Goal: Communication & Community: Answer question/provide support

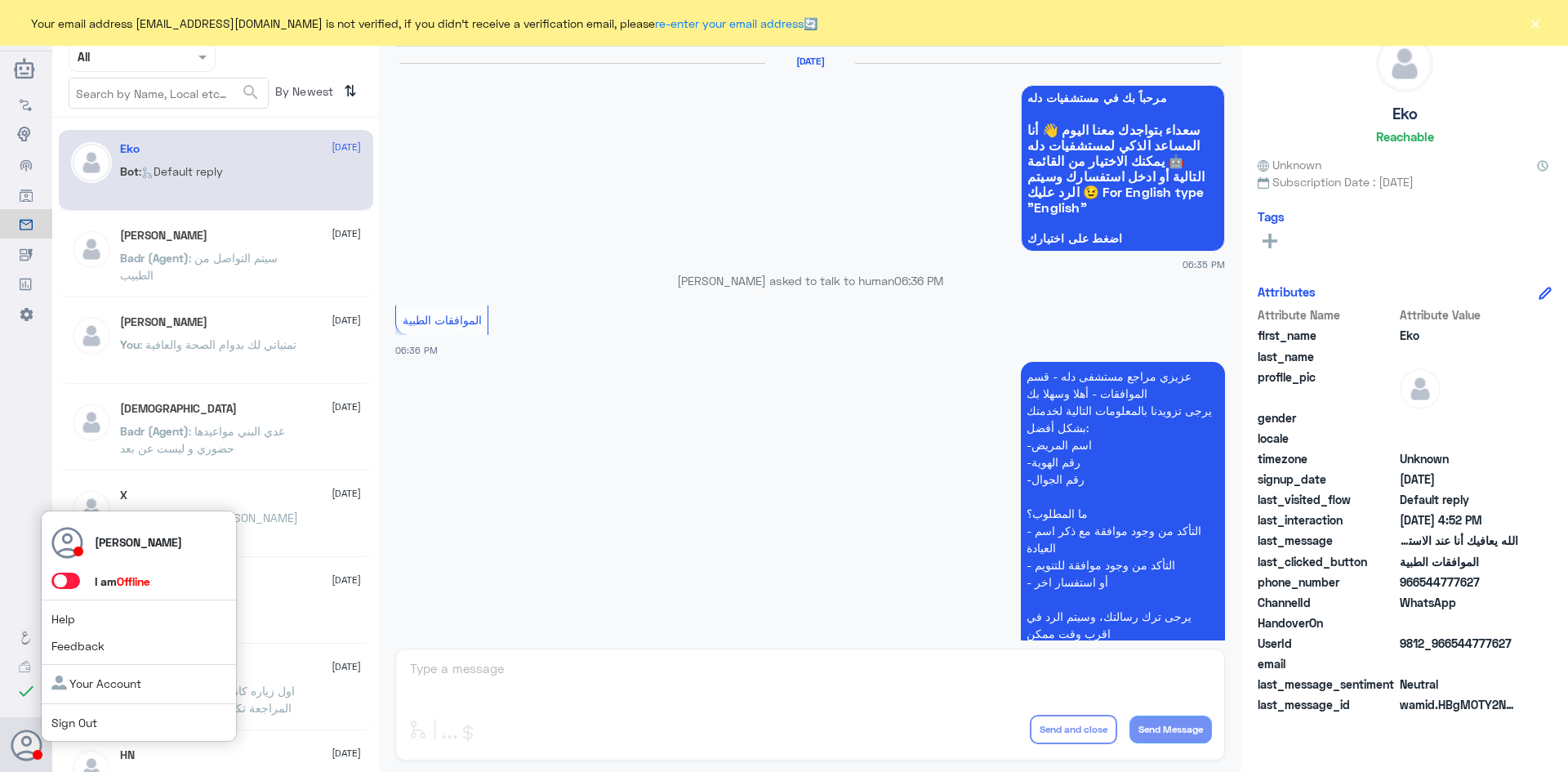
scroll to position [1560, 0]
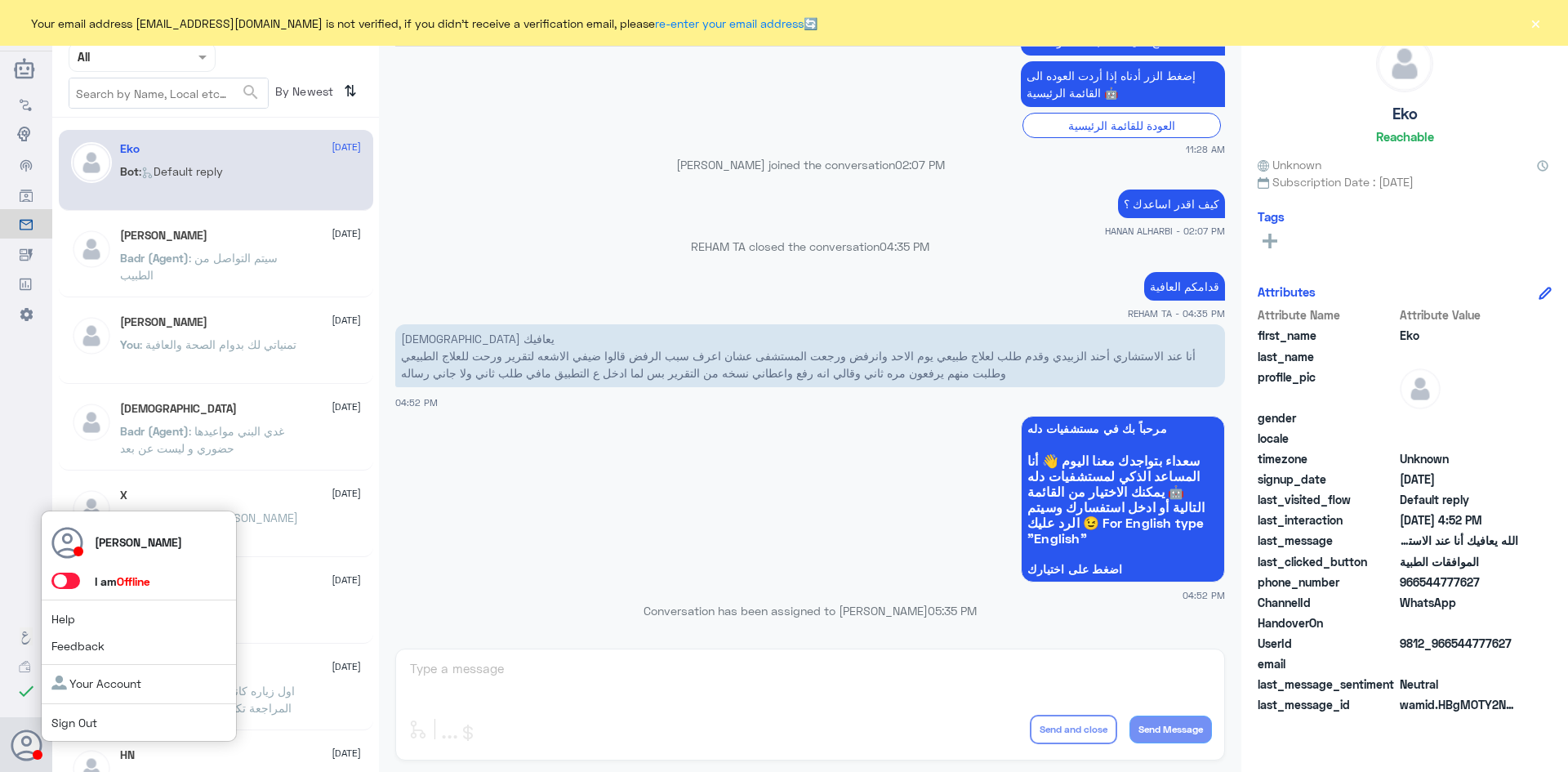
click at [74, 581] on span at bounding box center [66, 581] width 29 height 16
click at [0, 0] on input "checkbox" at bounding box center [0, 0] width 0 height 0
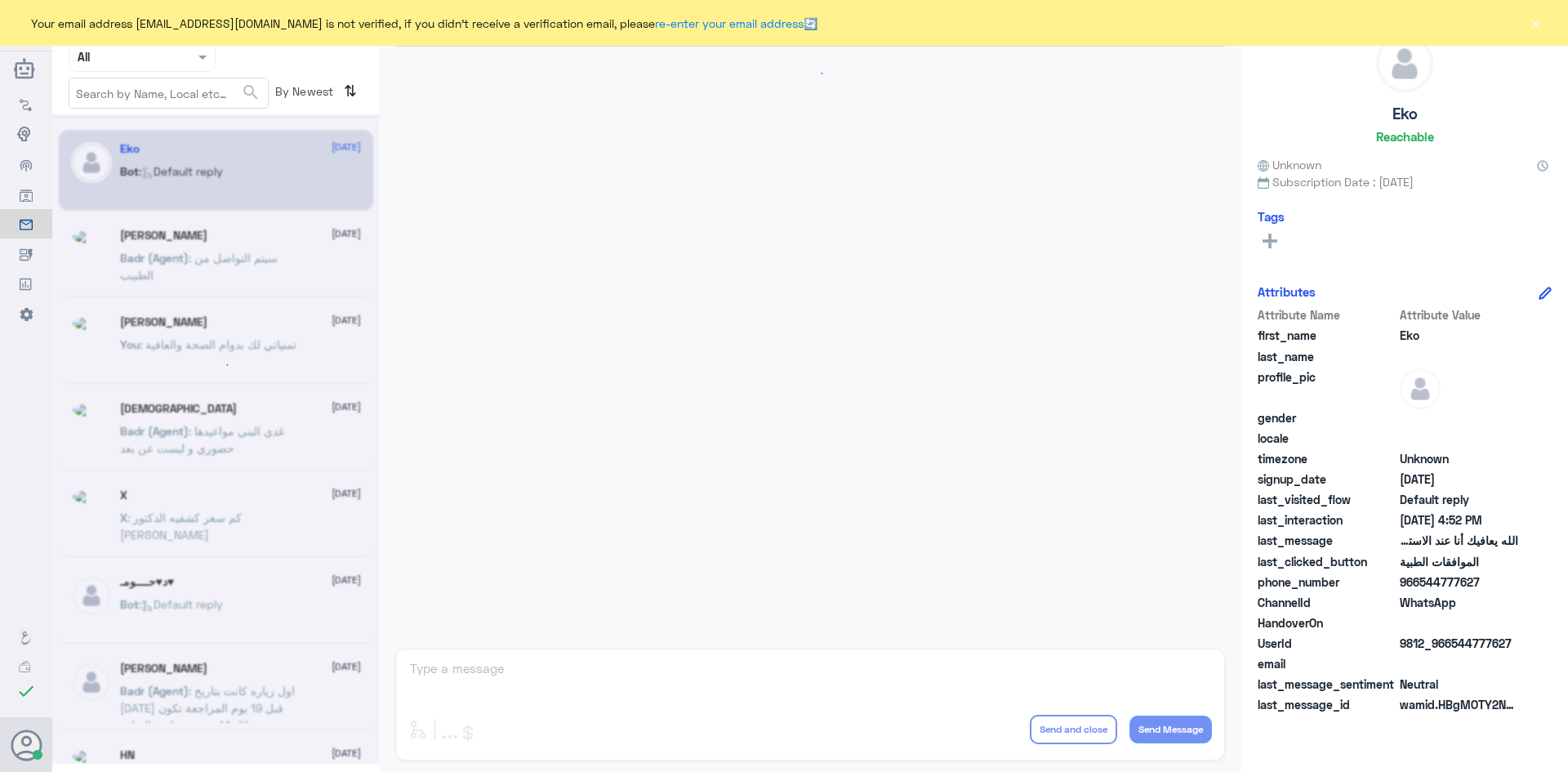
scroll to position [1560, 0]
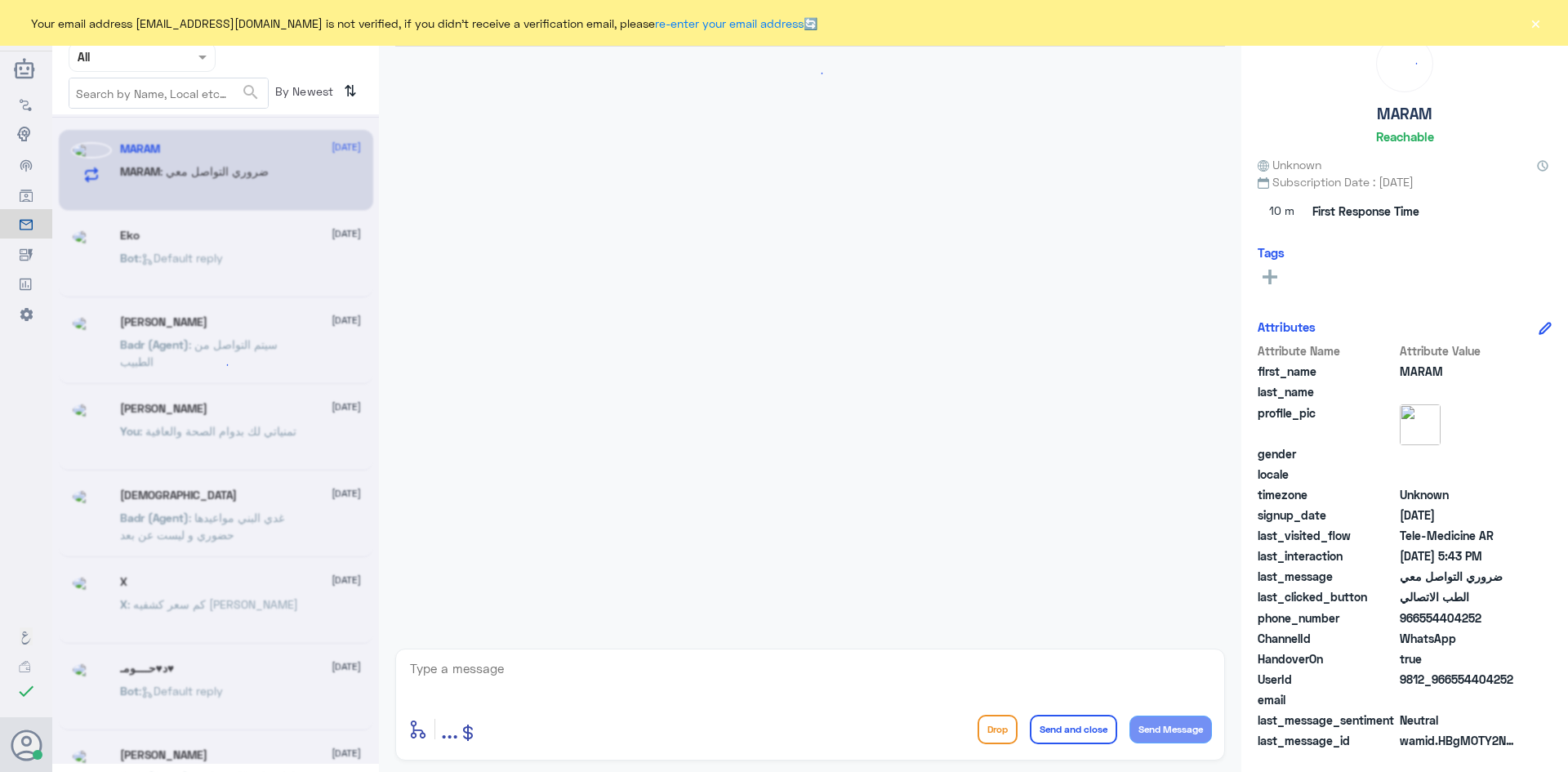
scroll to position [1412, 0]
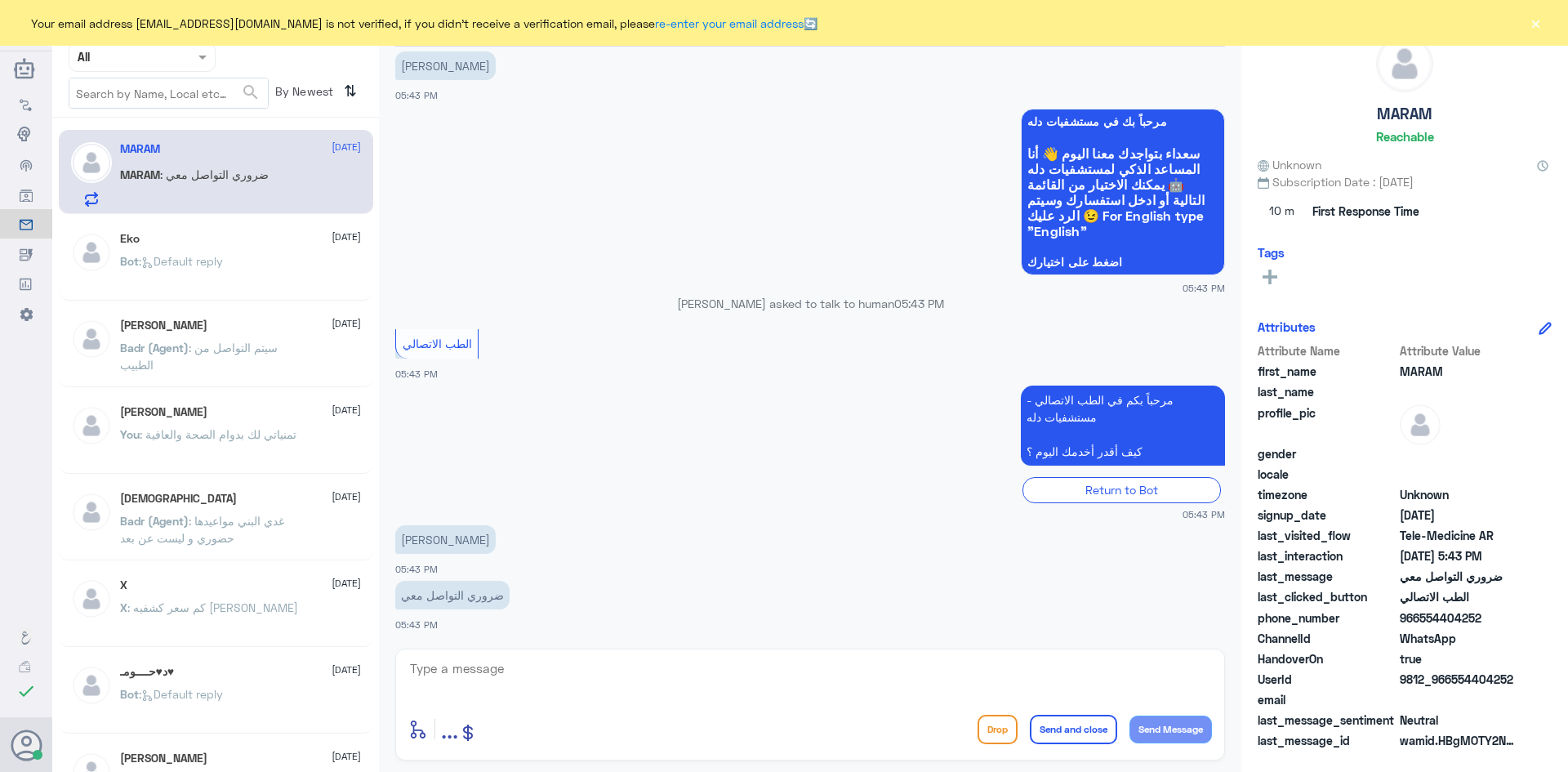
click at [528, 684] on textarea at bounding box center [810, 677] width 804 height 40
paste textarea "مرحبا معك عبدالكريم من الطب الاتصالي"
type textarea "مرحبا معك عبدالكريم من الطب الاتصالي"
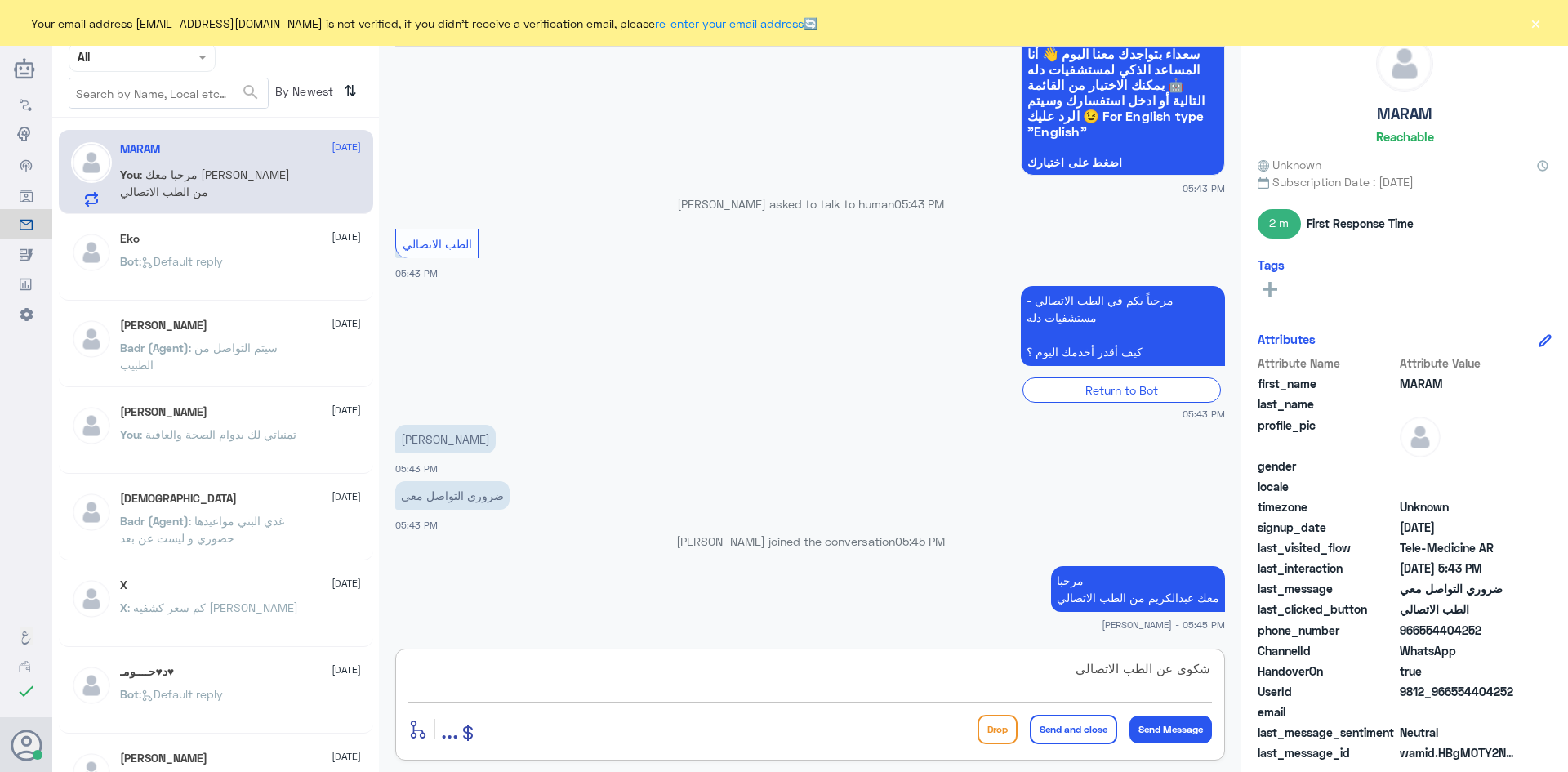
scroll to position [1538, 0]
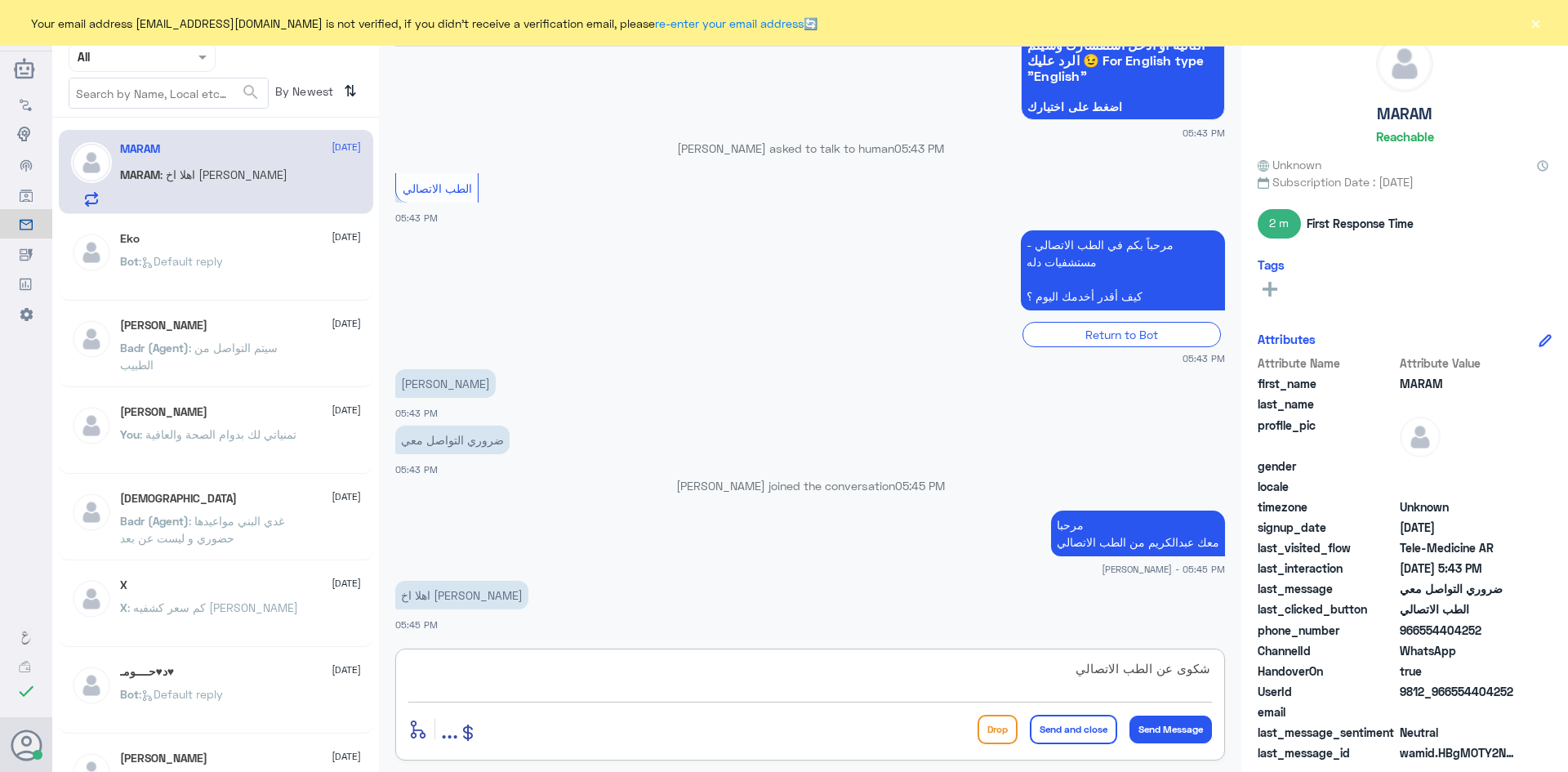
type textarea "شكوى عن الطب الاتصالي ؟"
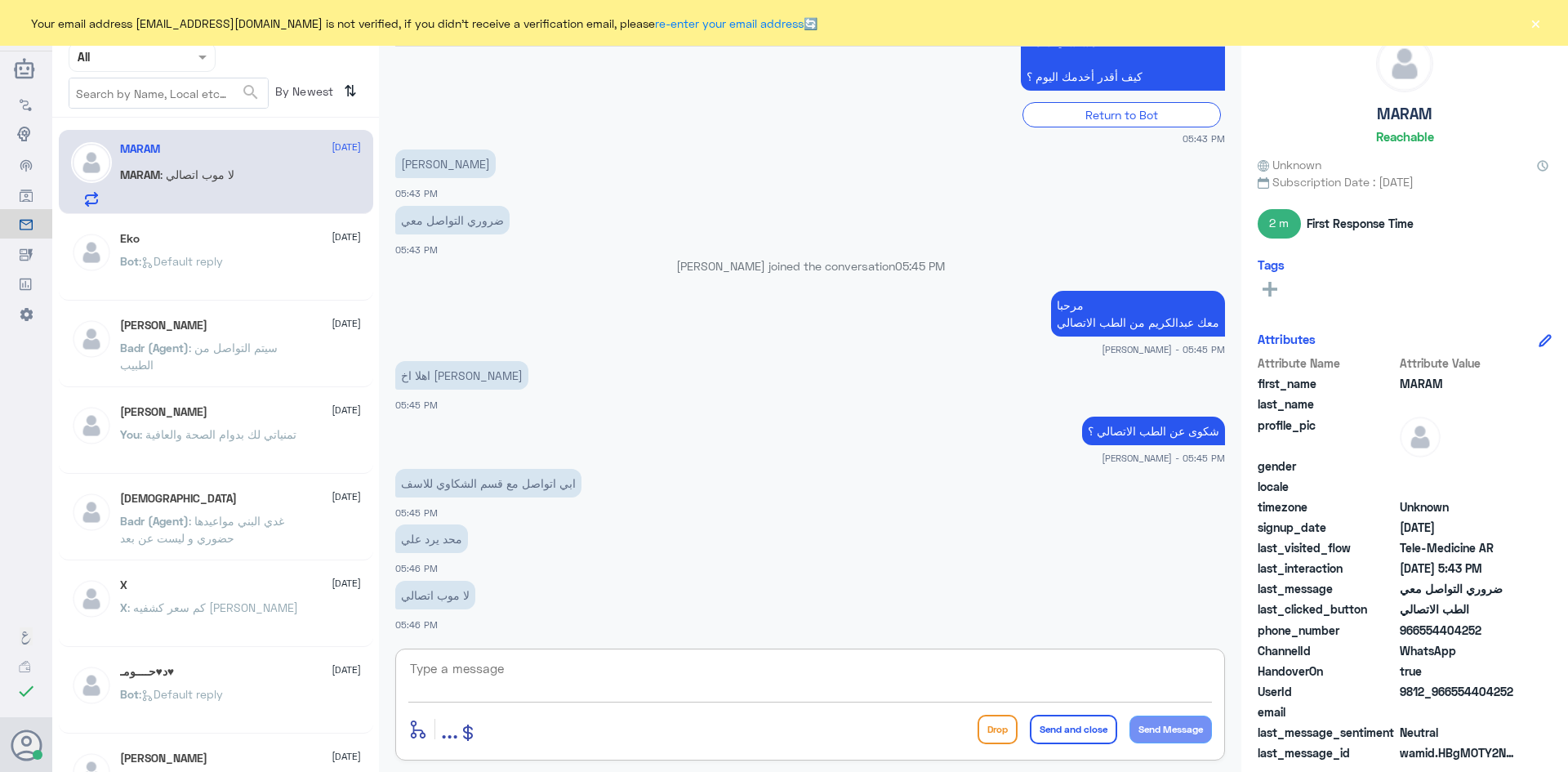
scroll to position [1788, 0]
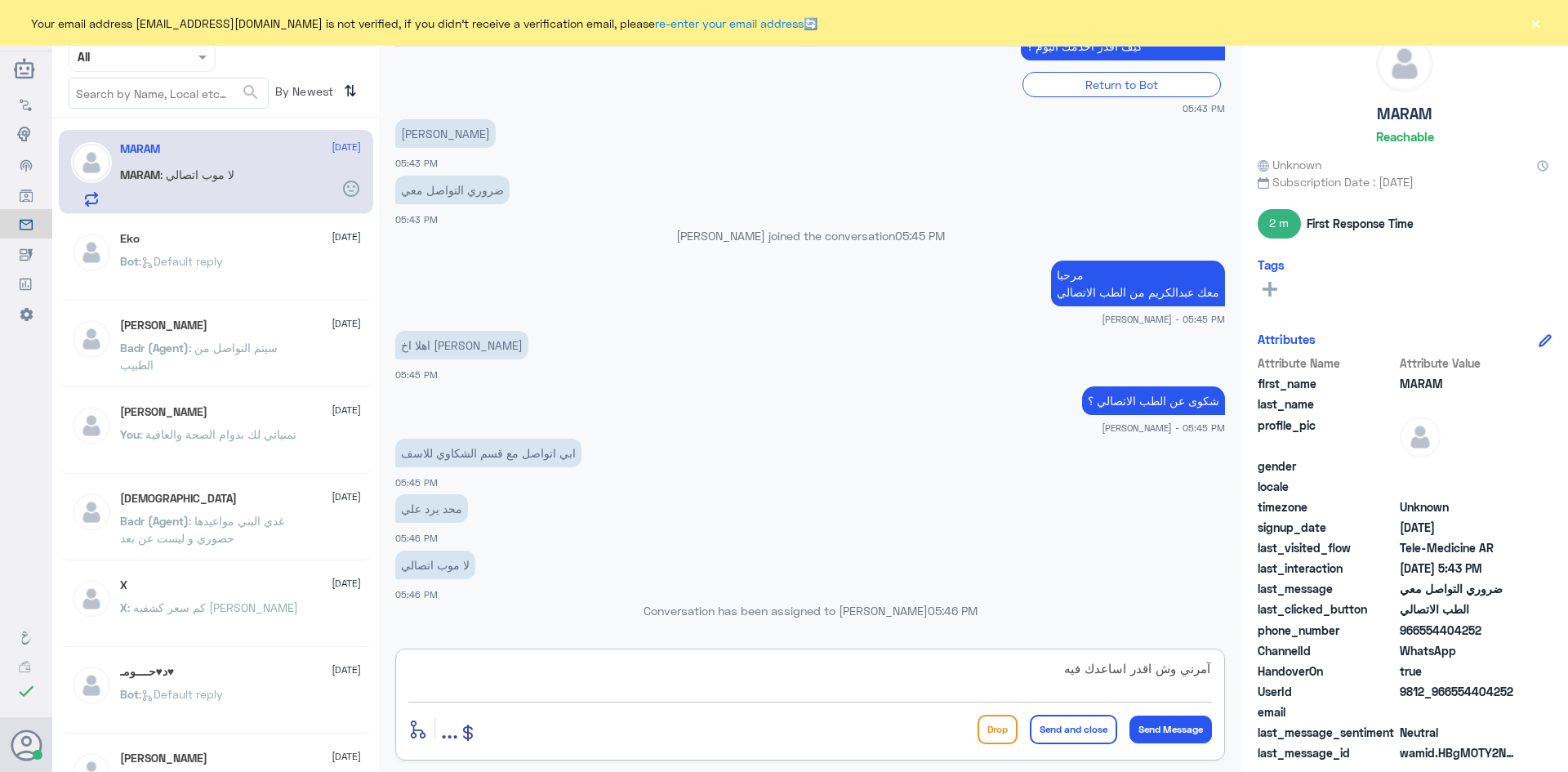
type textarea "آمرني وش اقدر اساعدك فيه"
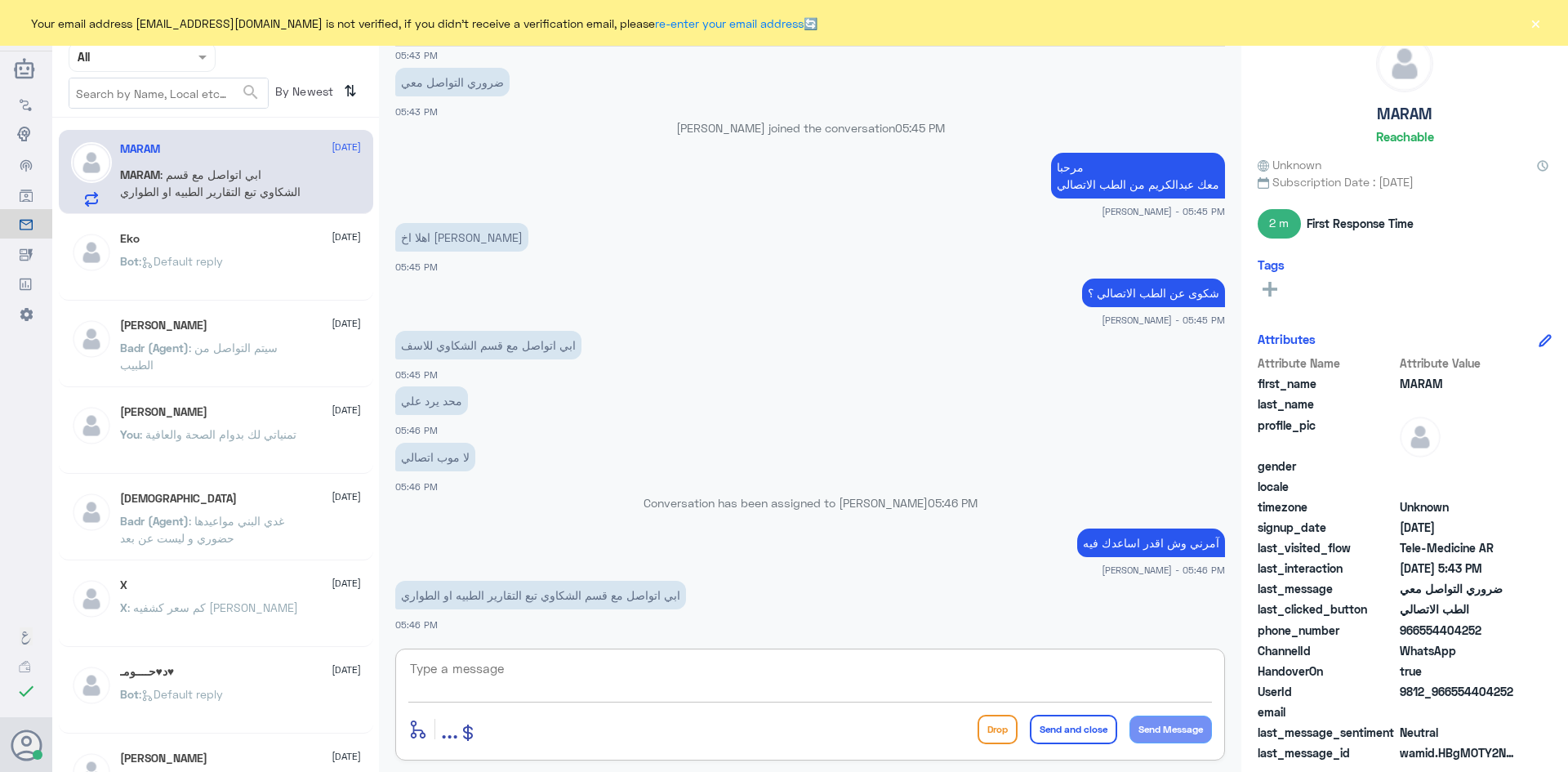
scroll to position [1951, 0]
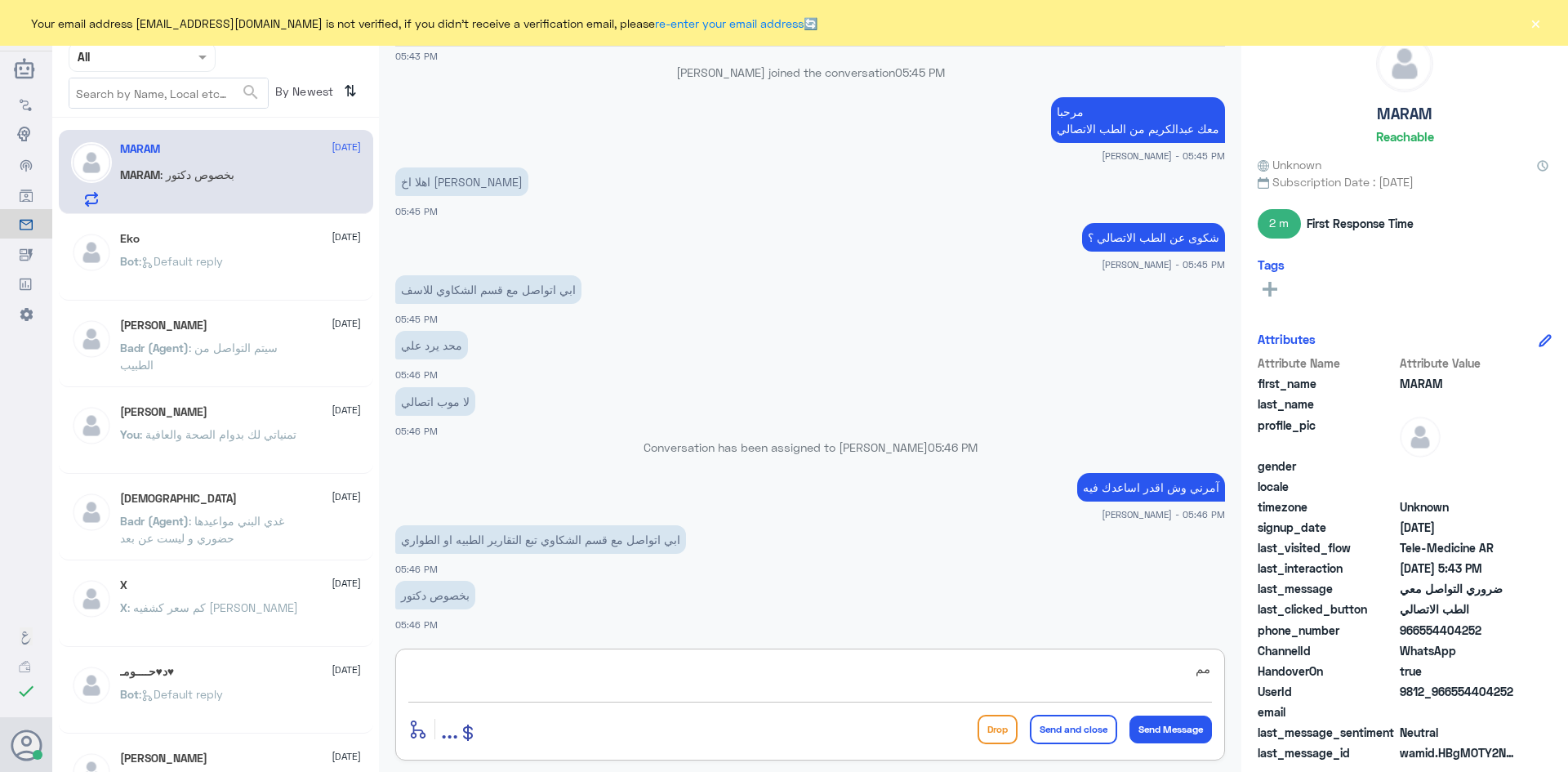
type textarea "م"
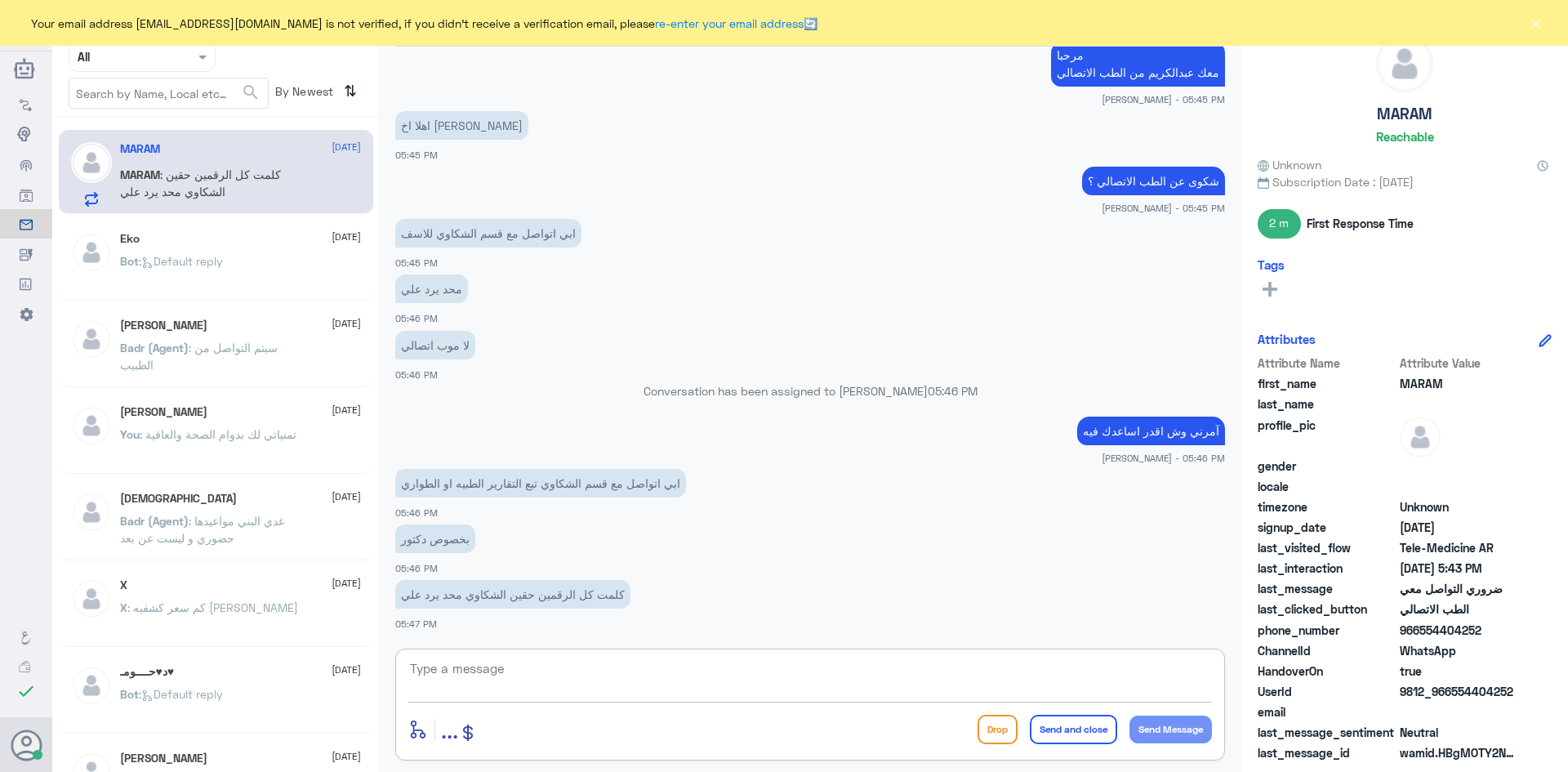
click at [735, 672] on textarea at bounding box center [810, 677] width 804 height 40
paste textarea "0550181732"
type textarea "ممكن ازودك برقم الواتس للتقارير الطبية 0550181732"
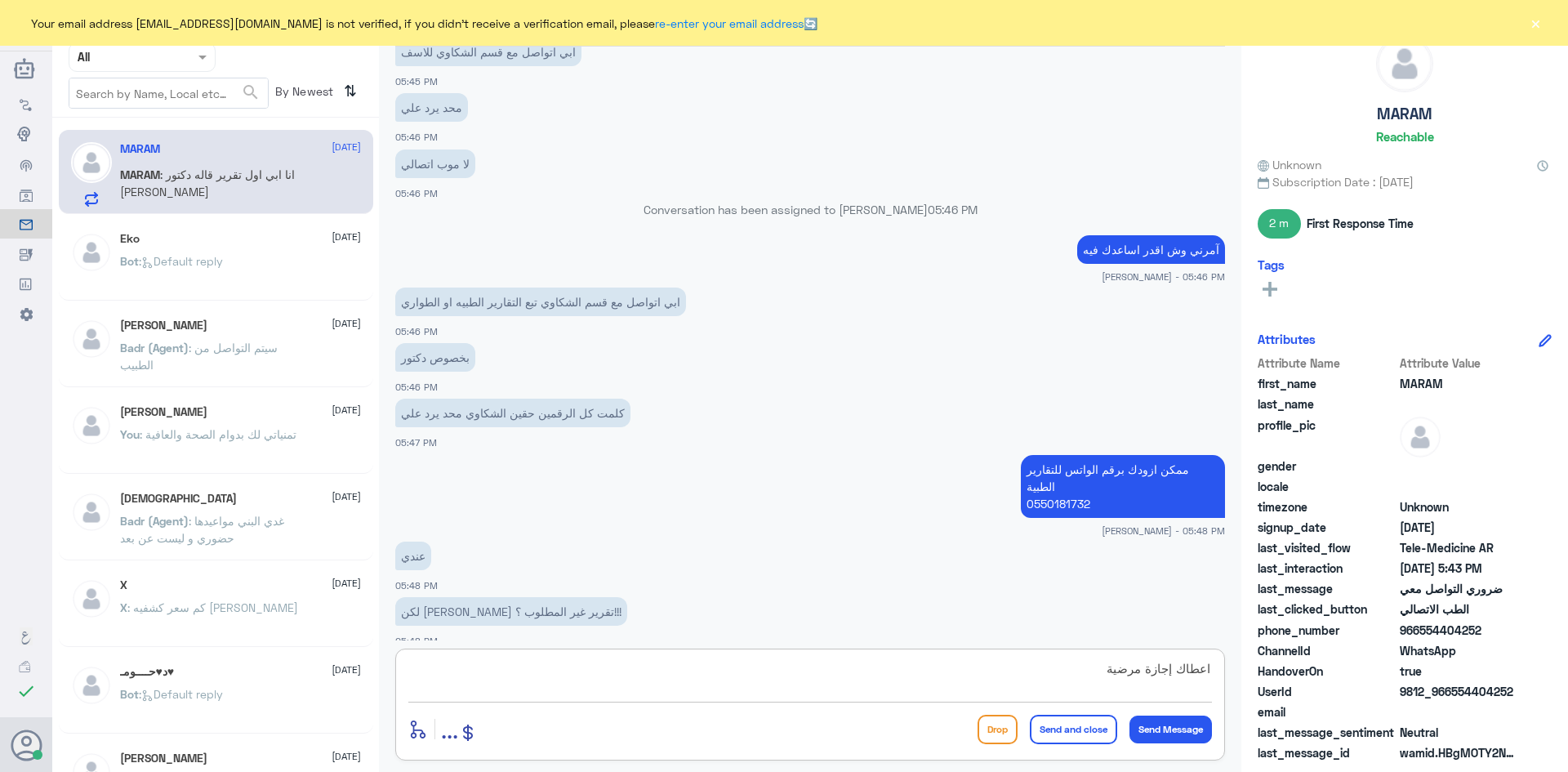
scroll to position [2244, 0]
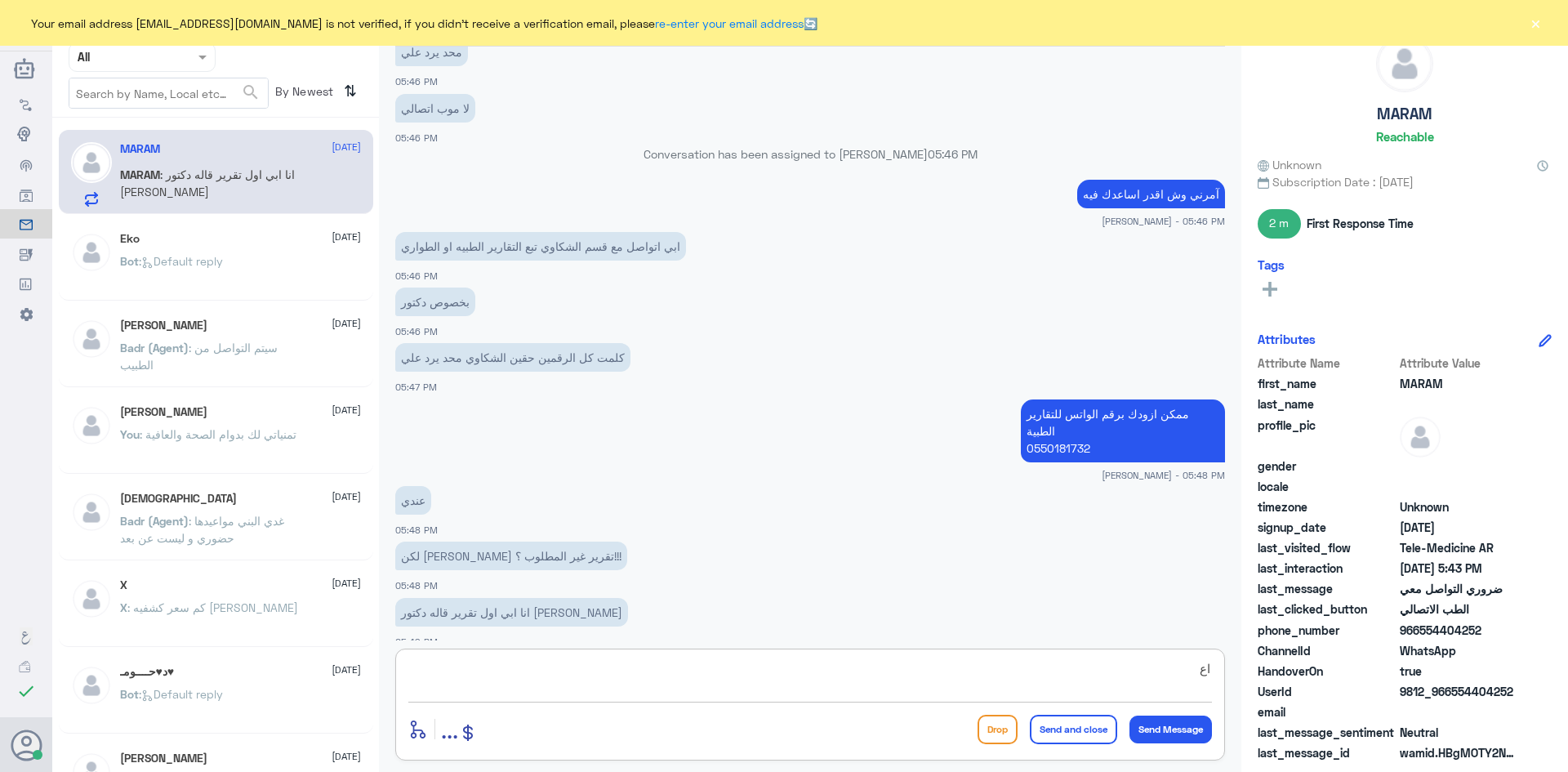
type textarea "ا"
type textarea "ت"
type textarea "و"
type textarea "ا"
type textarea "سبق ان اتصلتي بالرقم الموحد ؟ 920012222"
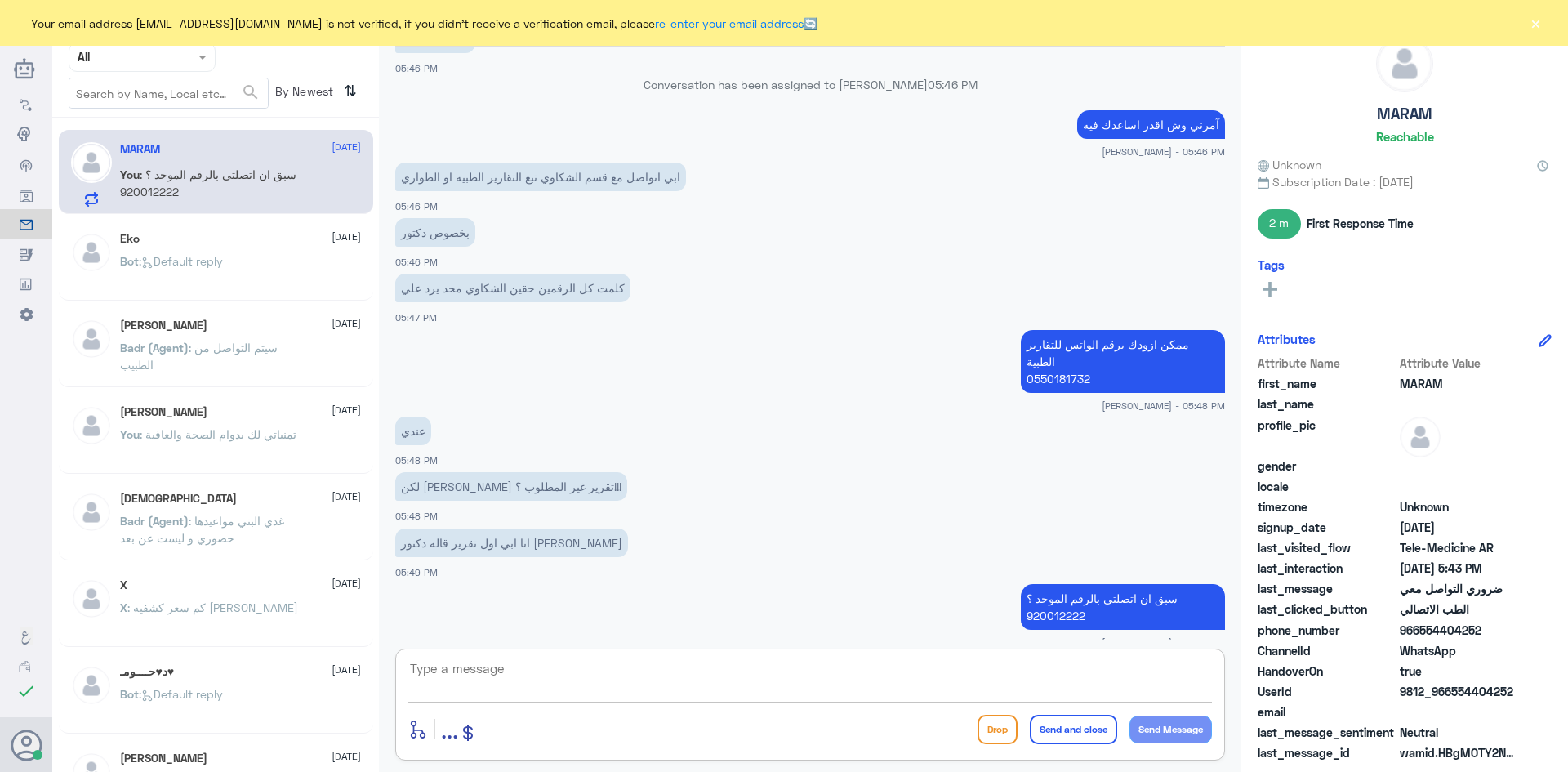
scroll to position [2369, 0]
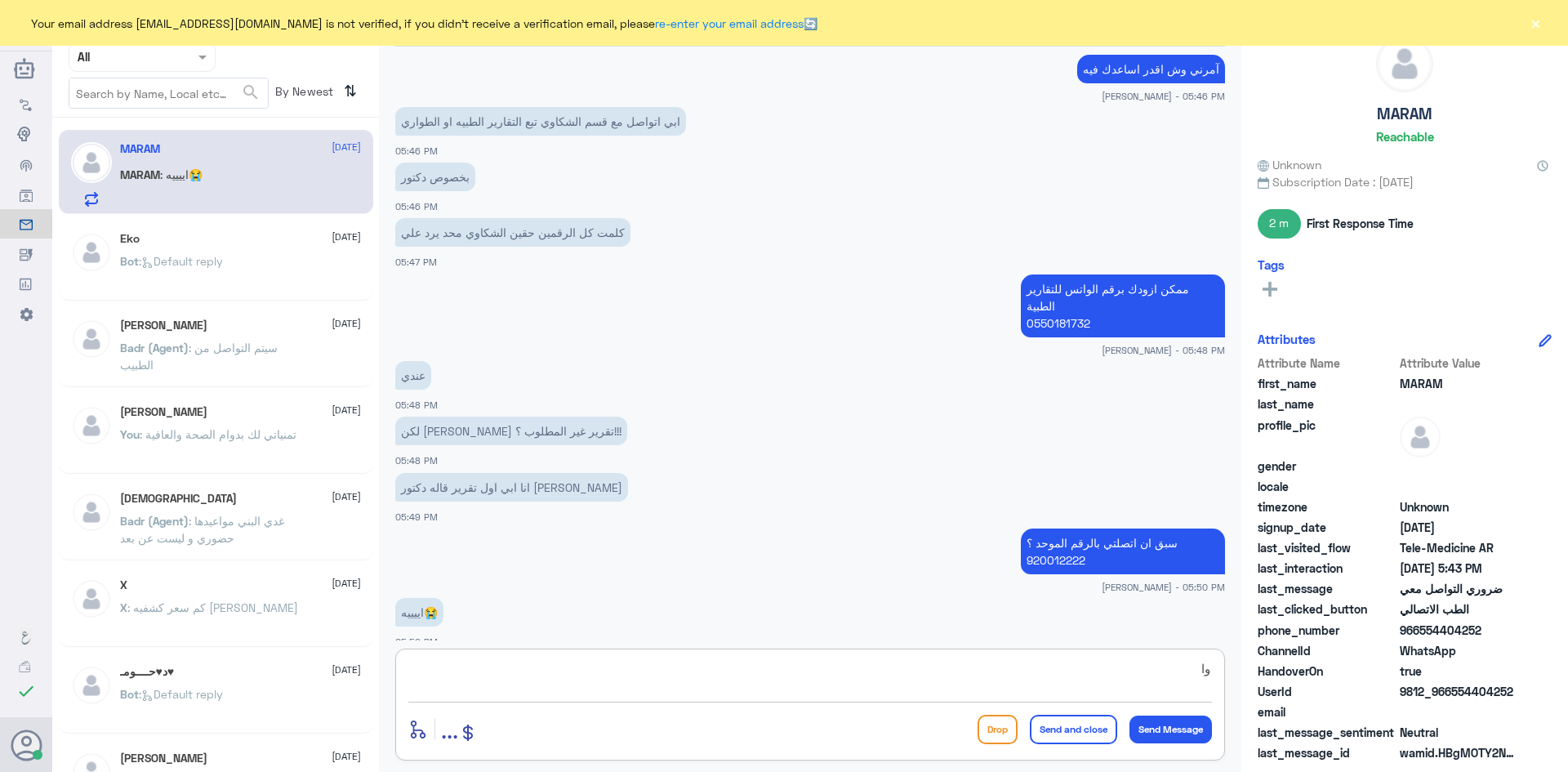
type textarea "و"
type textarea "ب"
type textarea "للأسف ما اقدر افيدك بالشي هذا لأن هنا الطب الاتصالي المسؤول عن الاستشارة الفوري…"
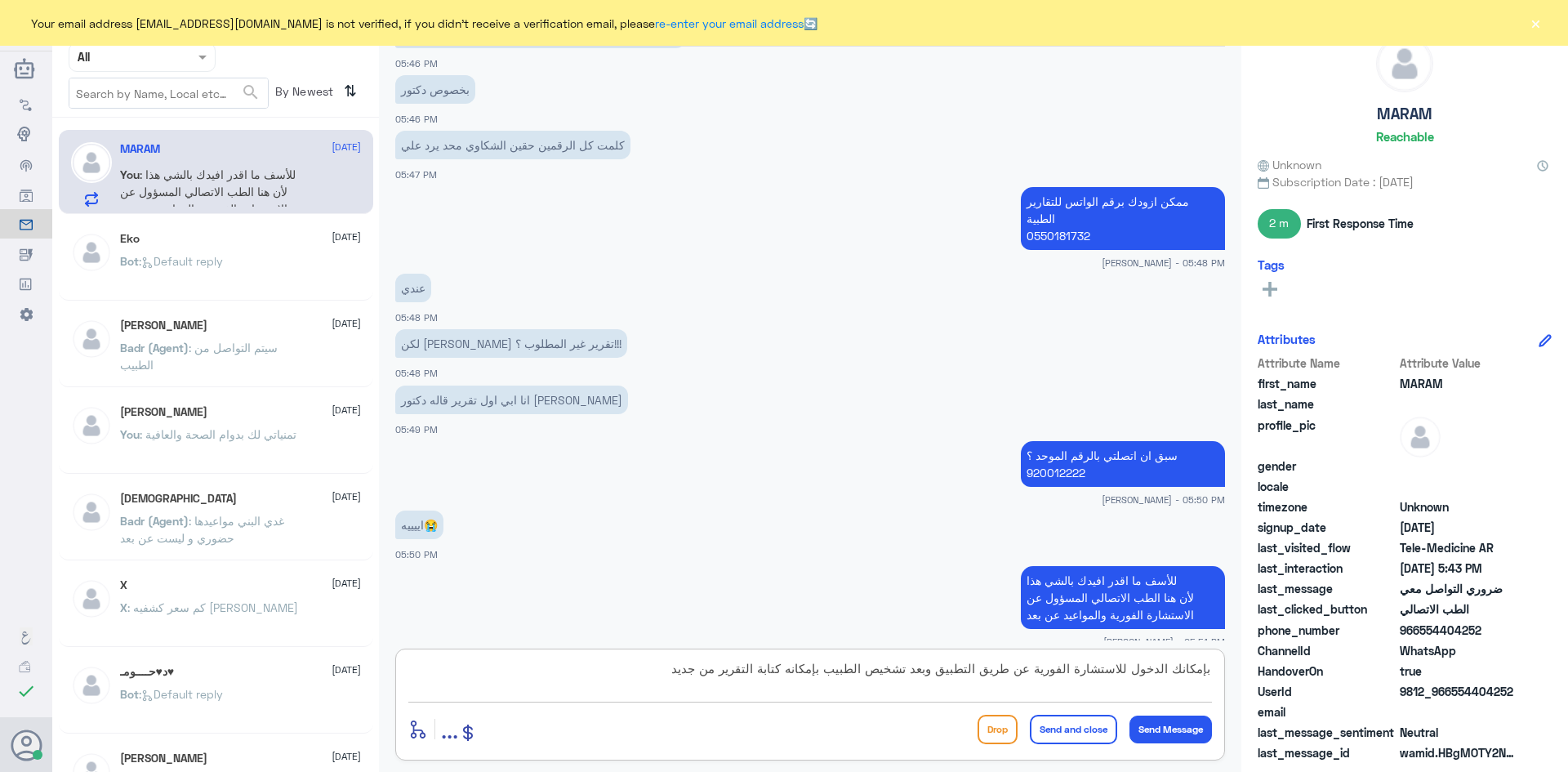
type textarea "بإمكانك الدخول للاستشارة الفورية عن طريق التطبيق وبعد تشخيص الطبيب بإمكانه كتاب…"
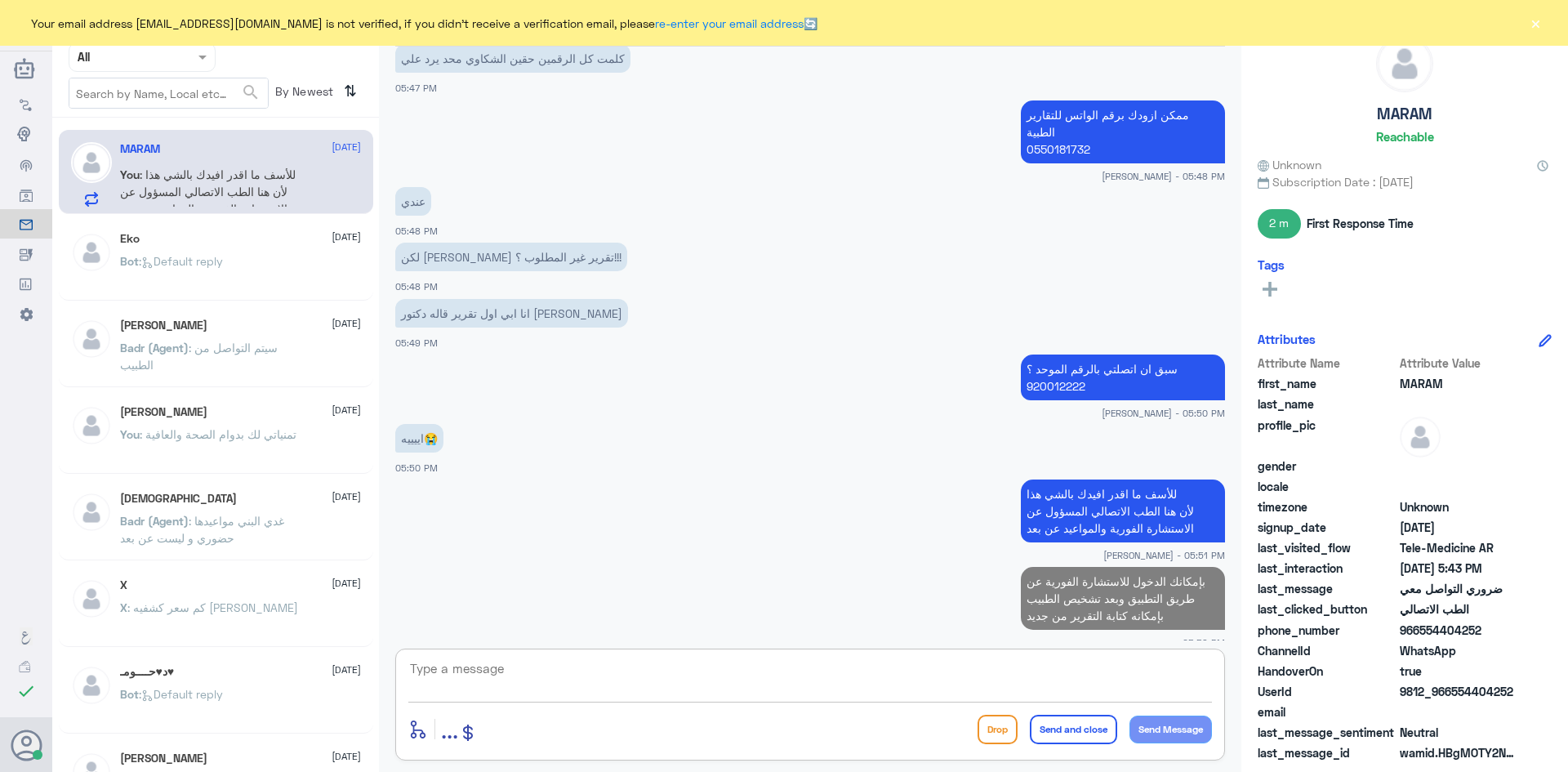
scroll to position [2543, 0]
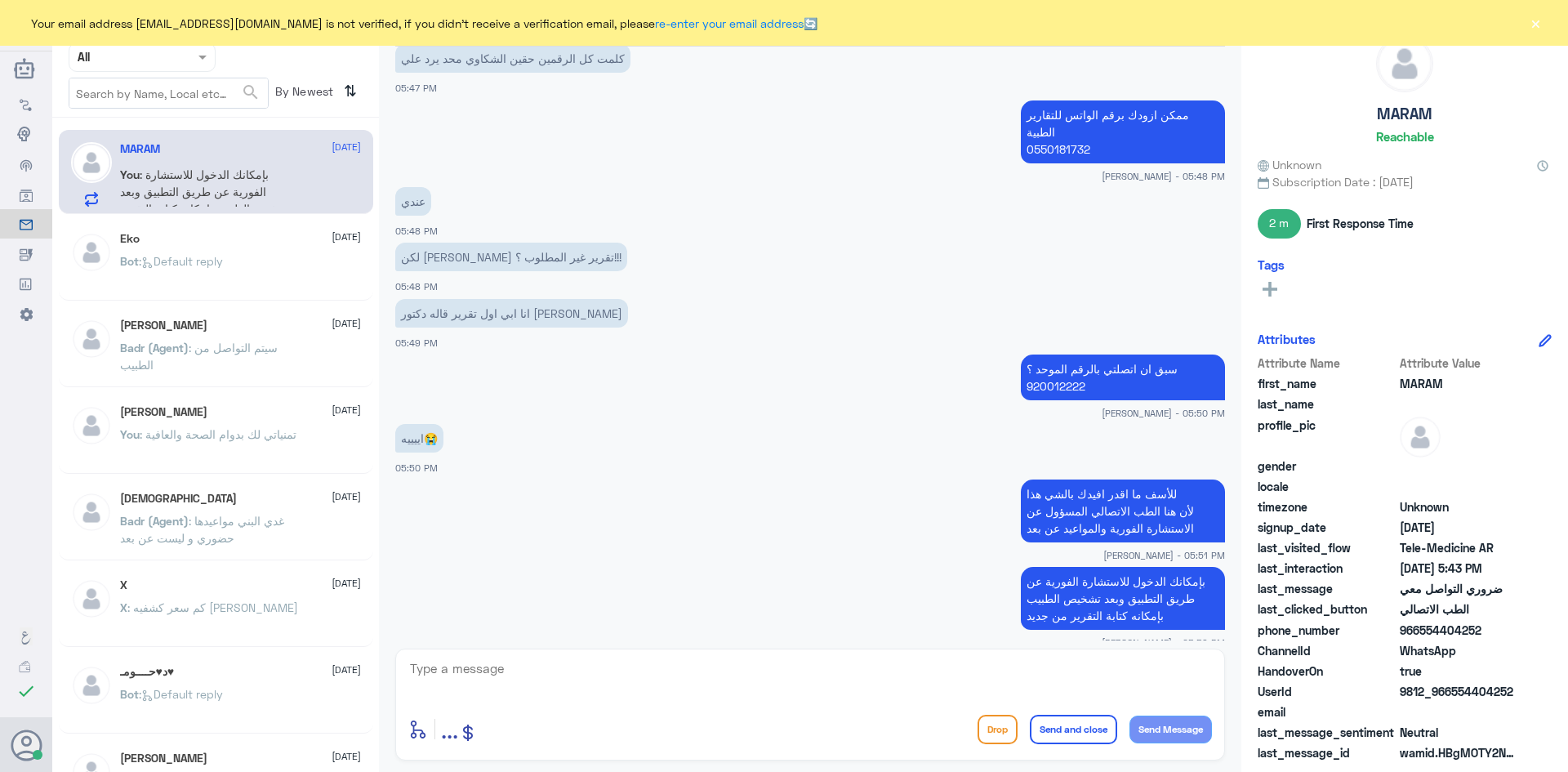
click at [1089, 727] on button "Send and close" at bounding box center [1074, 729] width 88 height 30
click at [1536, 24] on button "×" at bounding box center [1535, 23] width 16 height 16
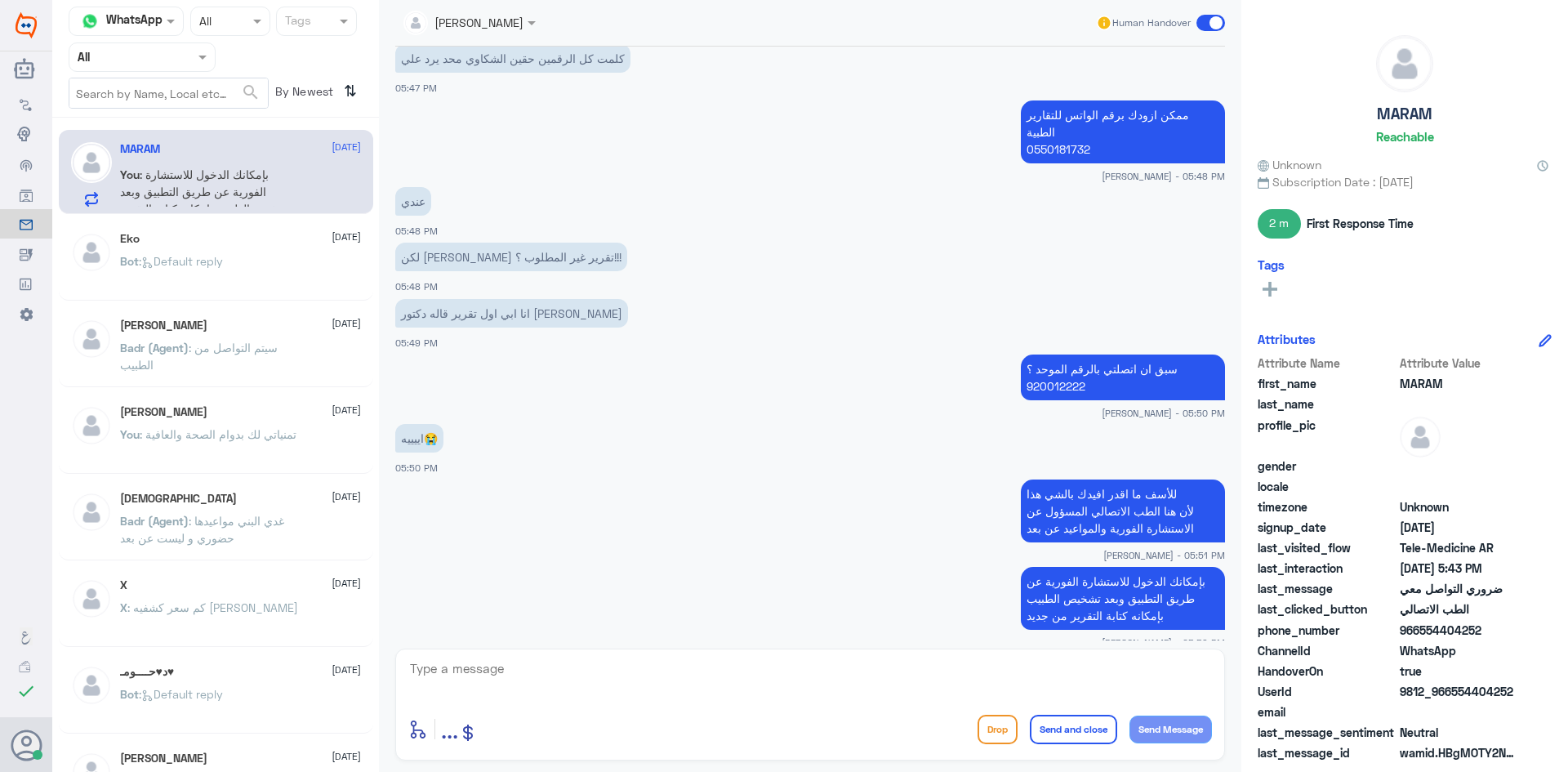
click at [1200, 24] on span at bounding box center [1210, 23] width 29 height 16
click at [0, 0] on input "checkbox" at bounding box center [0, 0] width 0 height 0
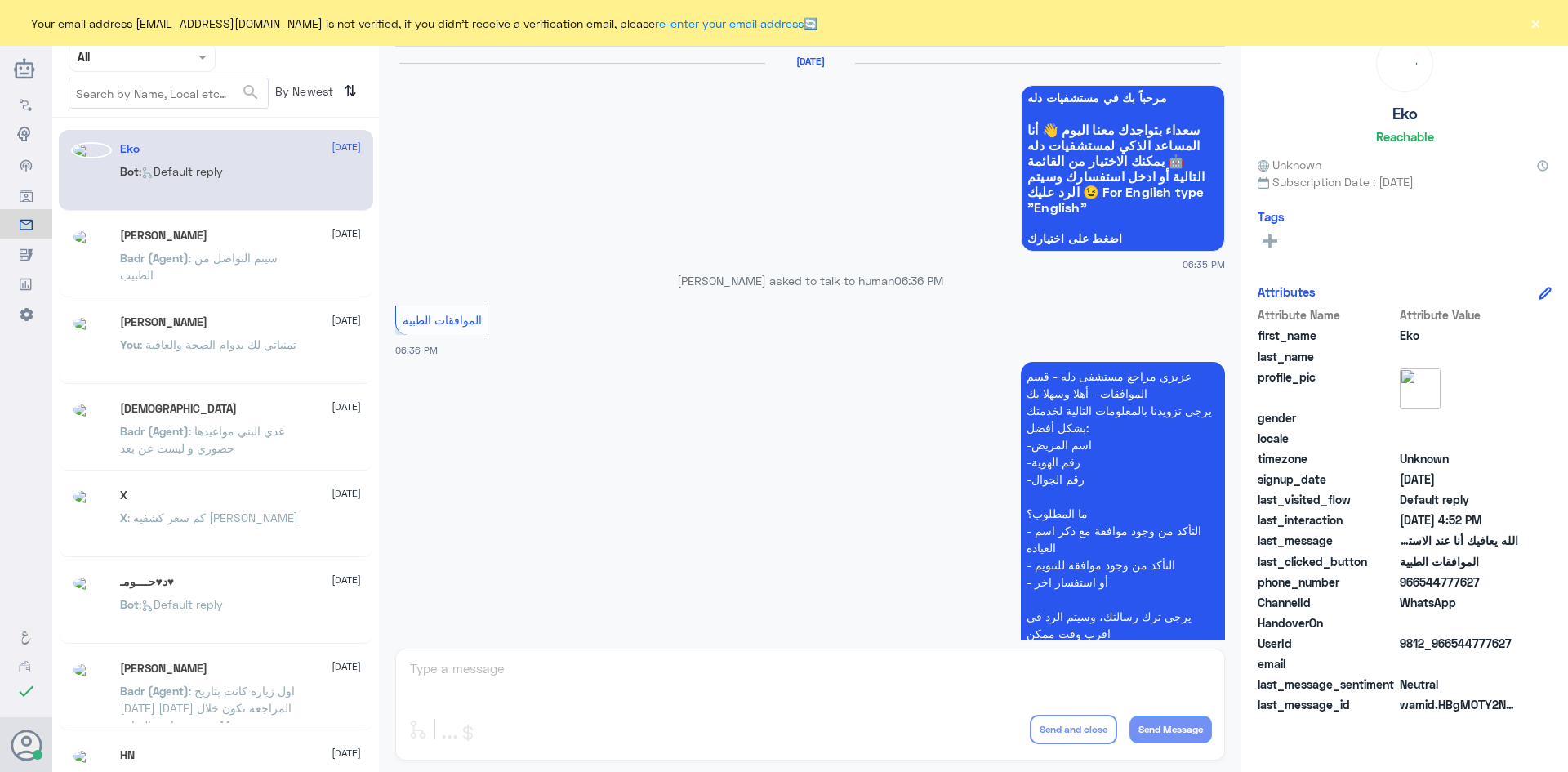
scroll to position [1560, 0]
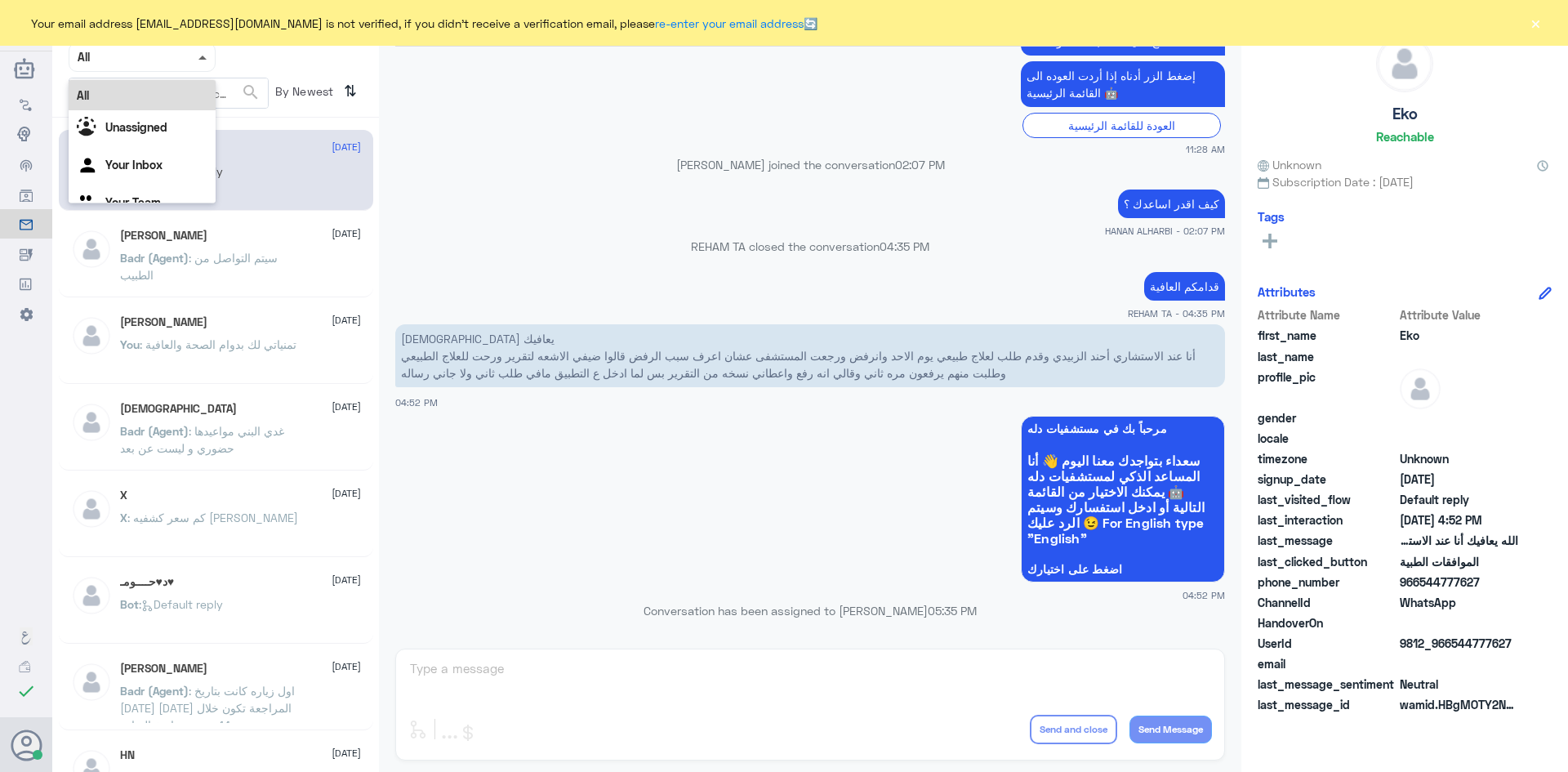
click at [206, 58] on span at bounding box center [202, 58] width 8 height 4
click at [165, 127] on b "Unassigned" at bounding box center [136, 128] width 62 height 14
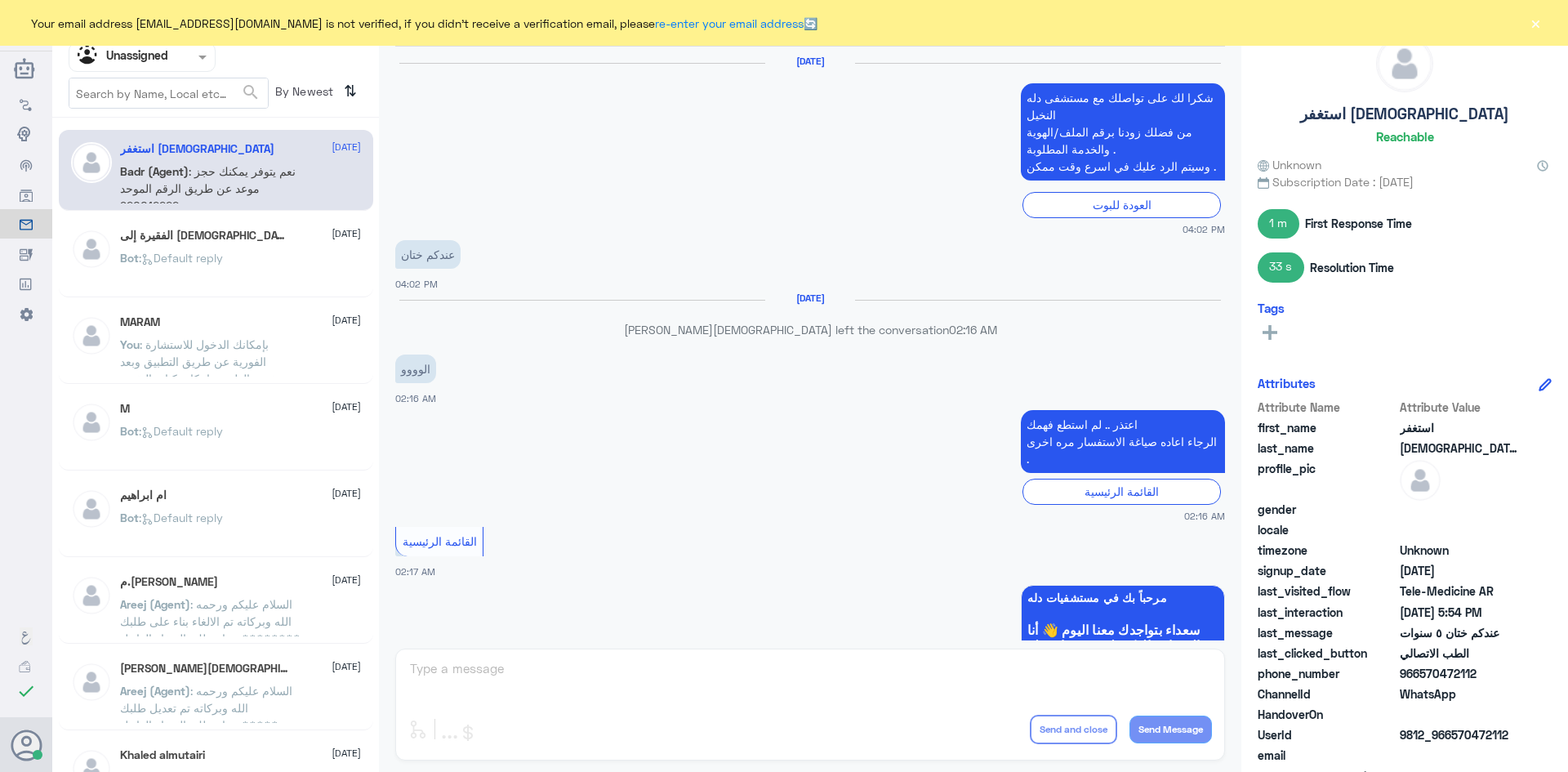
scroll to position [1004, 0]
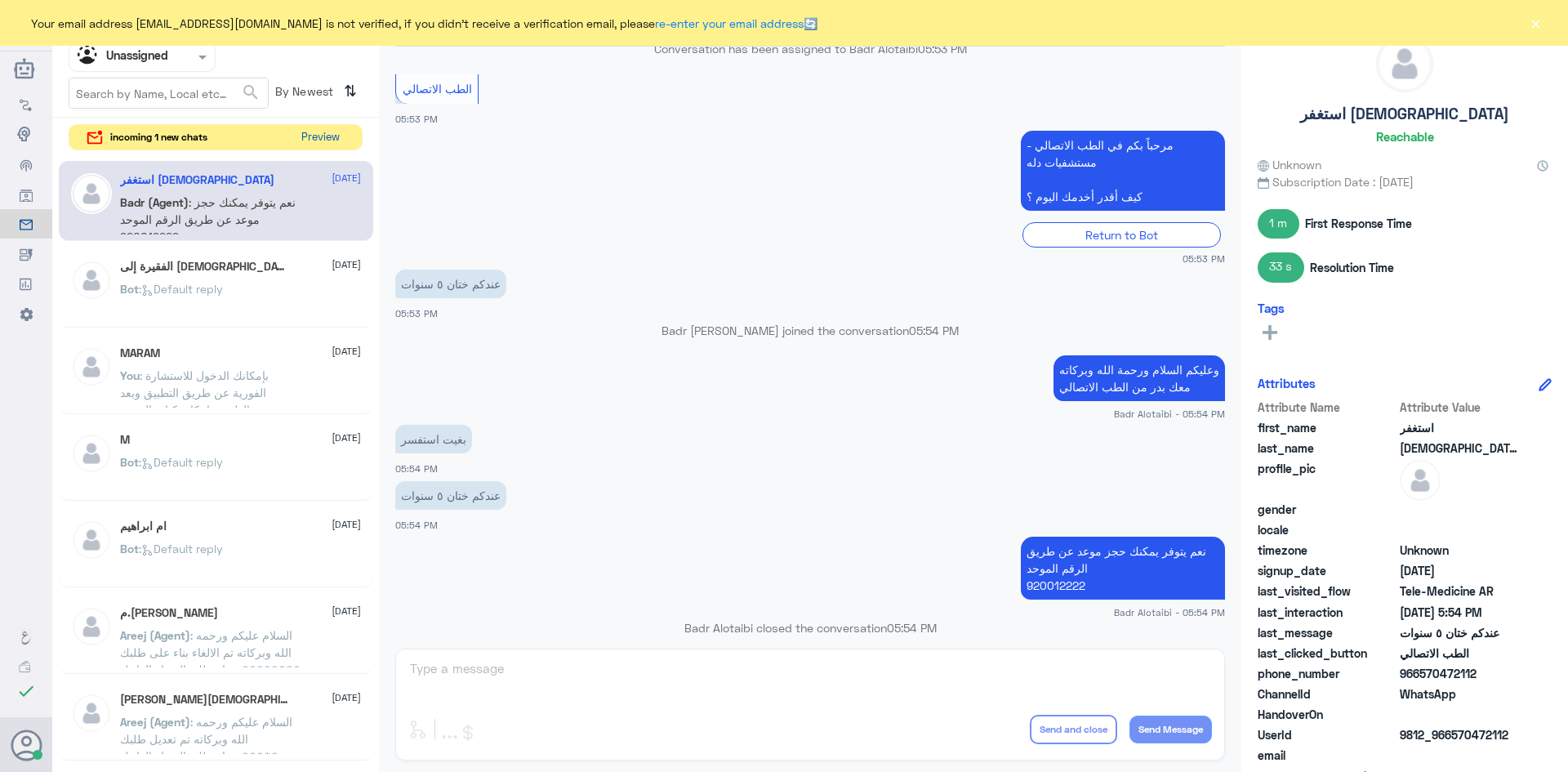
click at [322, 136] on button "Preview" at bounding box center [320, 136] width 51 height 25
click at [308, 138] on button "Preview" at bounding box center [320, 136] width 51 height 25
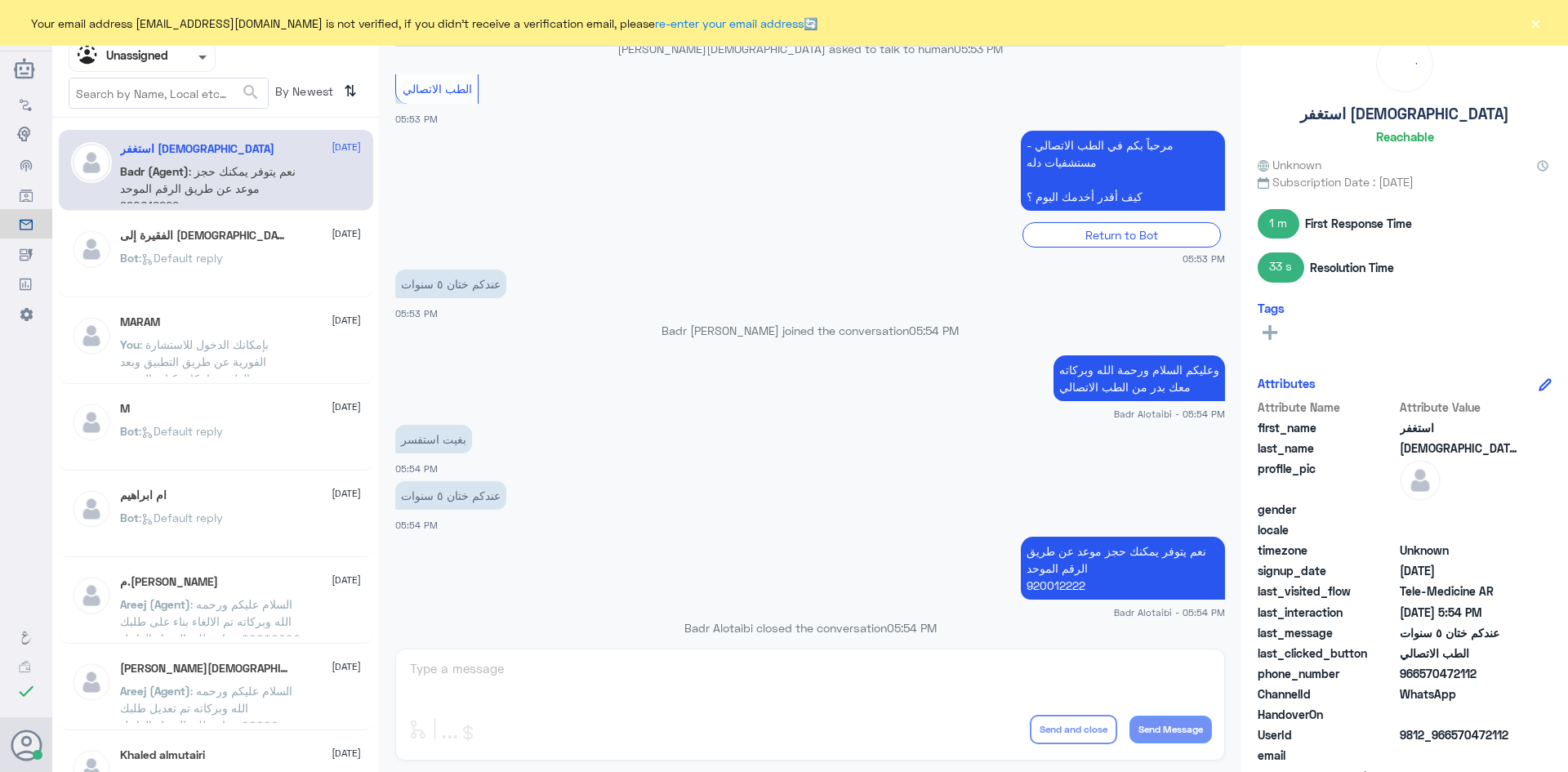
click at [205, 60] on span at bounding box center [204, 56] width 20 height 17
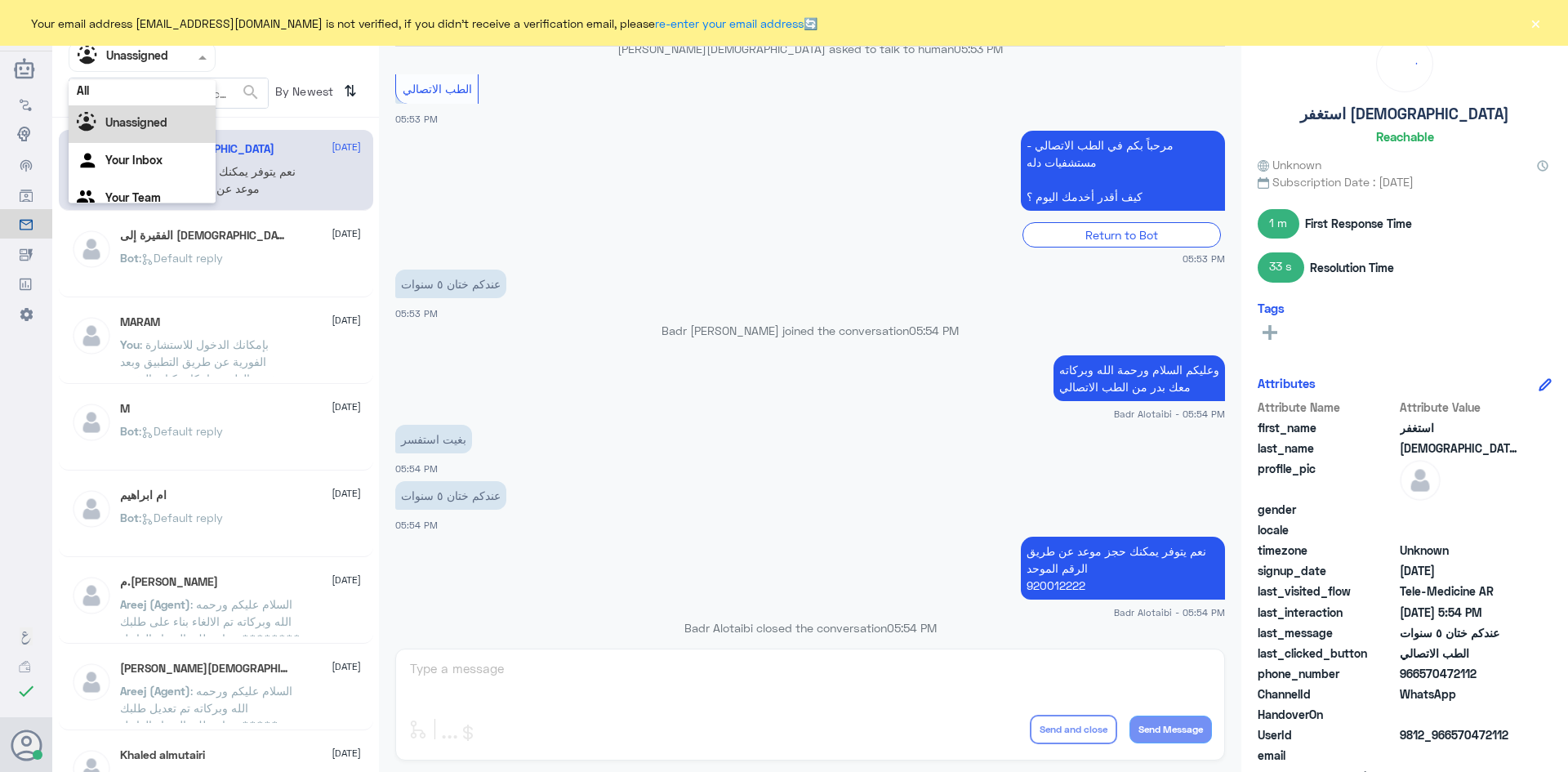
scroll to position [0, 0]
click at [168, 94] on div "All" at bounding box center [142, 95] width 147 height 30
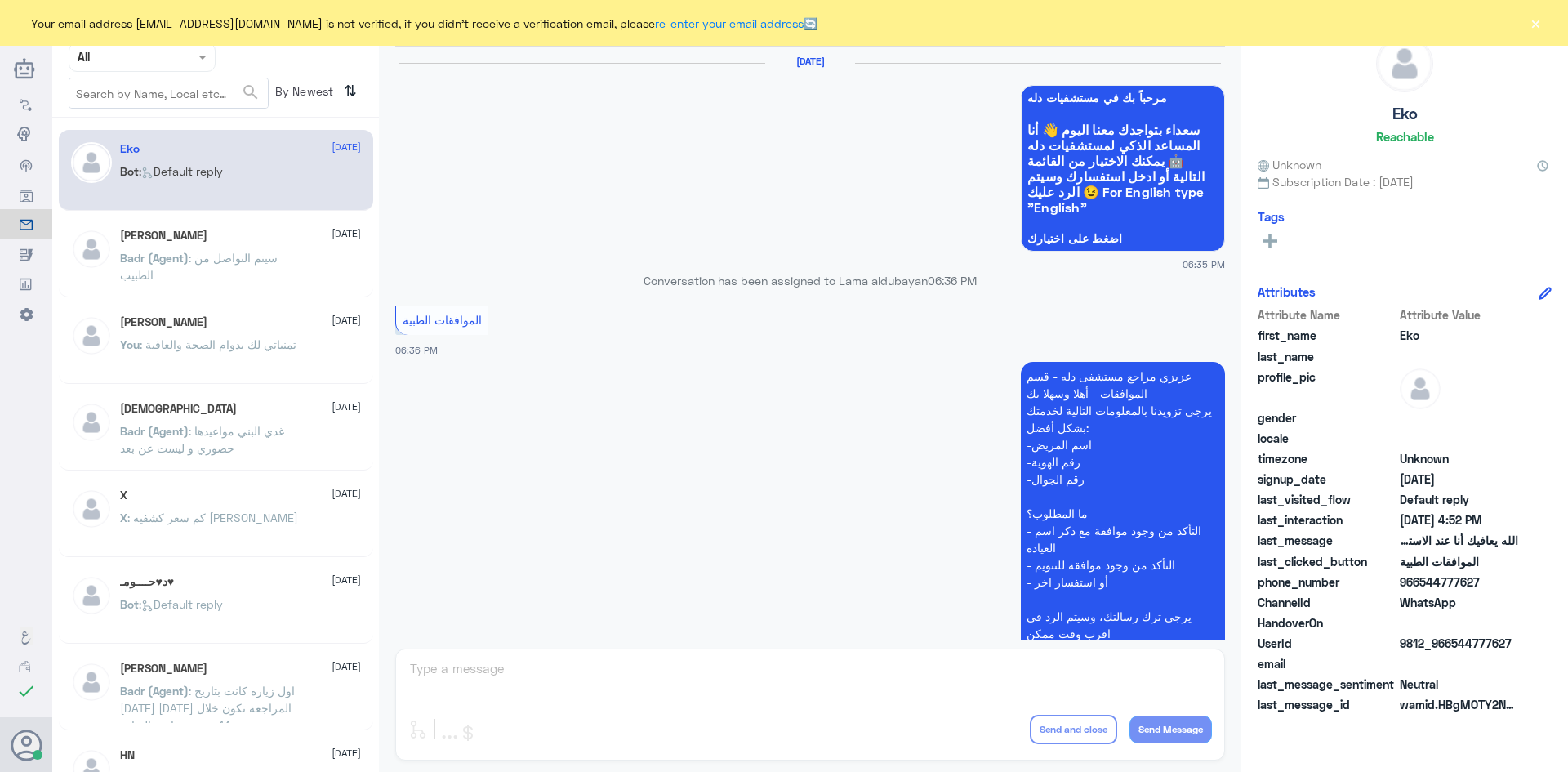
scroll to position [1560, 0]
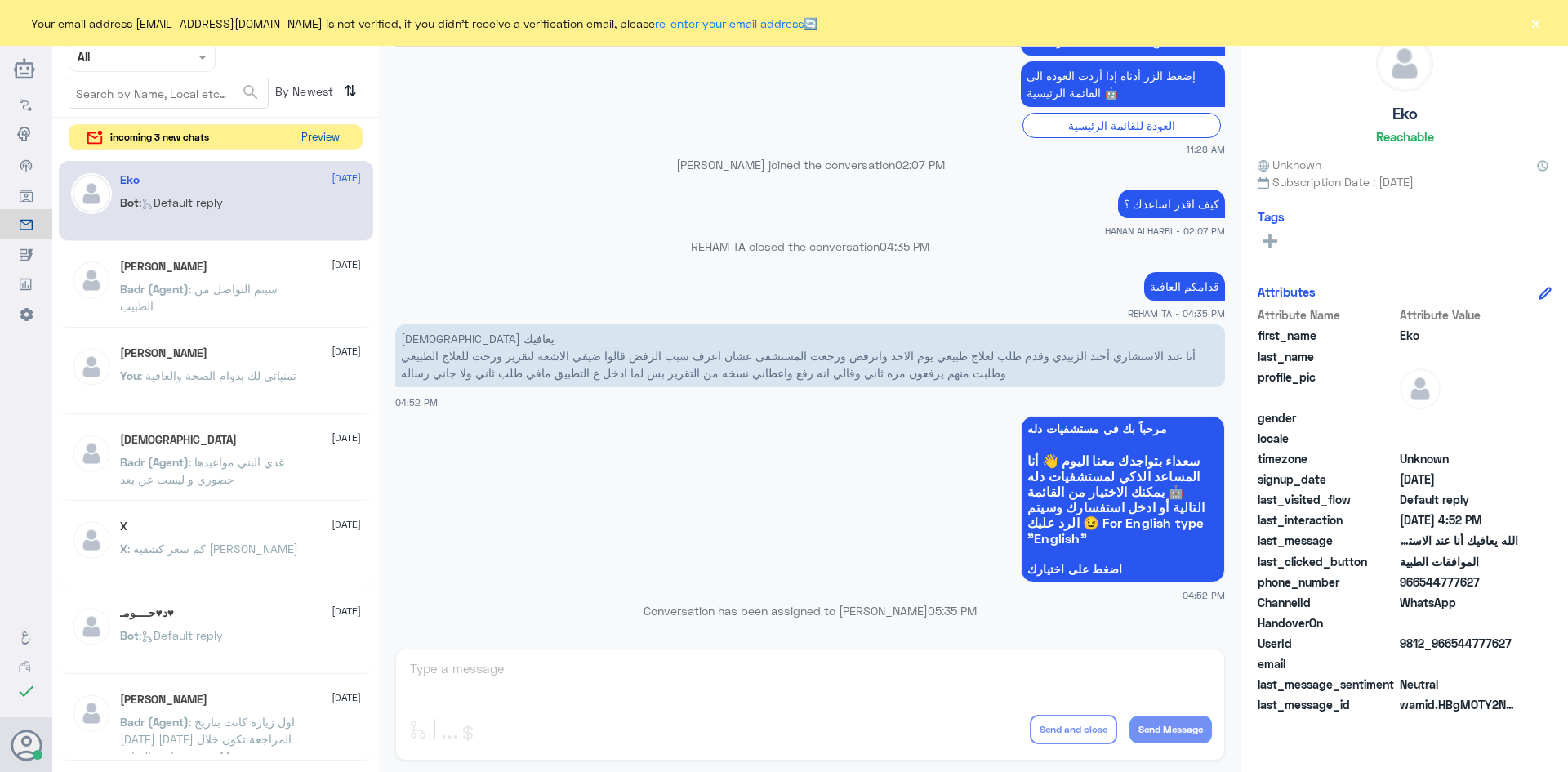
click at [329, 128] on button "Preview" at bounding box center [320, 136] width 51 height 25
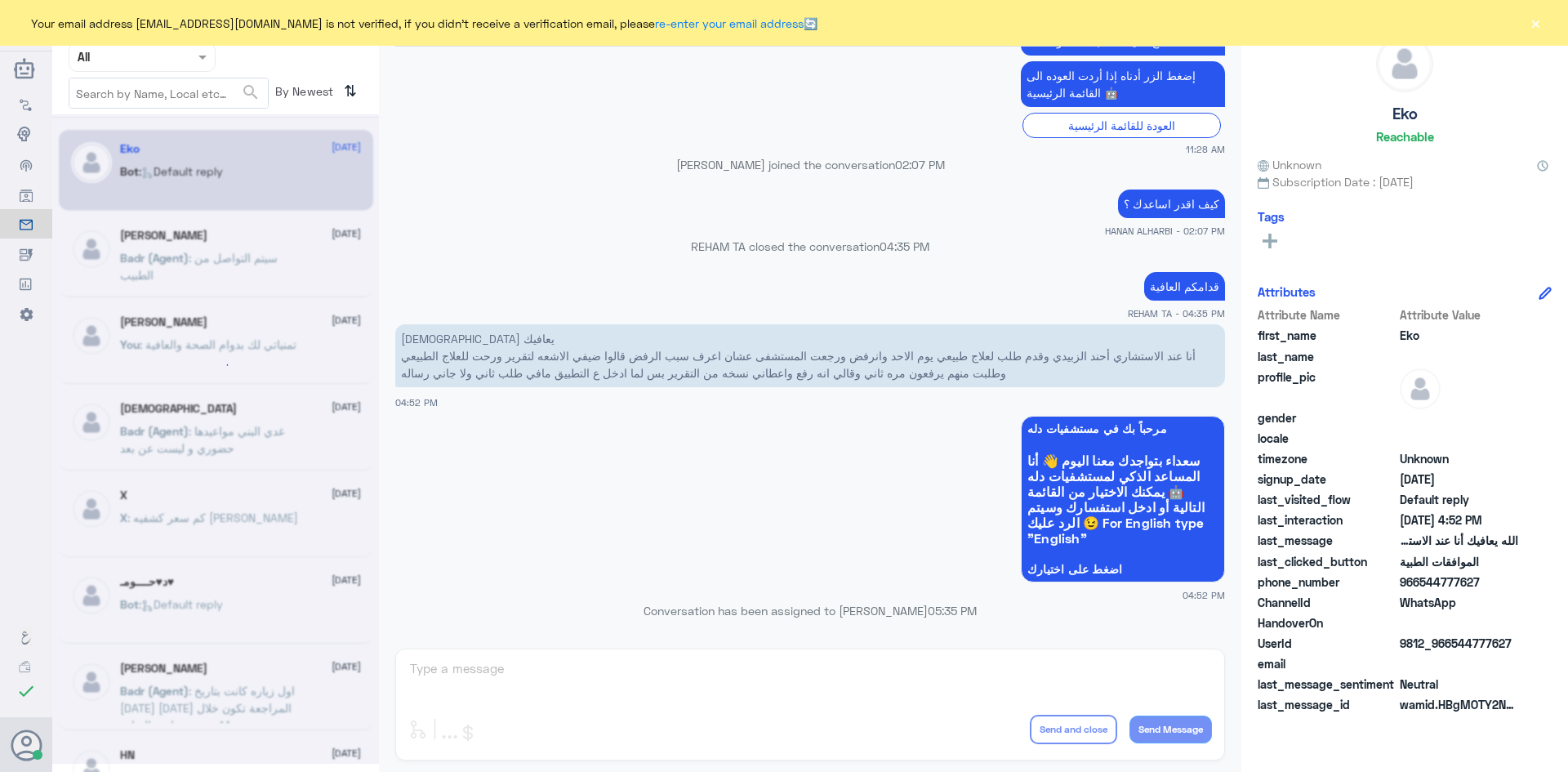
scroll to position [0, 0]
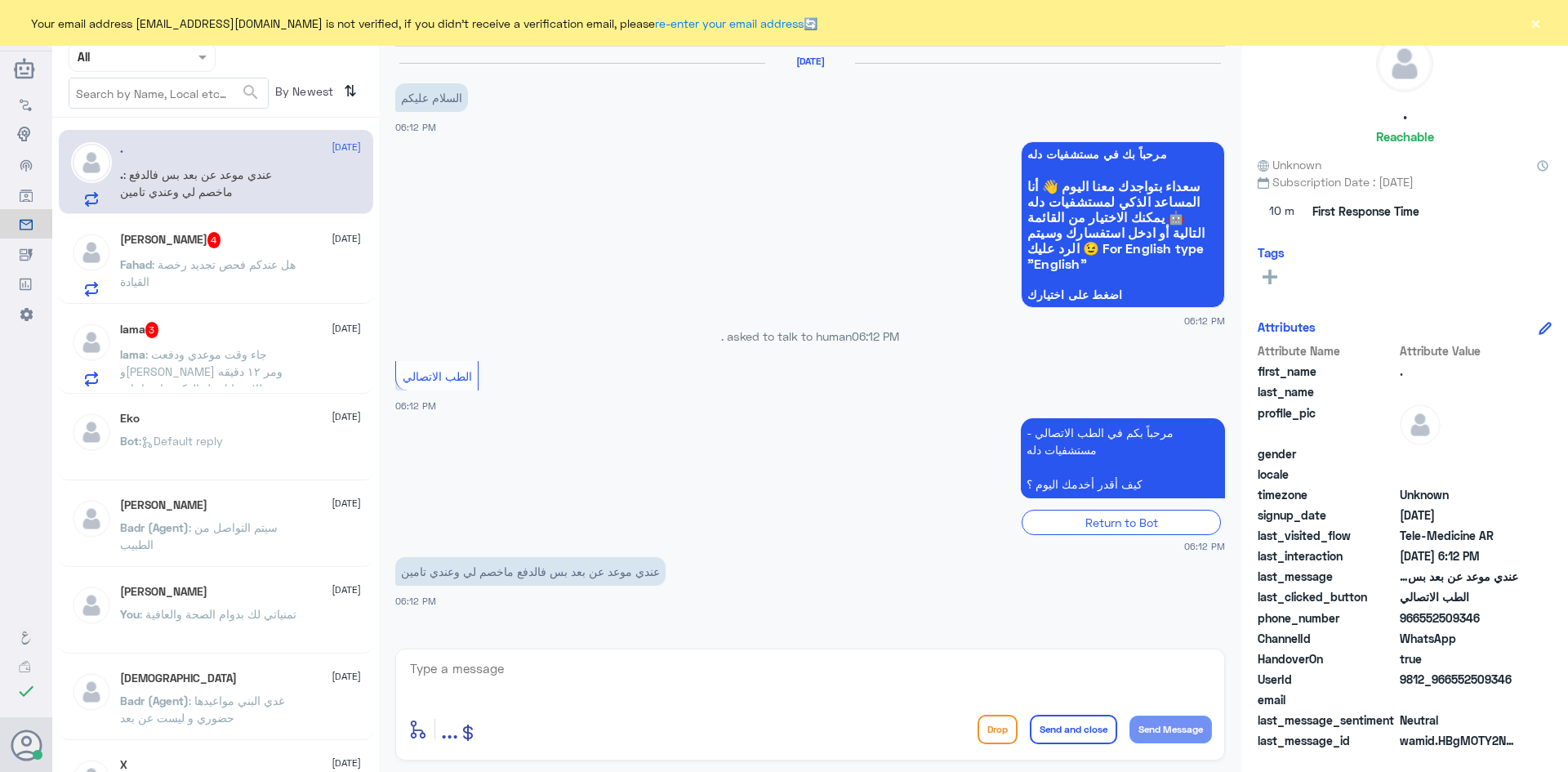
click at [786, 667] on textarea at bounding box center [810, 677] width 804 height 40
paste textarea "مرحبا معك [PERSON_NAME] من الطب الاتصالي"
type textarea "مرحبا معك [PERSON_NAME] من الطب الاتصالي"
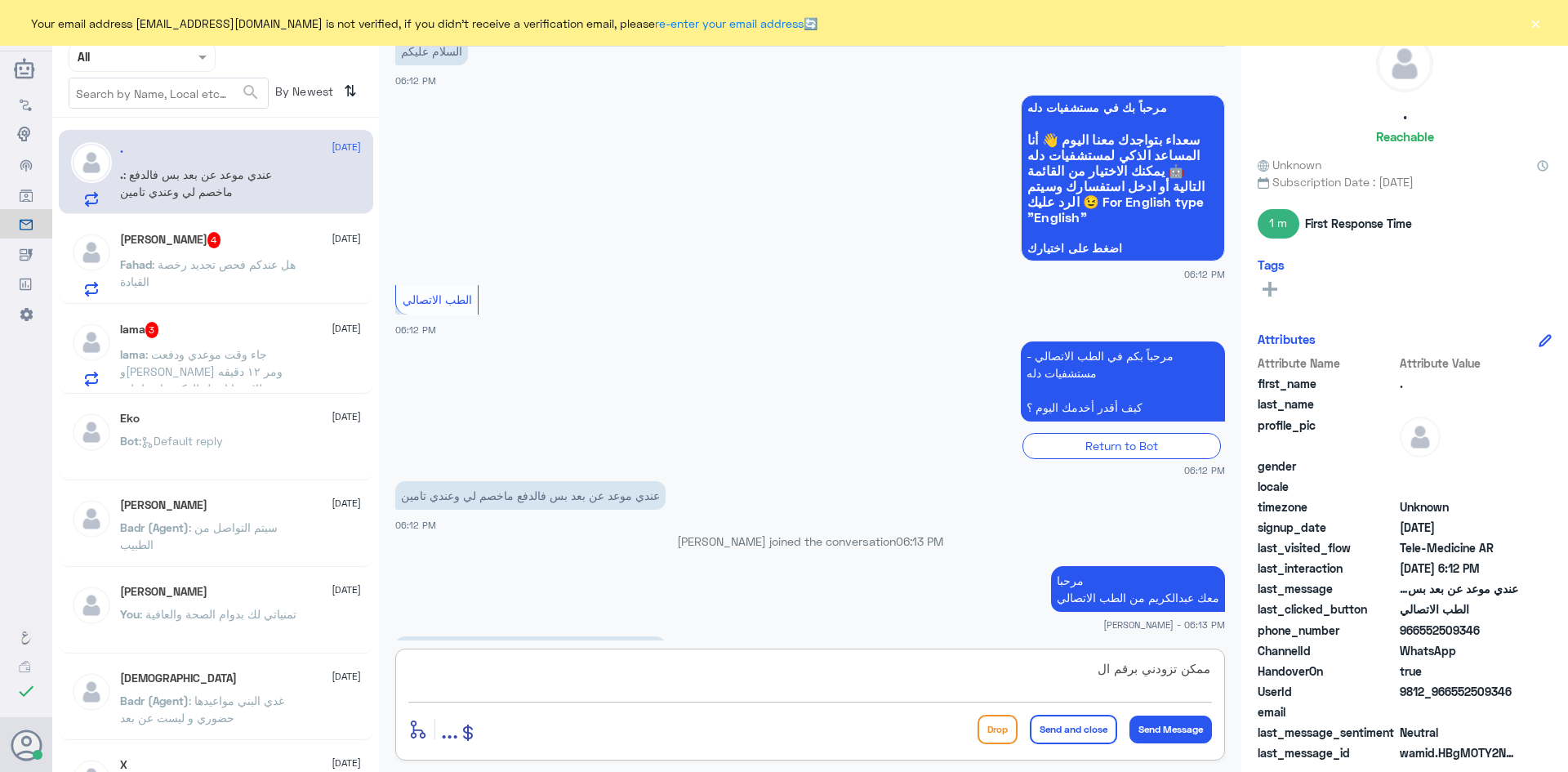
scroll to position [102, 0]
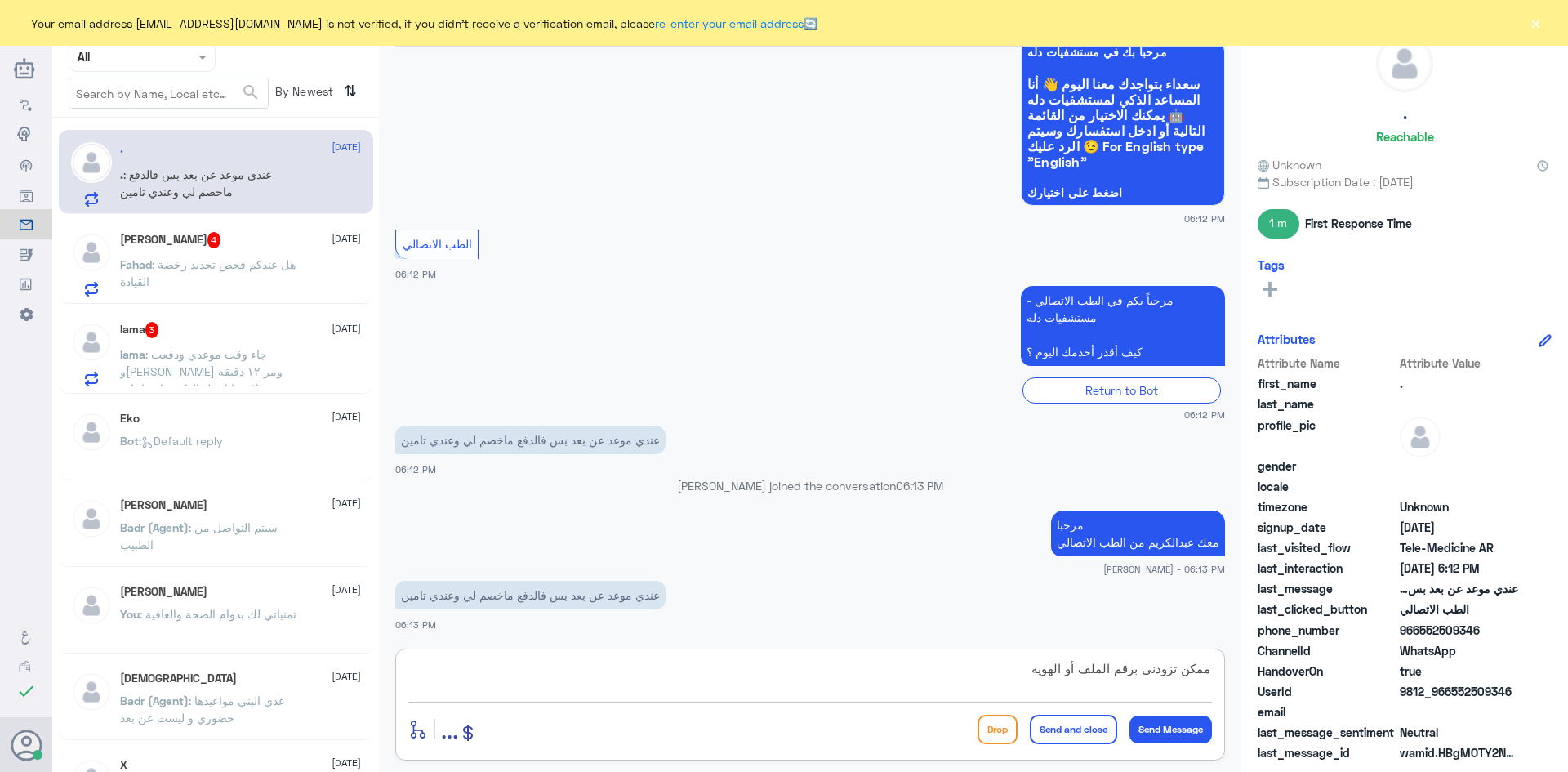
type textarea "ممكن تزودني برقم الملف أو الهوية"
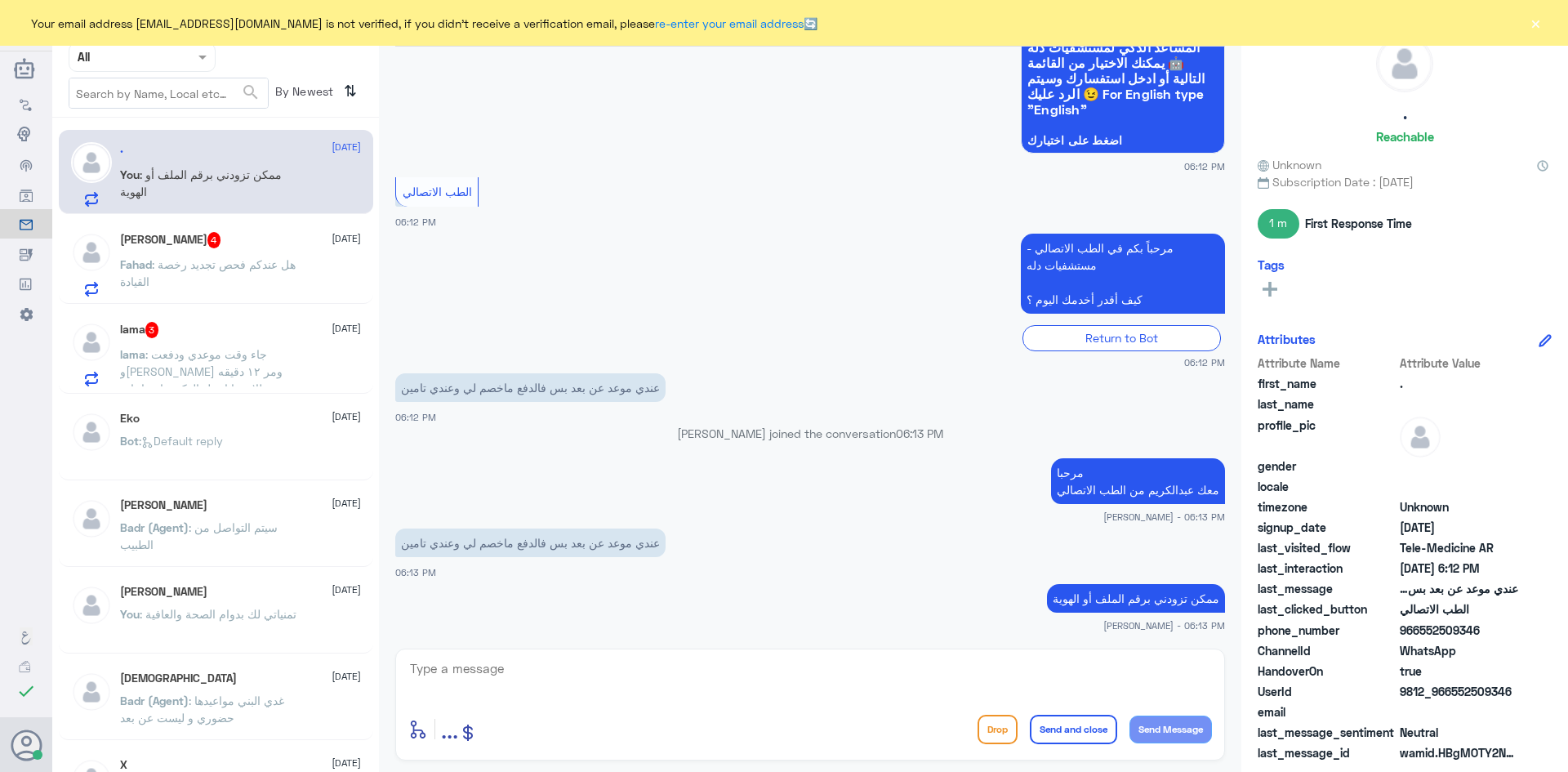
drag, startPoint x: 1516, startPoint y: 692, endPoint x: 1450, endPoint y: 695, distance: 66.1
click at [1450, 695] on span "9812_966552509346" at bounding box center [1458, 690] width 119 height 17
copy span "552509346"
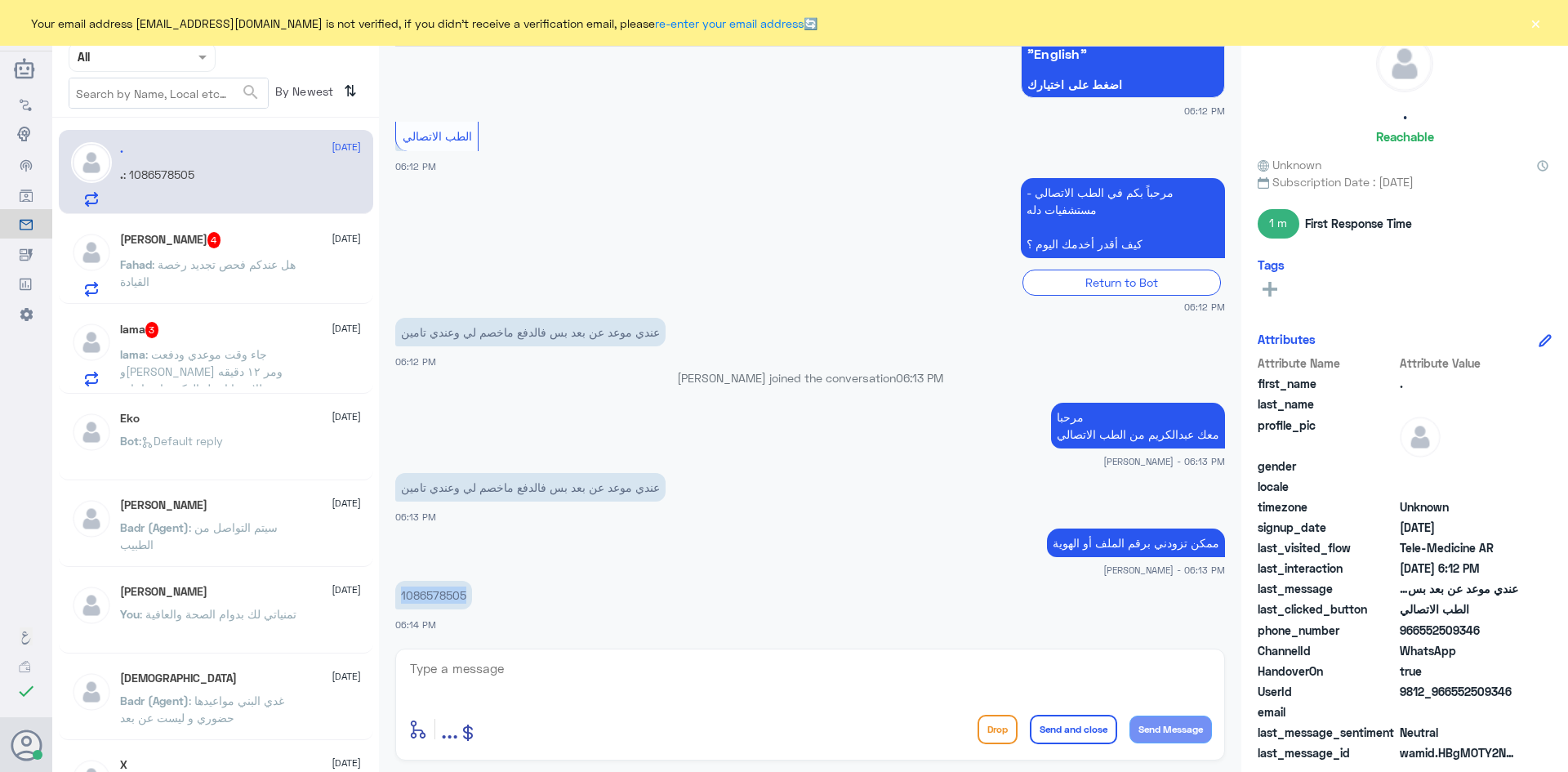
drag, startPoint x: 466, startPoint y: 596, endPoint x: 401, endPoint y: 599, distance: 65.1
click at [401, 599] on p "1086578505" at bounding box center [433, 595] width 77 height 29
copy p "1086578505"
click at [720, 666] on textarea at bounding box center [810, 677] width 804 height 40
type textarea "لحظات من فضلك"
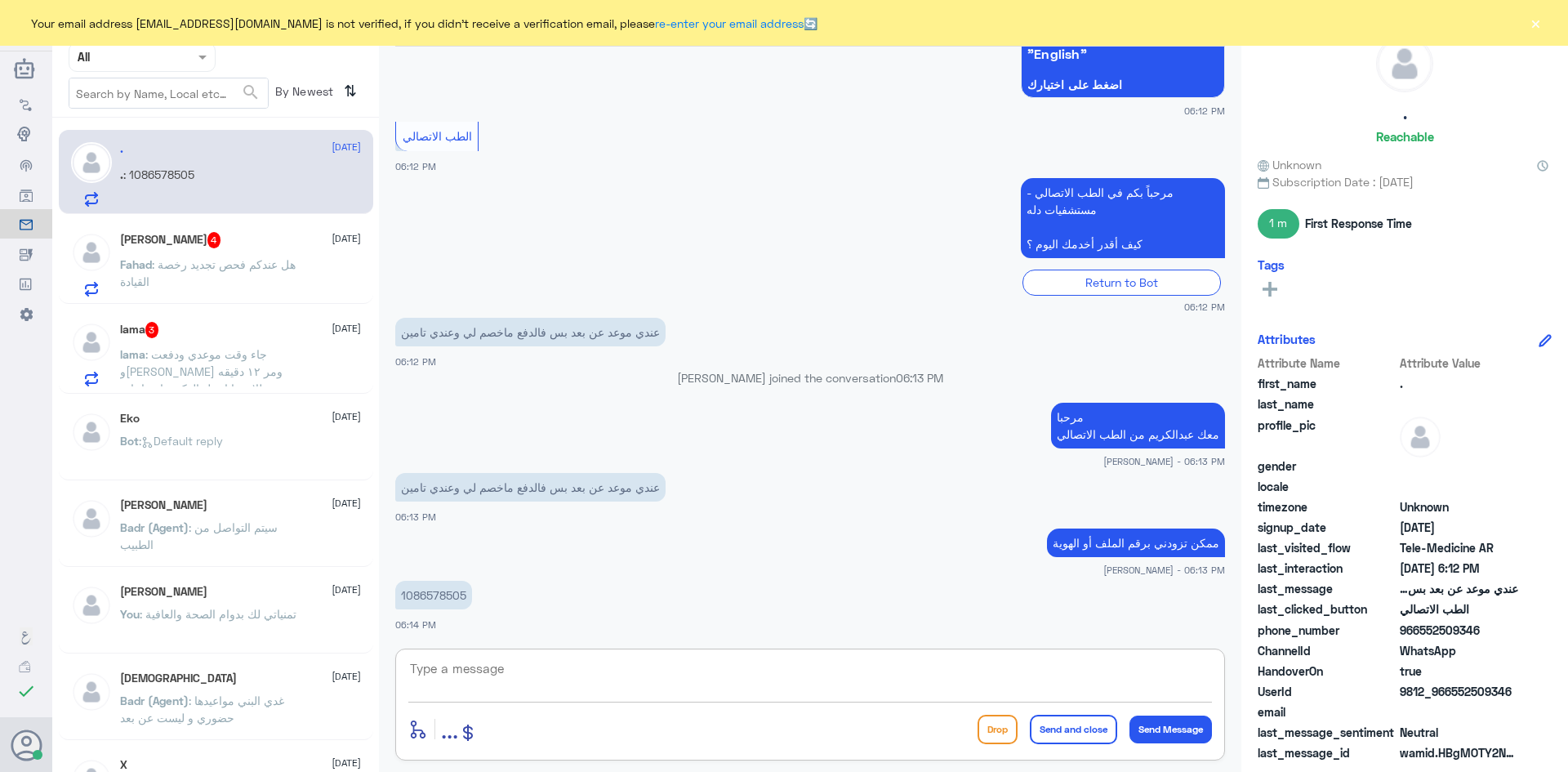
scroll to position [263, 0]
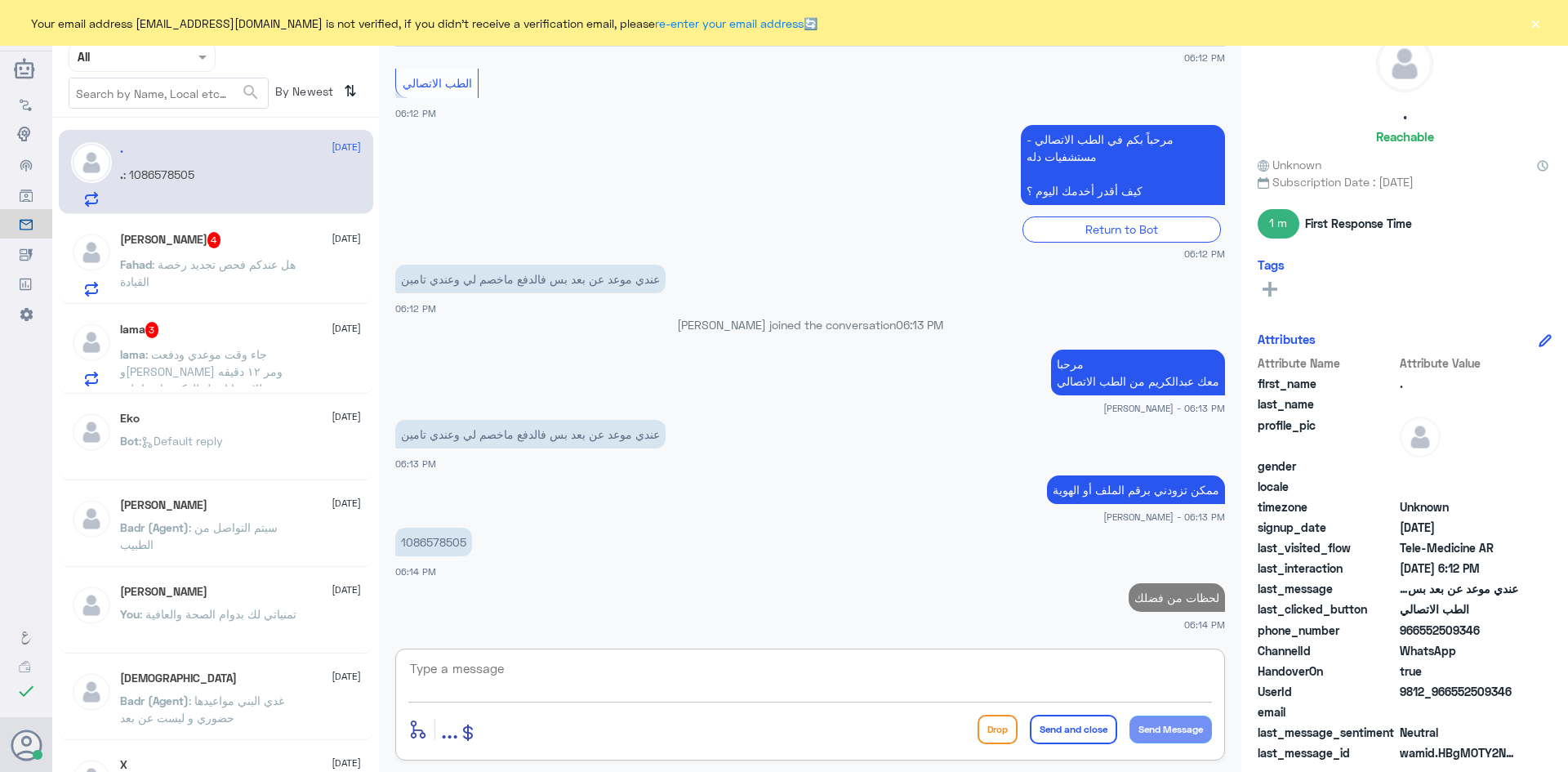
click at [286, 248] on div "Fahad Alqahtani 4 11 August" at bounding box center [241, 240] width 241 height 16
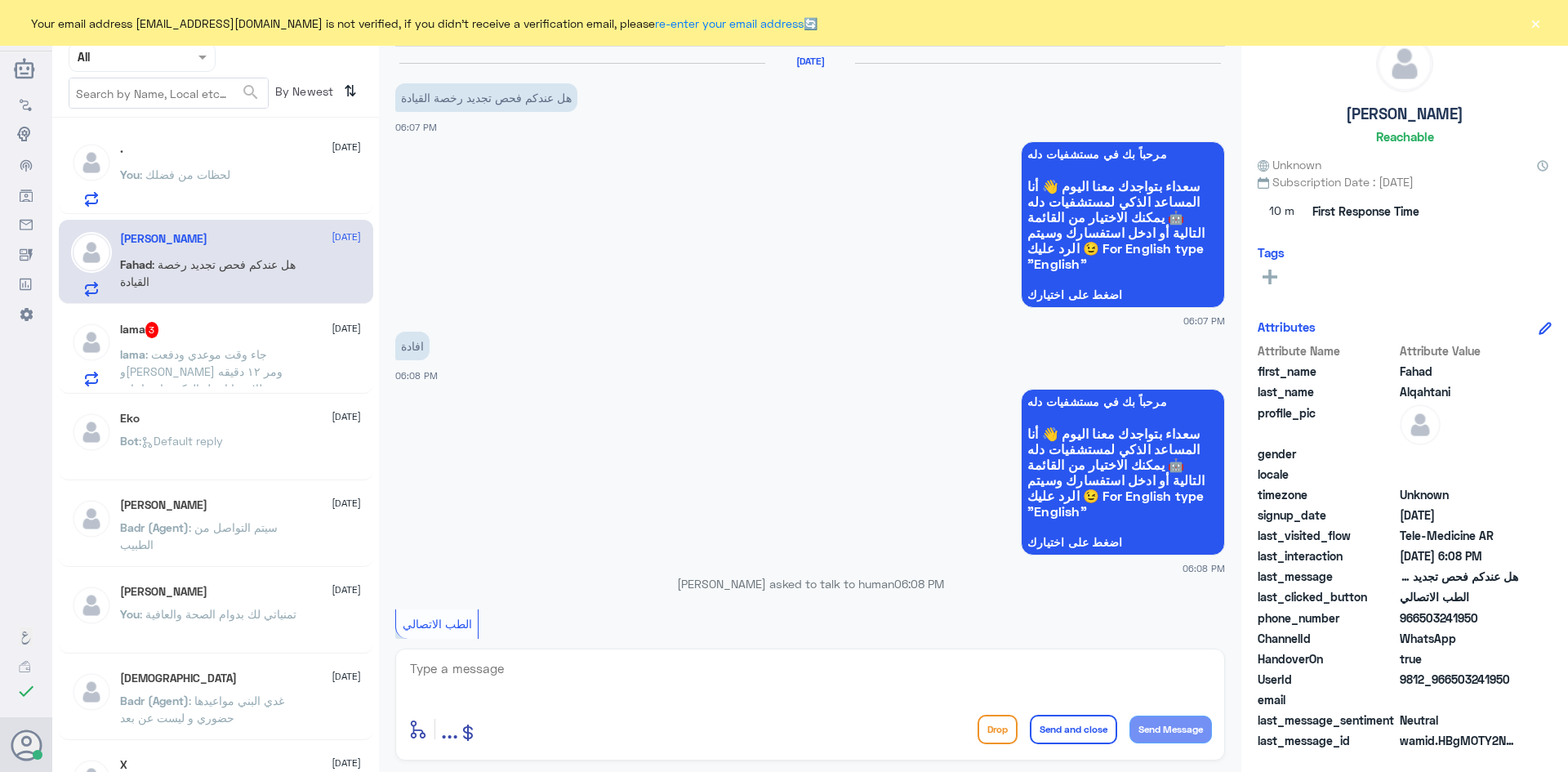
scroll to position [224, 0]
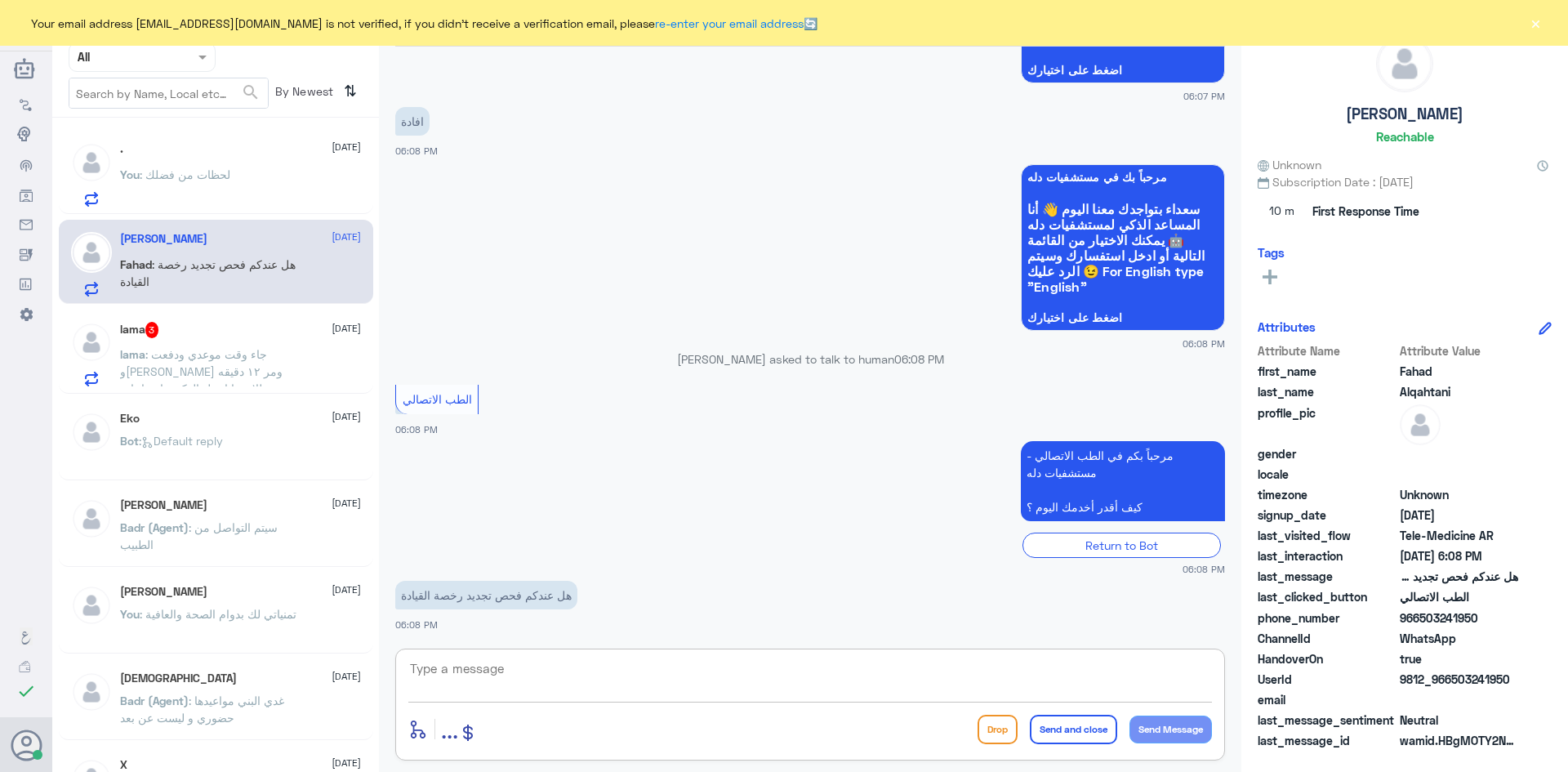
click at [701, 677] on textarea at bounding box center [810, 677] width 804 height 40
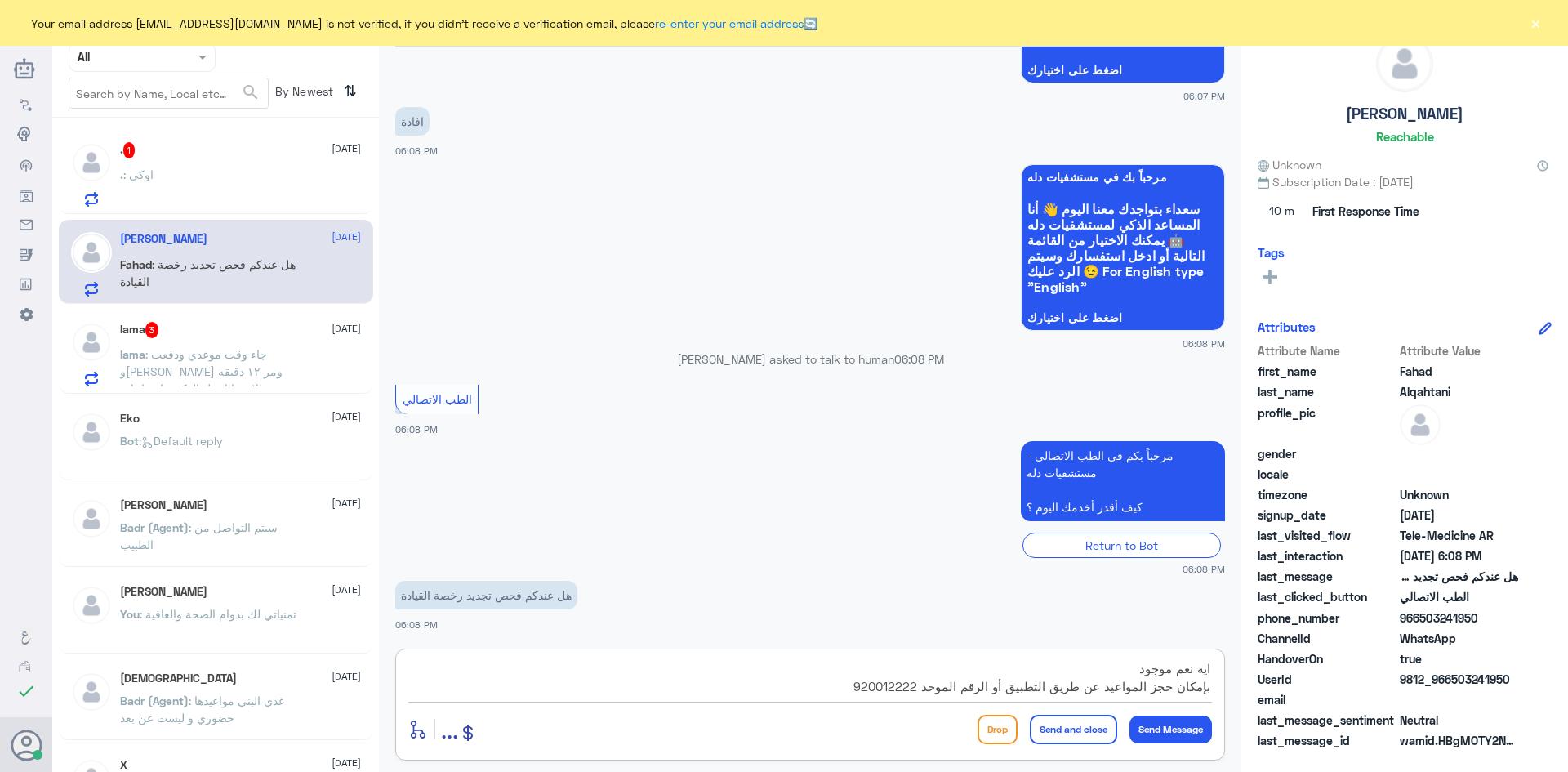
type textarea "ايه نعم موجود بإمكان حجز المواعيد عن طريق التطبيق أو الرقم الموحد 920012222"
click at [1090, 731] on button "Send and close" at bounding box center [1074, 729] width 88 height 30
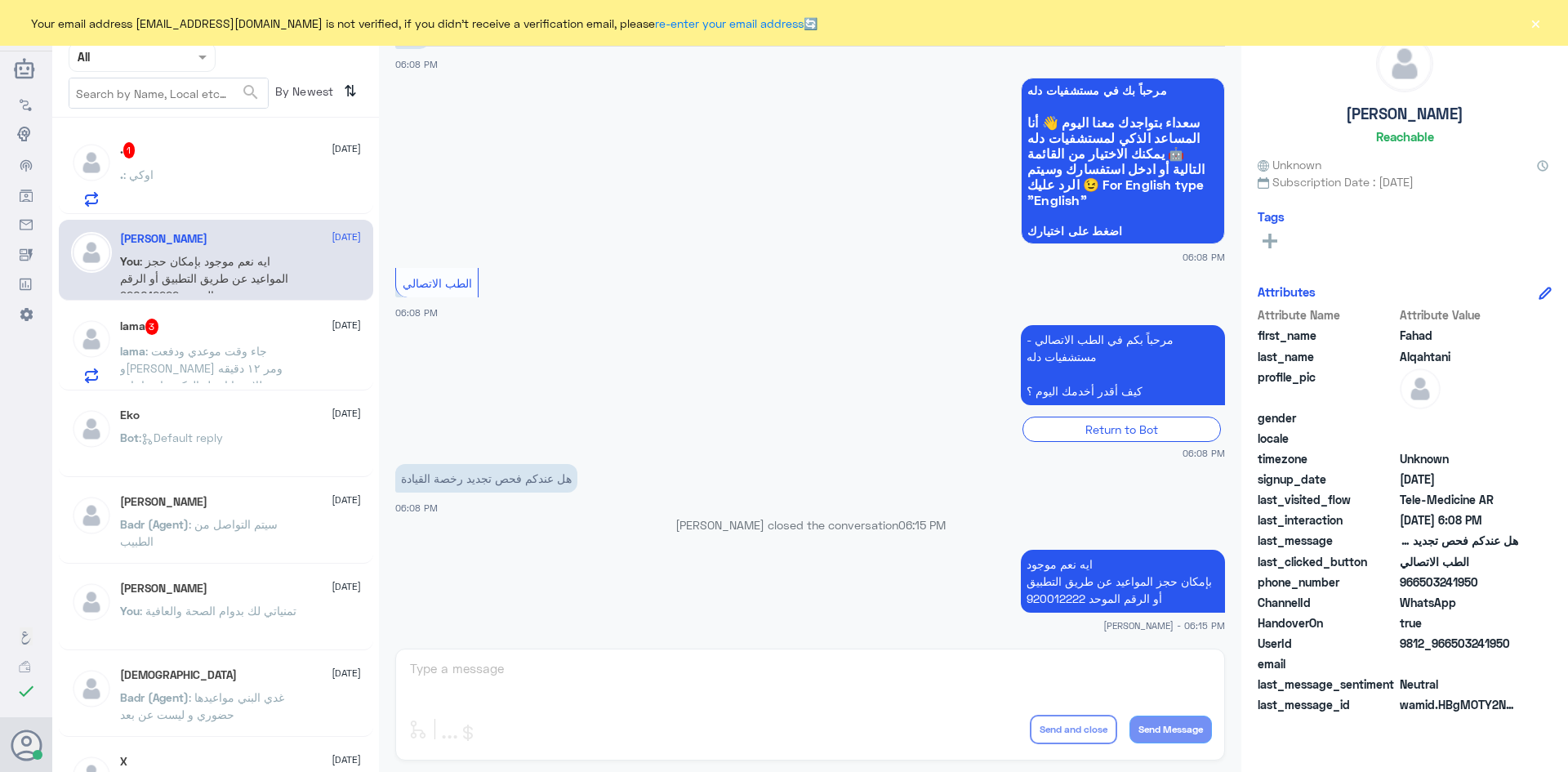
click at [222, 159] on div ". 1 11 August . : اوكي" at bounding box center [241, 174] width 241 height 65
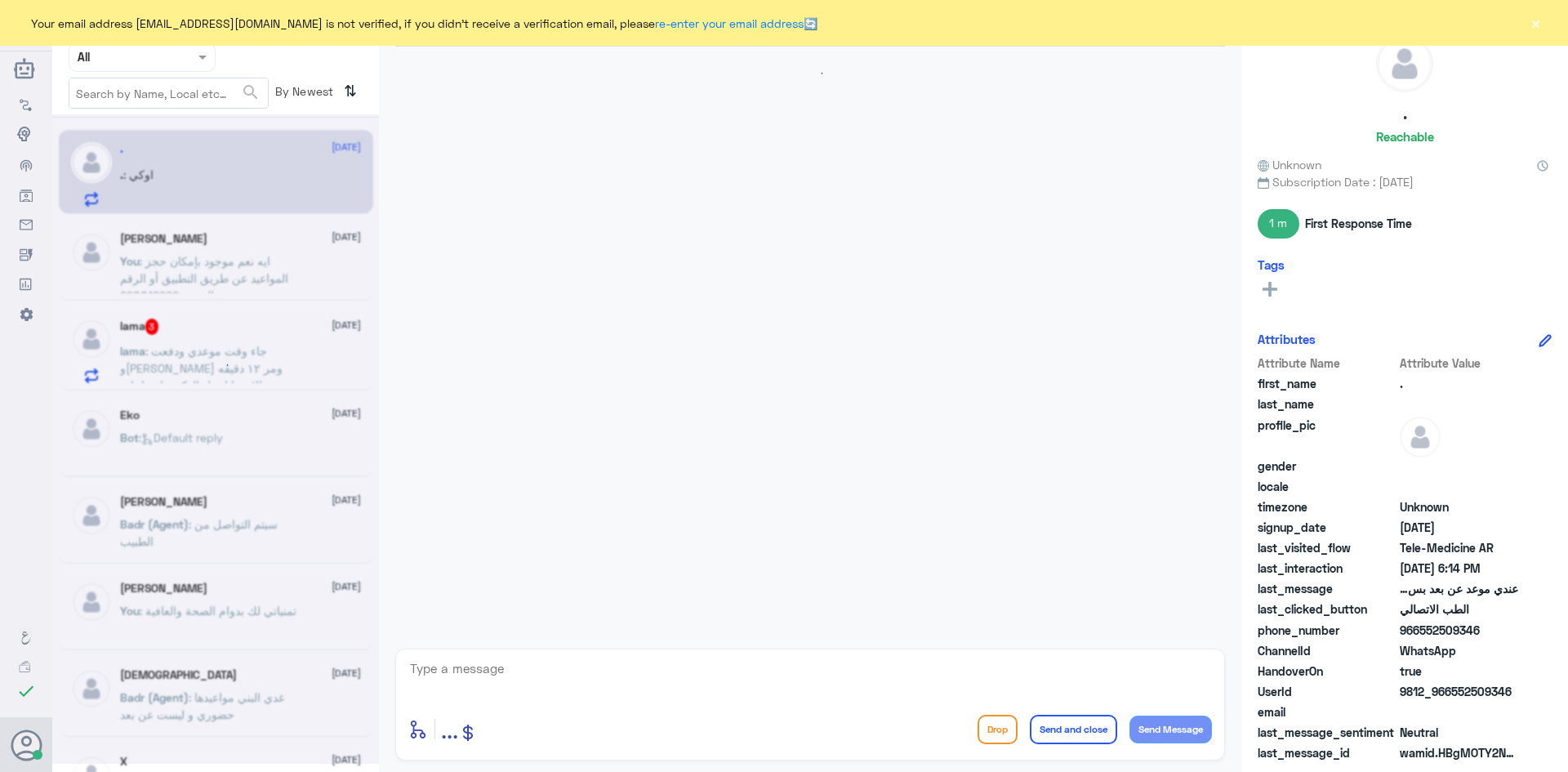
scroll to position [348, 0]
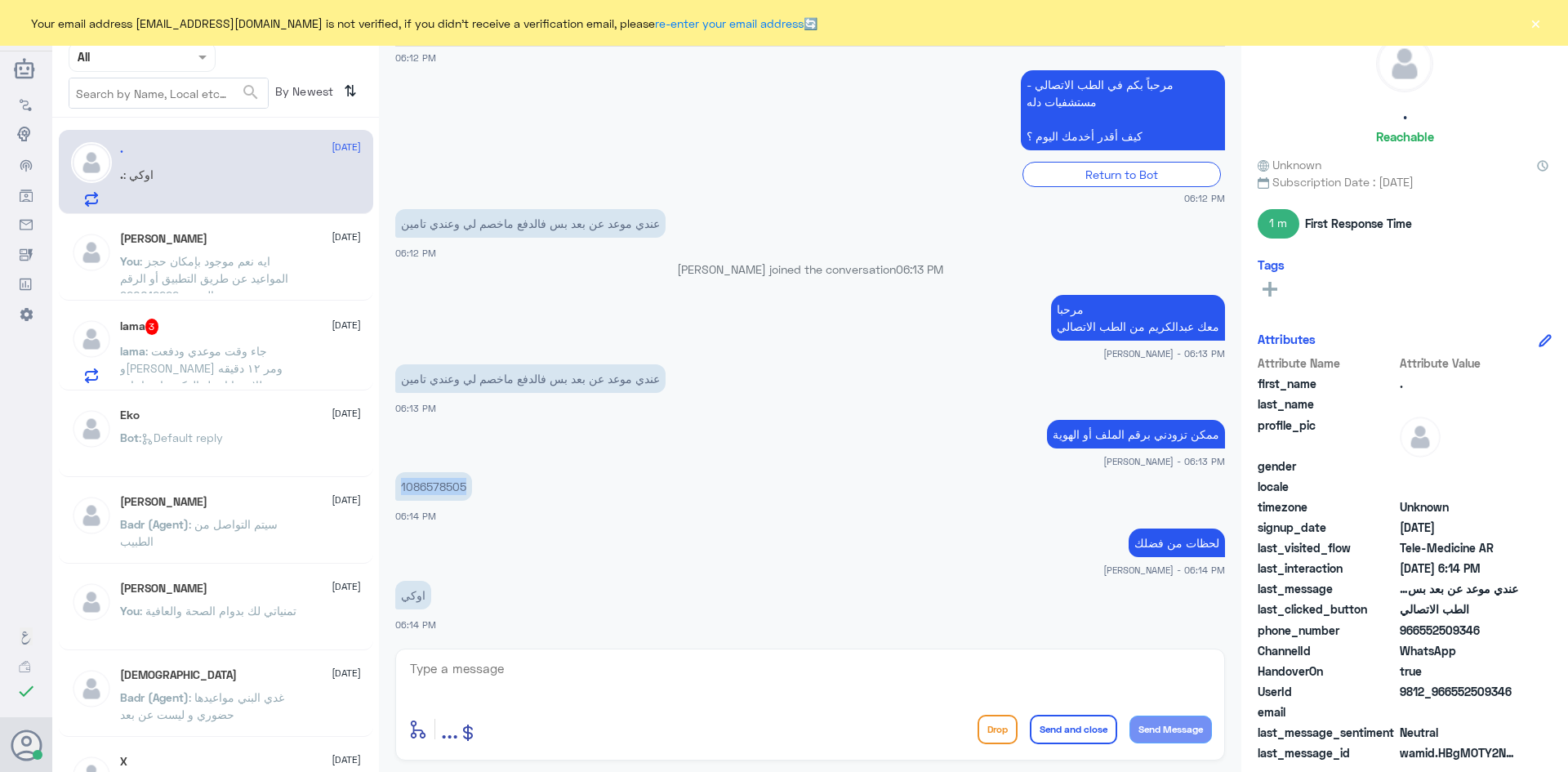
drag, startPoint x: 464, startPoint y: 486, endPoint x: 388, endPoint y: 494, distance: 76.4
click at [388, 494] on div "11 Aug 2025 السلام عليكم 06:12 PM مرحباً بك في مستشفيات دله سعداء بتواجدك معنا …" at bounding box center [810, 344] width 846 height 594
copy p "1086578505"
click at [624, 681] on textarea at bounding box center [810, 677] width 804 height 40
type textarea "اعتذر منك على التأخير"
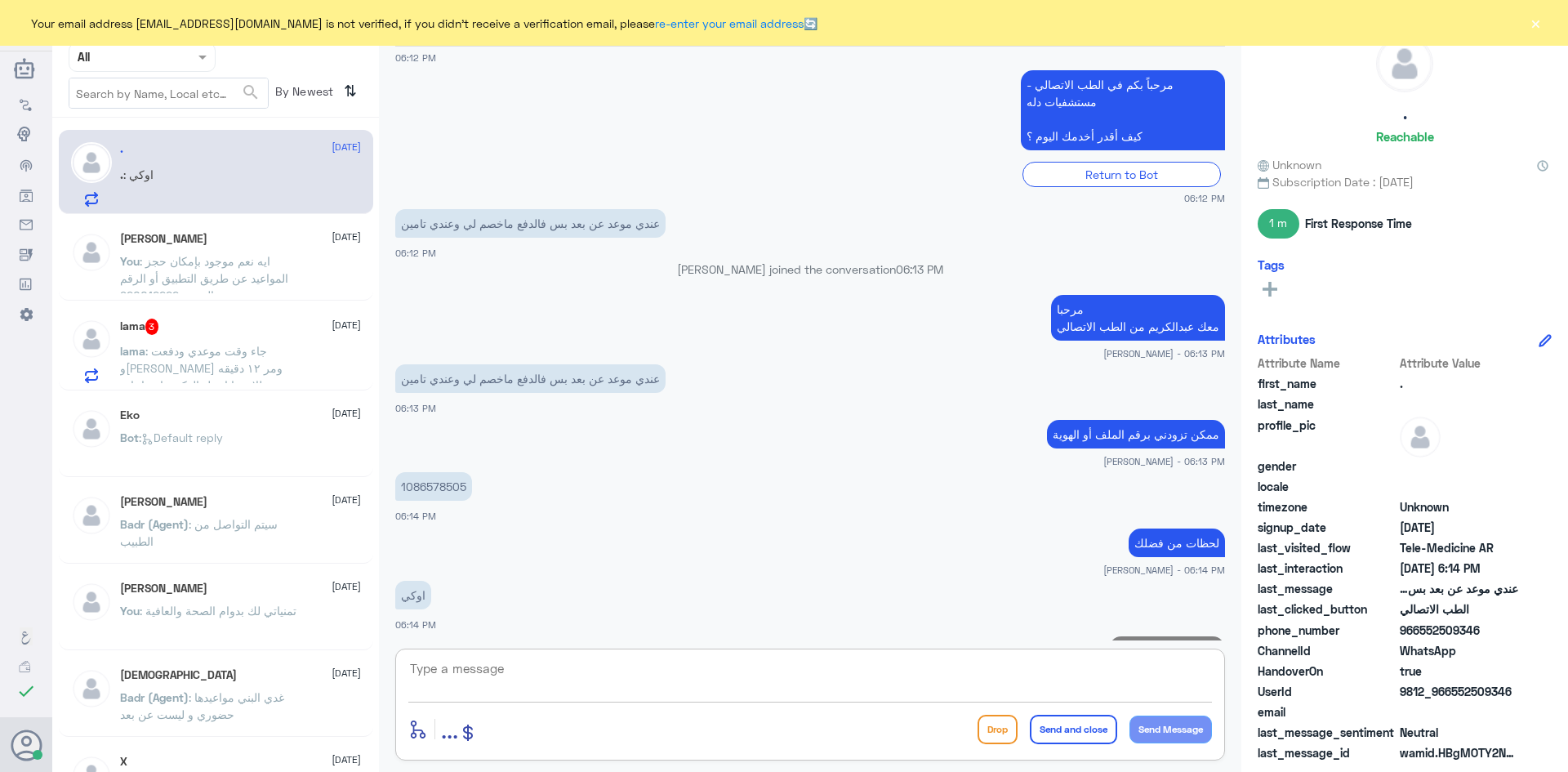
scroll to position [400, 0]
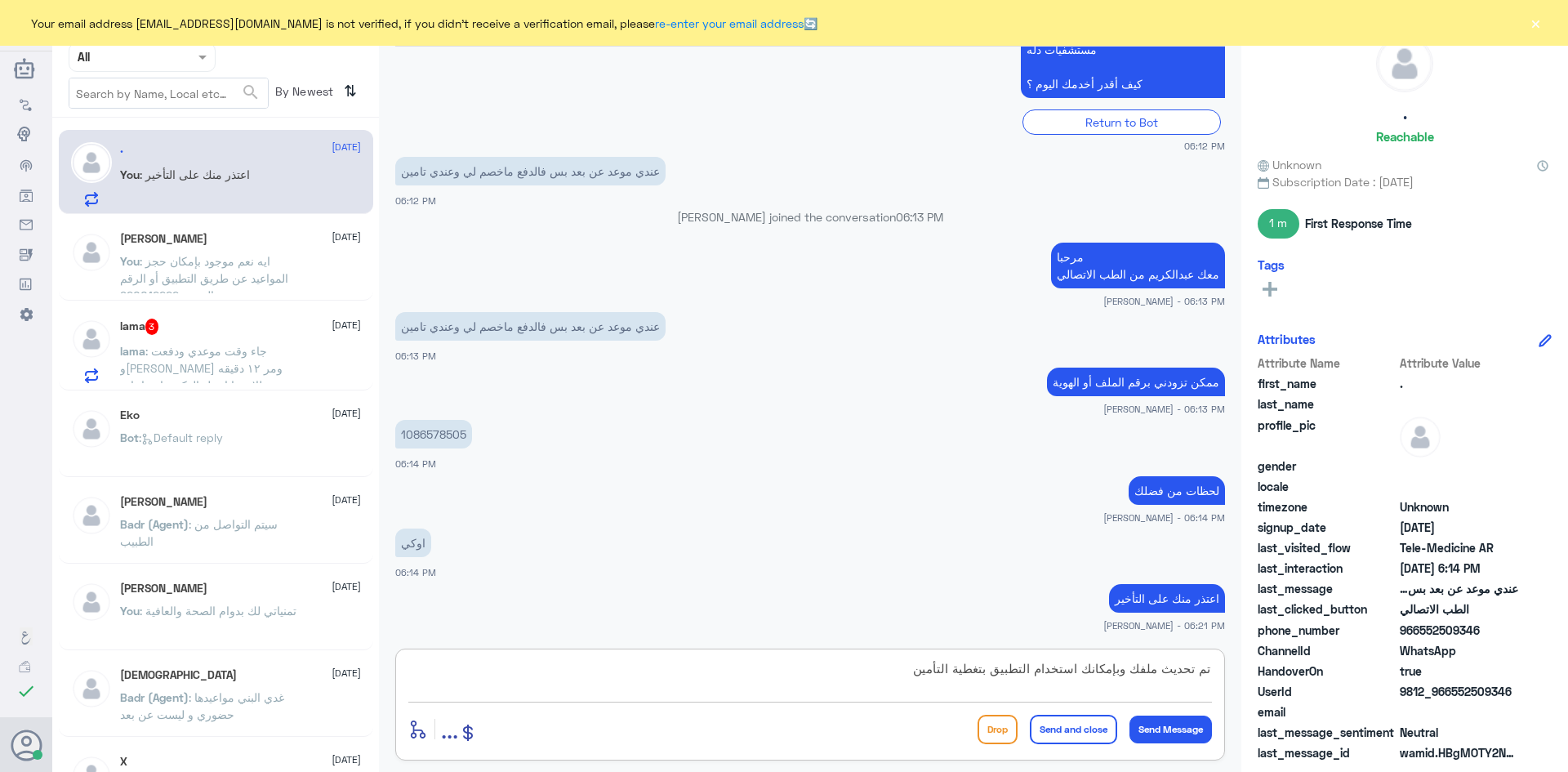
type textarea "تم تحديث ملفك وبإمكانك استخدام التطبيق بتغطية التأمين"
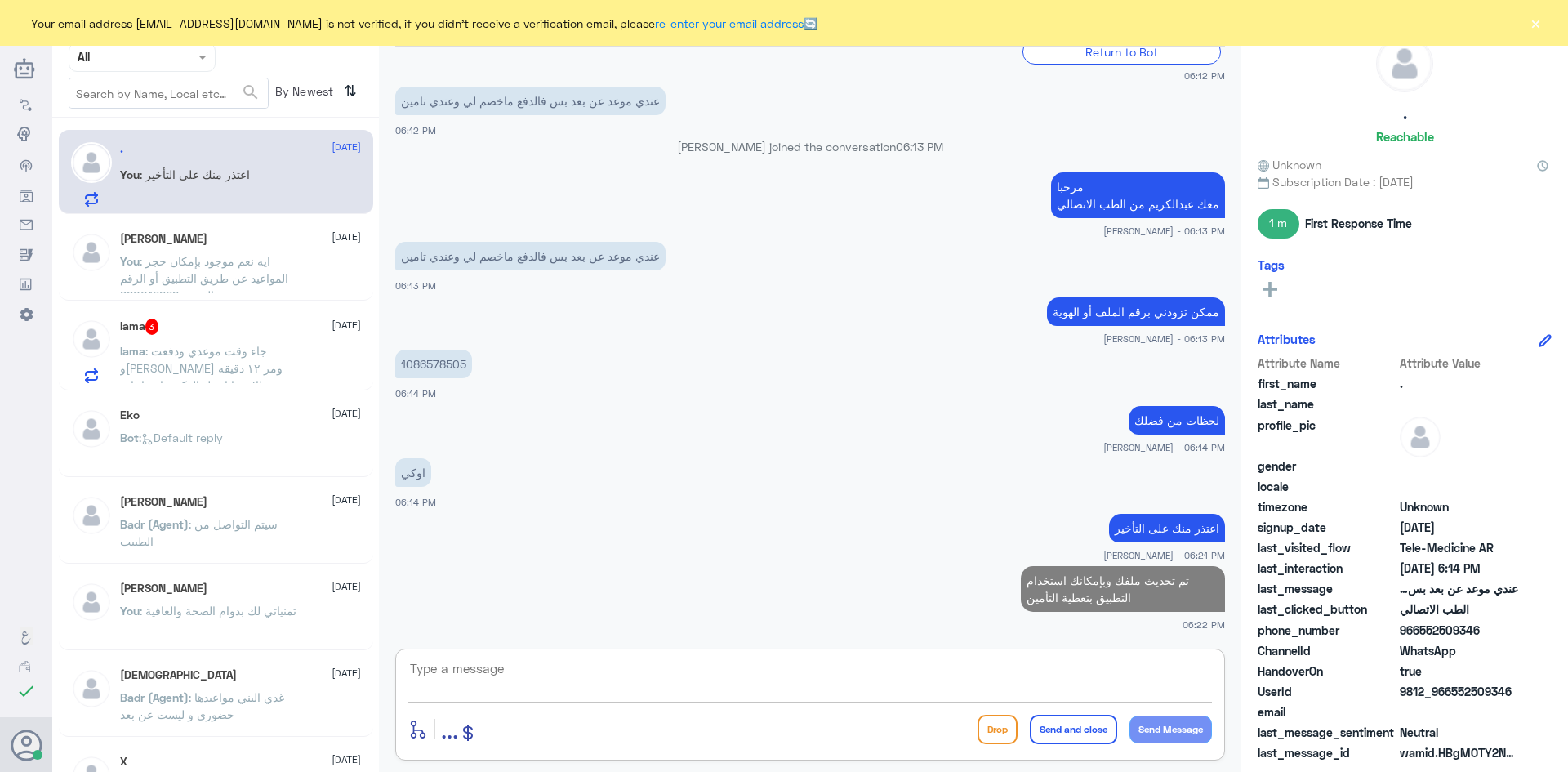
click at [302, 326] on div "lama 3 11 August" at bounding box center [241, 327] width 241 height 16
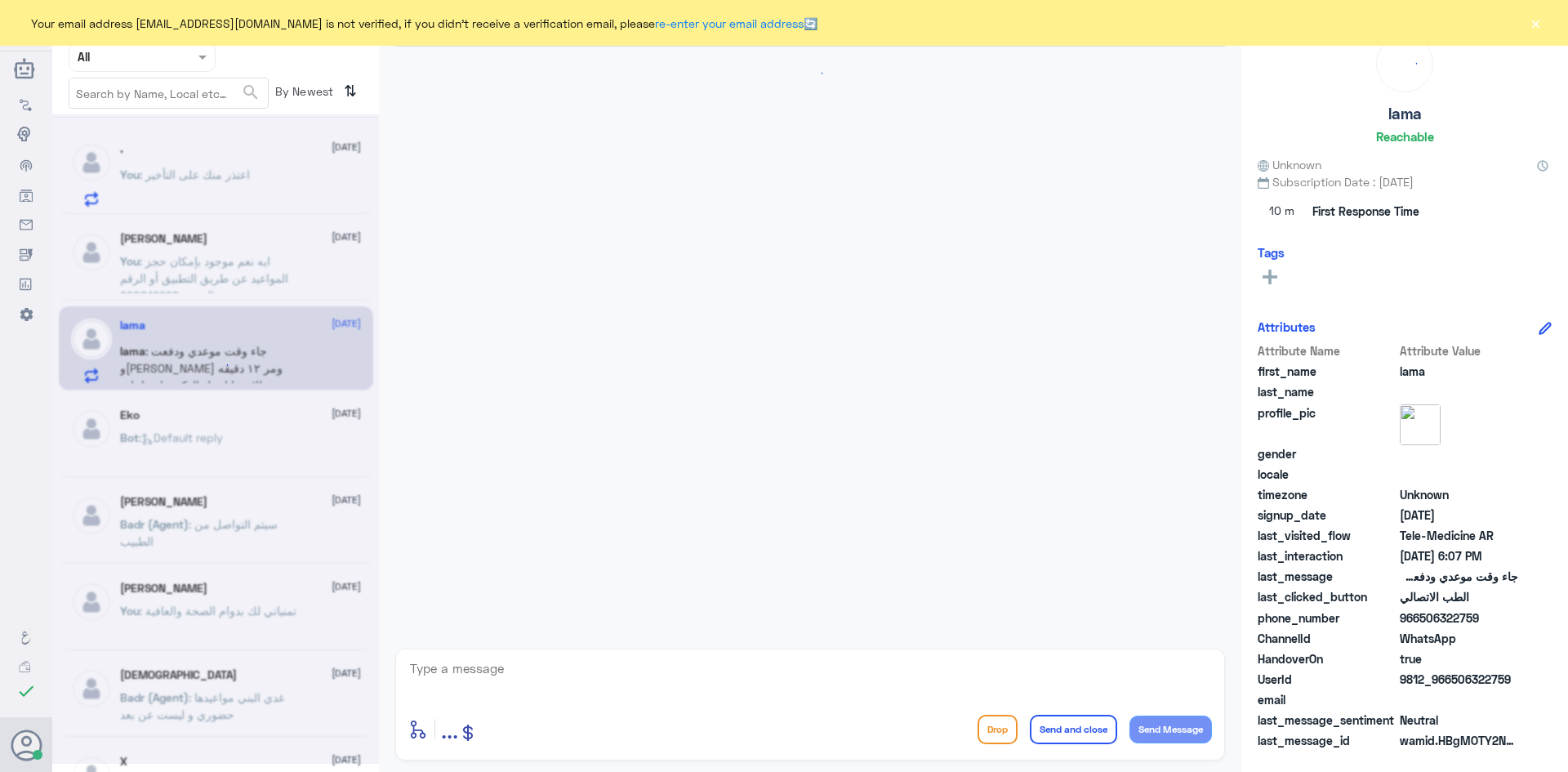
scroll to position [670, 0]
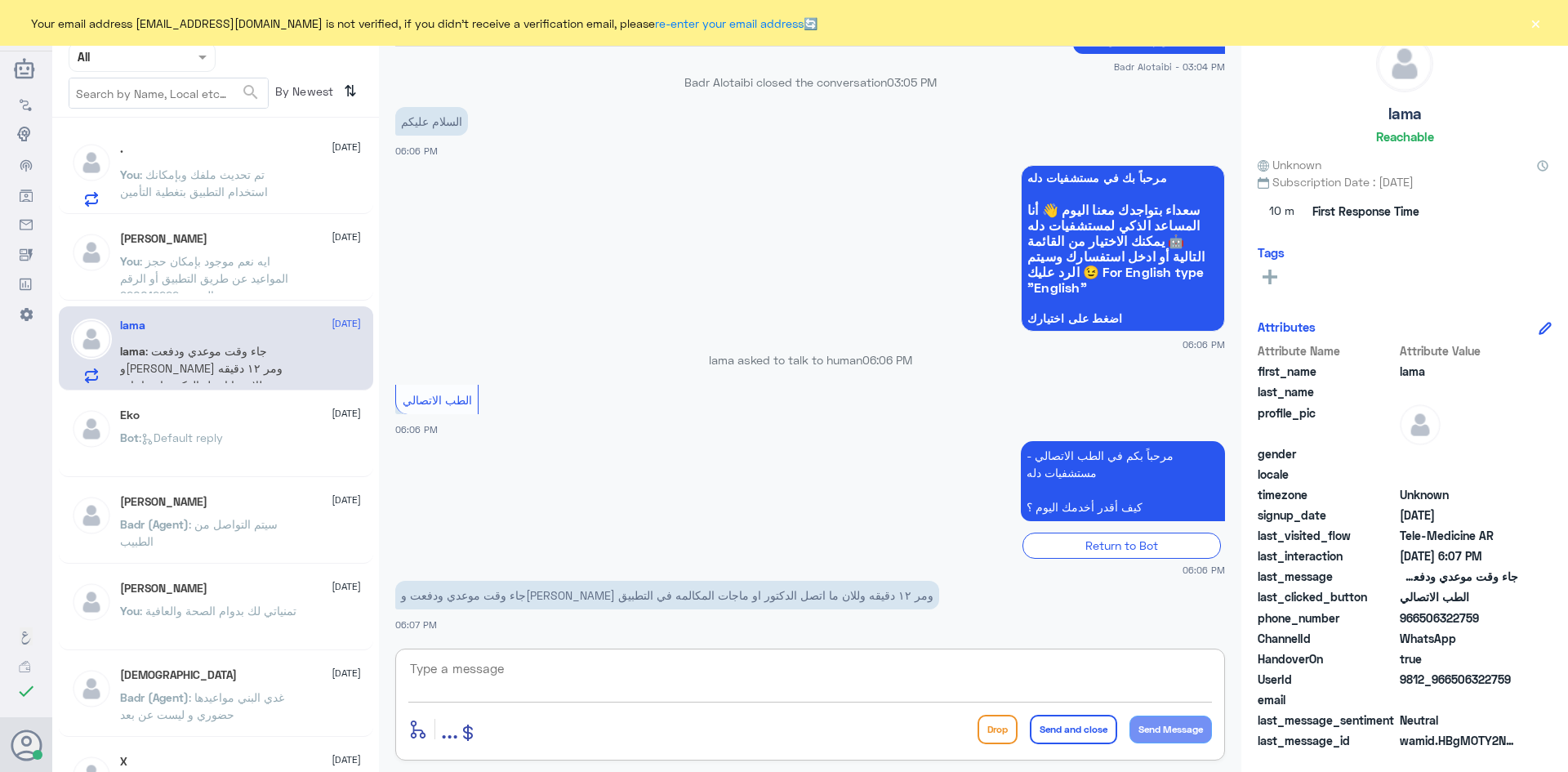
click at [538, 669] on textarea at bounding box center [810, 677] width 804 height 40
type textarea "م"
paste textarea "مرحبا معك عبدالكريم من الطب الاتصالي"
type textarea "مرحبا معك عبدالكريم من الطب الاتصالي"
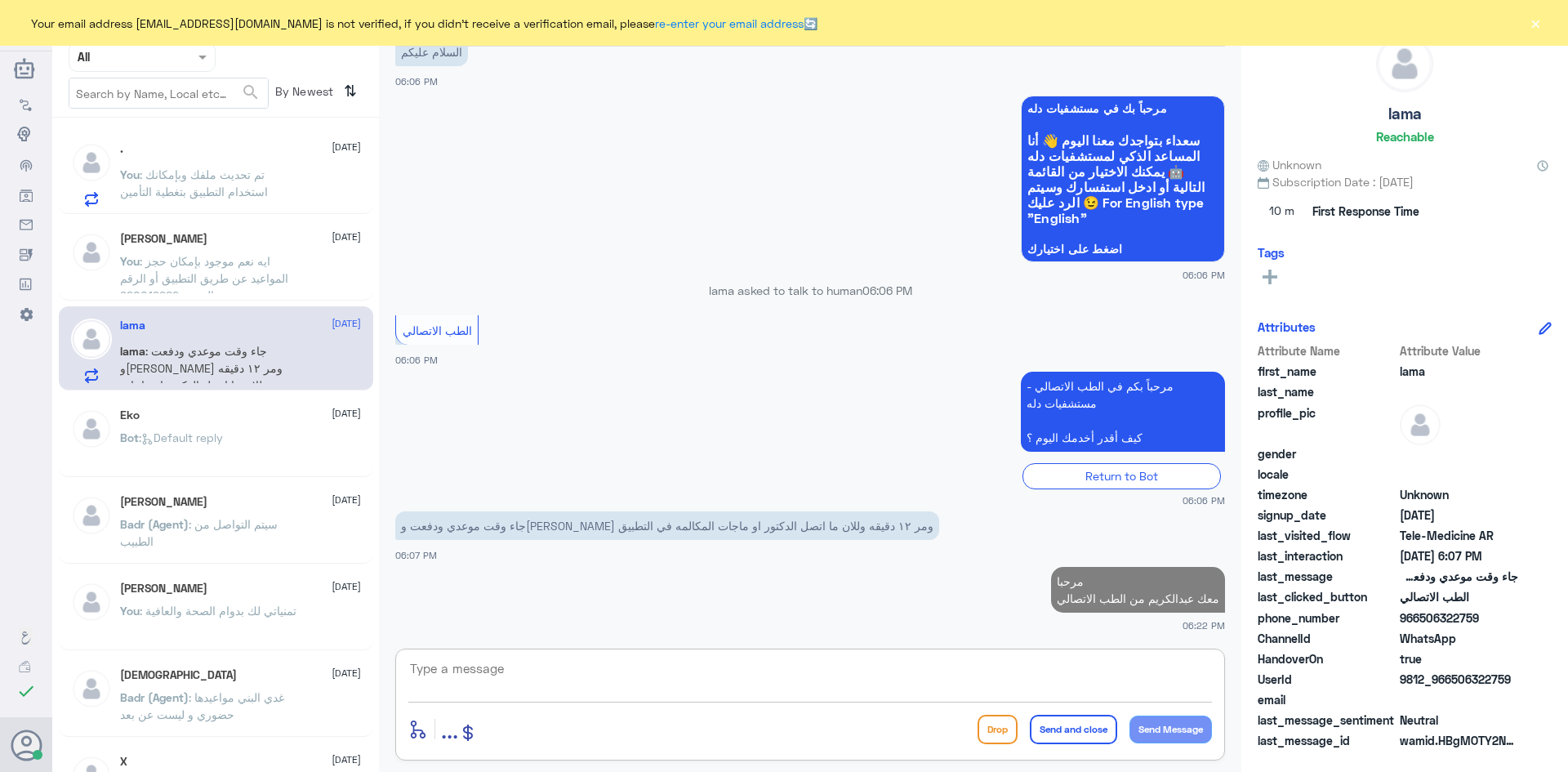
click at [973, 686] on textarea at bounding box center [810, 677] width 804 height 40
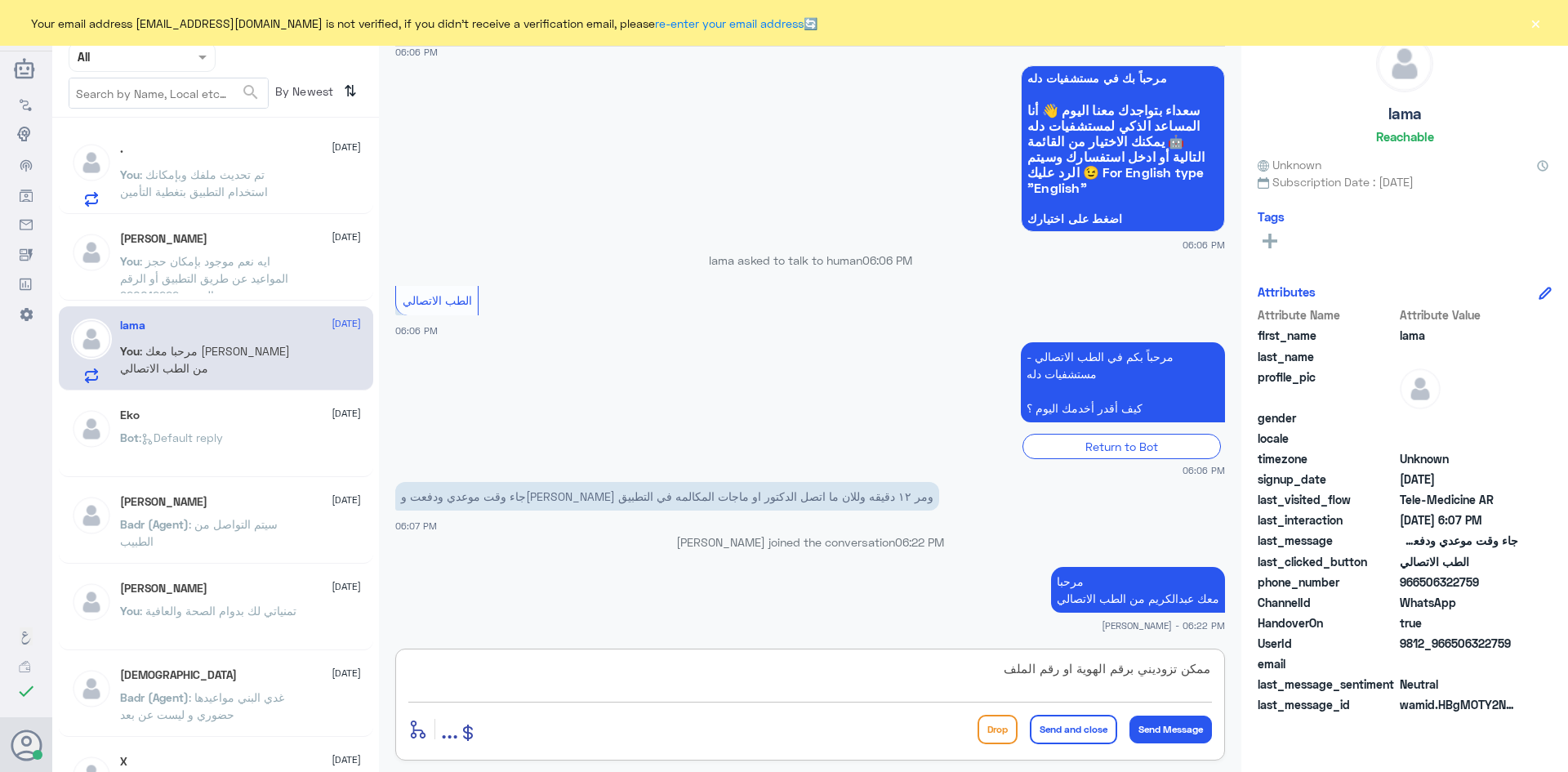
type textarea "ممكن تزوديني برقم الهوية او رقم الملف"
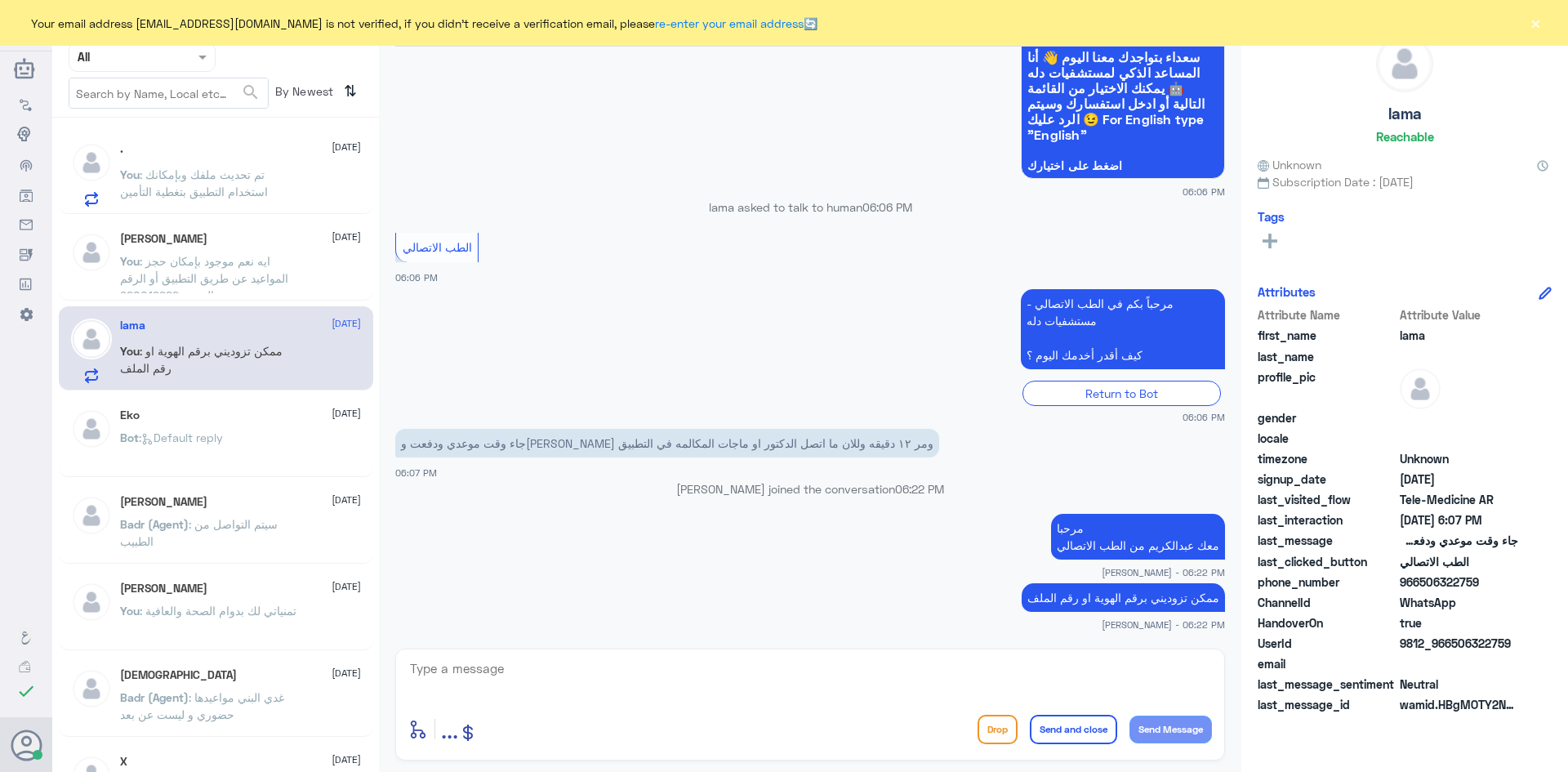
drag, startPoint x: 1514, startPoint y: 642, endPoint x: 1450, endPoint y: 643, distance: 64.0
click at [1450, 643] on span "9812_966506322759" at bounding box center [1458, 643] width 119 height 17
copy span "506322759"
click at [279, 165] on div ". 11 August You : تم تحديث ملفك وبإمكانك استخدام التطبيق بتغطية التأمين" at bounding box center [241, 174] width 241 height 65
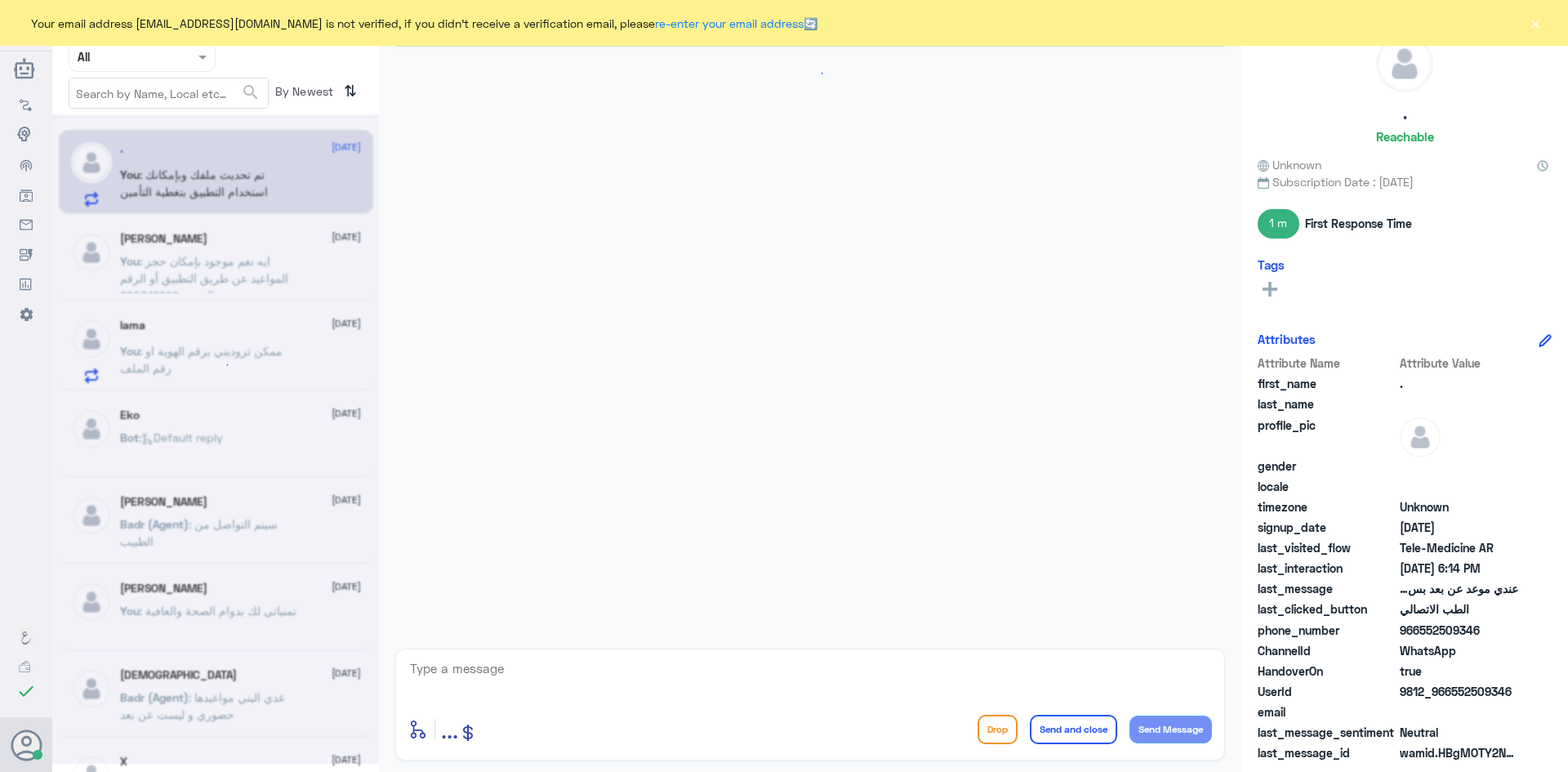
scroll to position [470, 0]
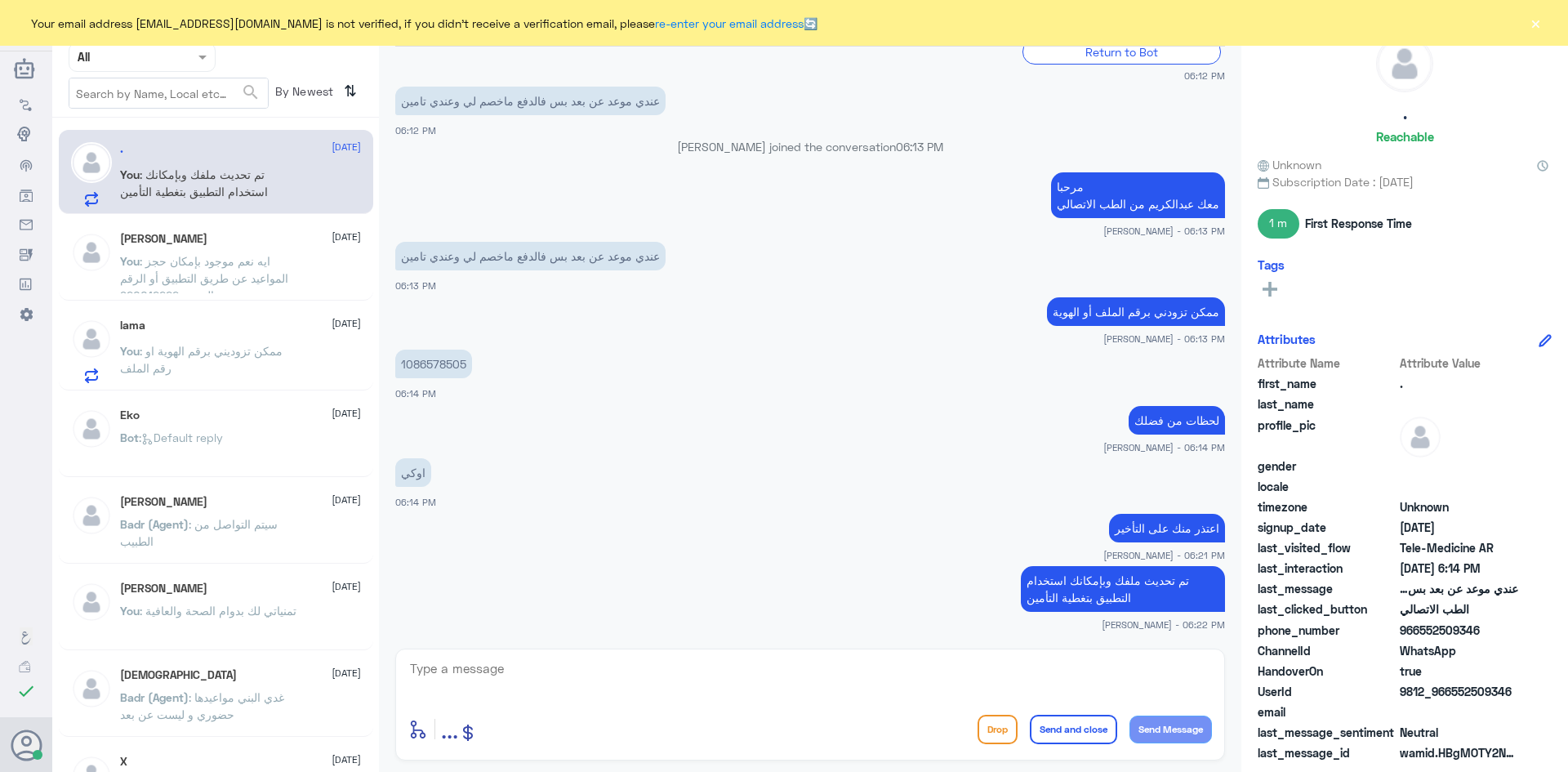
click at [1534, 25] on button "×" at bounding box center [1535, 23] width 16 height 16
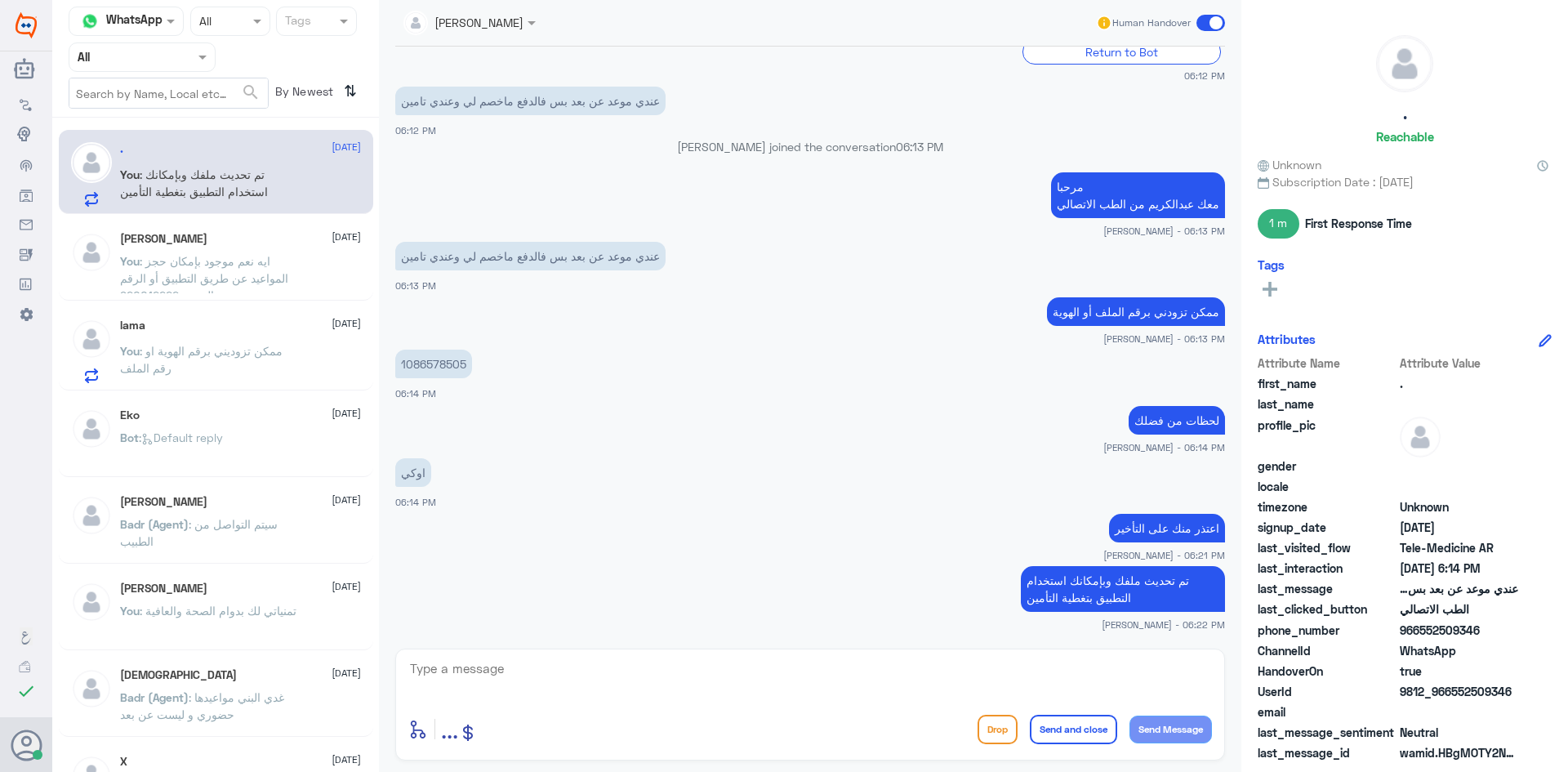
click at [1204, 22] on span at bounding box center [1210, 23] width 29 height 16
click at [0, 0] on input "checkbox" at bounding box center [0, 0] width 0 height 0
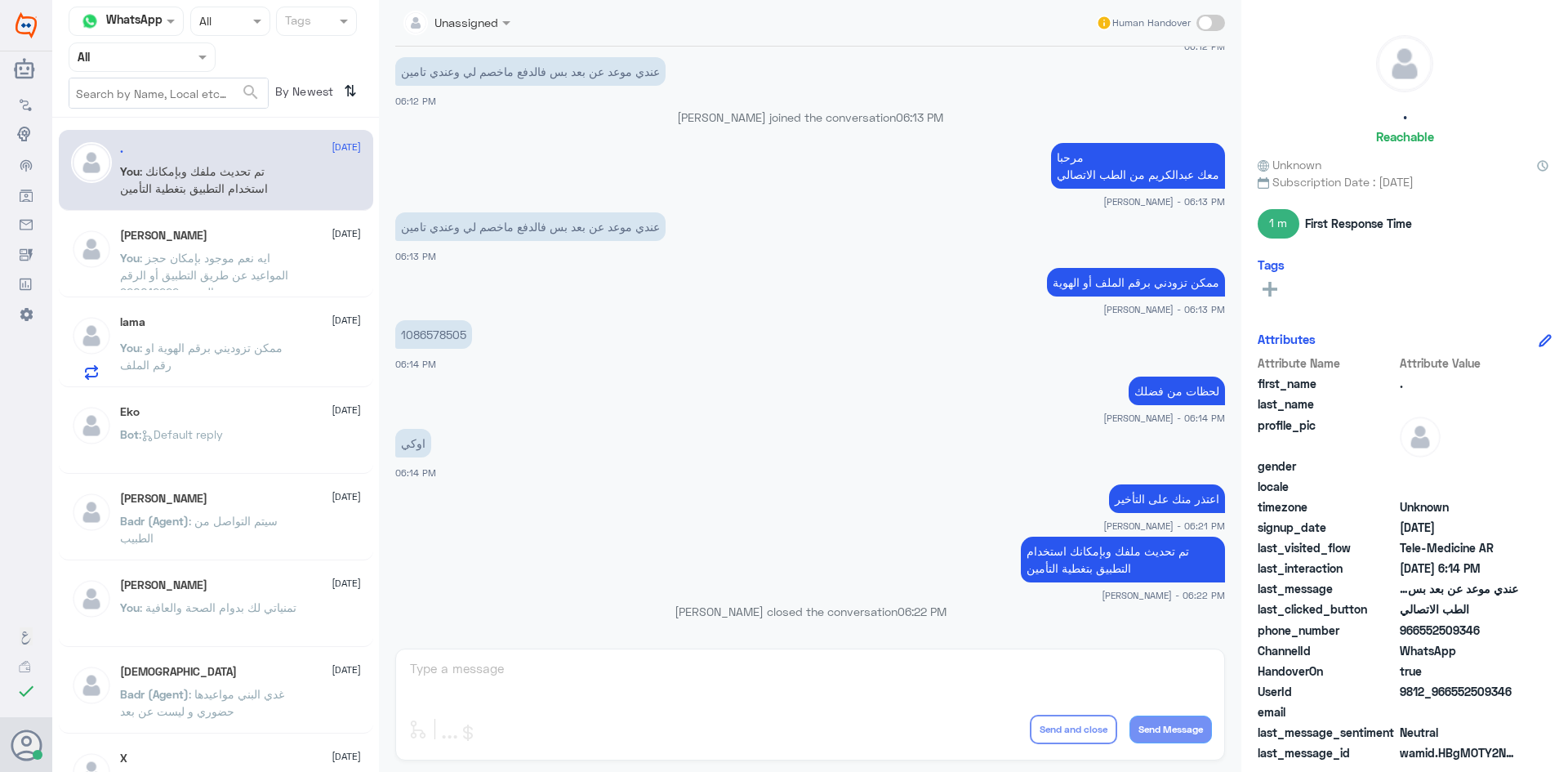
click at [248, 263] on span ": ايه نعم موجود بإمكان حجز المواعيد عن طريق التطبيق أو الرقم الموحد 920012222" at bounding box center [204, 275] width 168 height 48
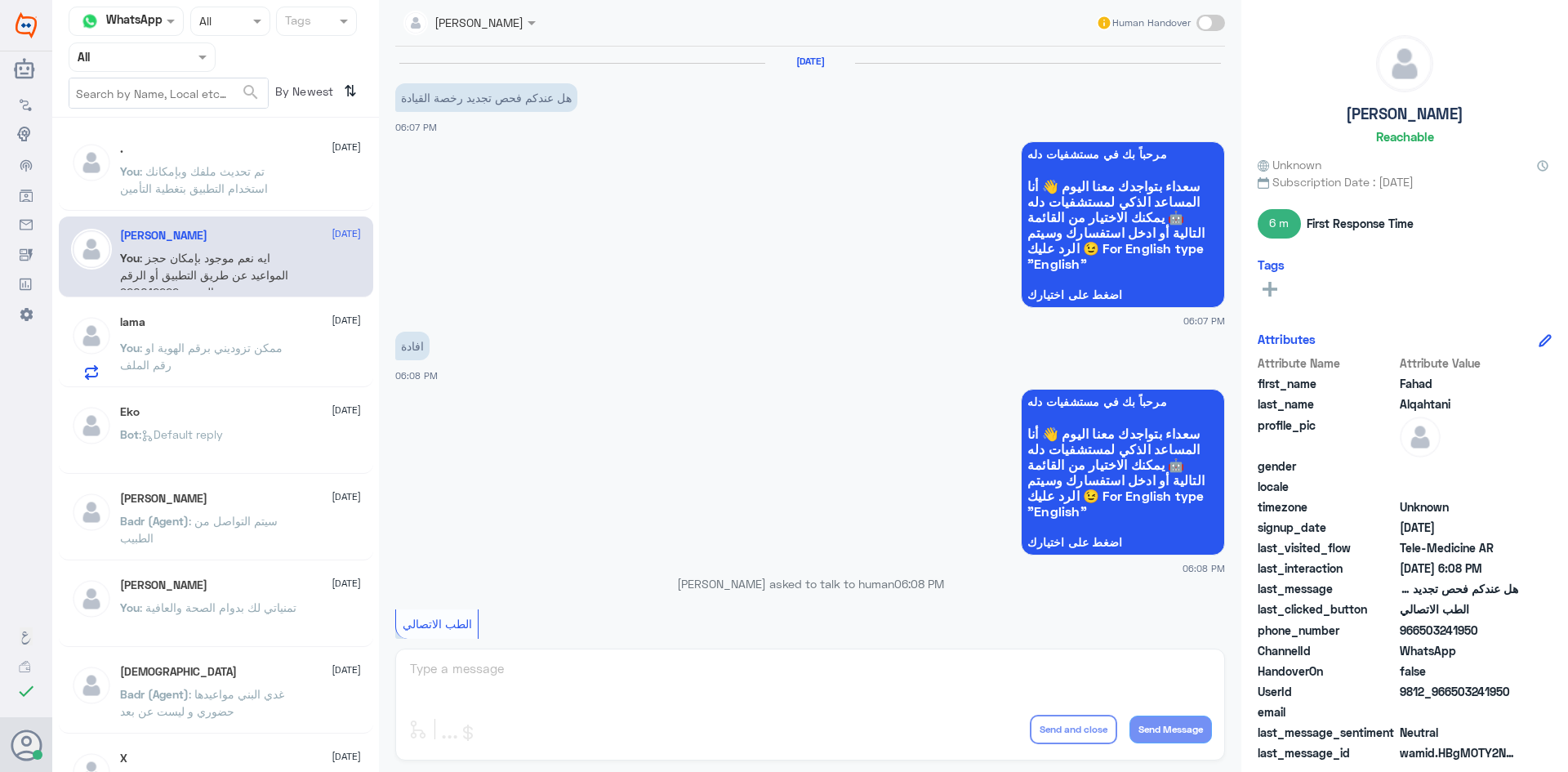
scroll to position [341, 0]
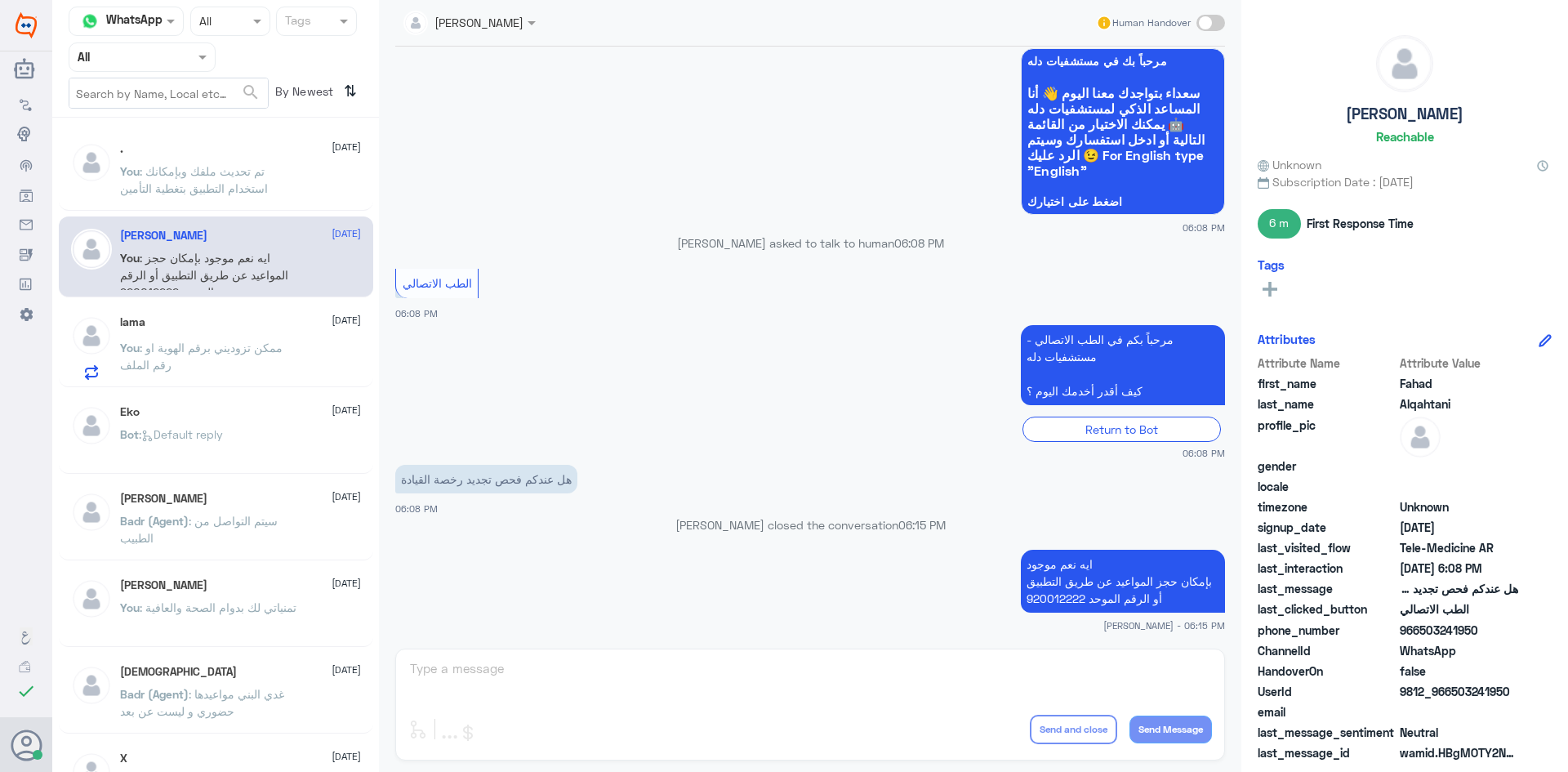
click at [270, 371] on p "You : ممكن تزوديني برقم الهوية او رقم الملف" at bounding box center [212, 359] width 183 height 41
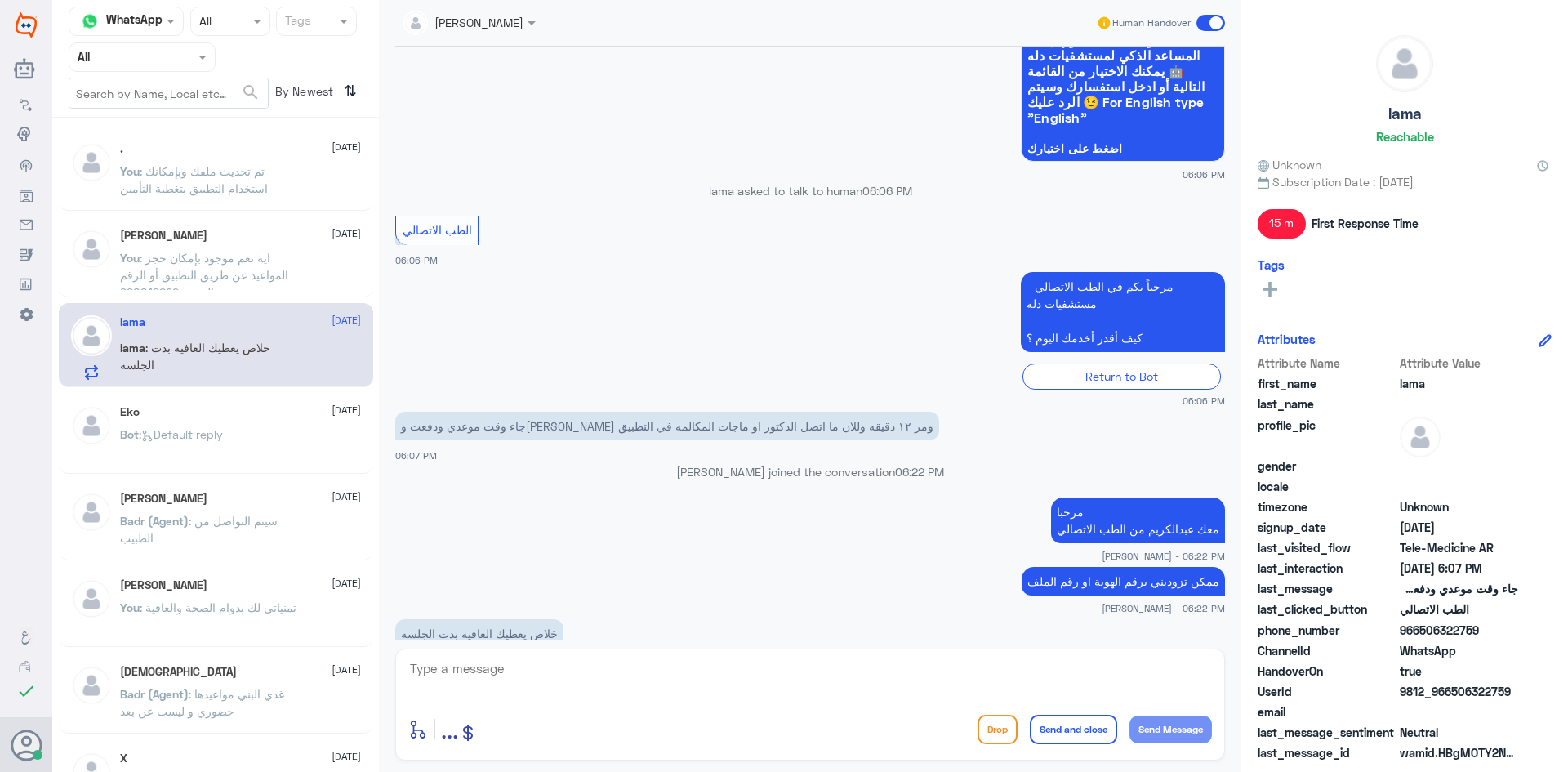
scroll to position [732, 0]
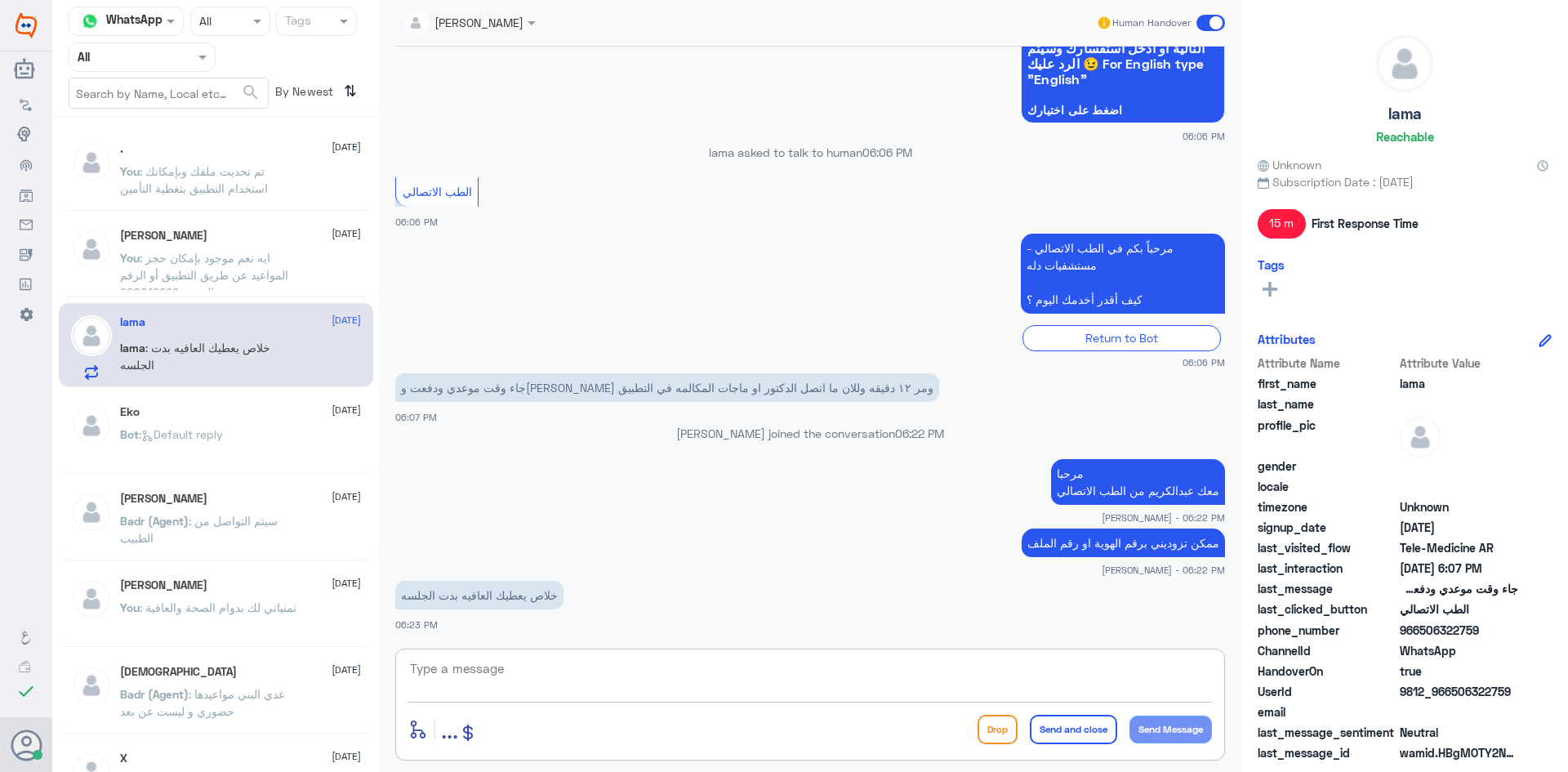
click at [677, 658] on textarea at bounding box center [810, 677] width 804 height 40
type textarea "الله يعافيك وتمنياتنا لك بدوام الصحة والعافية"
click at [1072, 727] on button "Send and close" at bounding box center [1074, 729] width 88 height 30
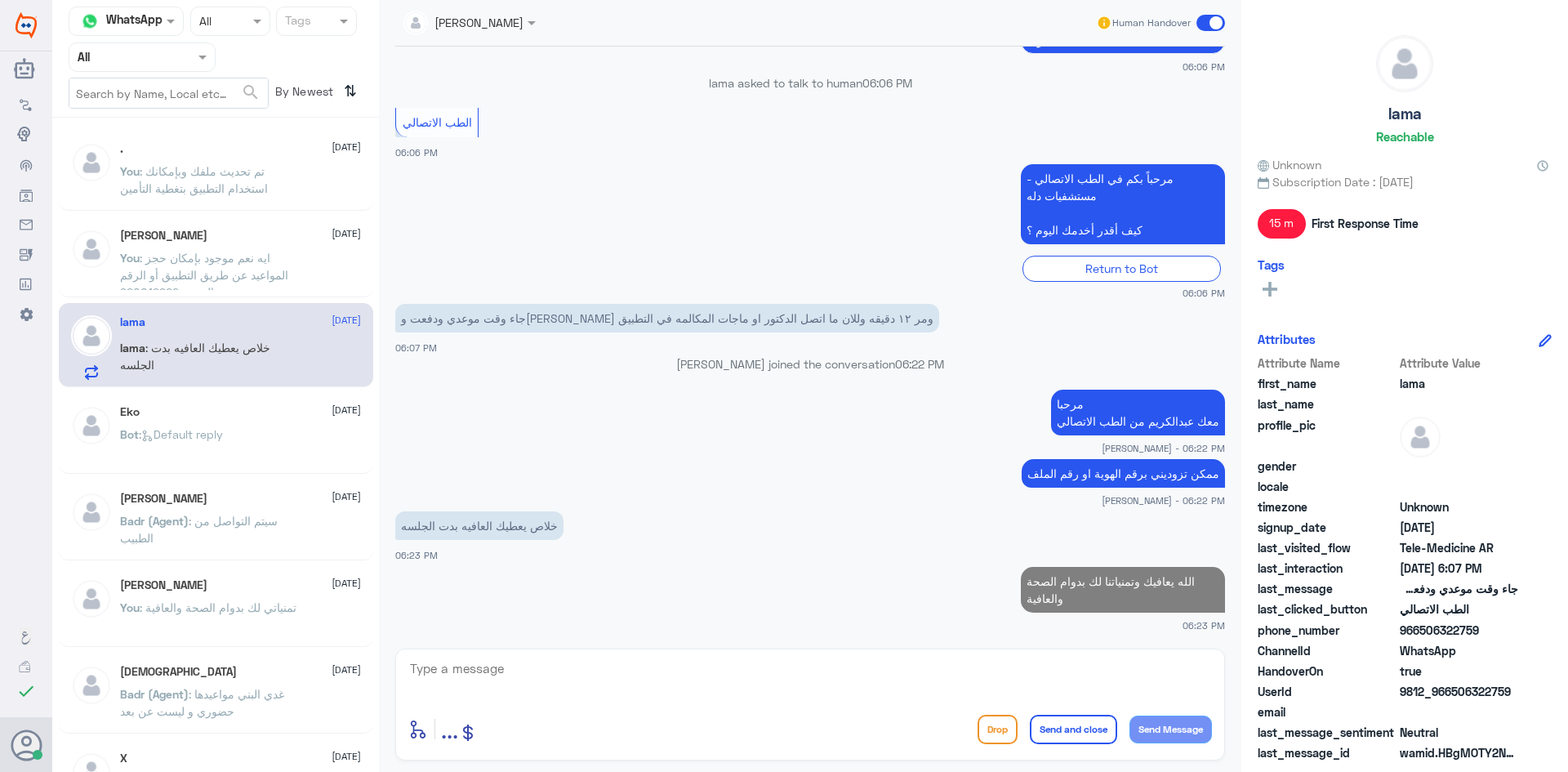
scroll to position [797, 0]
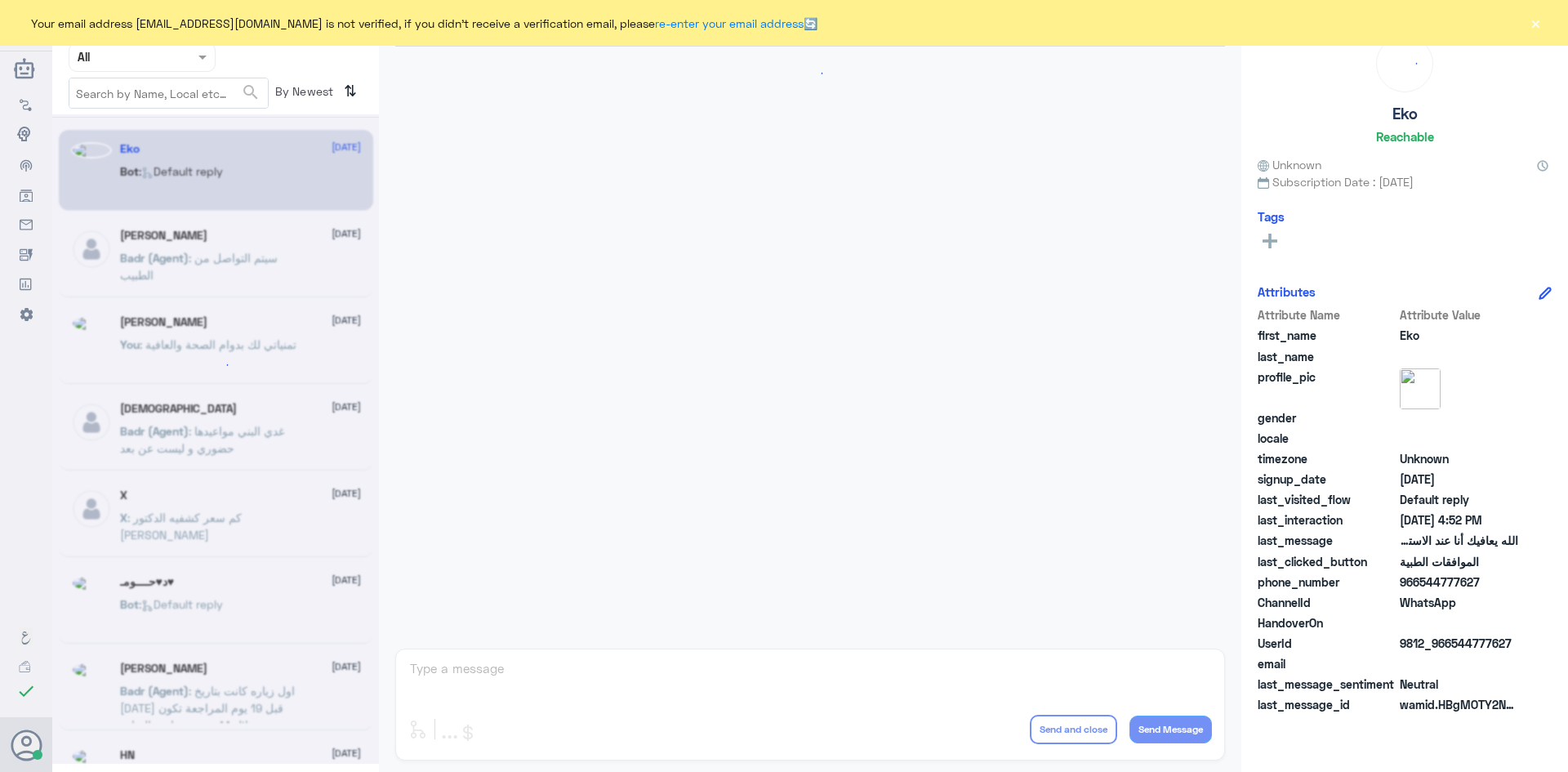
scroll to position [1560, 0]
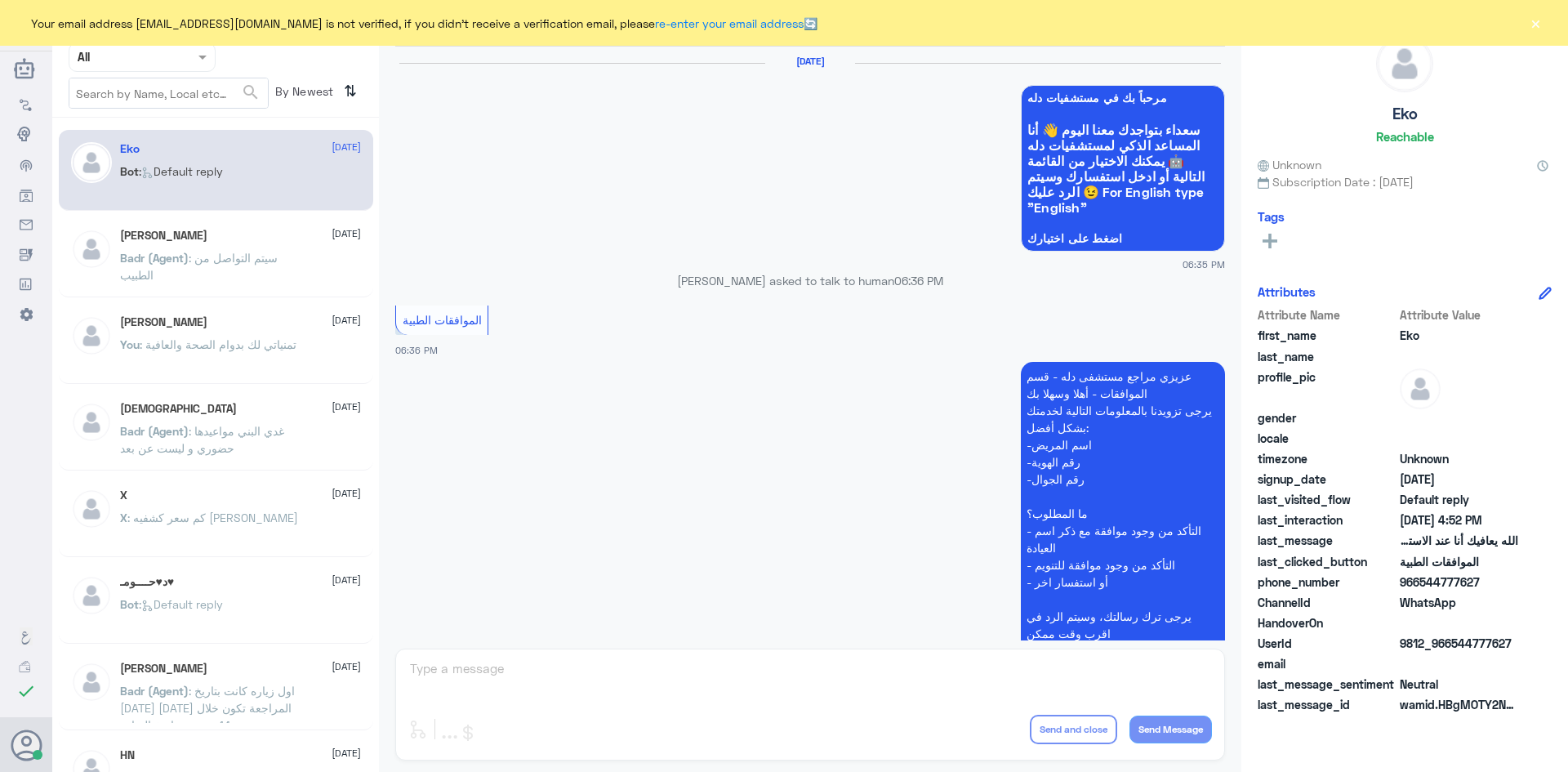
scroll to position [1560, 0]
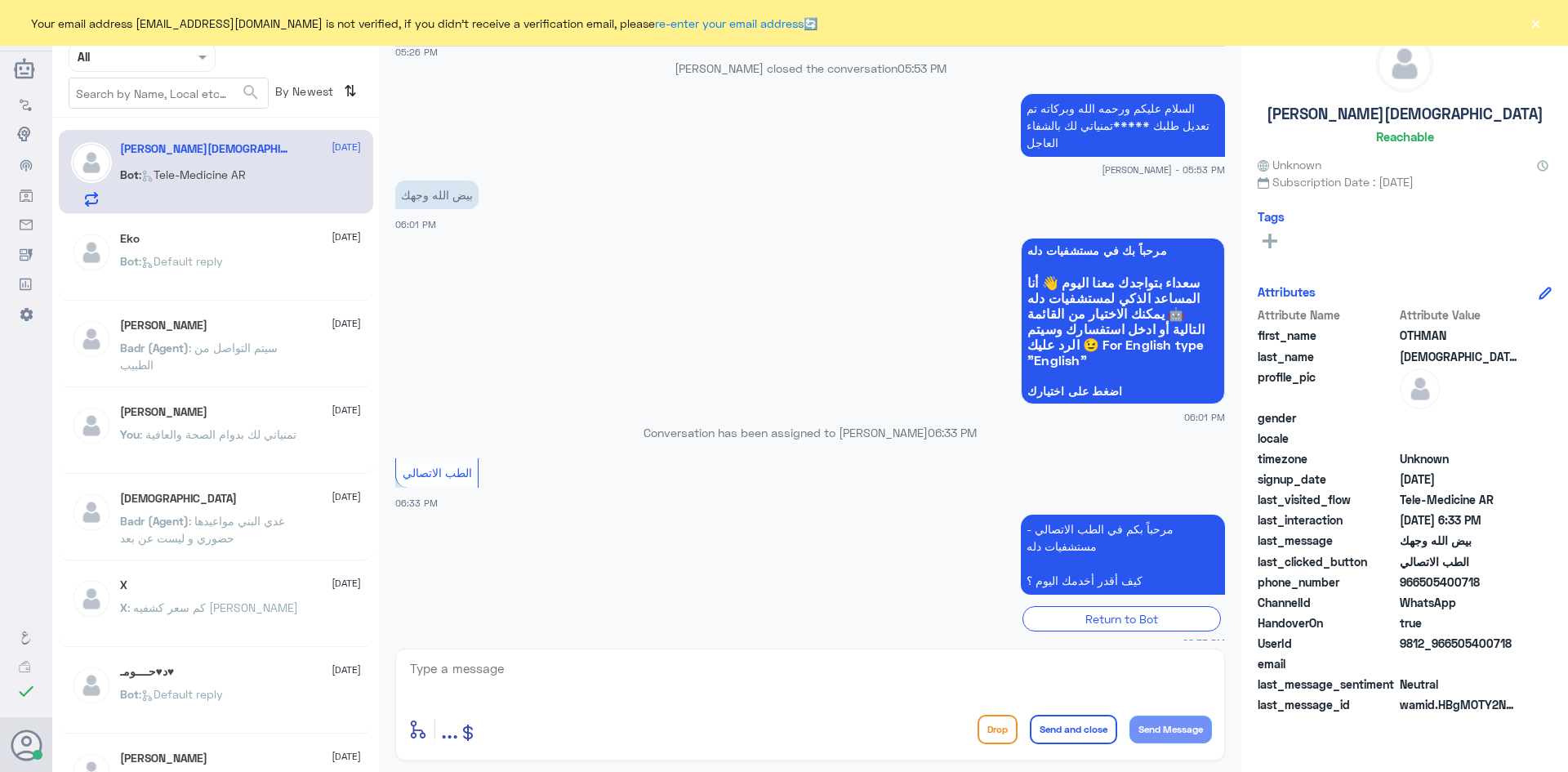
scroll to position [1443, 0]
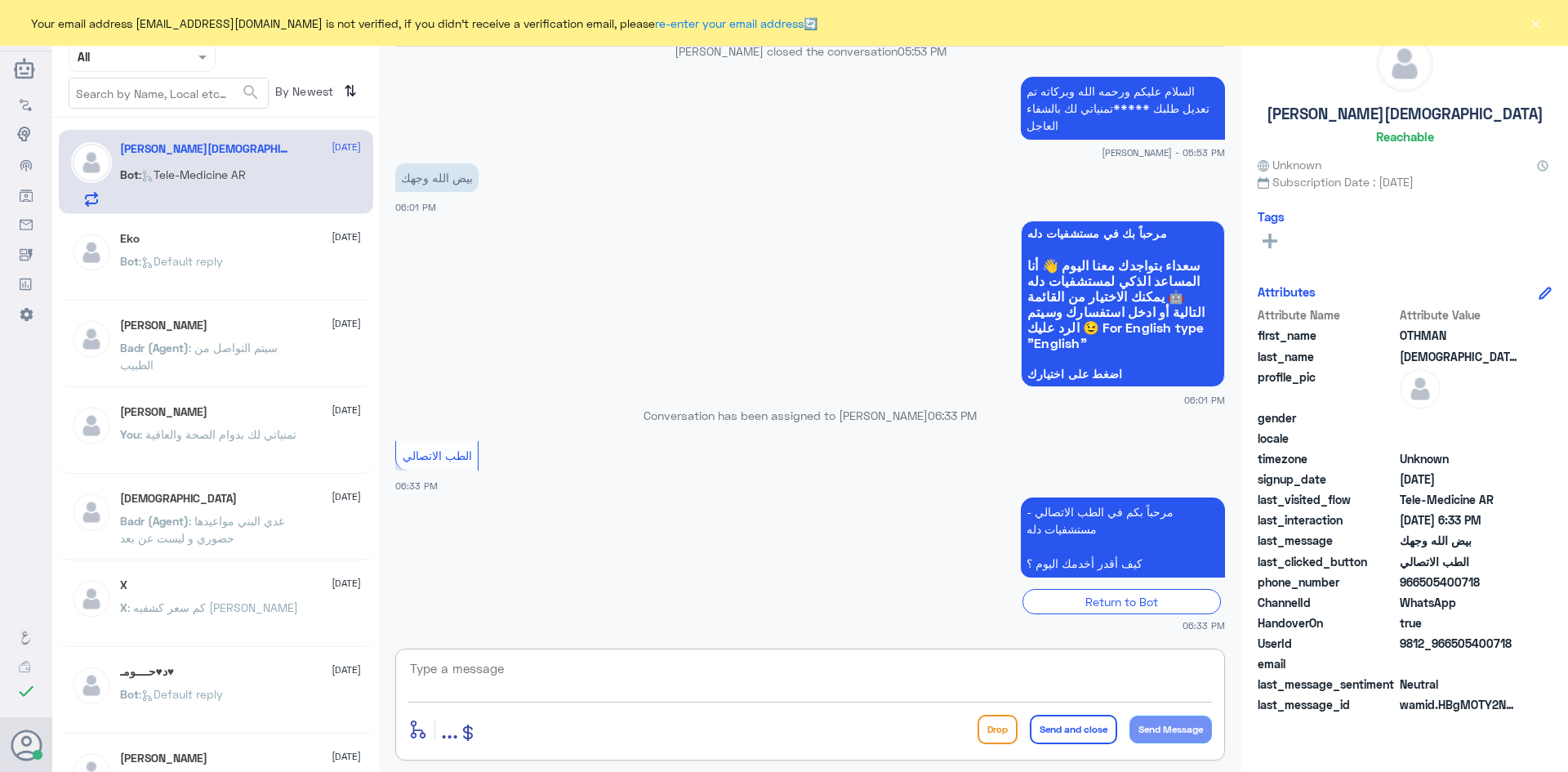
click at [905, 683] on textarea at bounding box center [810, 677] width 804 height 40
paste textarea "مرحبا معك [PERSON_NAME] من الطب الاتصالي"
type textarea "مرحبا معك [PERSON_NAME] من الطب الاتصالي"
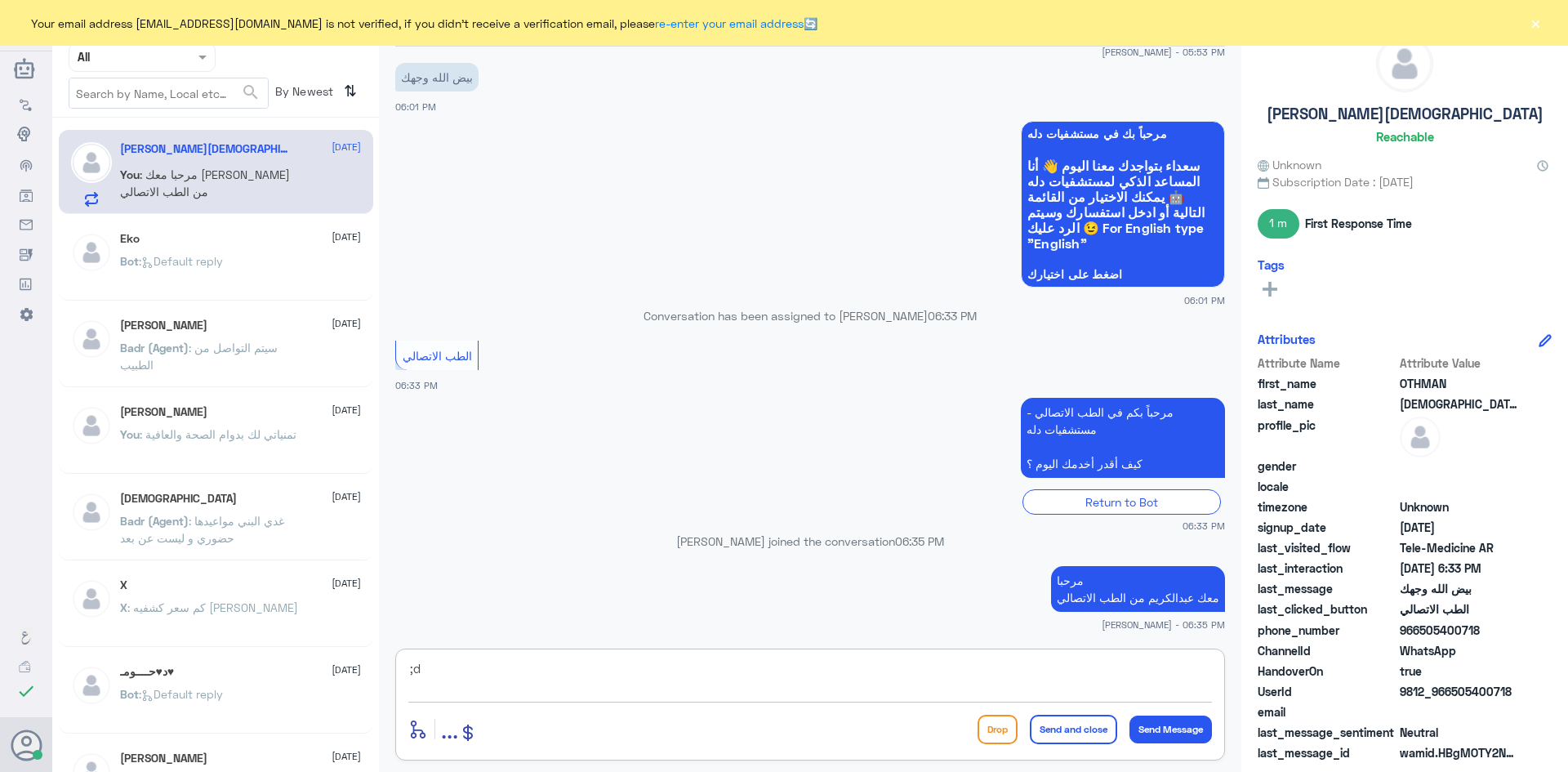
type textarea ";"
type textarea "كيف اقدر اساعدك ؟"
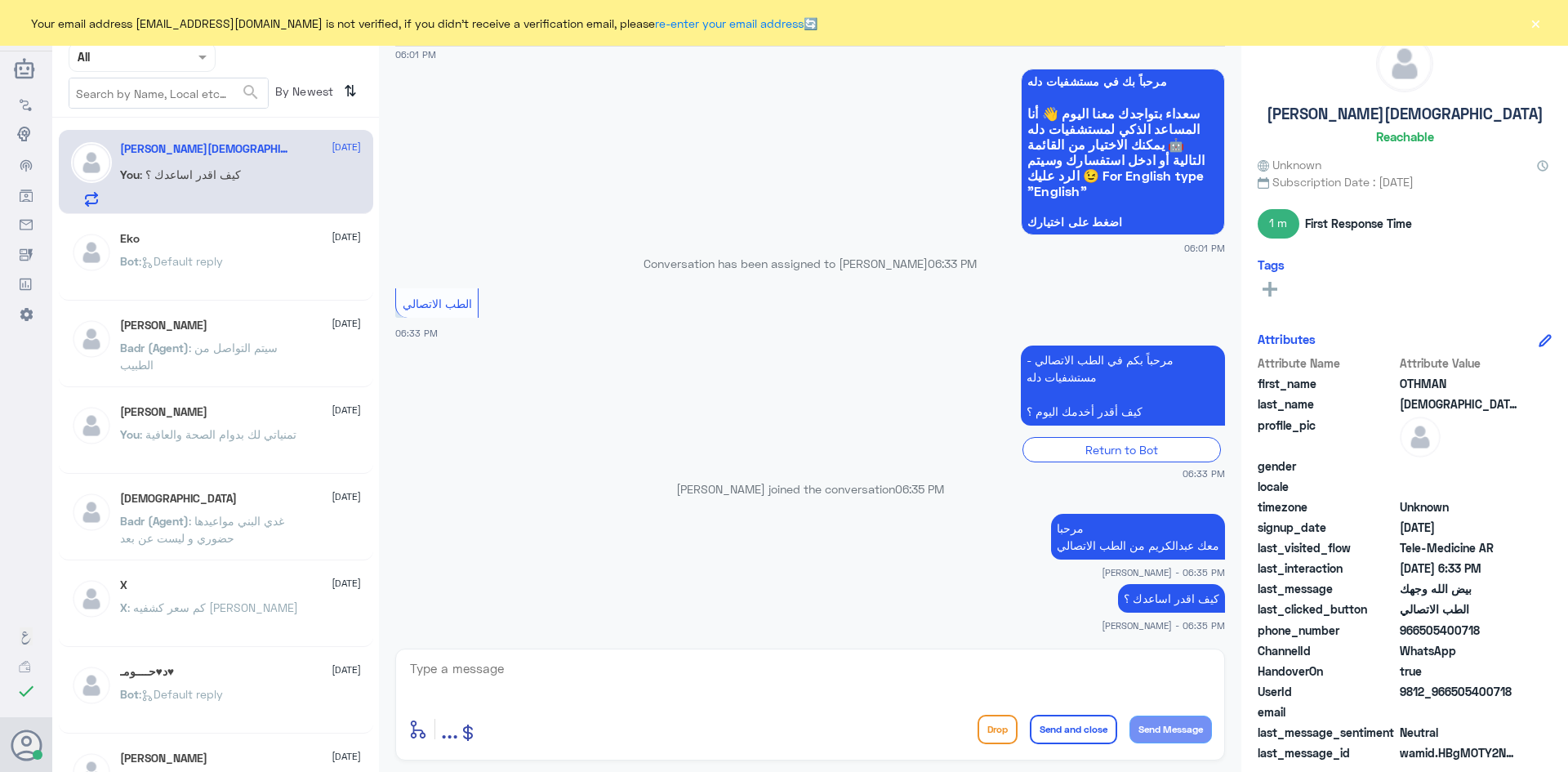
click at [1538, 25] on button "×" at bounding box center [1535, 23] width 16 height 16
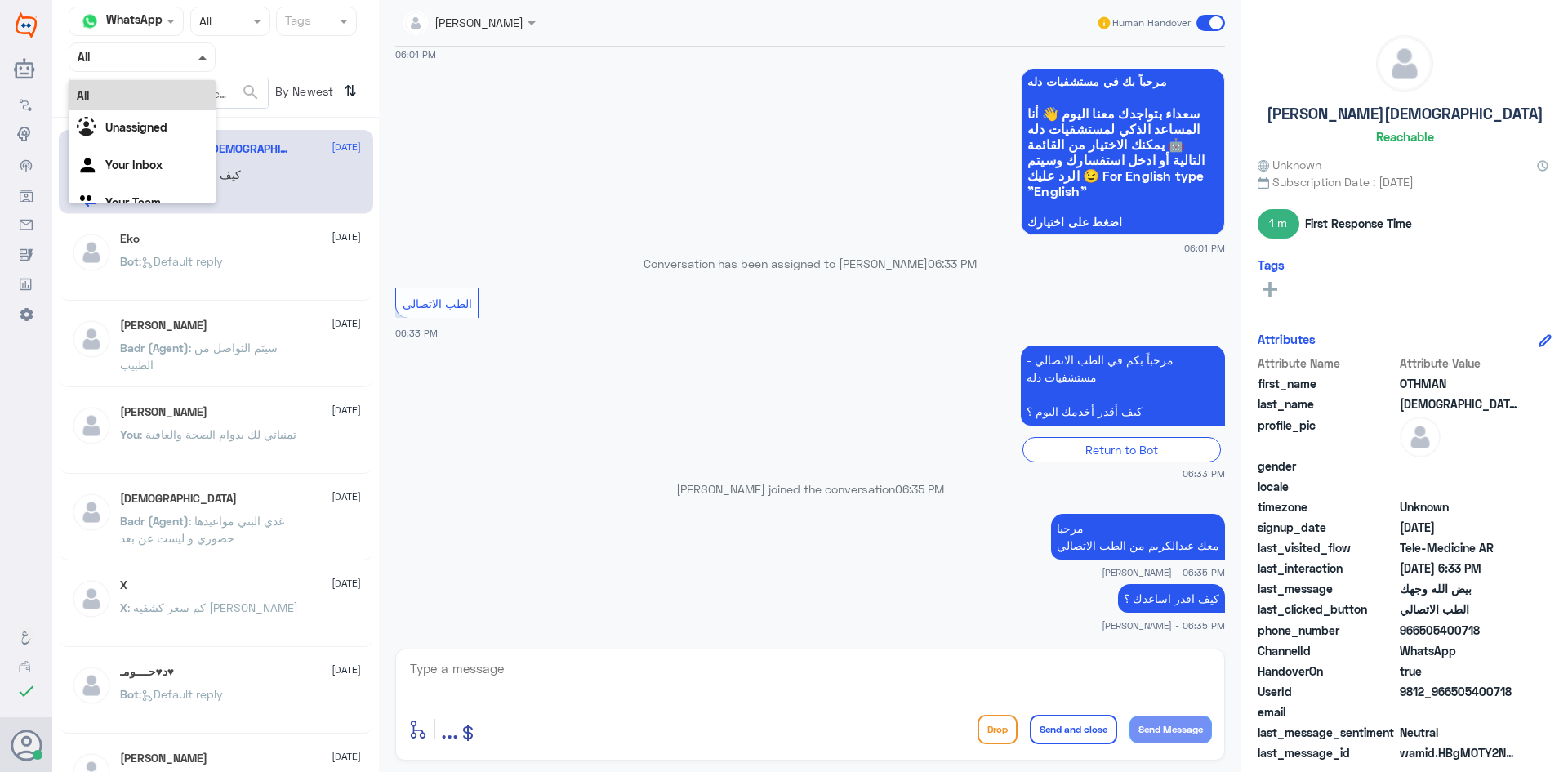
click at [205, 56] on span at bounding box center [202, 58] width 8 height 4
click at [174, 120] on div "Unassigned" at bounding box center [142, 129] width 147 height 38
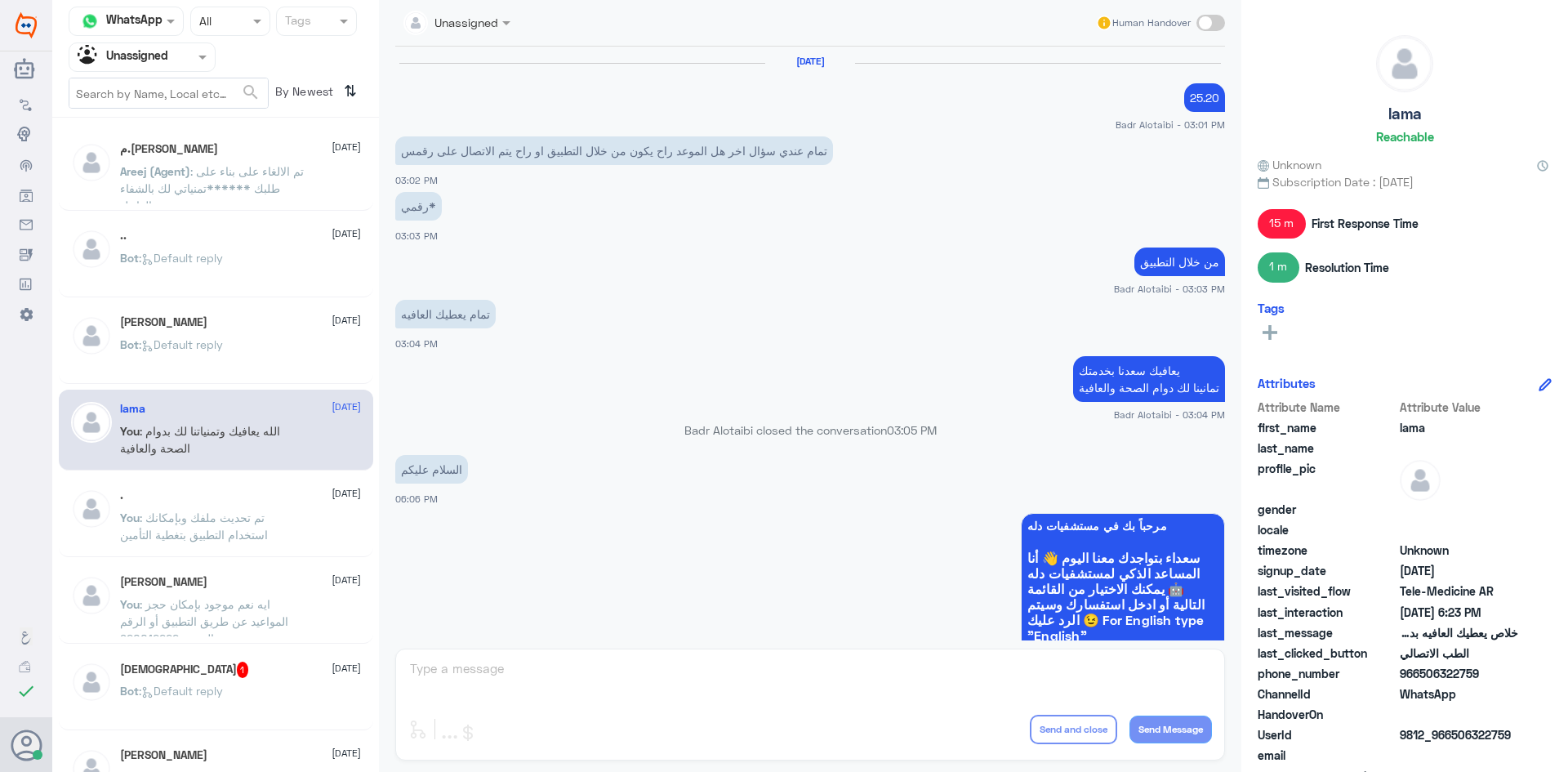
scroll to position [672, 0]
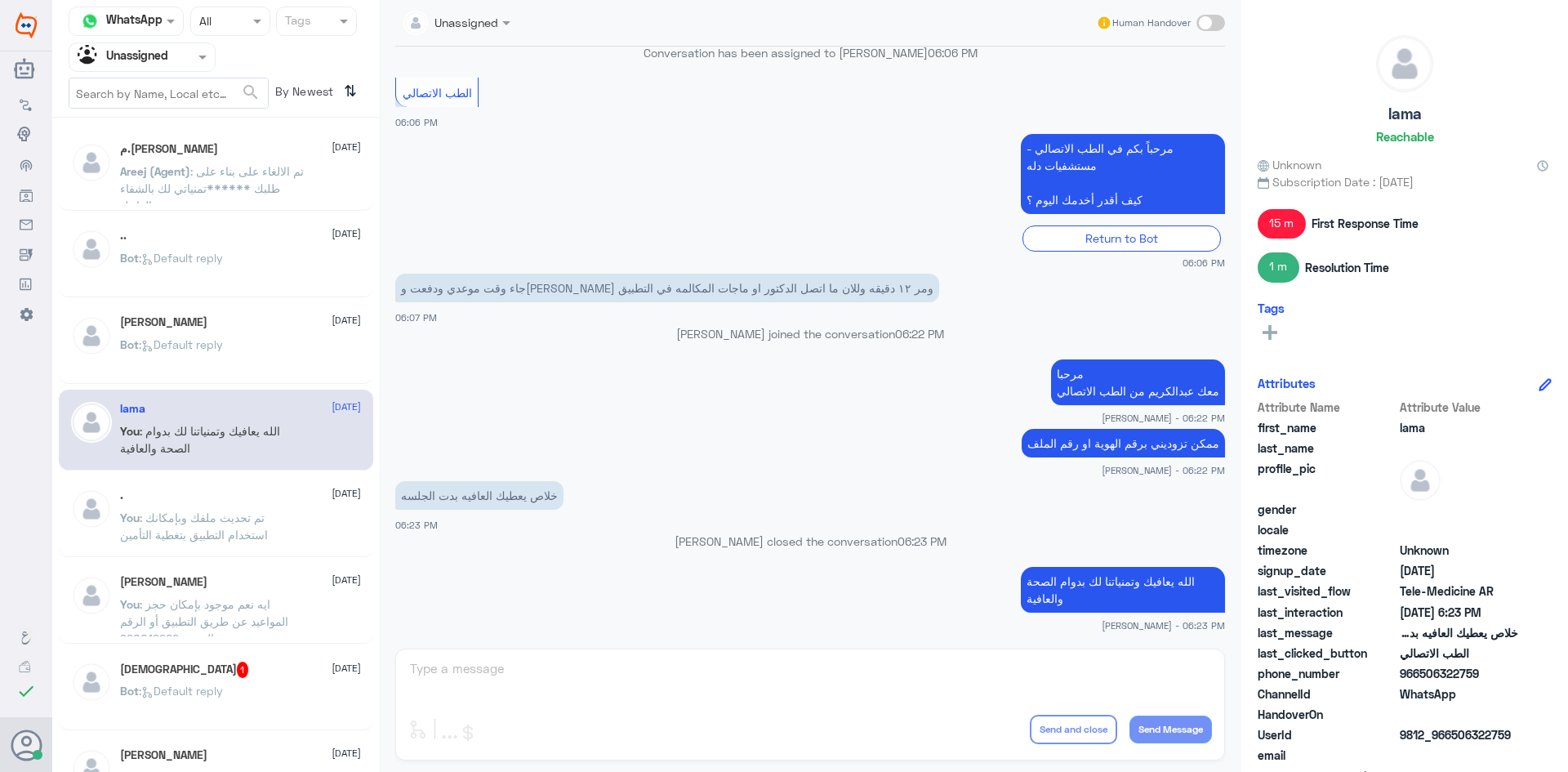
click at [255, 700] on div "Bot : Default reply" at bounding box center [241, 704] width 241 height 37
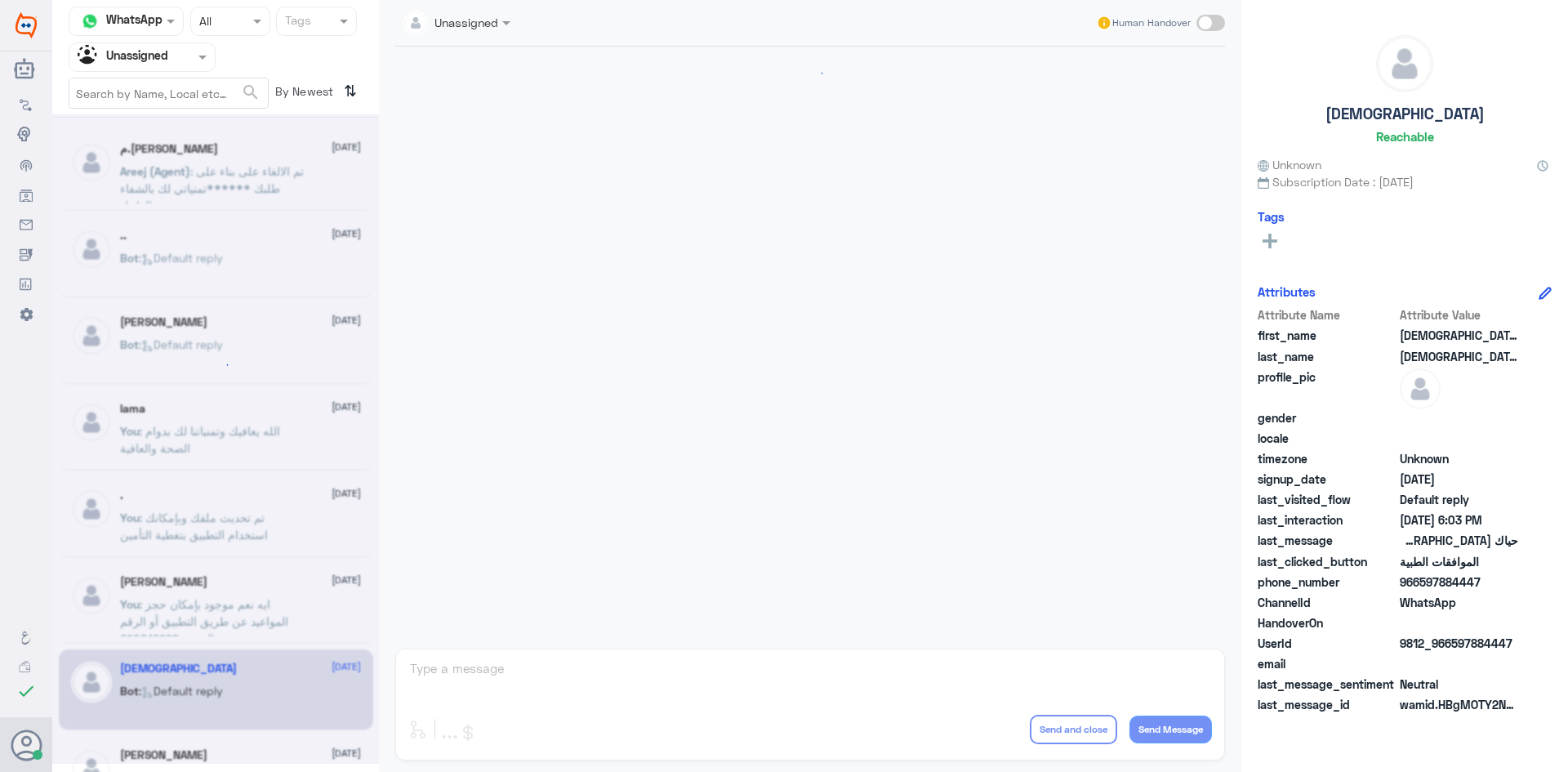
scroll to position [1879, 0]
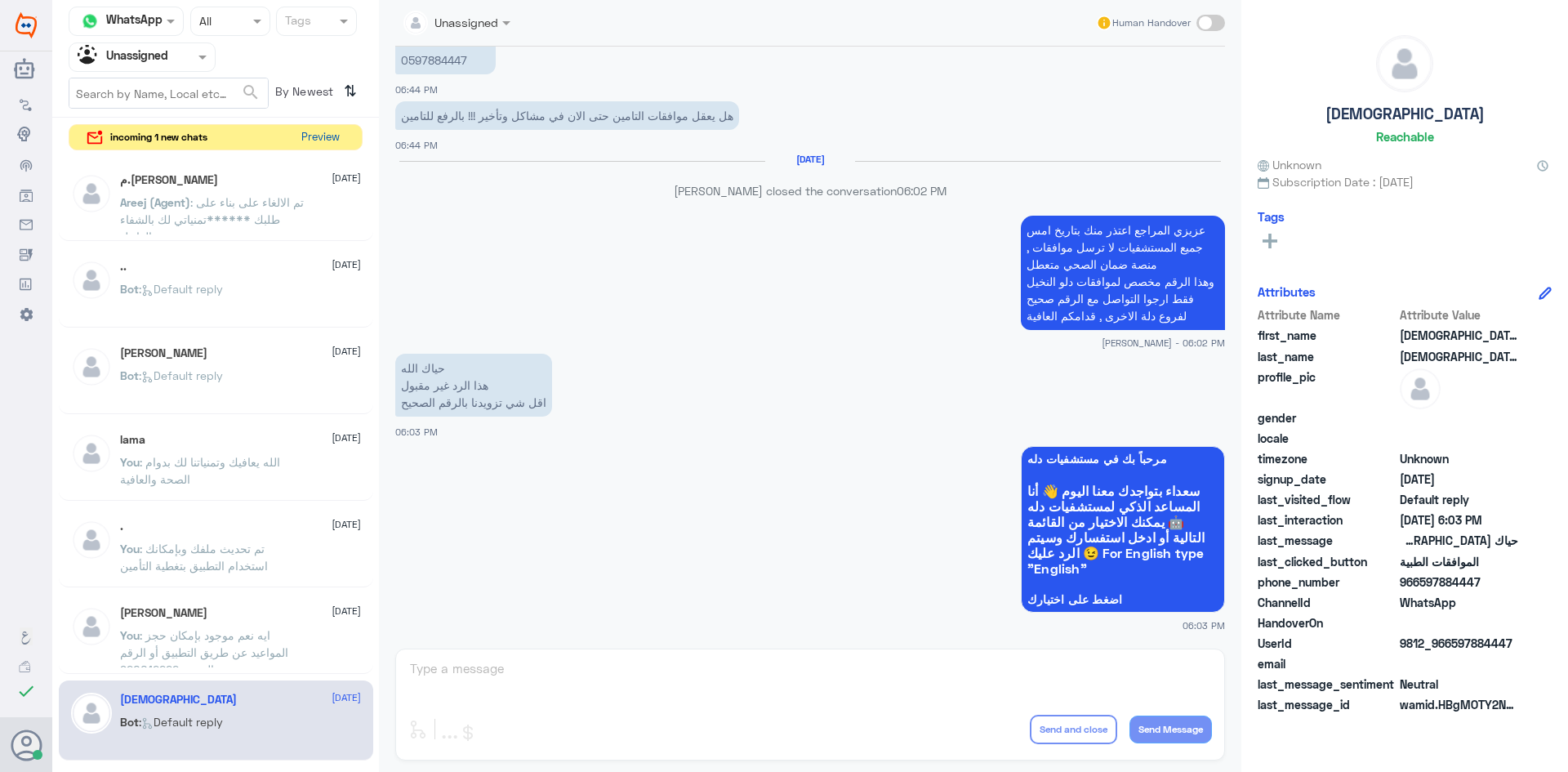
click at [314, 142] on button "Preview" at bounding box center [320, 136] width 51 height 25
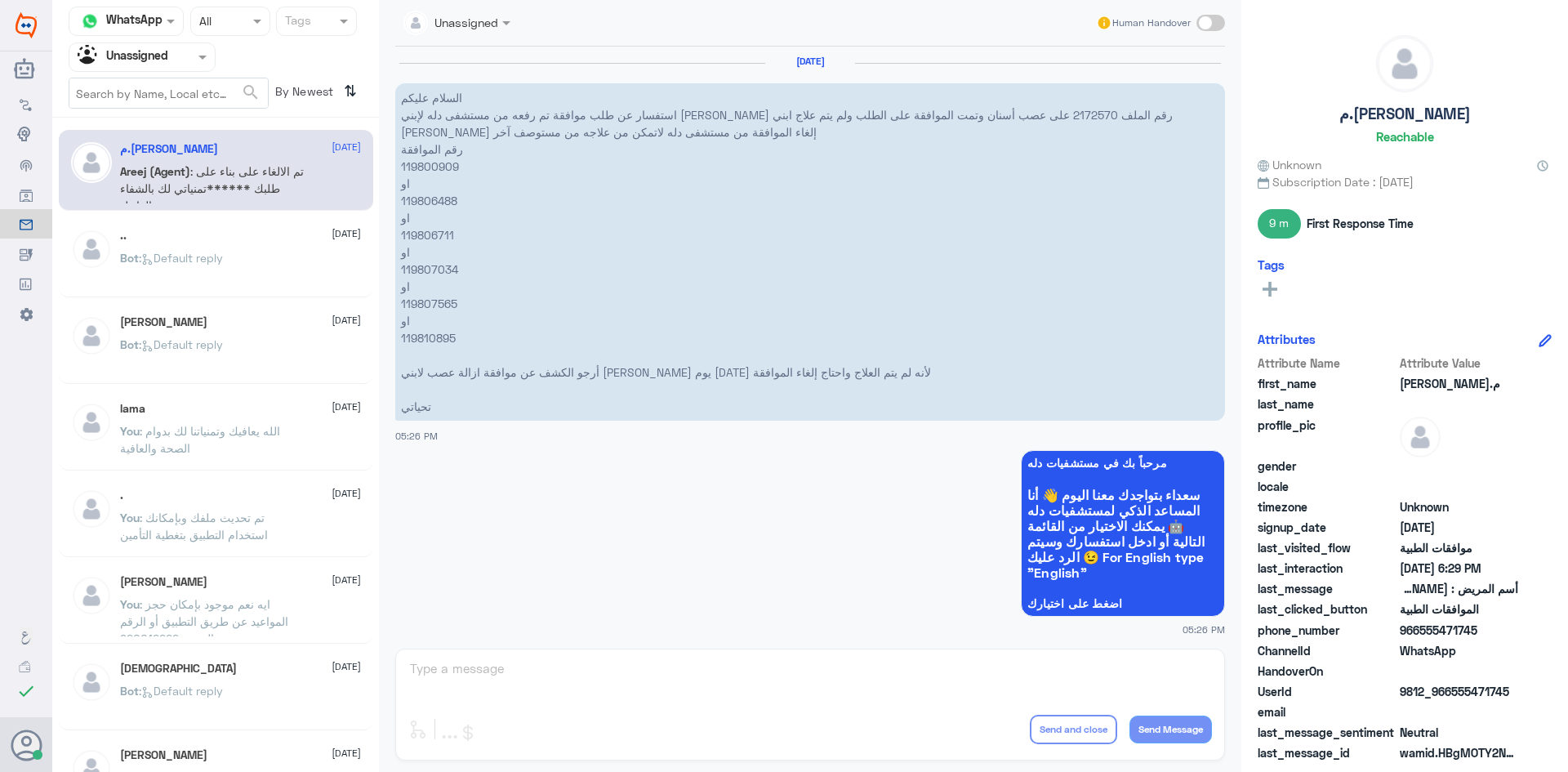
scroll to position [2151, 0]
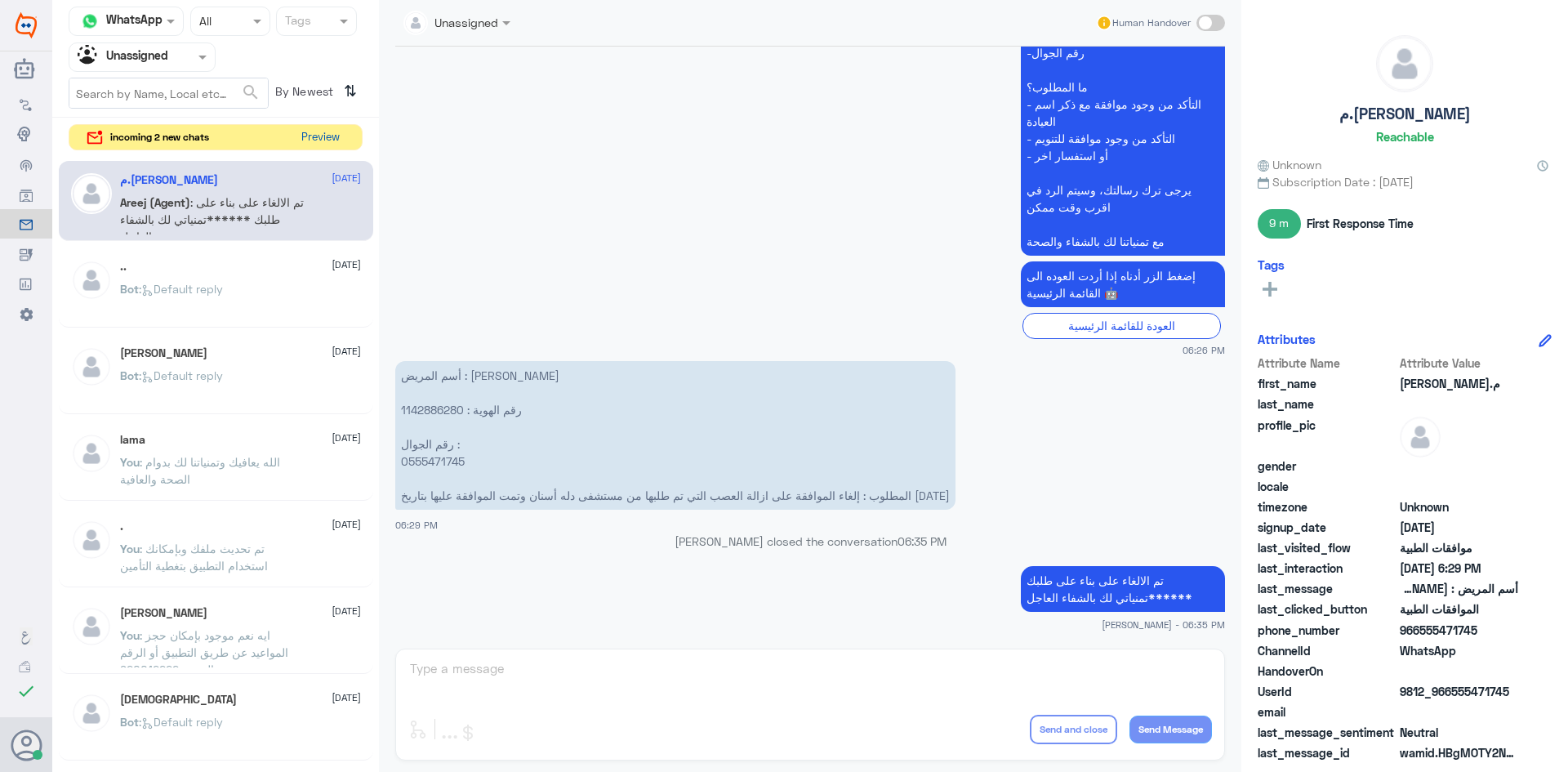
click at [324, 140] on button "Preview" at bounding box center [320, 136] width 51 height 25
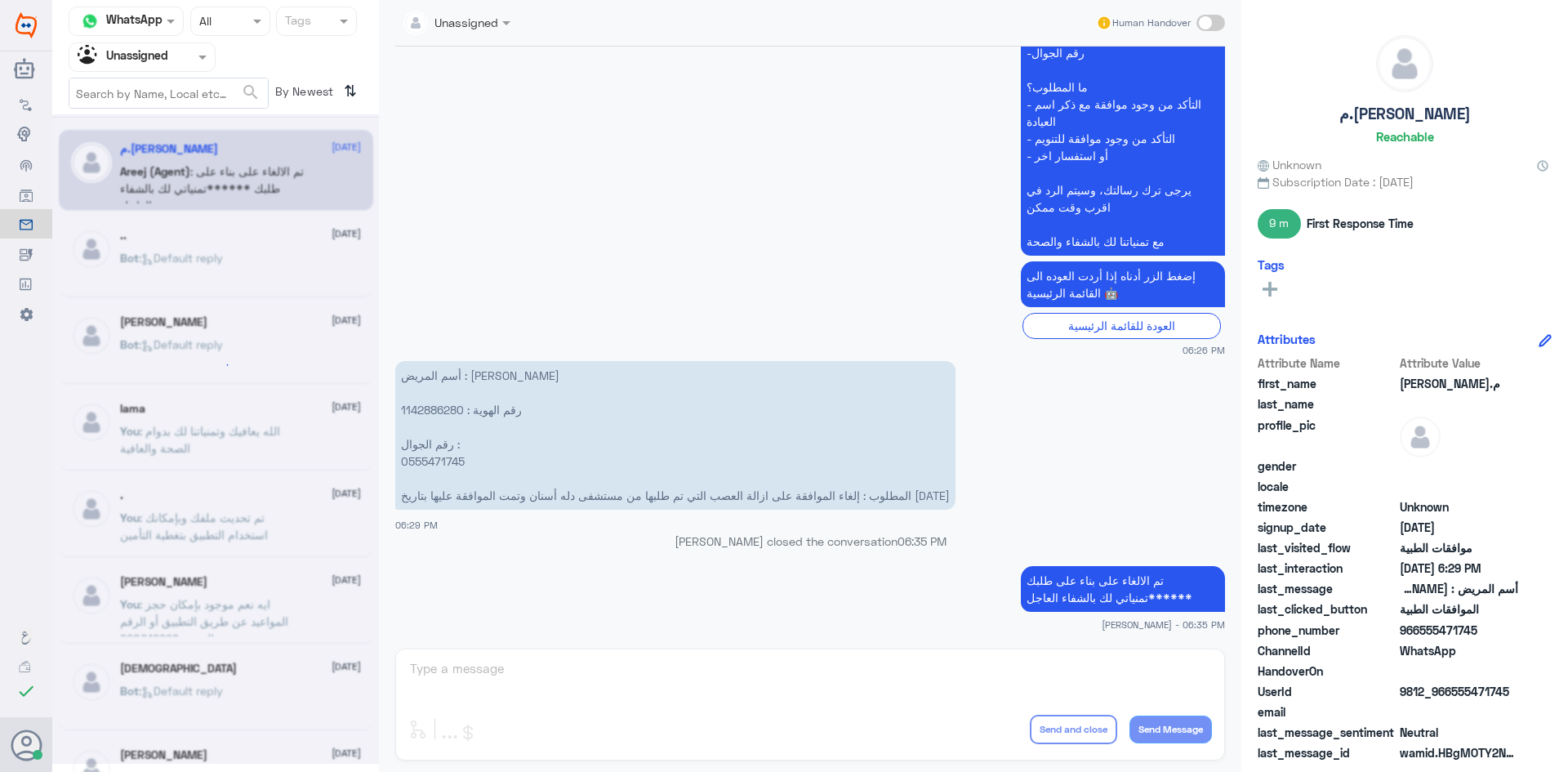
scroll to position [0, 0]
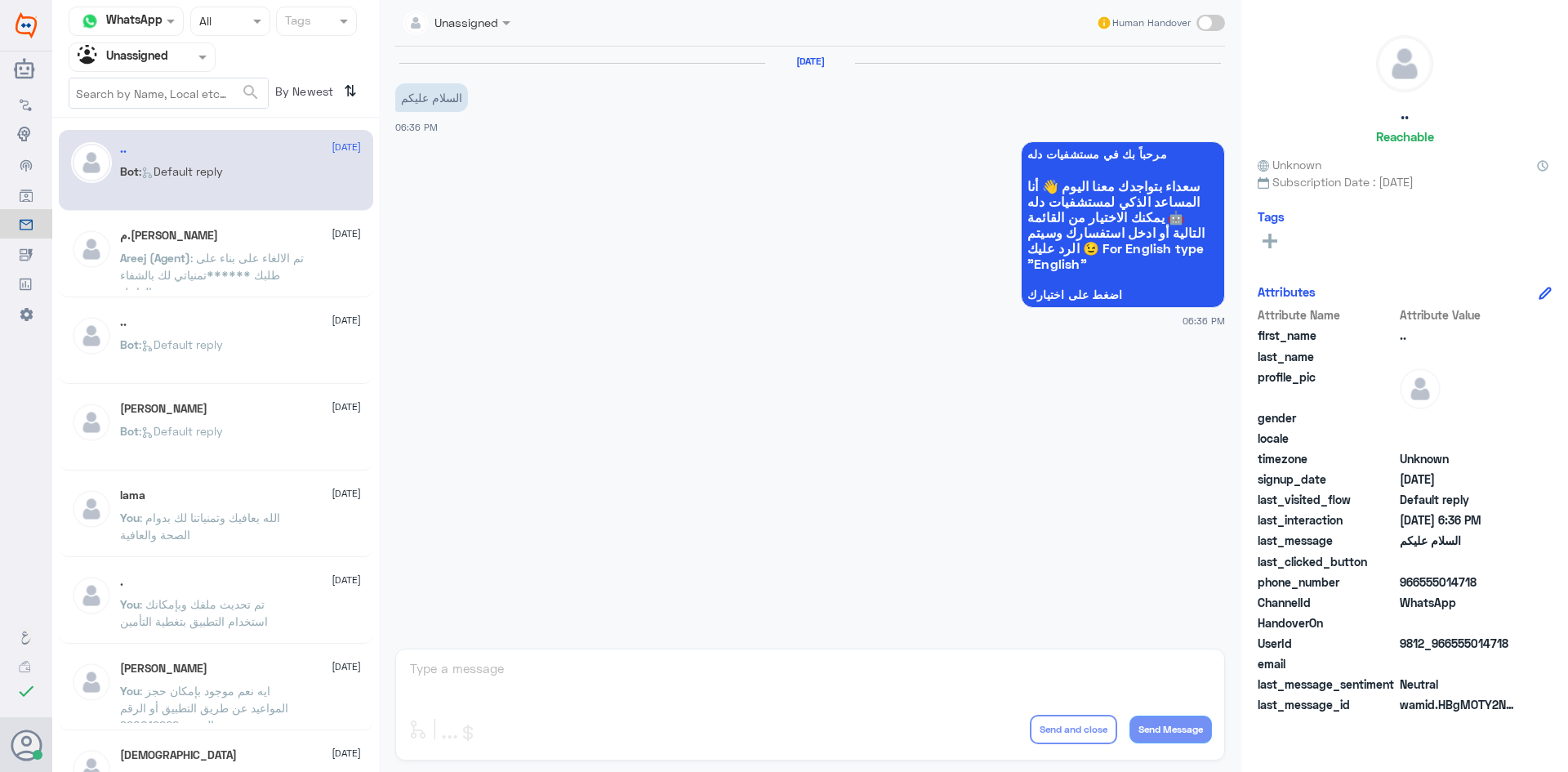
click at [197, 64] on span at bounding box center [204, 56] width 20 height 17
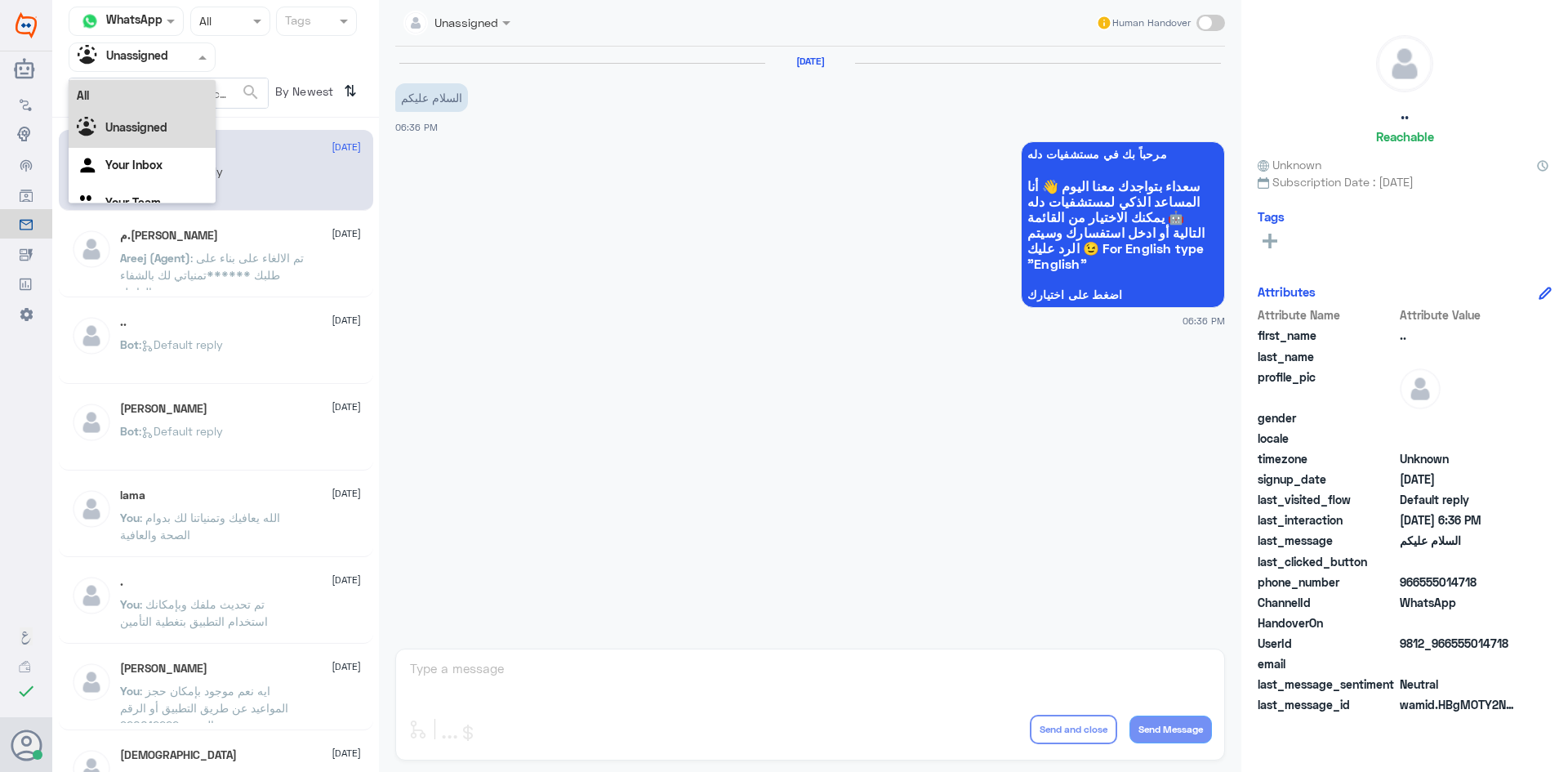
click at [166, 98] on div "All" at bounding box center [142, 95] width 147 height 30
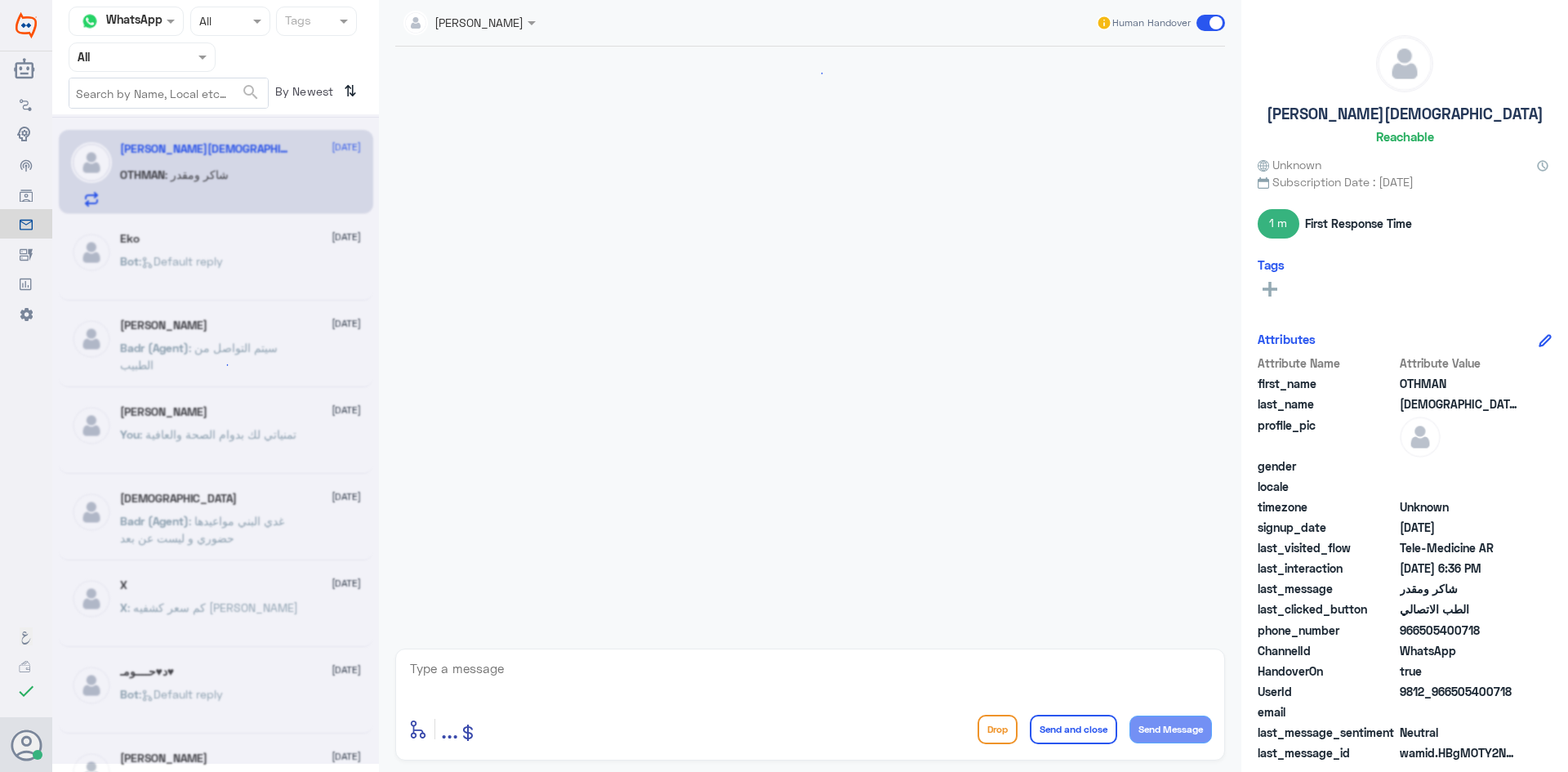
scroll to position [1373, 0]
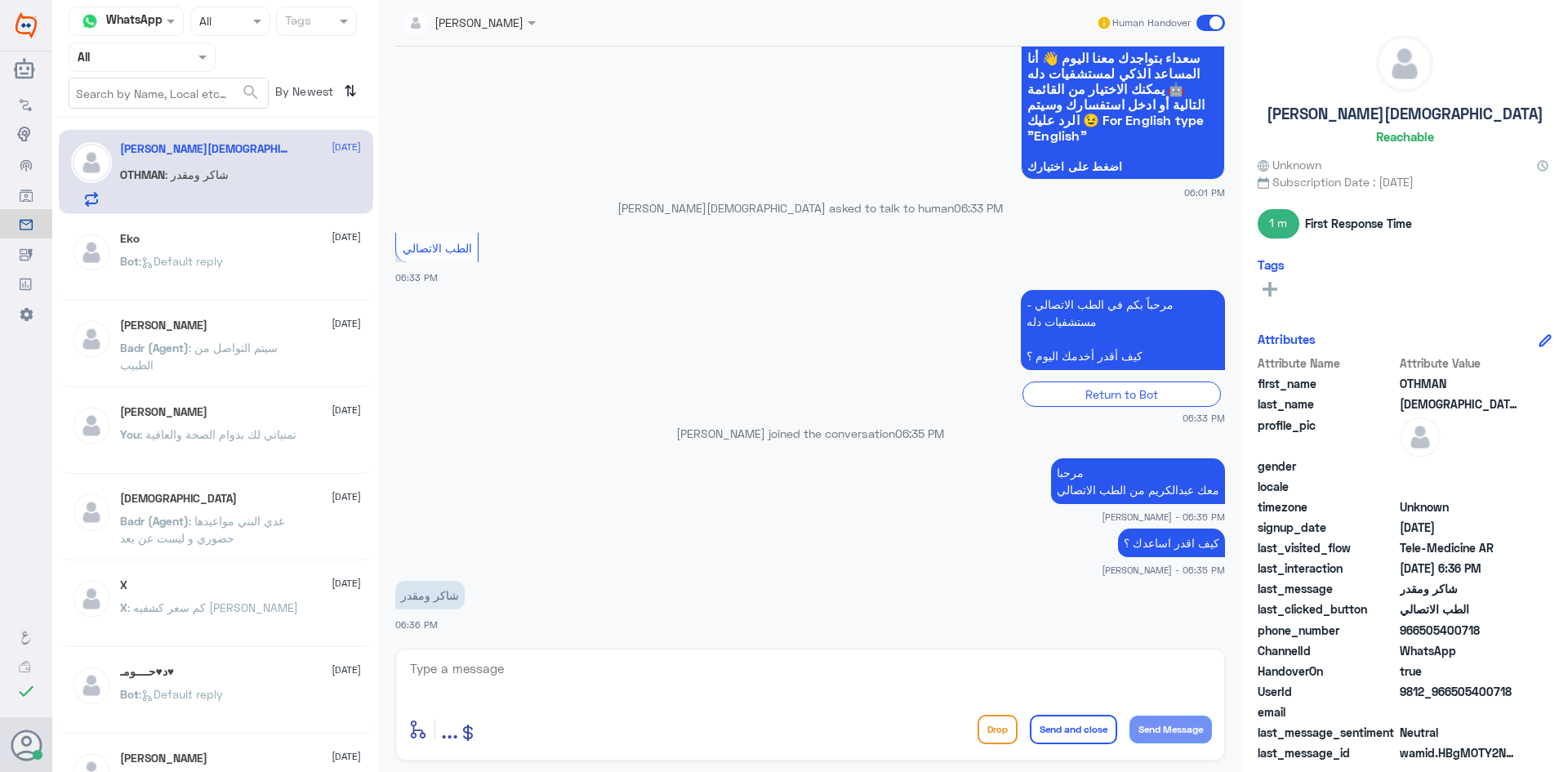
click at [786, 668] on textarea at bounding box center [810, 677] width 804 height 40
type textarea "العفو وتمنياتنا لك بدوام الصحة والعافية"
click at [1042, 727] on button "Send and close" at bounding box center [1074, 729] width 88 height 30
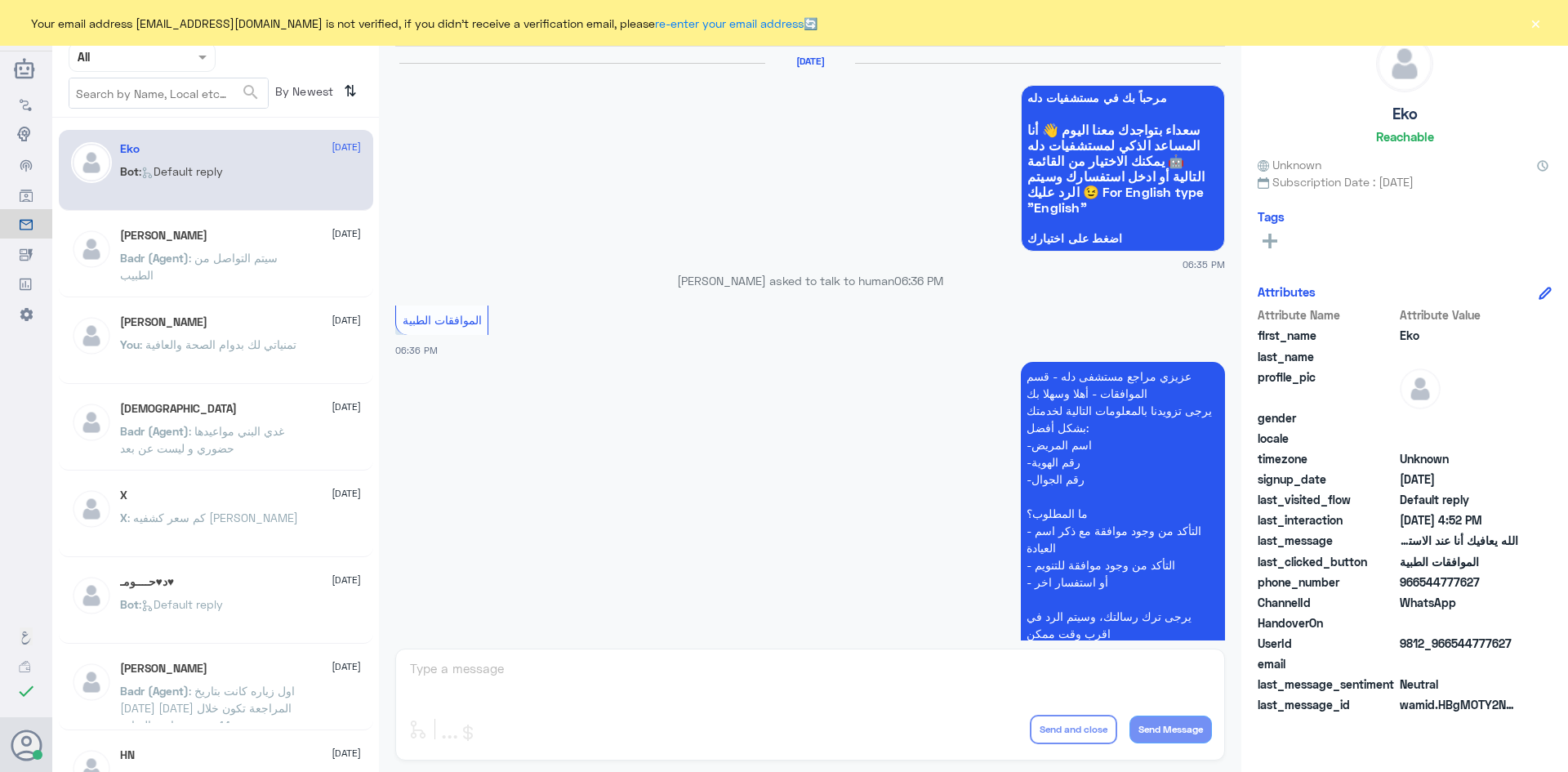
scroll to position [1560, 0]
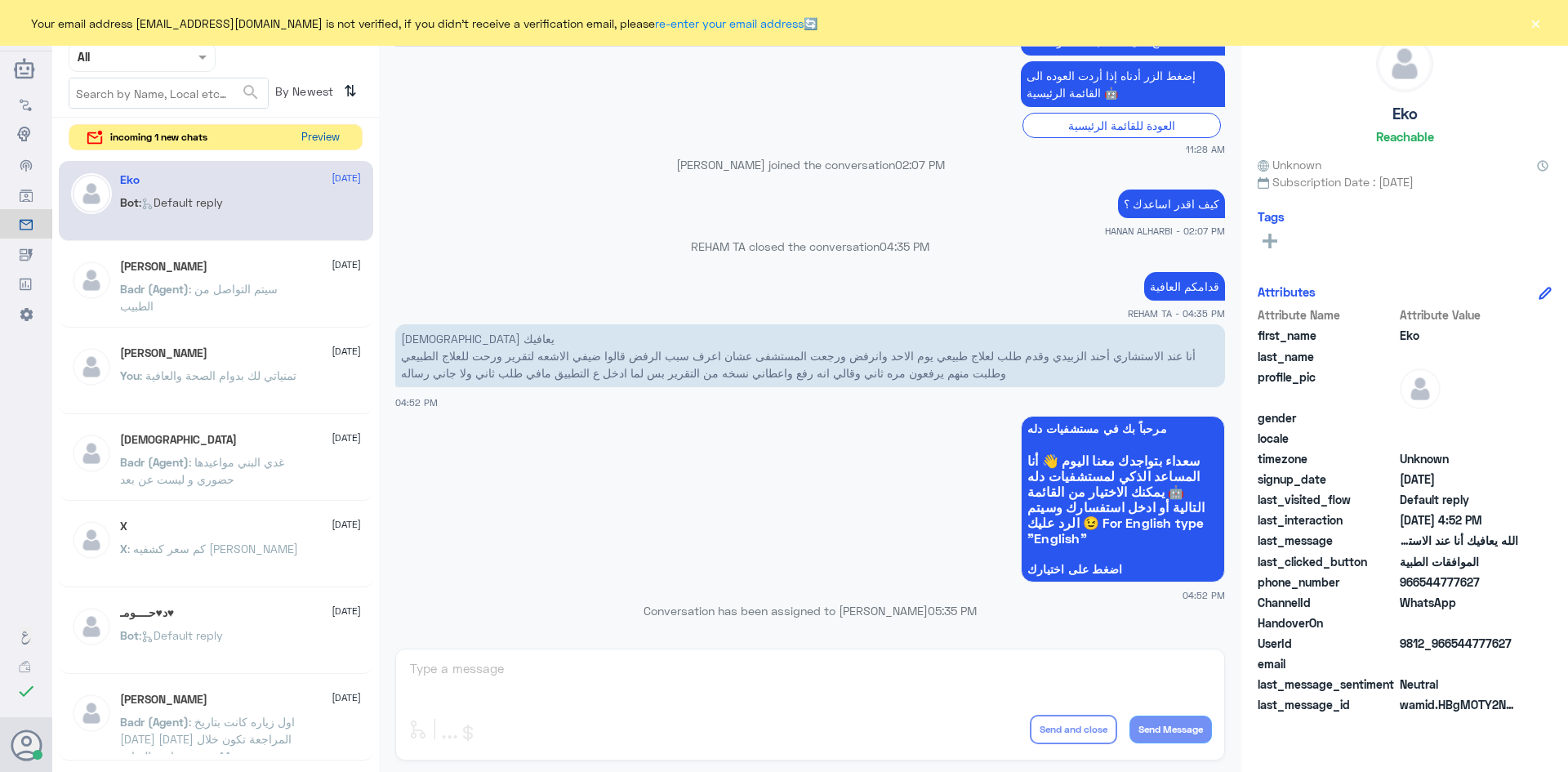
click at [324, 131] on button "Preview" at bounding box center [320, 136] width 51 height 25
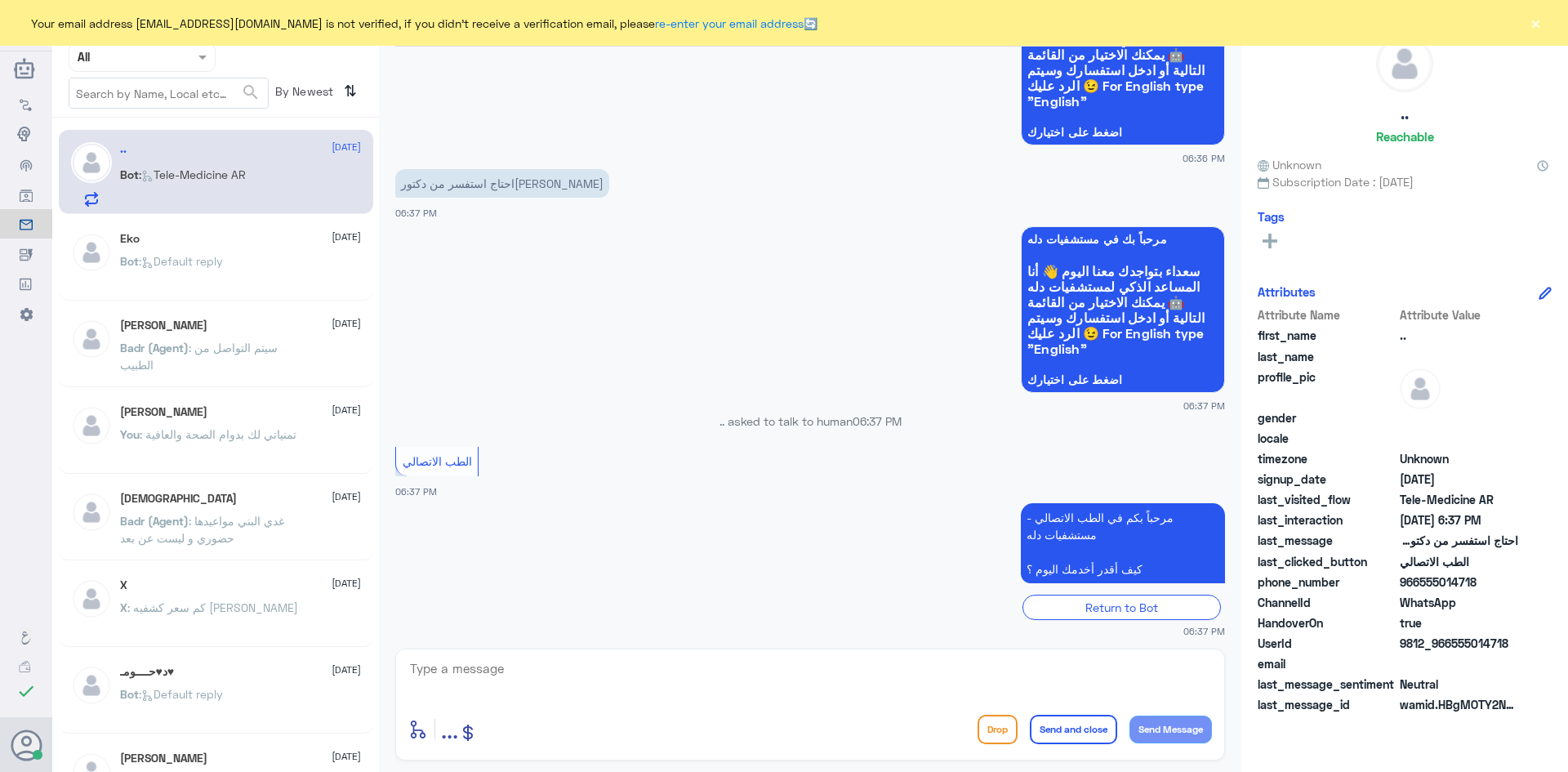
scroll to position [169, 0]
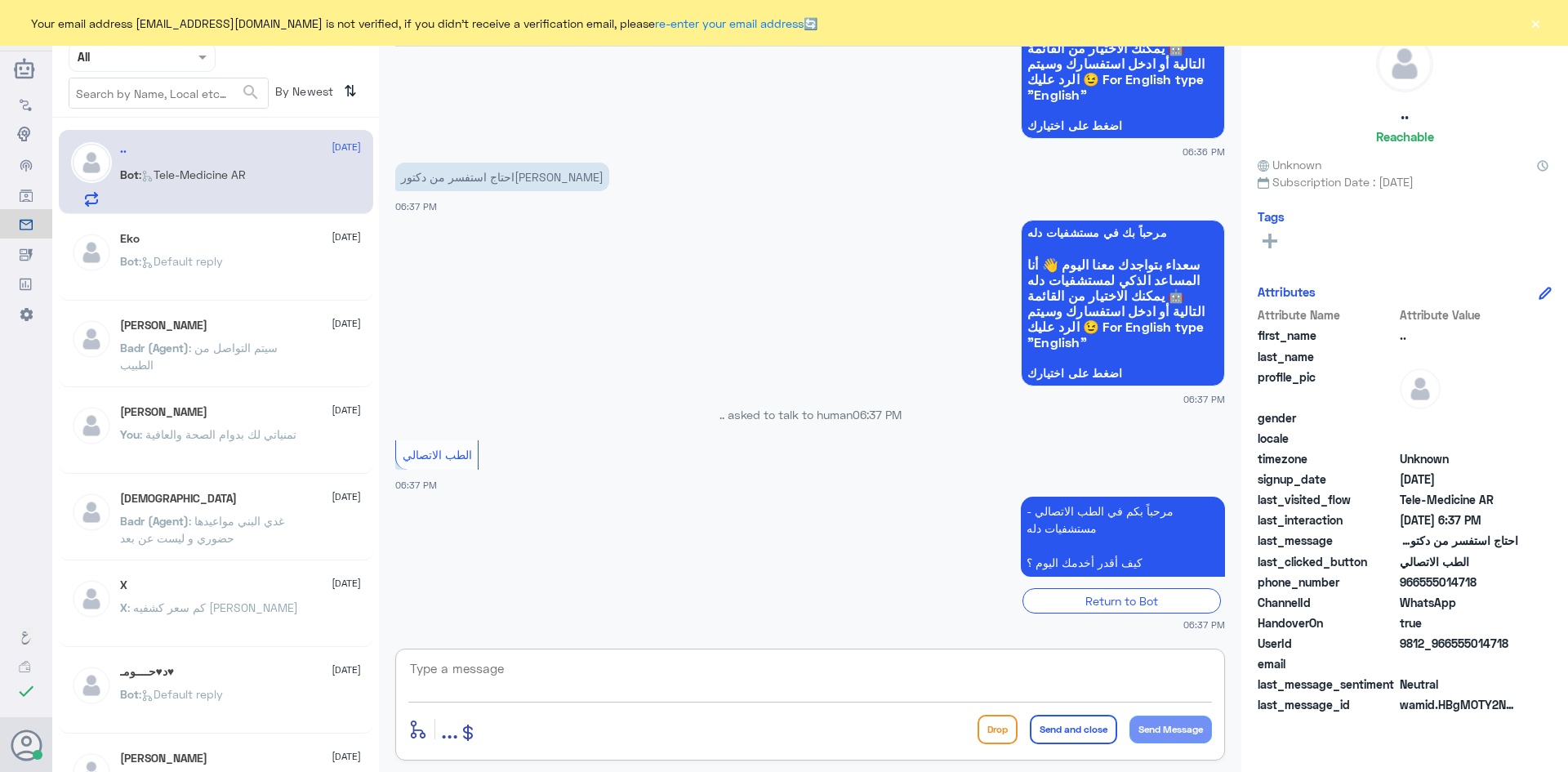
click at [649, 678] on textarea at bounding box center [810, 677] width 804 height 40
paste textarea "مرحبا معك [PERSON_NAME] من الطب الاتصالي"
type textarea "مرحبا معك [PERSON_NAME] من الطب الاتصالي"
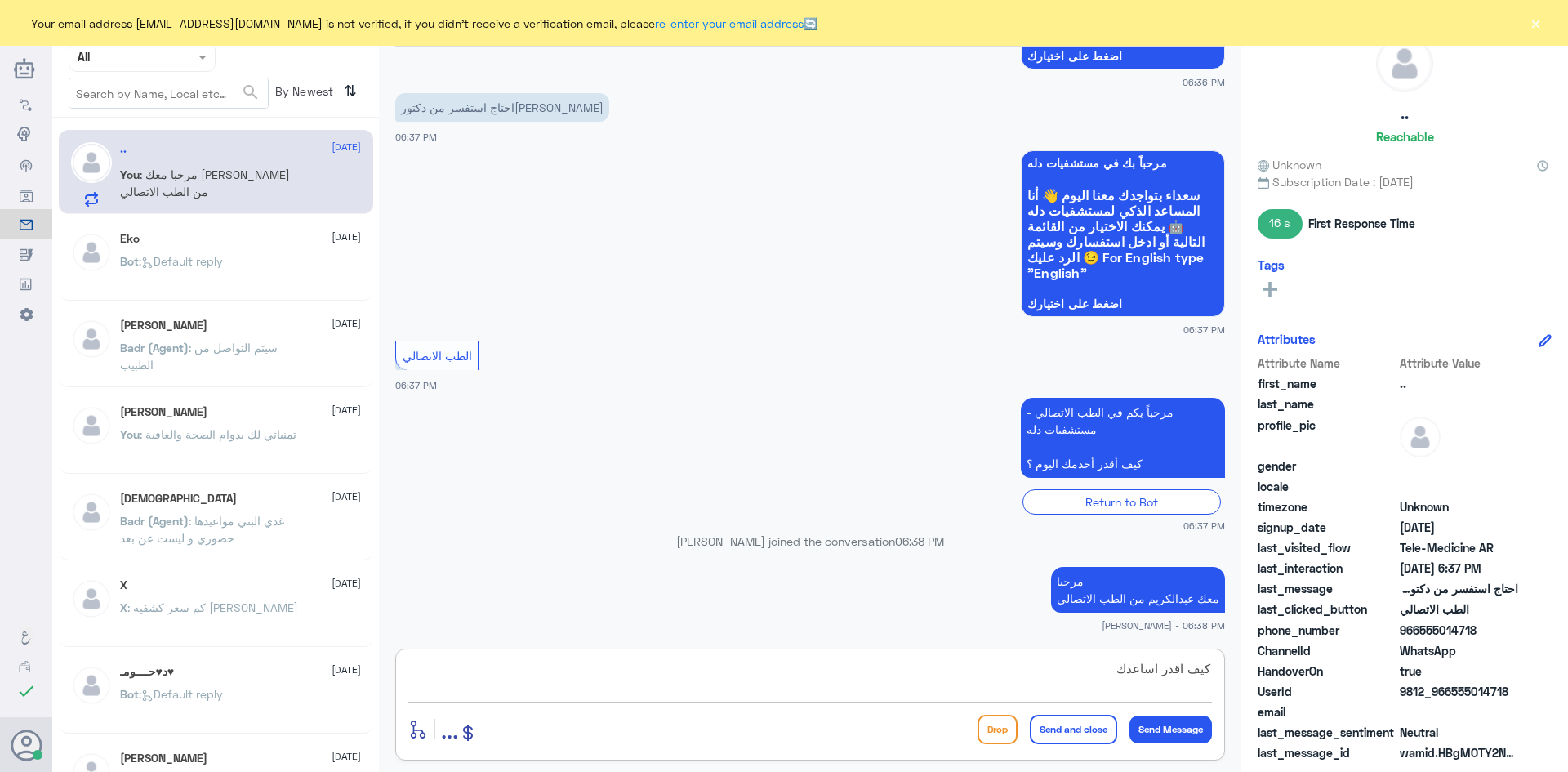
type textarea "كيف اقدر اساعدك ؟"
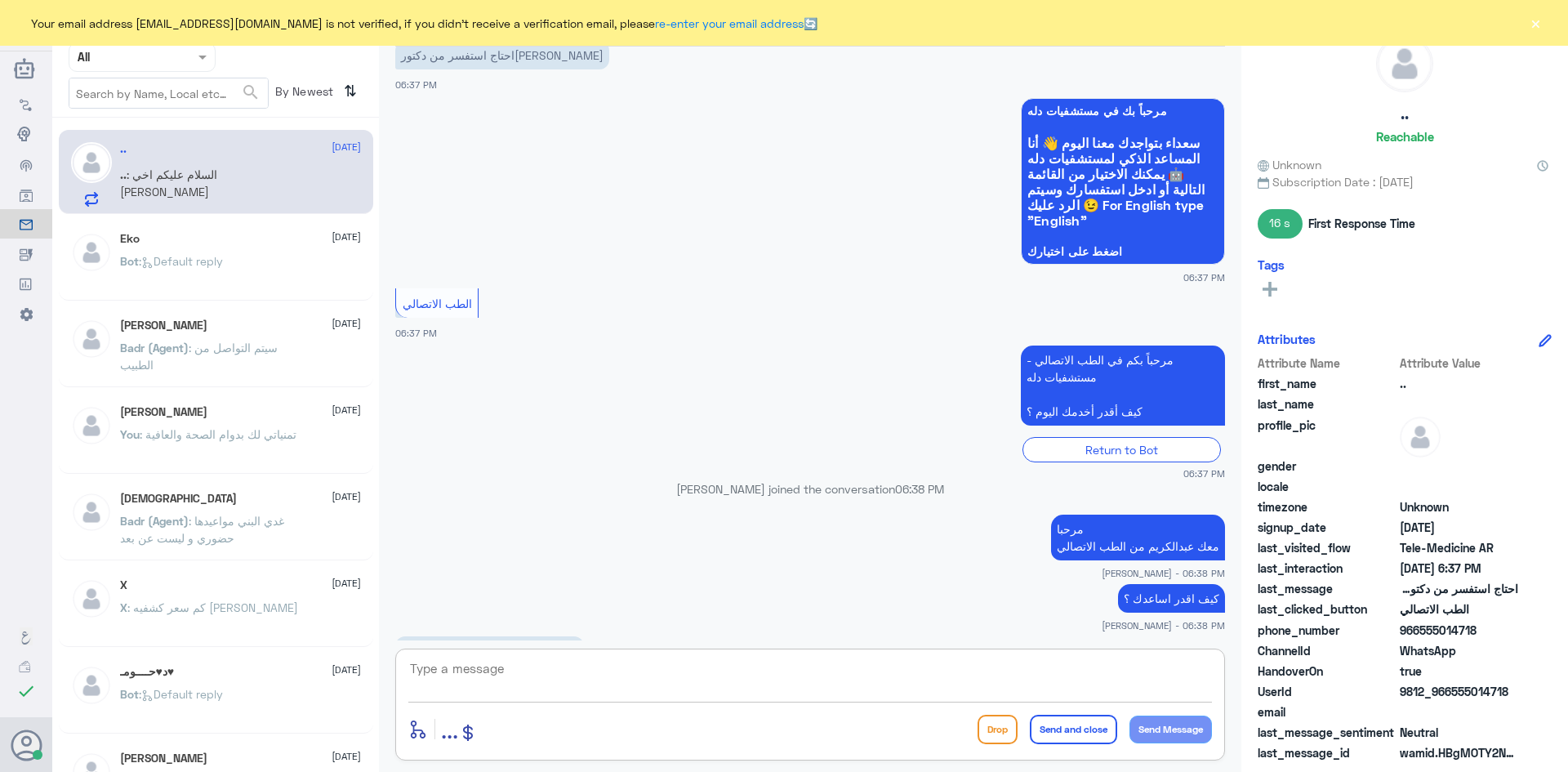
scroll to position [347, 0]
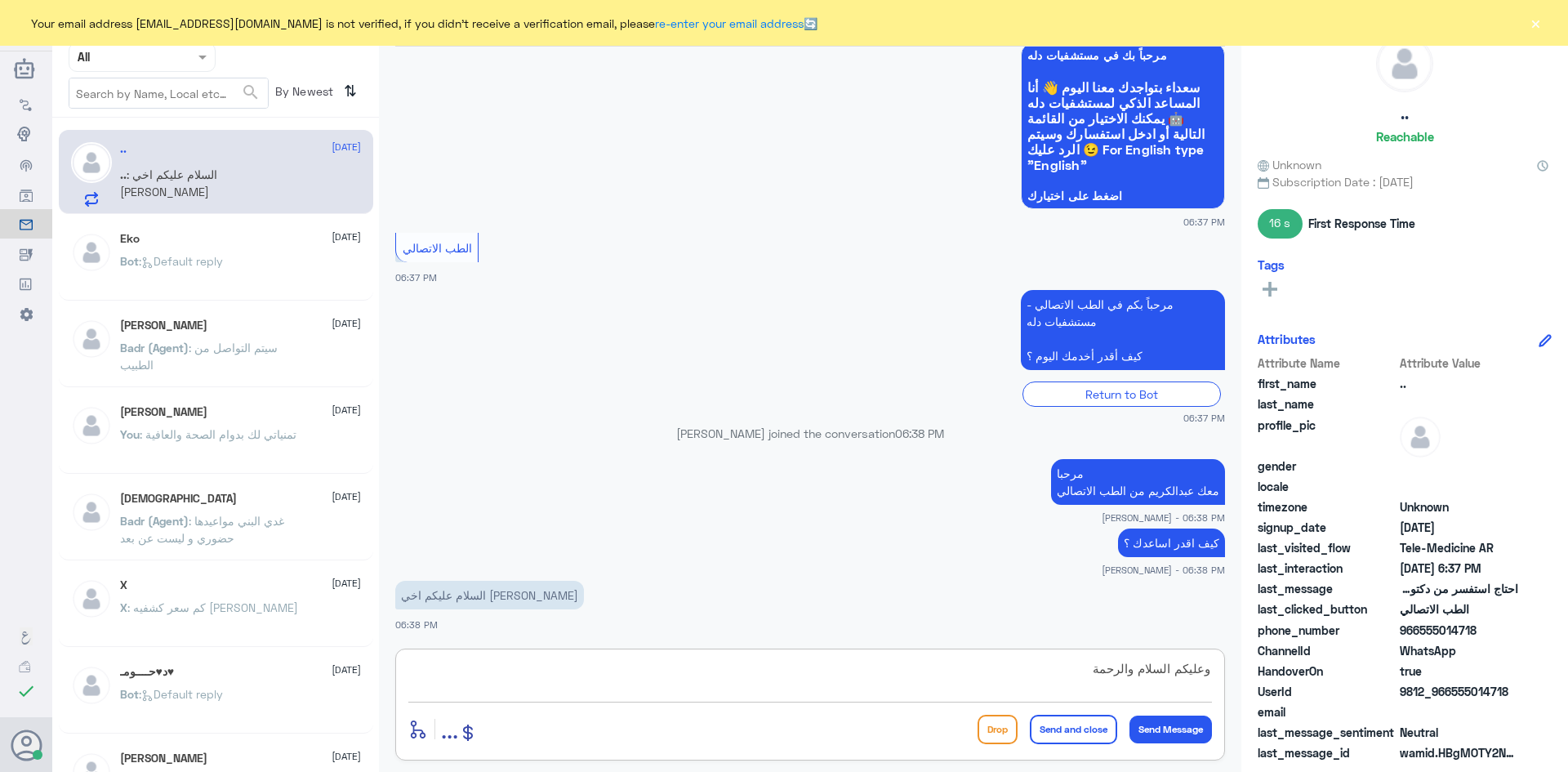
type textarea "وعليكم السلام والرحمة"
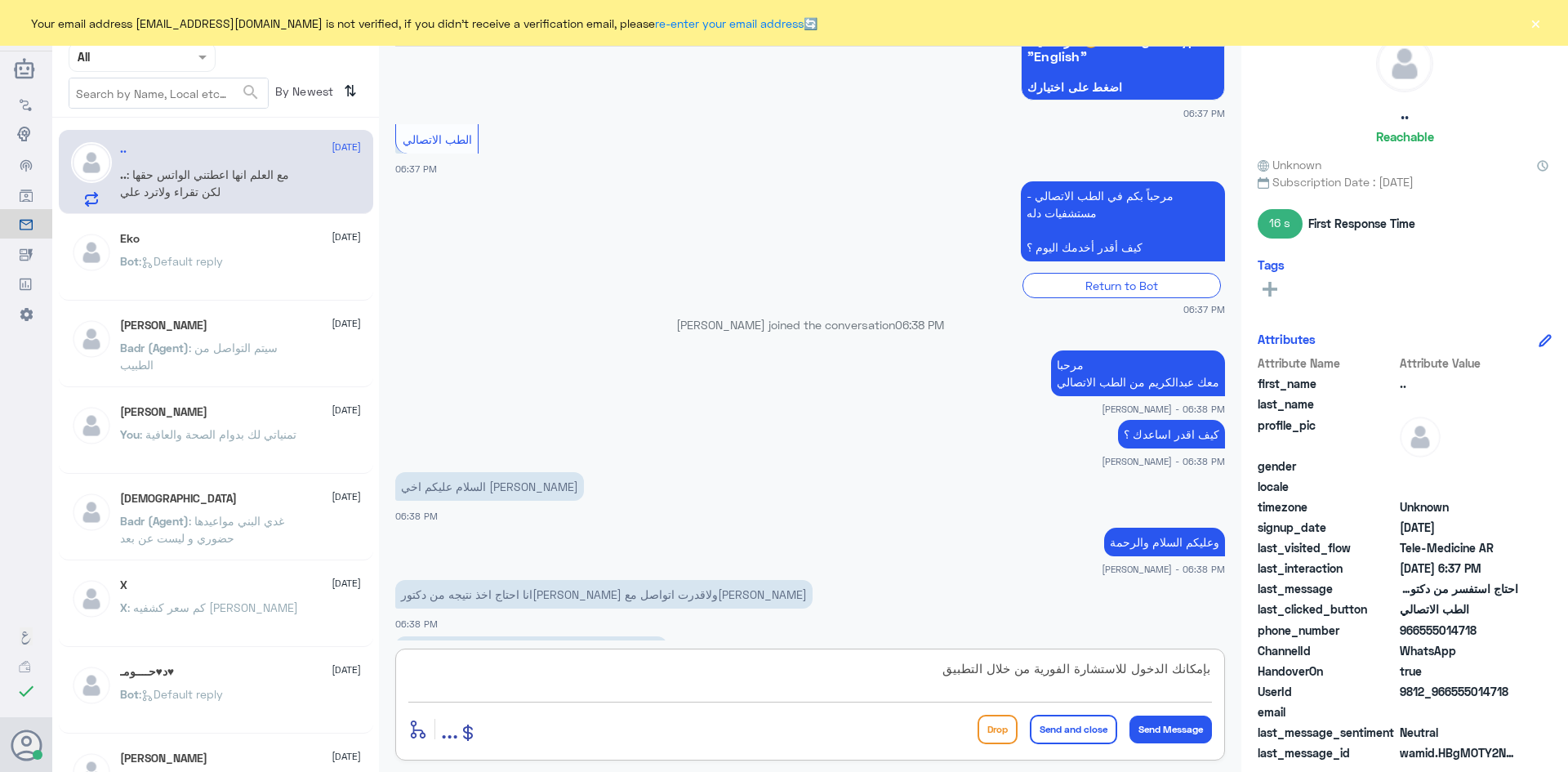
scroll to position [510, 0]
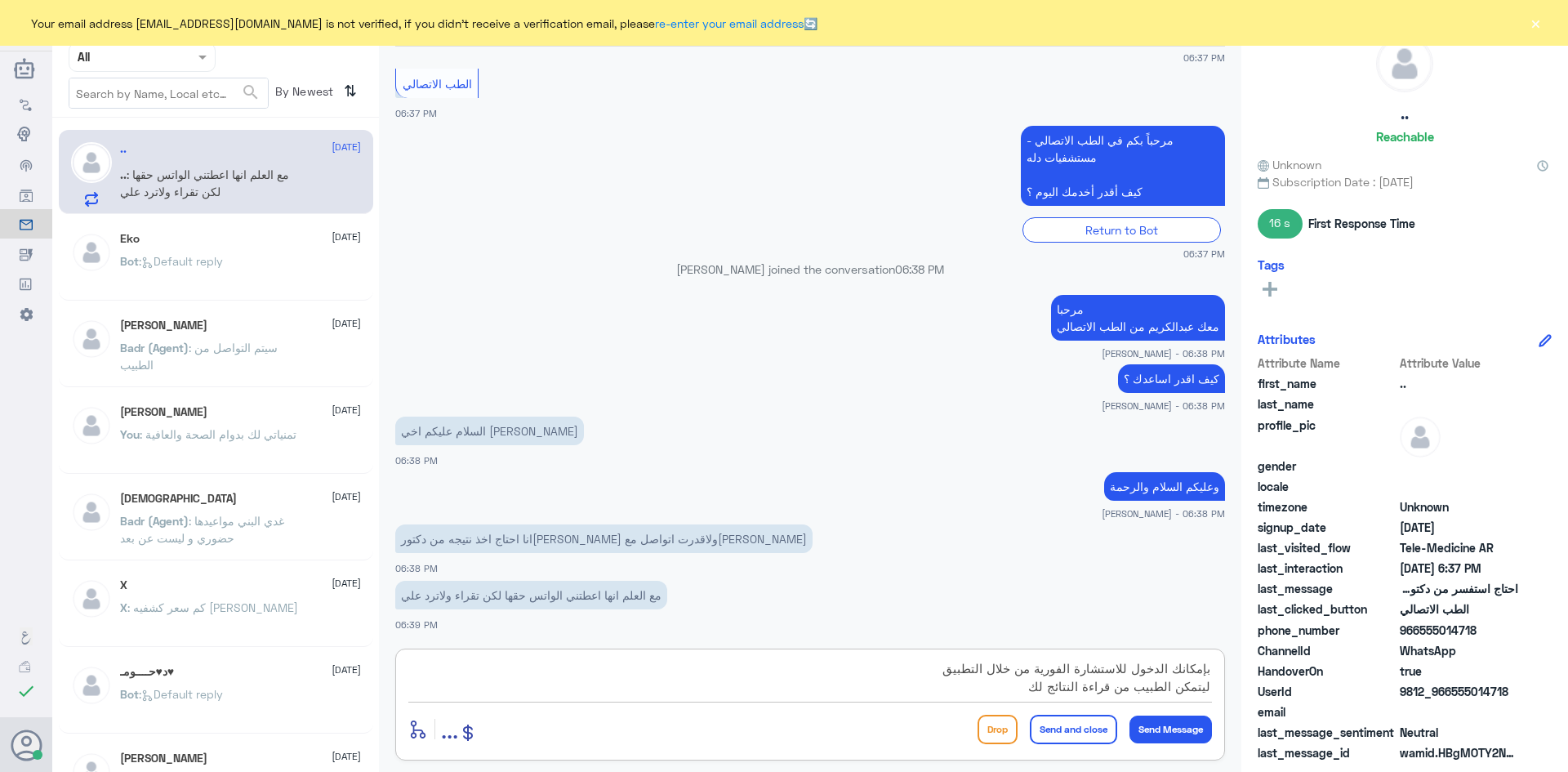
type textarea "بإمكانك الدخول للاستشارة الفورية من خلال التطبيق ليتمكن الطبيب من قراءة النتائج…"
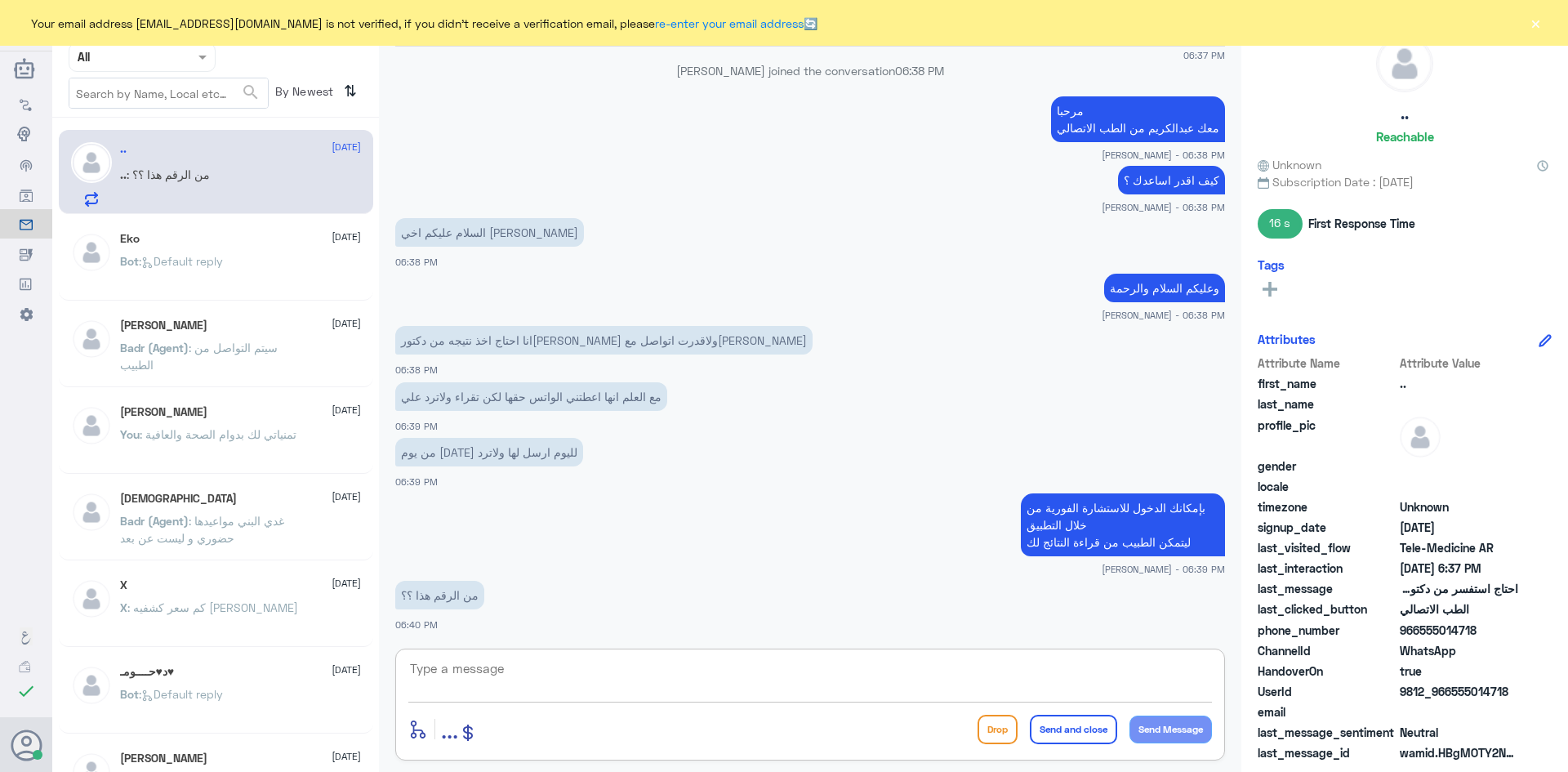
scroll to position [764, 0]
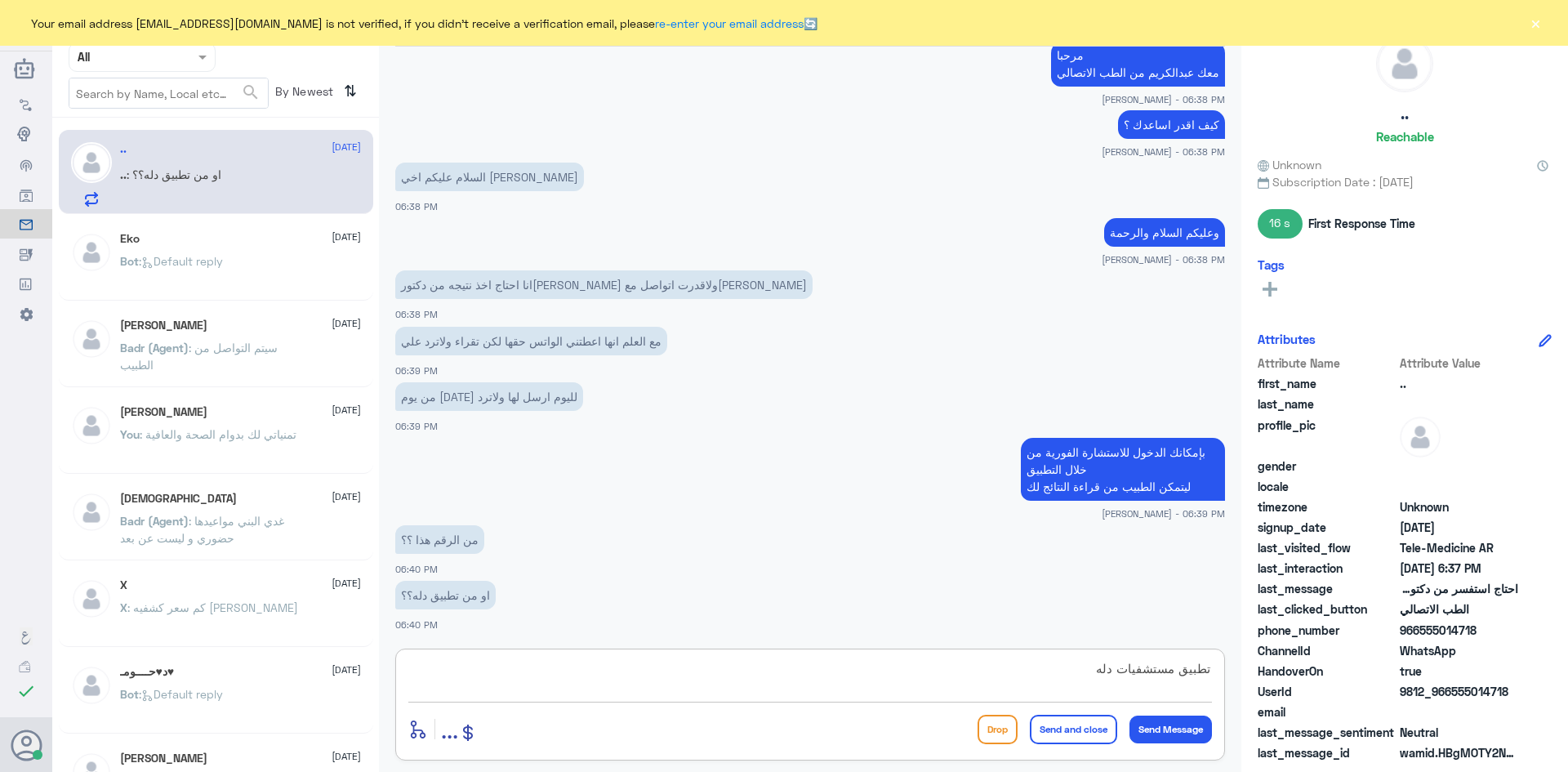
type textarea "تطبيق مستشفيات دله"
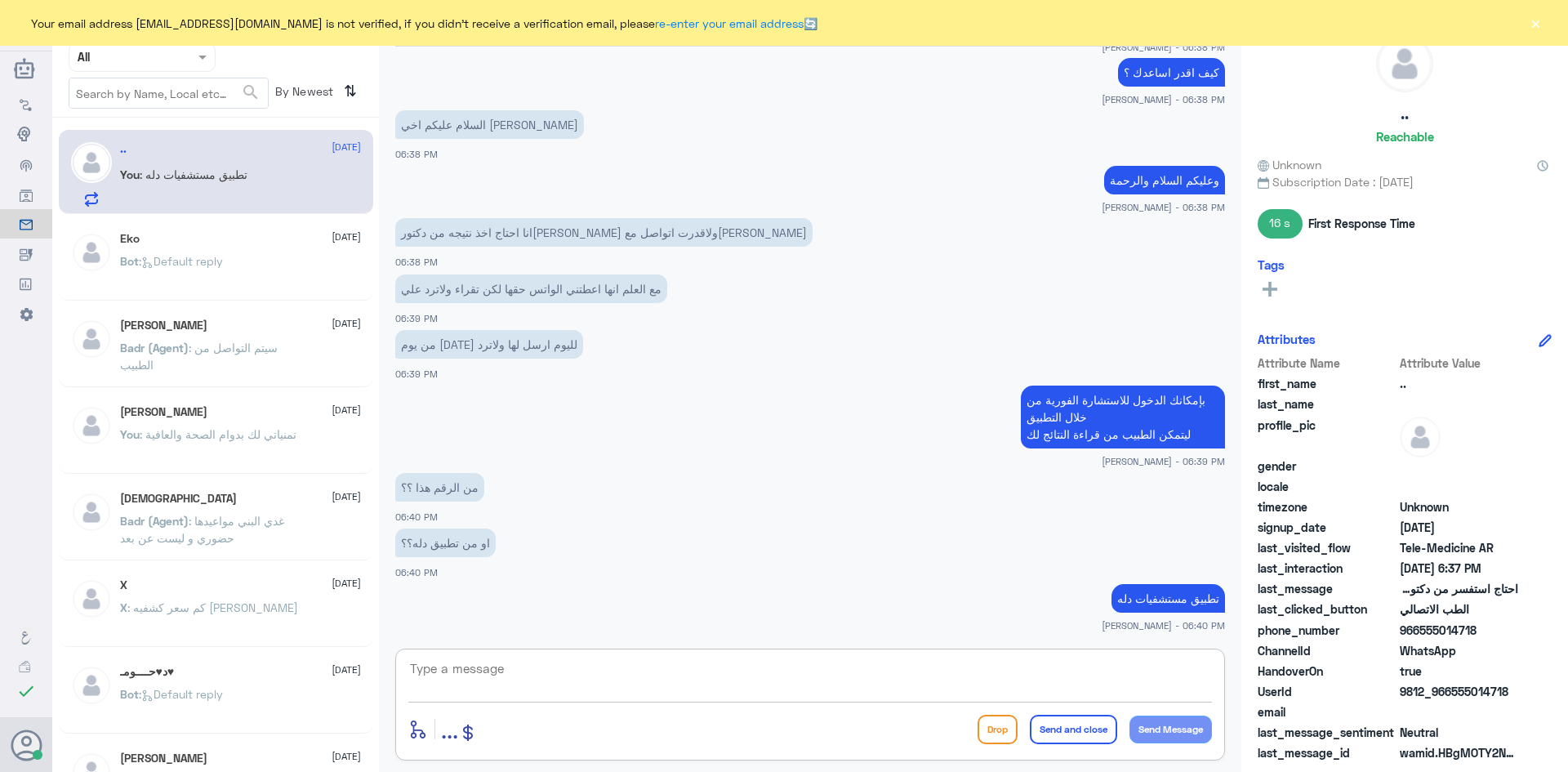
scroll to position [873, 0]
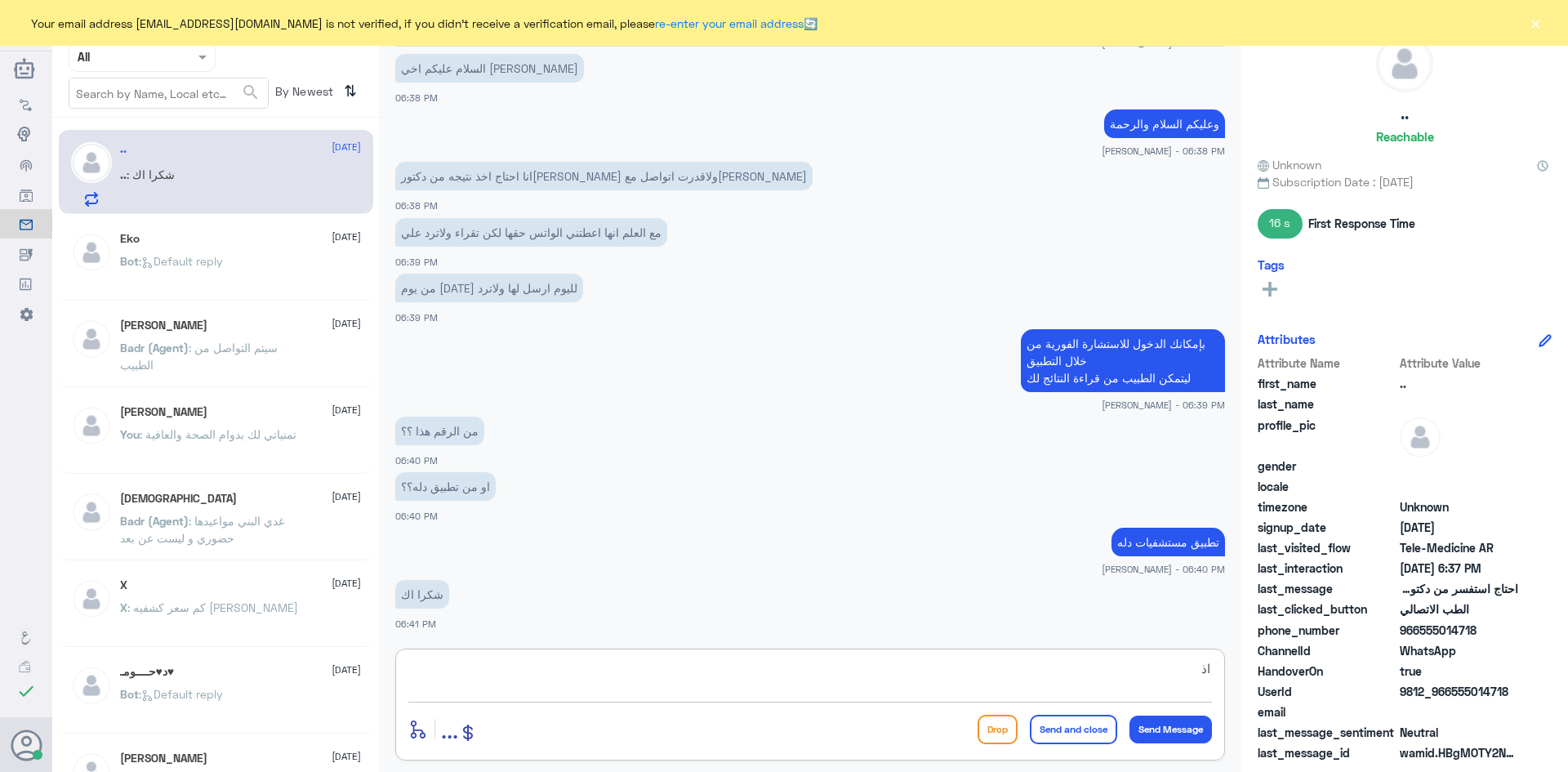
type textarea "ا"
type textarea "من خلال الاستشارة الفورية"
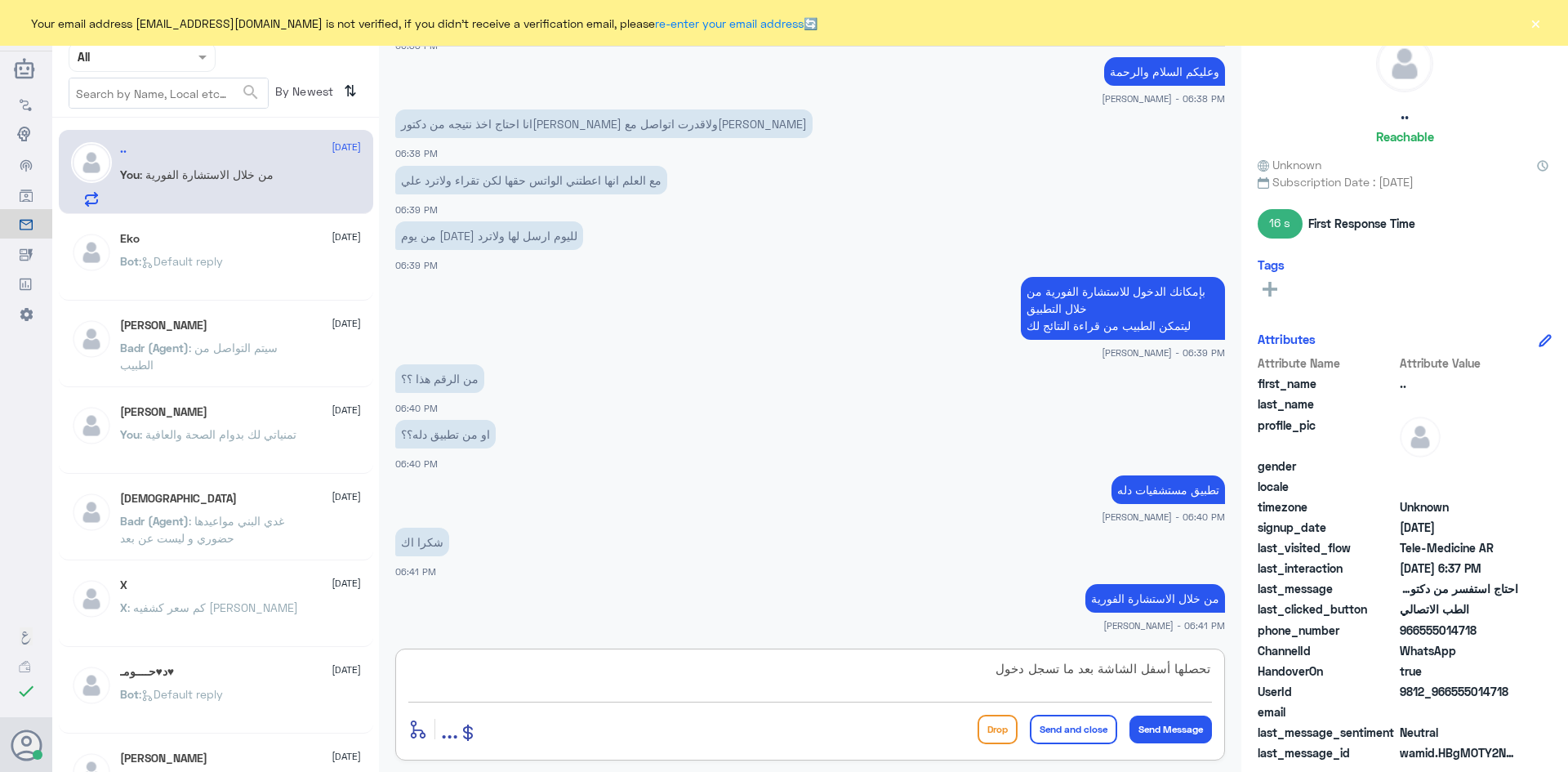
type textarea "تحصلها أسفل الشاشة بعد ما تسجل دخول"
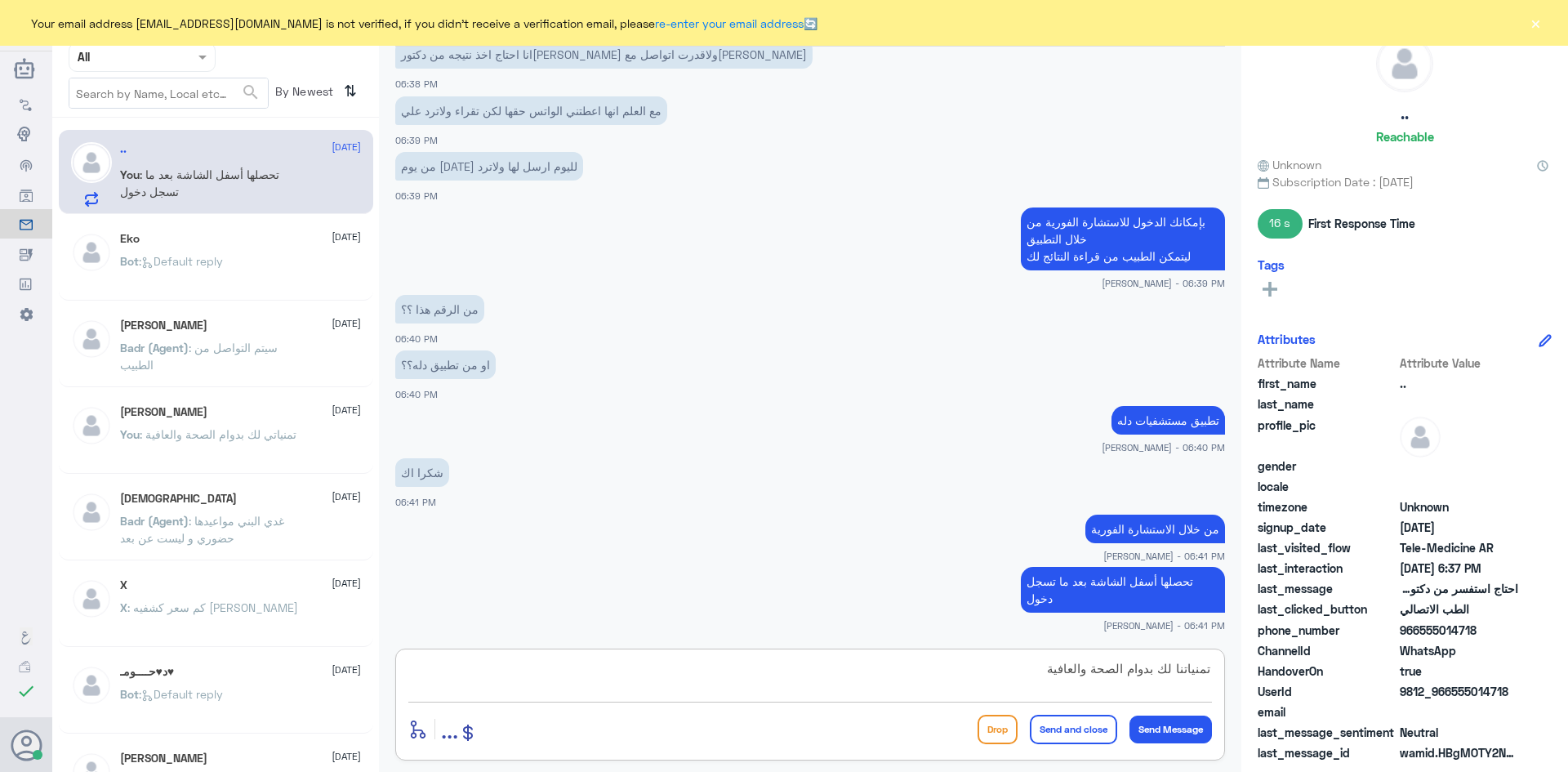
type textarea "تمنياتنا لك بدوام الصحة والعافية"
click at [1049, 721] on button "Send and close" at bounding box center [1074, 729] width 88 height 30
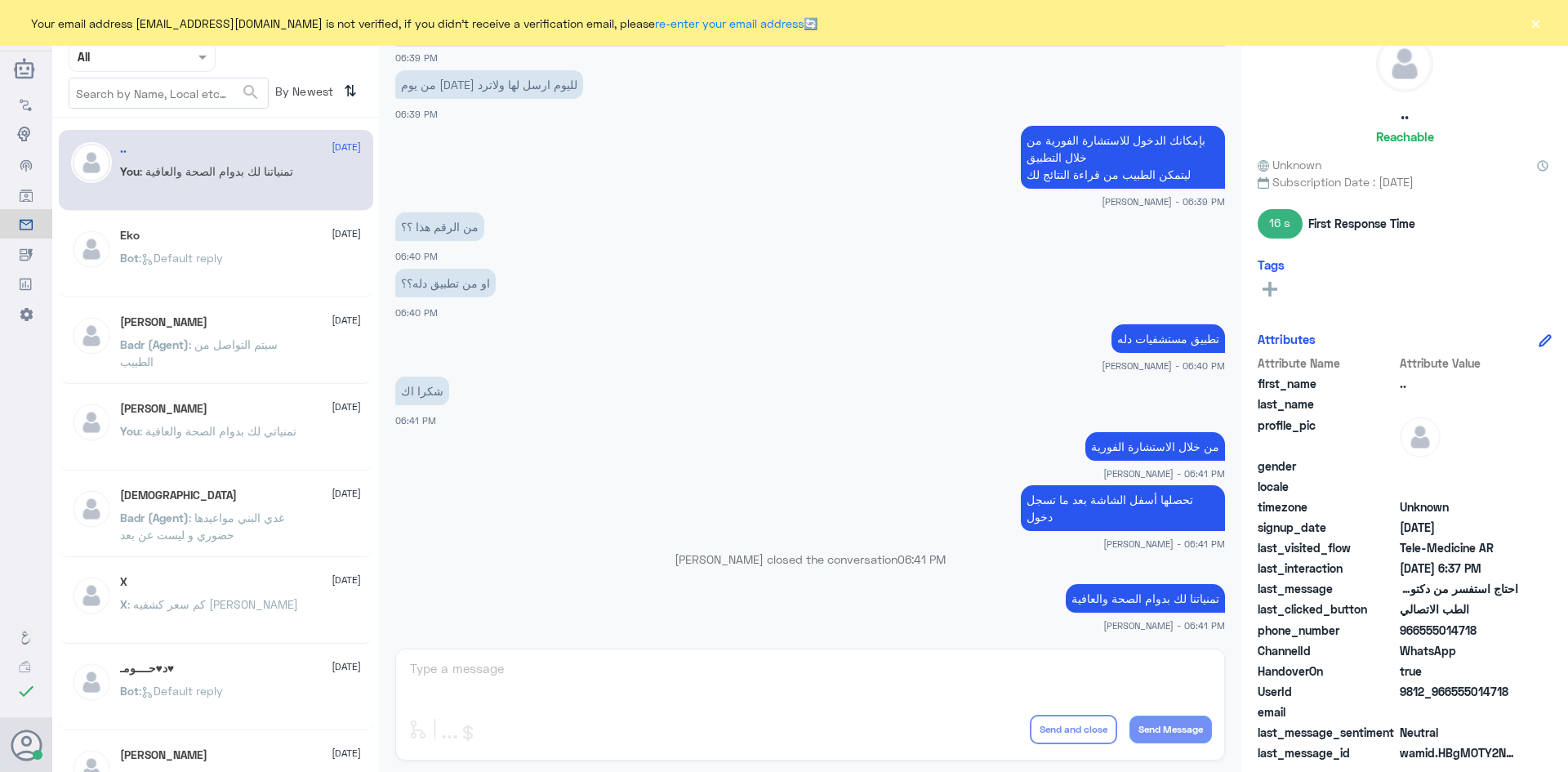
click at [1534, 27] on button "×" at bounding box center [1535, 23] width 16 height 16
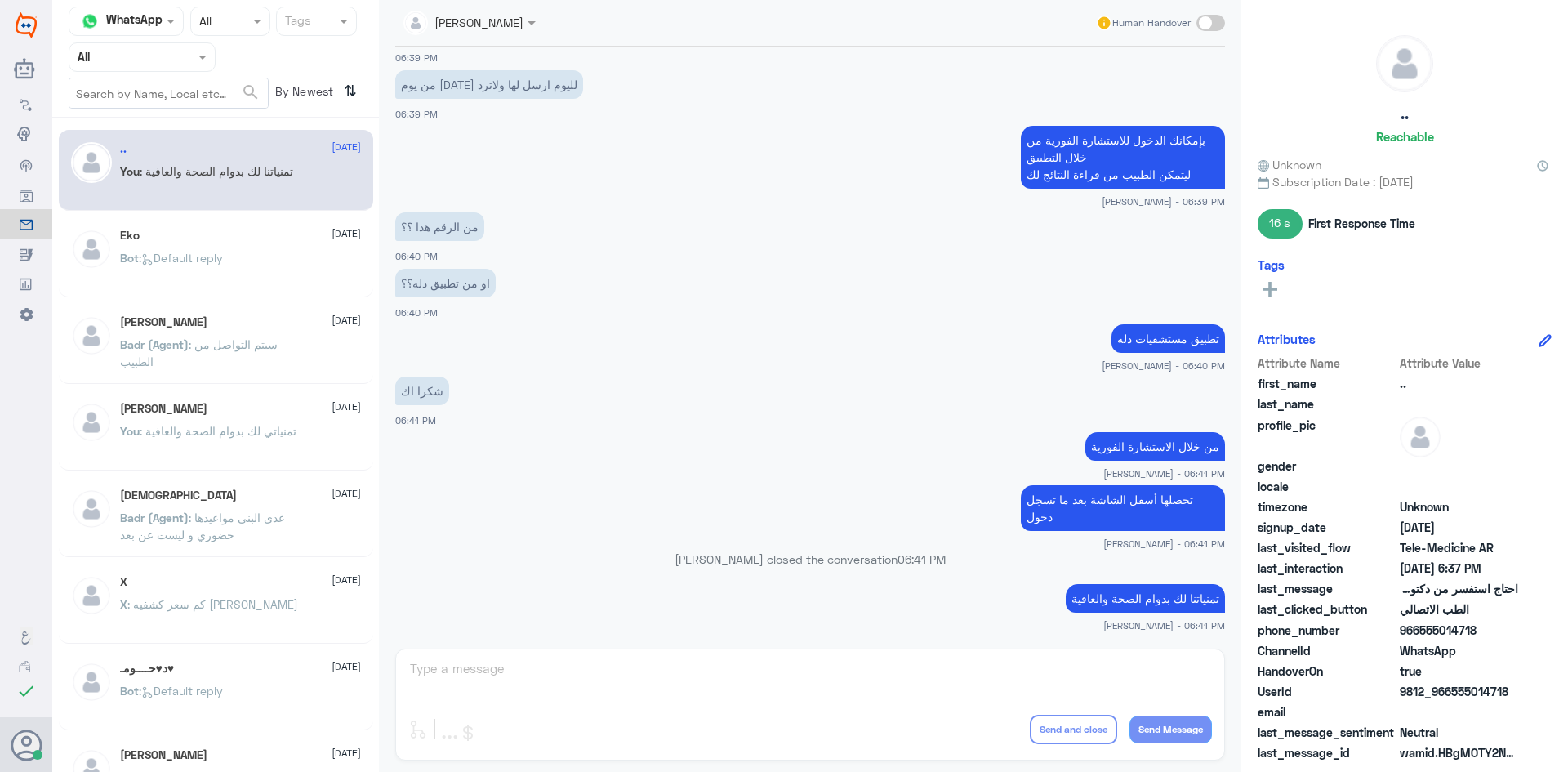
drag, startPoint x: 1507, startPoint y: 687, endPoint x: 1451, endPoint y: 685, distance: 56.0
click at [1451, 685] on span "9812_966555014718" at bounding box center [1458, 690] width 119 height 17
copy span "555014718"
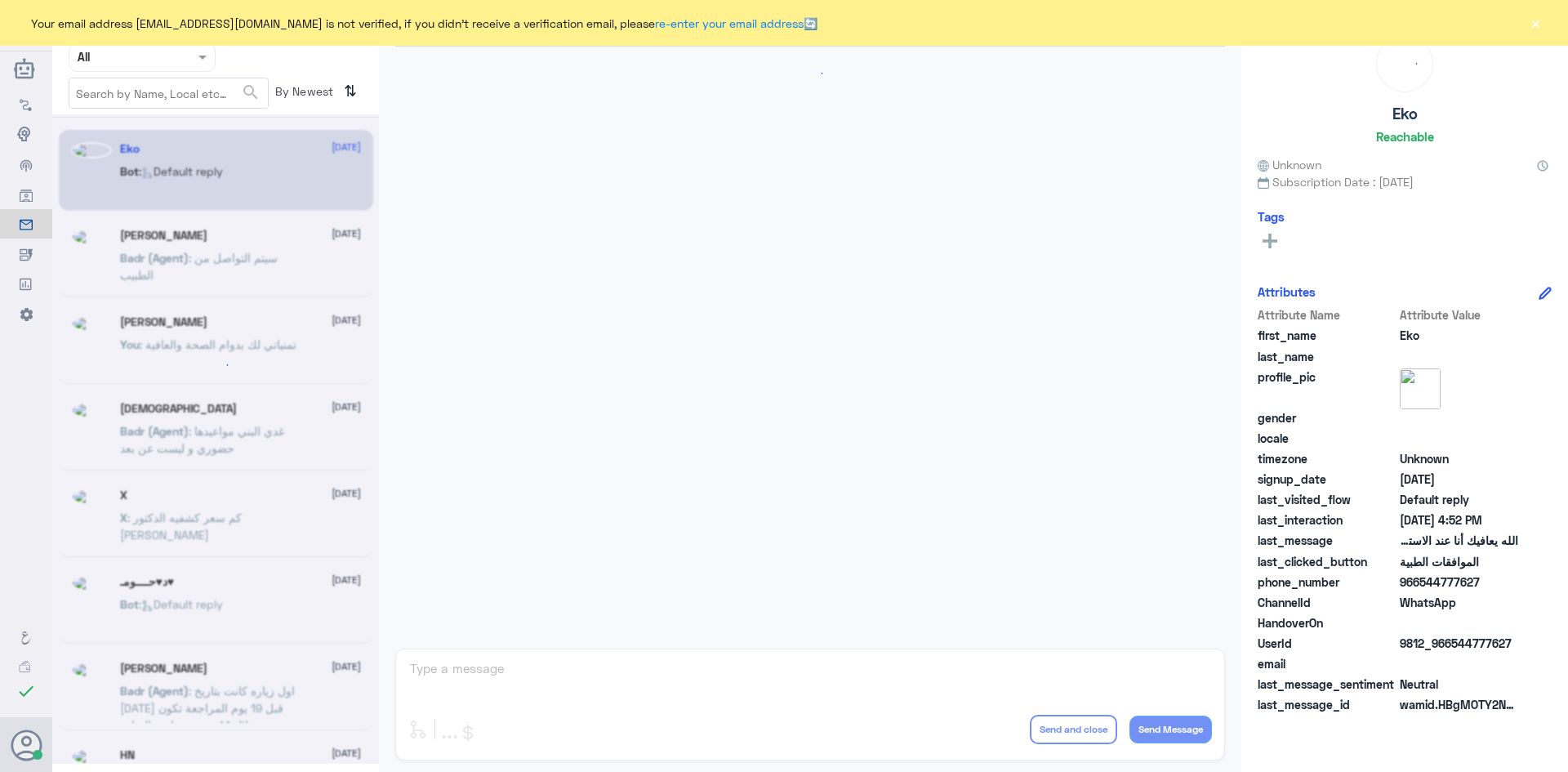
scroll to position [1560, 0]
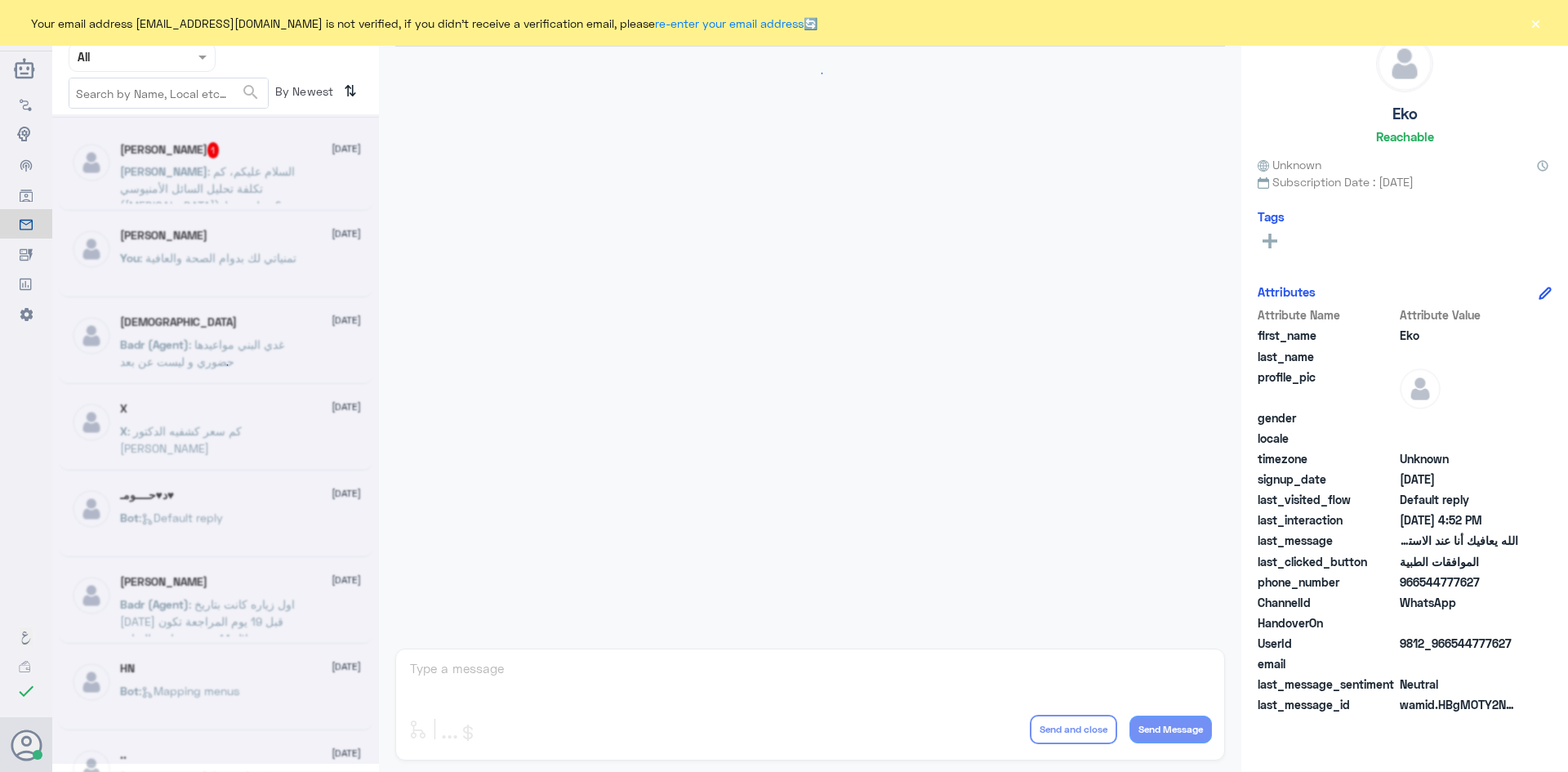
scroll to position [1560, 0]
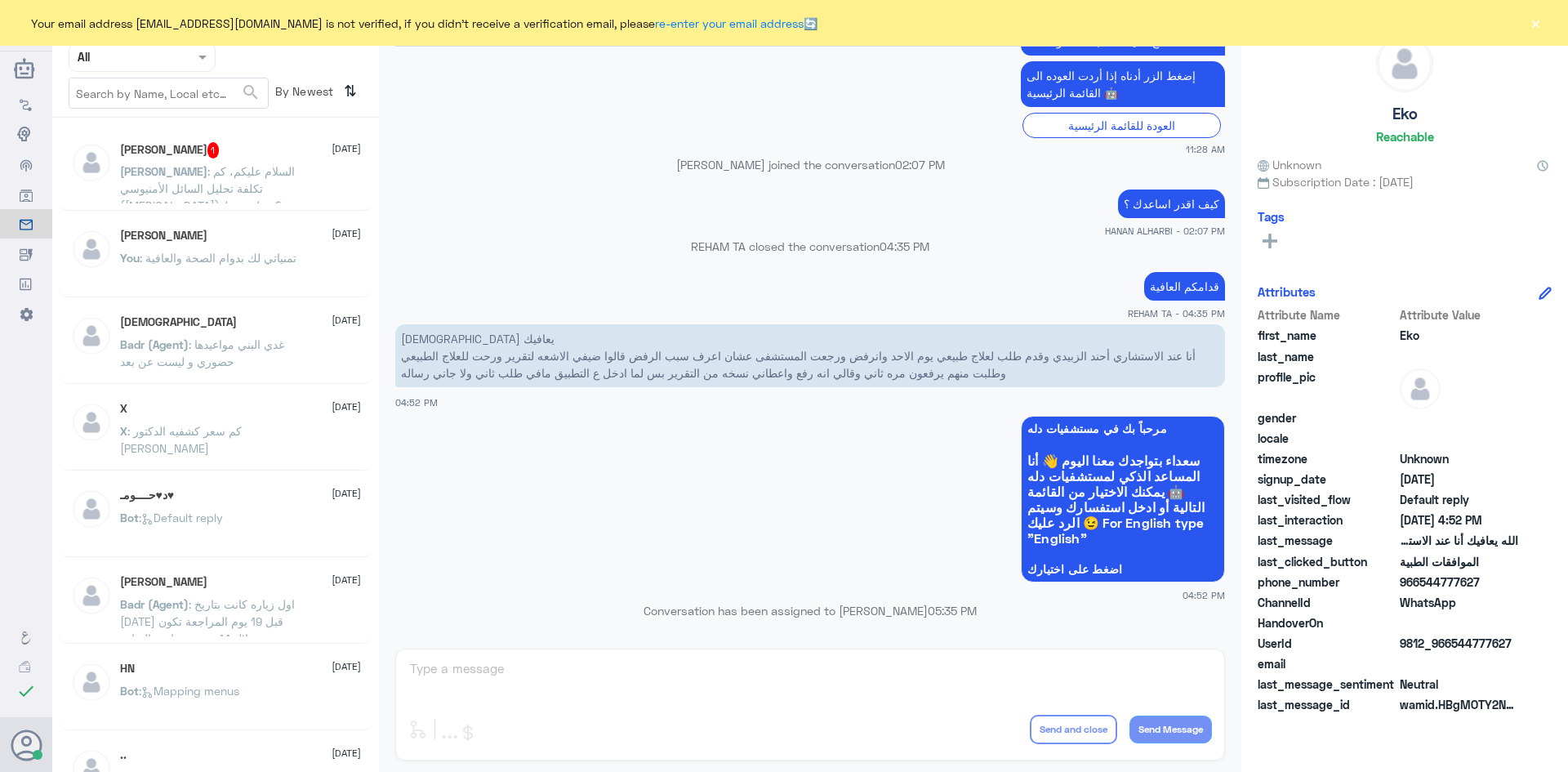
click at [279, 160] on div "Anas 1 11 August Anas : السلام عليكم، كم تكلفة تحليل السائل الأمنيوسي (Amniocen…" at bounding box center [241, 172] width 241 height 61
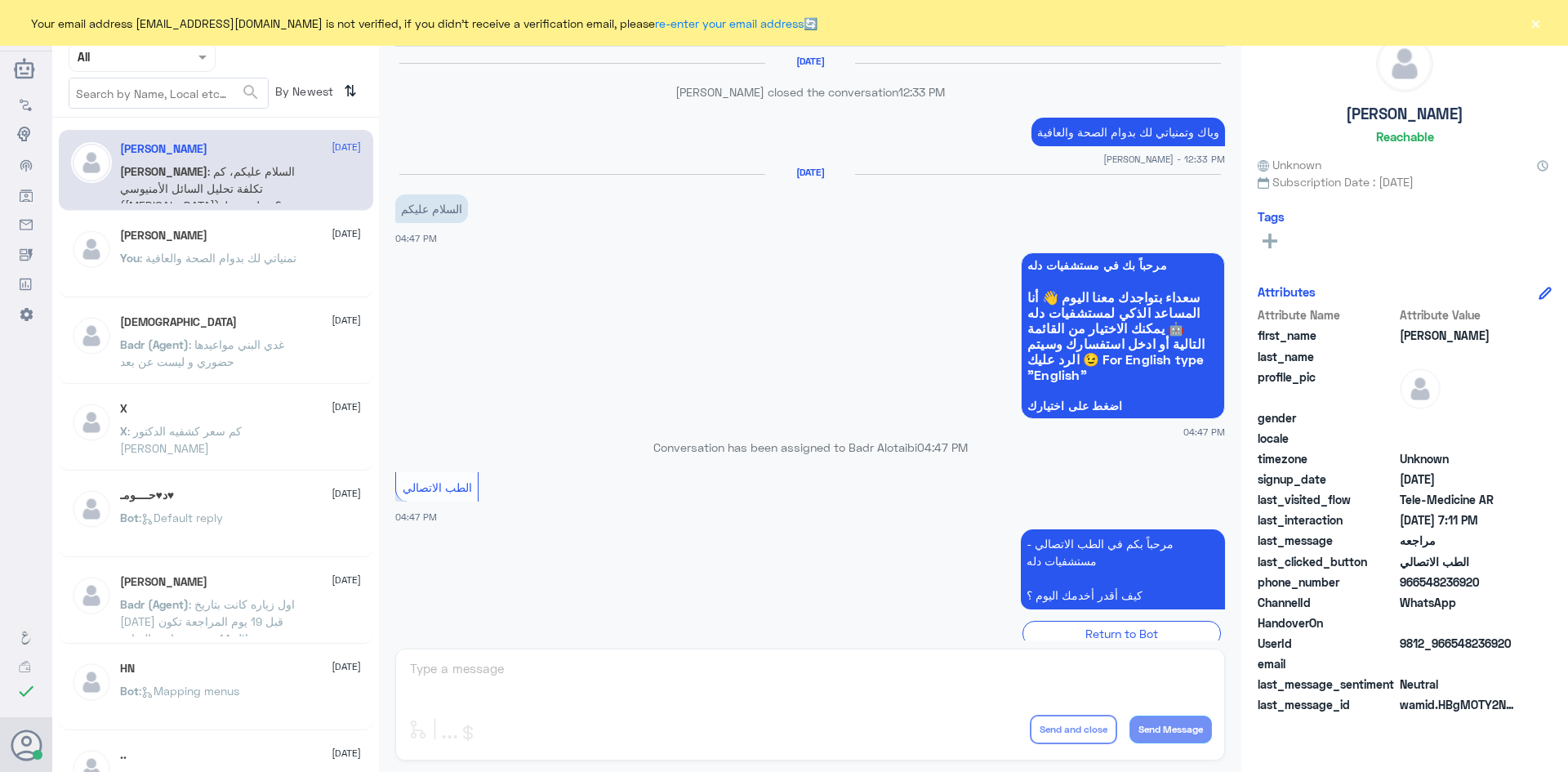
scroll to position [605, 0]
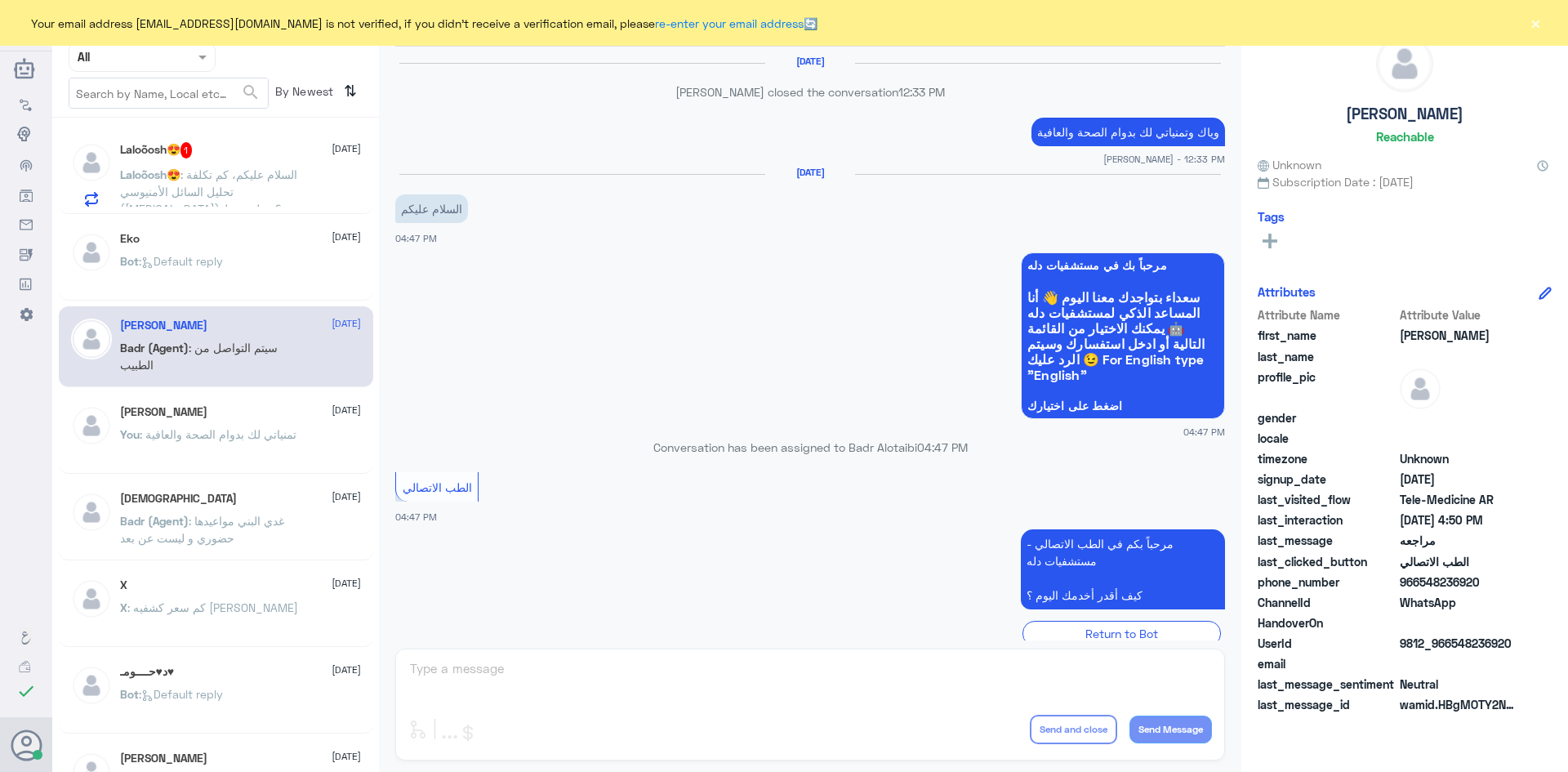
scroll to position [605, 0]
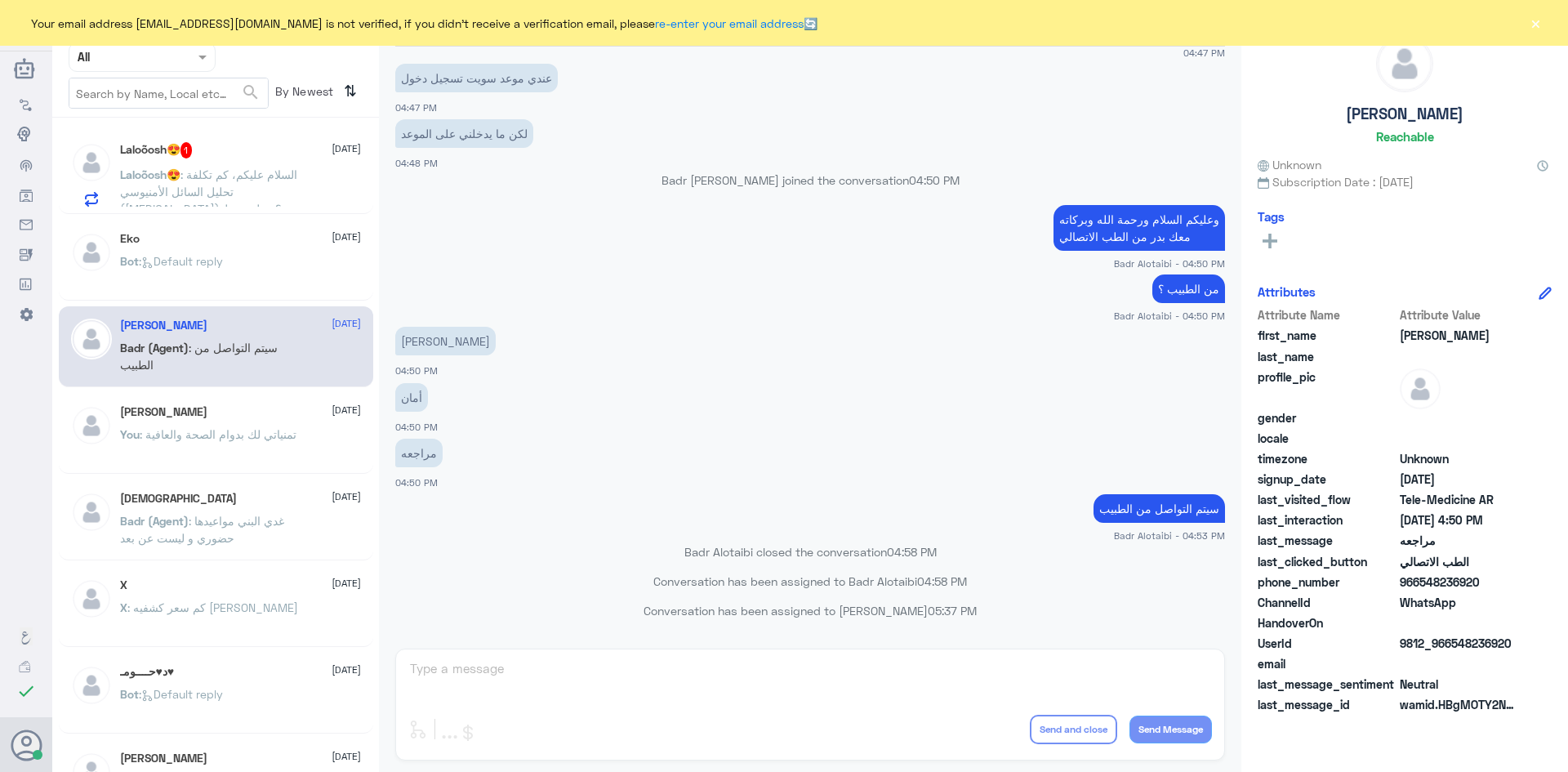
click at [335, 170] on div "Laloõosh😍 : السلام عليكم، كم تكلفة تحليل السائل الأمنيوسي ([MEDICAL_DATA])؟ وهل…" at bounding box center [241, 188] width 241 height 37
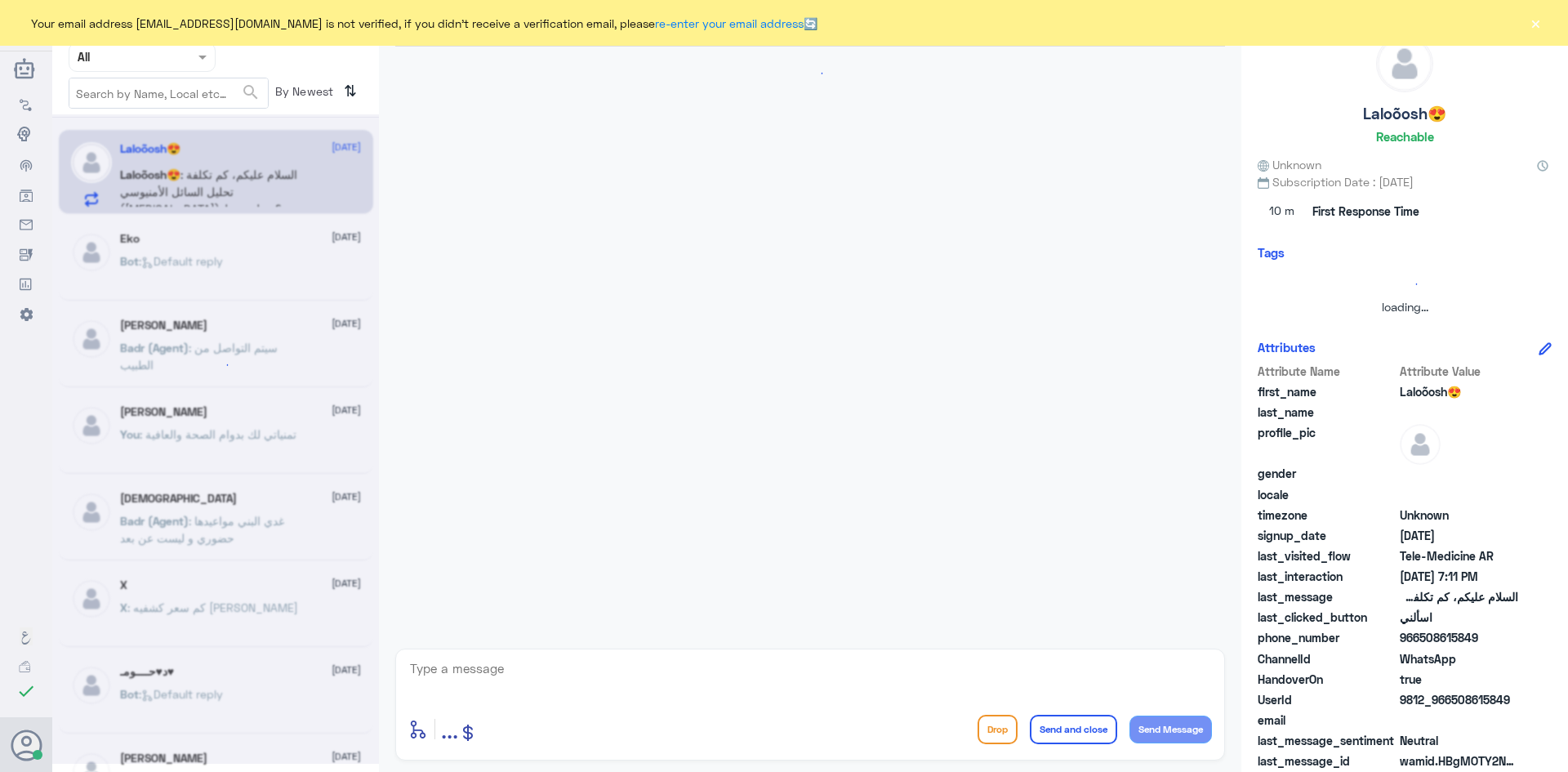
scroll to position [818, 0]
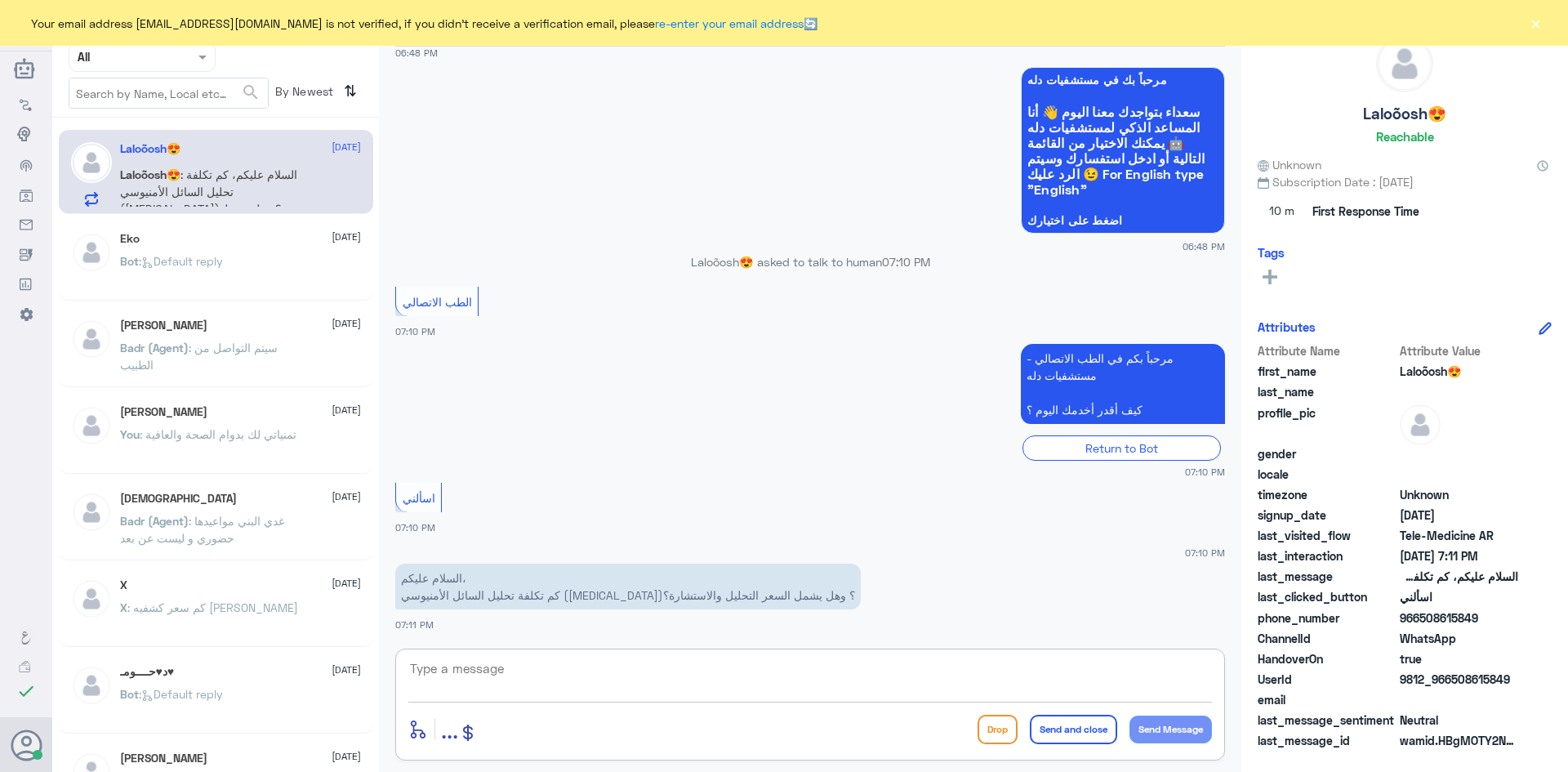
click at [605, 668] on textarea at bounding box center [810, 677] width 804 height 40
paste textarea "مرحبا معك [PERSON_NAME] من الطب الاتصالي"
type textarea "مرحبا معك [PERSON_NAME] من الطب الاتصالي"
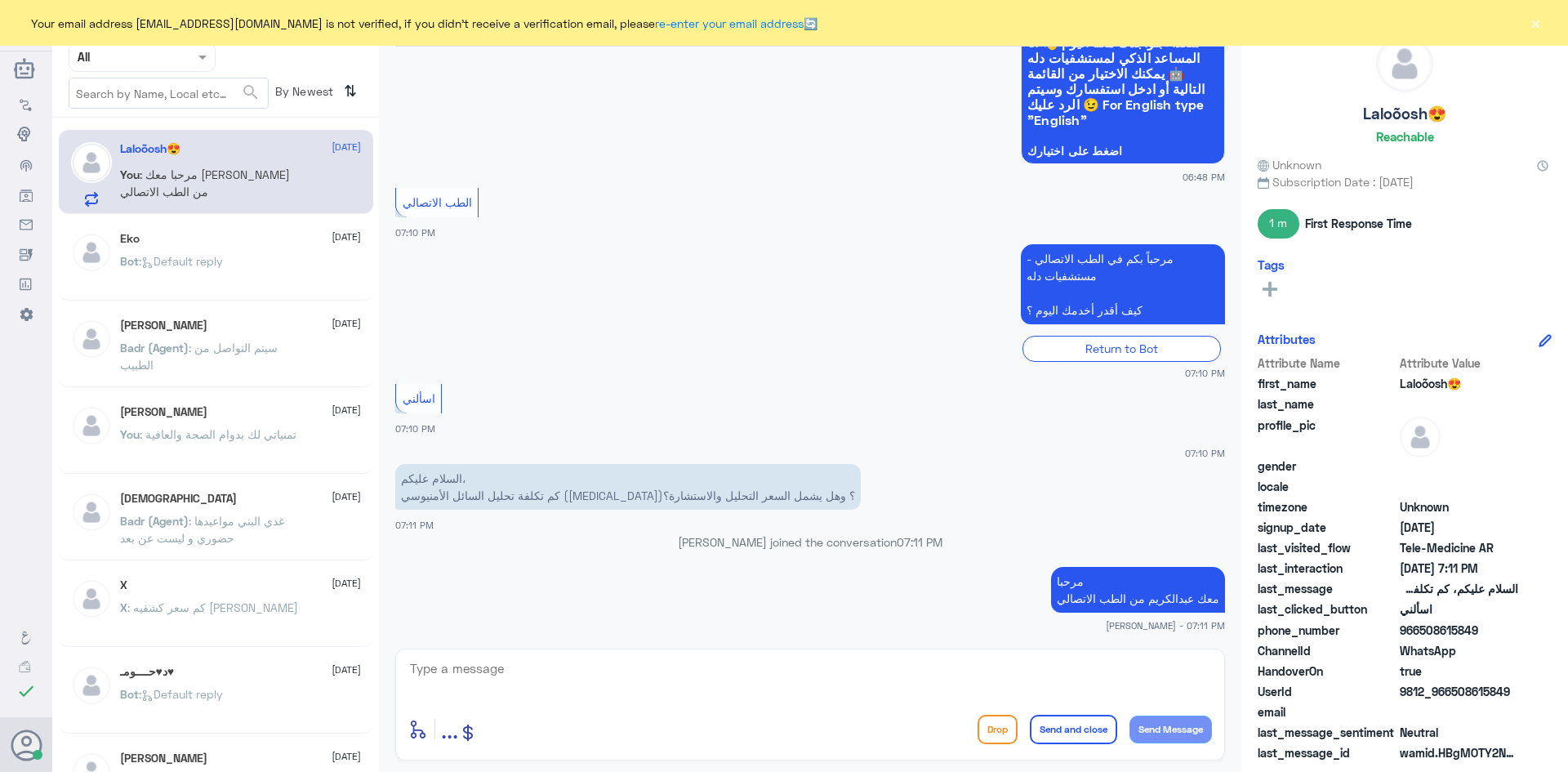
drag, startPoint x: 1478, startPoint y: 628, endPoint x: 1419, endPoint y: 633, distance: 59.2
click at [1419, 633] on span "966508615849" at bounding box center [1458, 630] width 119 height 17
copy span "508615849"
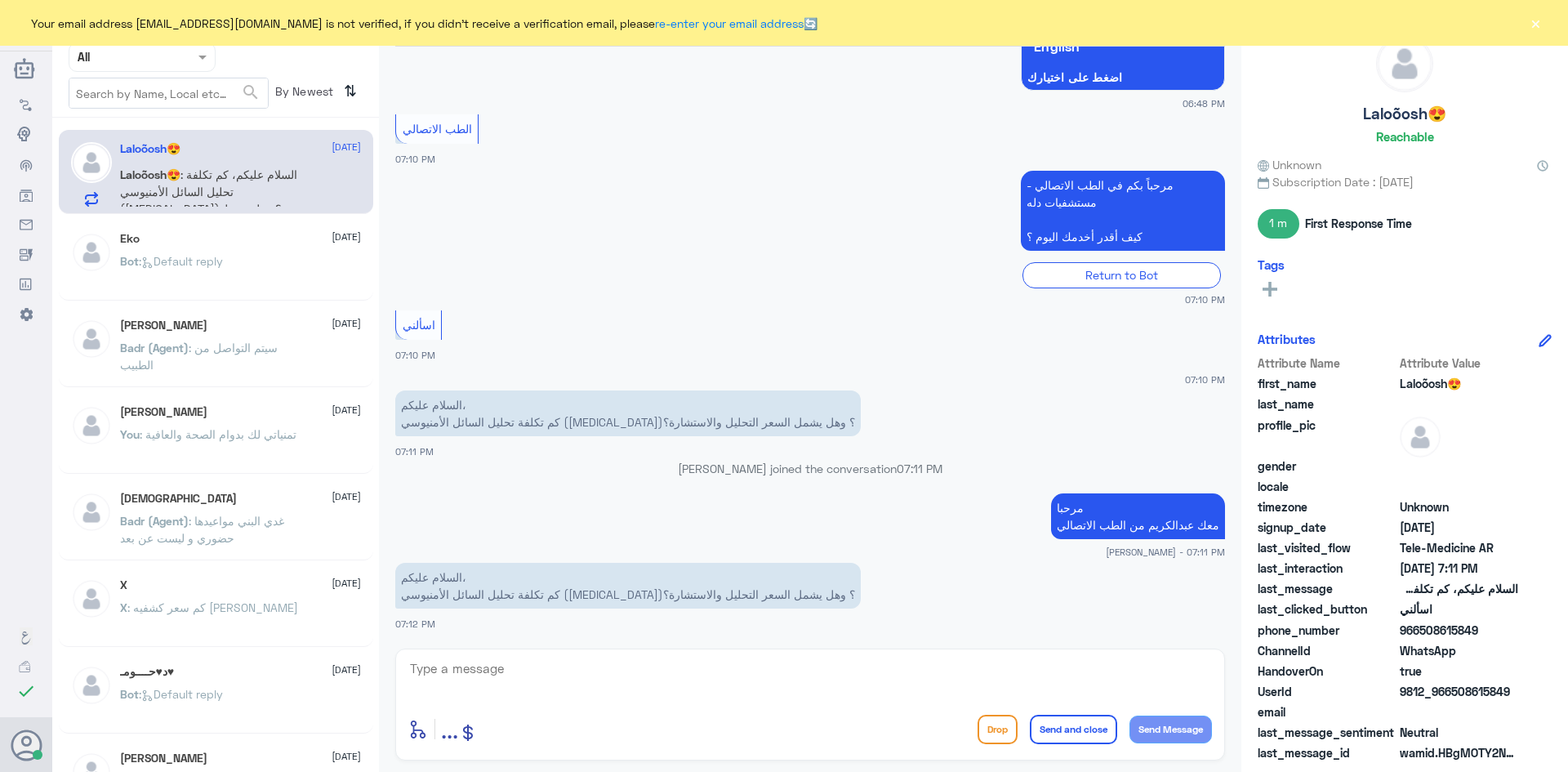
click at [711, 674] on textarea at bounding box center [810, 677] width 804 height 40
type textarea ","
type textarea "وعليكم السلام والرحمة"
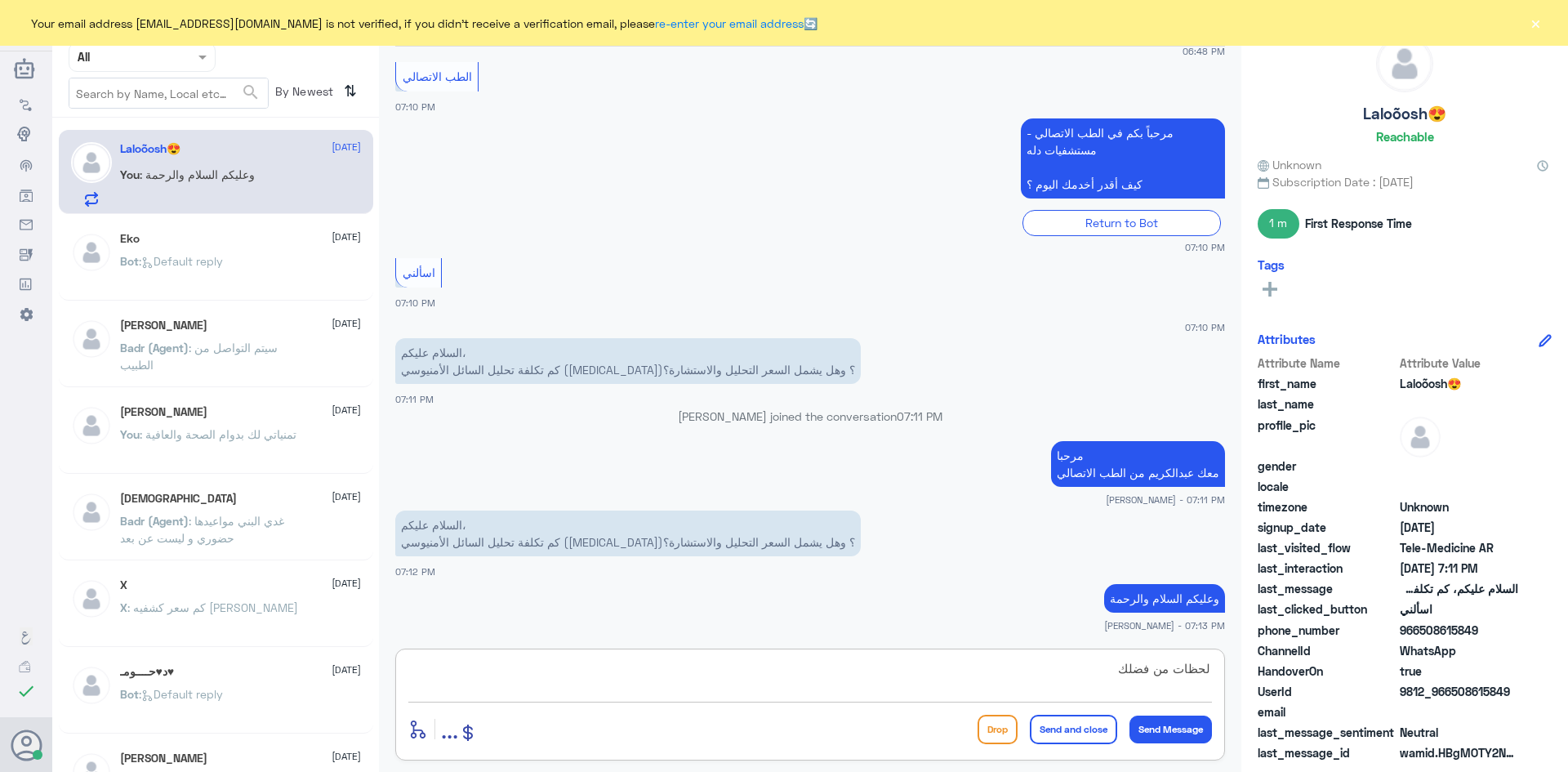
type textarea "لحظات من فضلك"
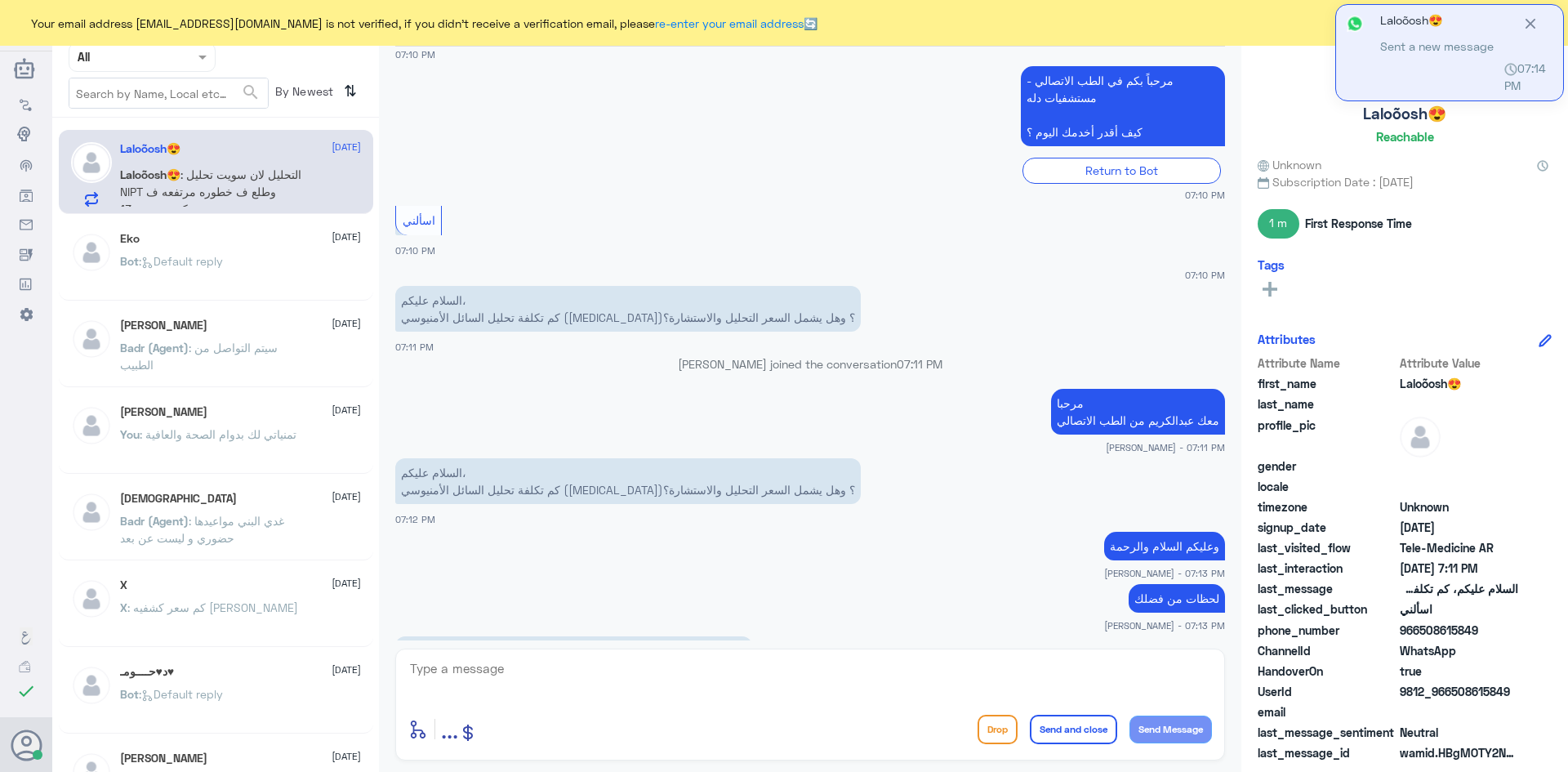
scroll to position [1122, 0]
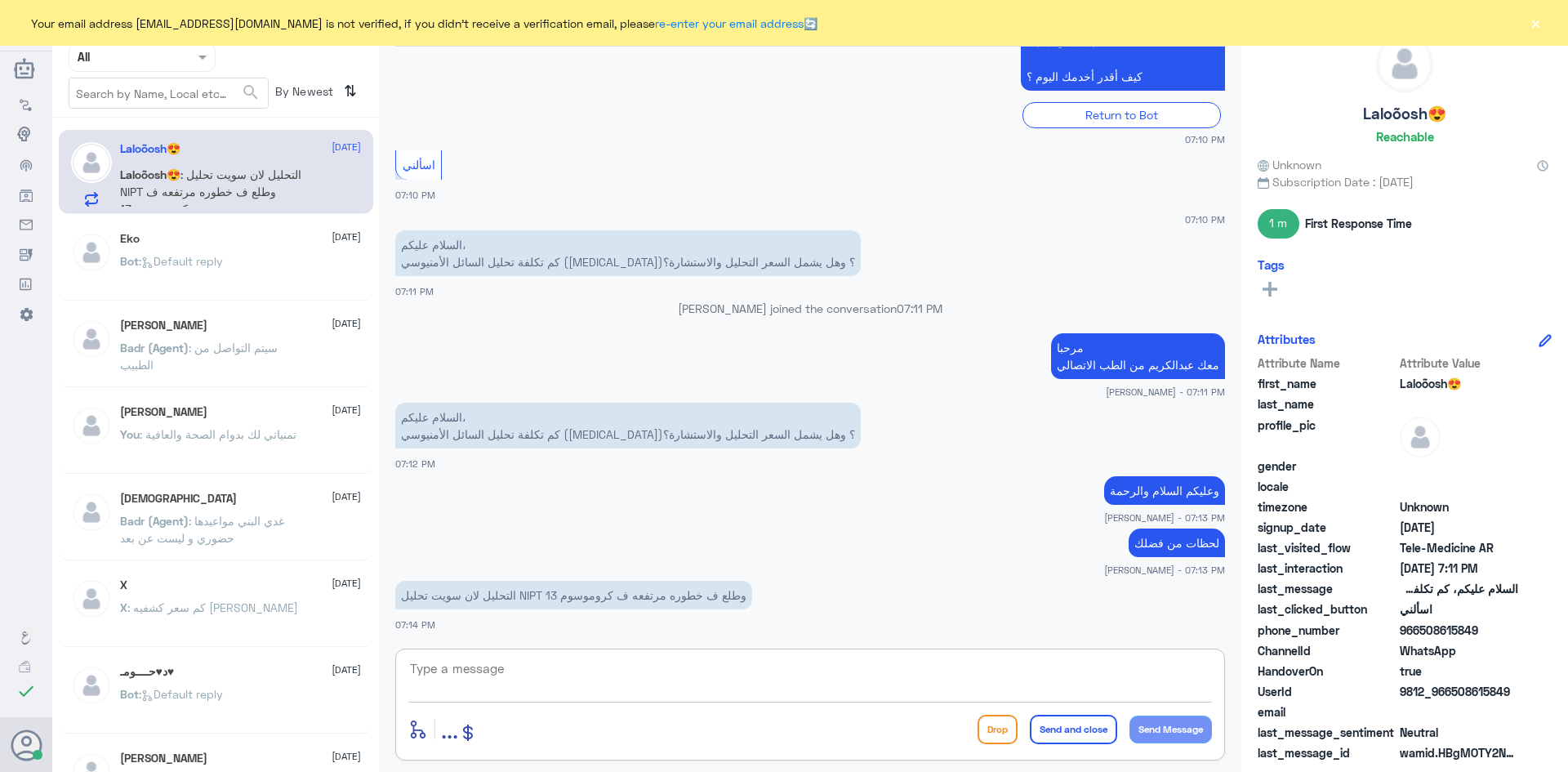
click at [786, 663] on textarea at bounding box center [810, 677] width 804 height 40
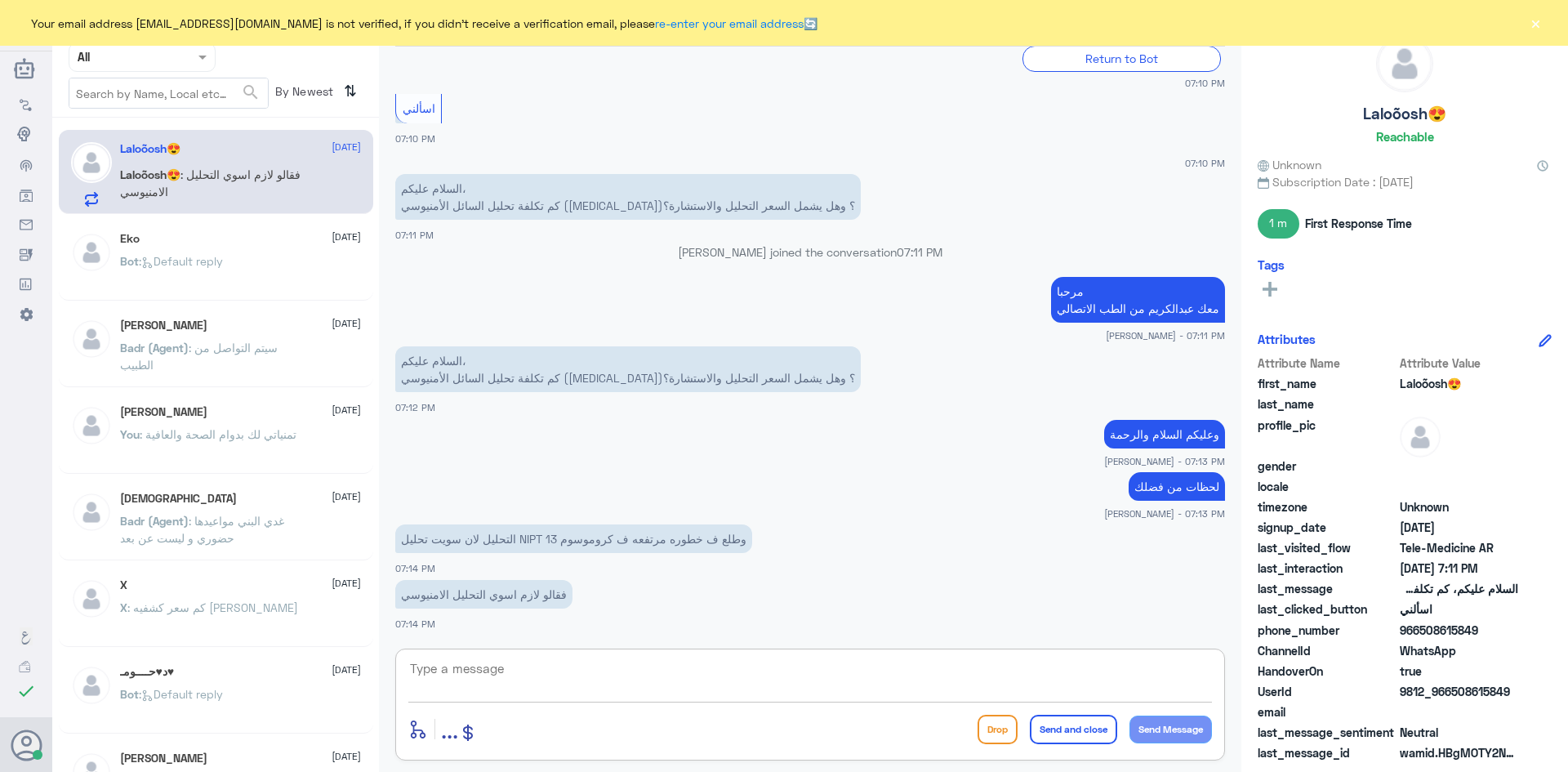
type textarea "ب"
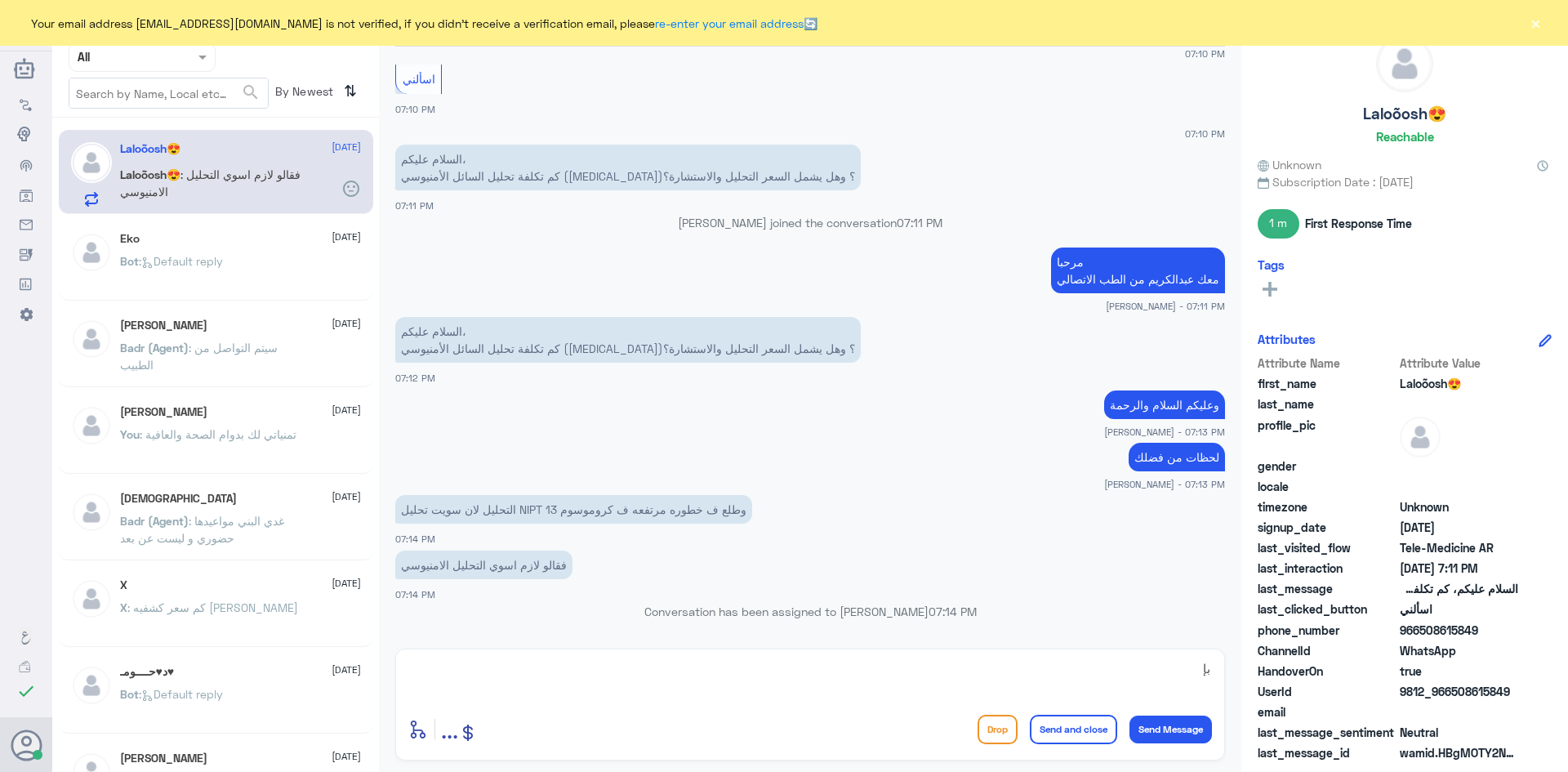
click at [1534, 22] on button "×" at bounding box center [1535, 23] width 16 height 16
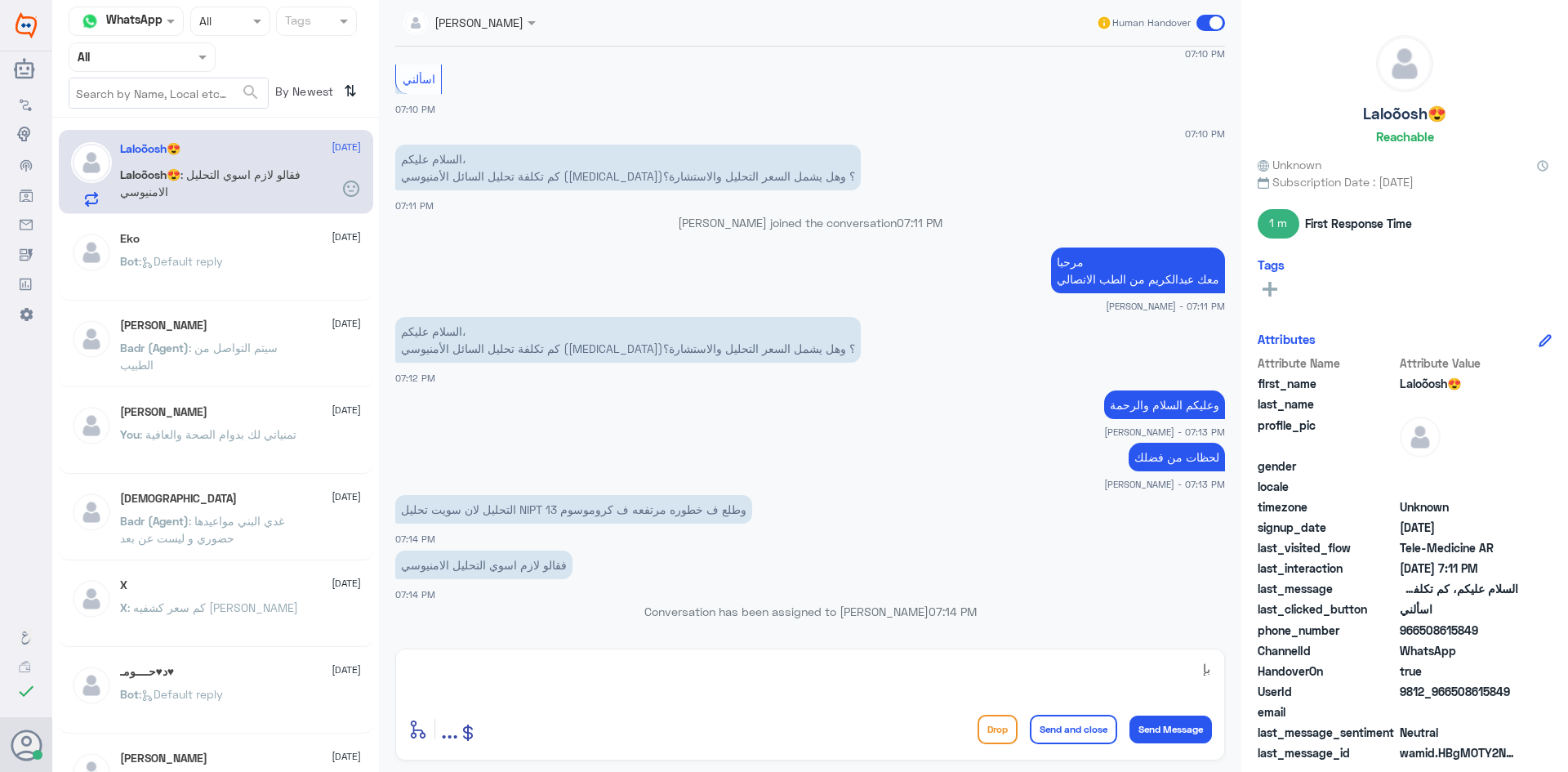
click at [1143, 663] on textarea "بإ" at bounding box center [810, 677] width 804 height 40
type textarea "بإمكانك الدخول للاستشارة الفورية عن طريق التطبيق ليتمكن الطبيب من قراءة التحالي…"
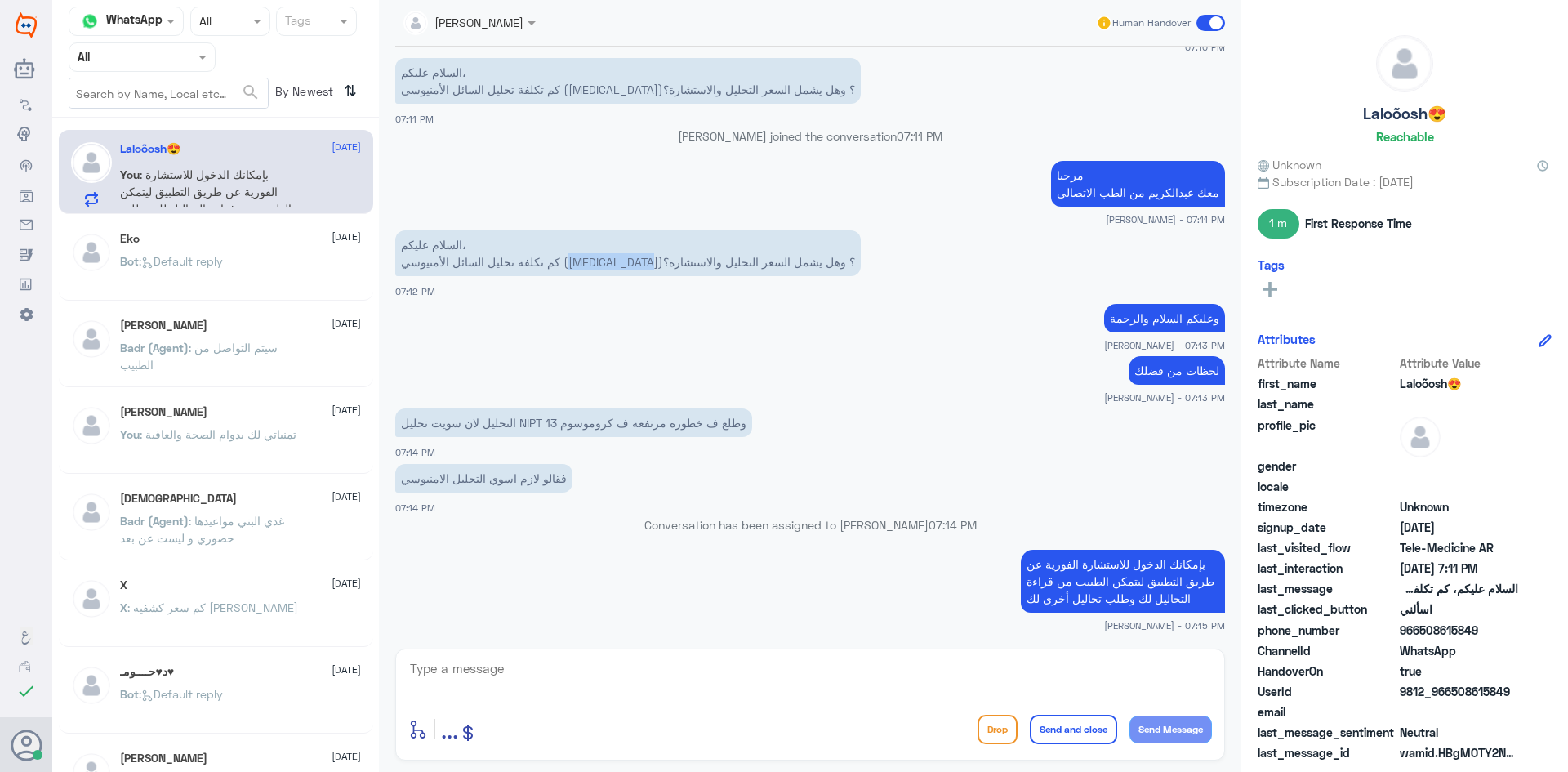
drag, startPoint x: 650, startPoint y: 262, endPoint x: 574, endPoint y: 265, distance: 76.1
click at [574, 265] on p "السلام عليكم، كم تكلفة تحليل السائل الأمنيوسي (Amniocentesis)؟ وهل يشمل السعر ا…" at bounding box center [628, 253] width 465 height 46
copy p "Amniocentesis"
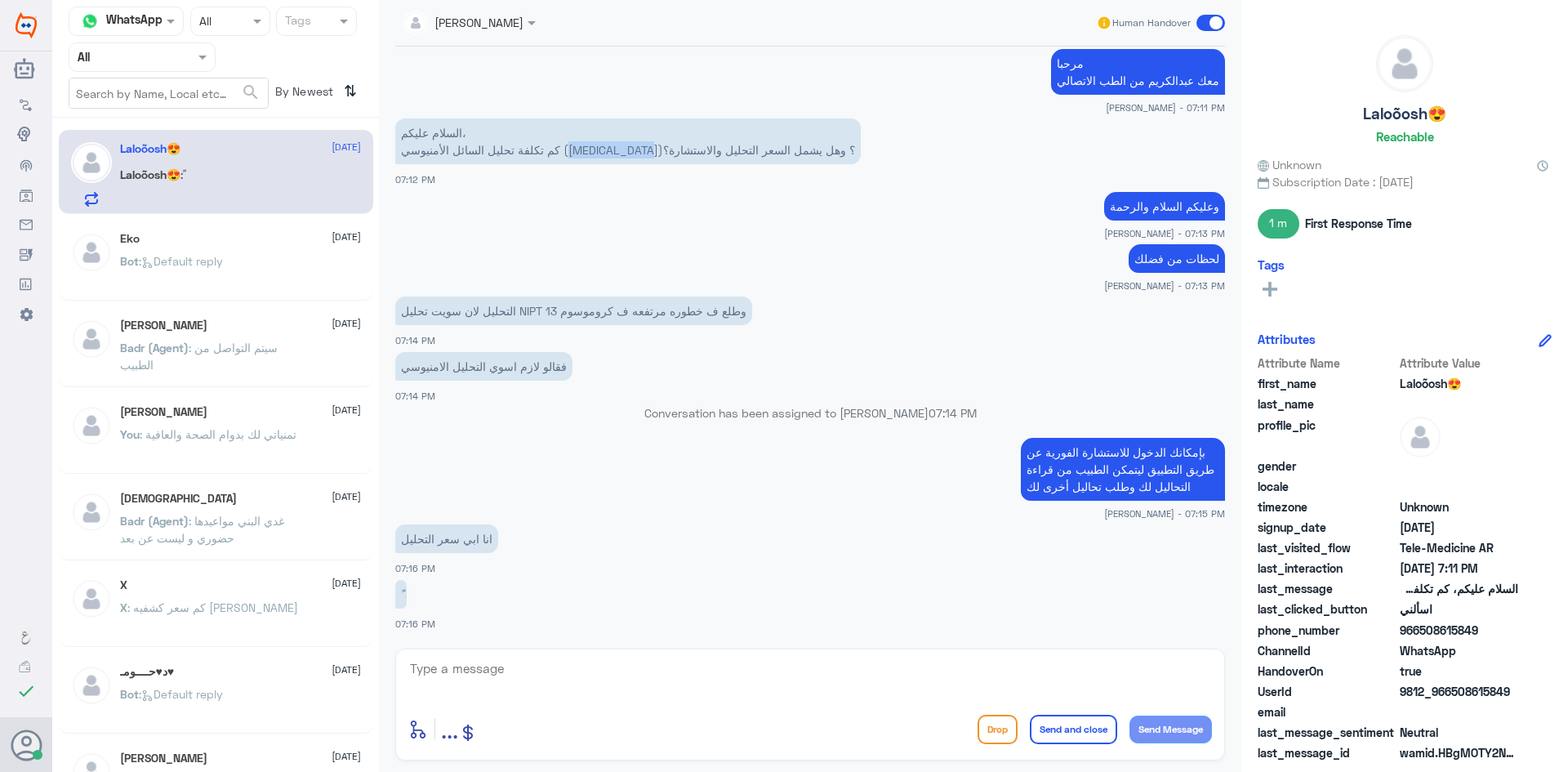
drag, startPoint x: 649, startPoint y: 149, endPoint x: 572, endPoint y: 151, distance: 77.0
click at [572, 151] on p "السلام عليكم، كم تكلفة تحليل السائل الأمنيوسي (Amniocentesis)؟ وهل يشمل السعر ا…" at bounding box center [628, 141] width 465 height 46
copy p "Amniocentesis"
click at [529, 659] on textarea at bounding box center [810, 677] width 804 height 40
type textarea "السعر 1200 ريال"
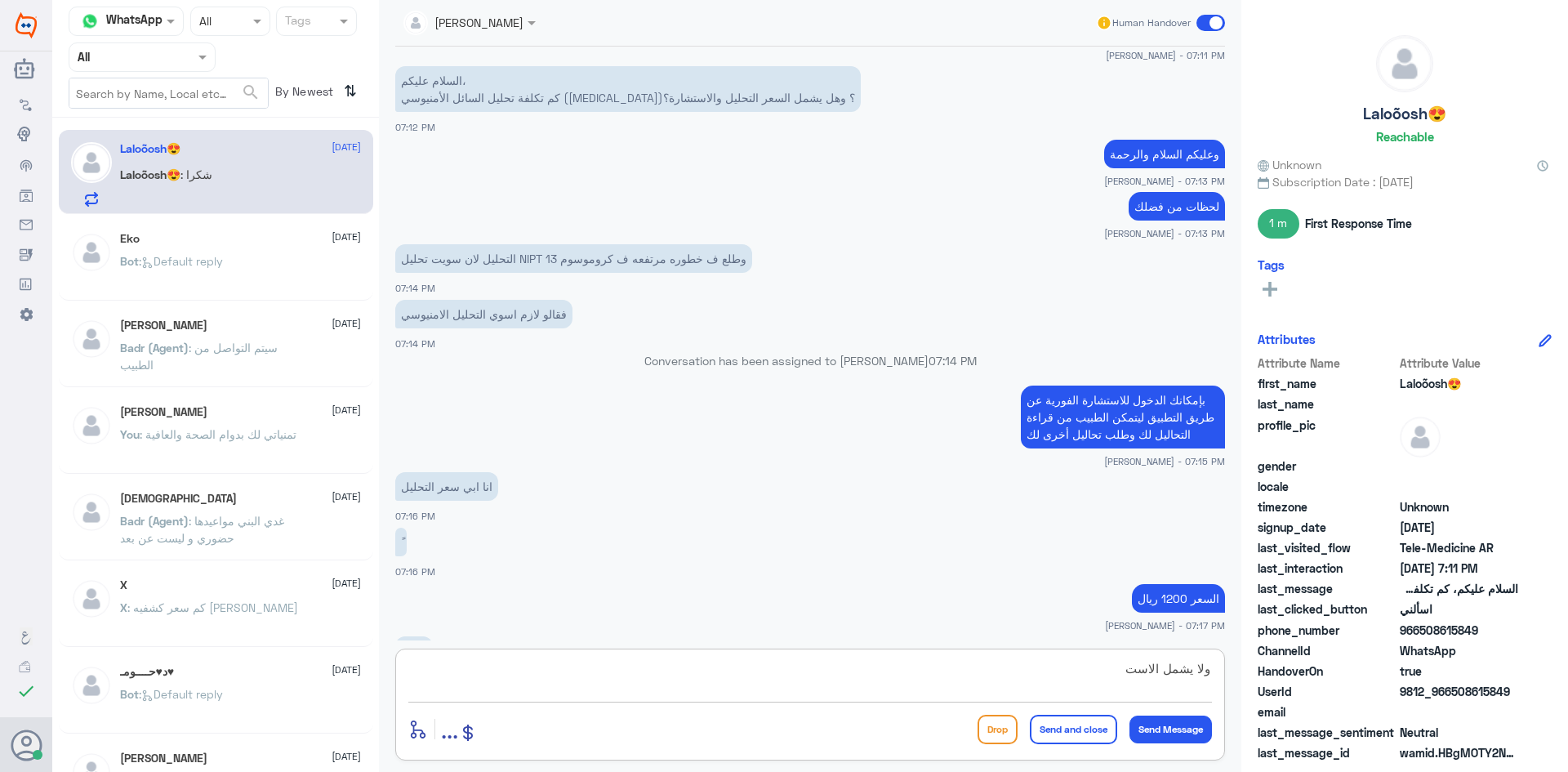
scroll to position [1513, 0]
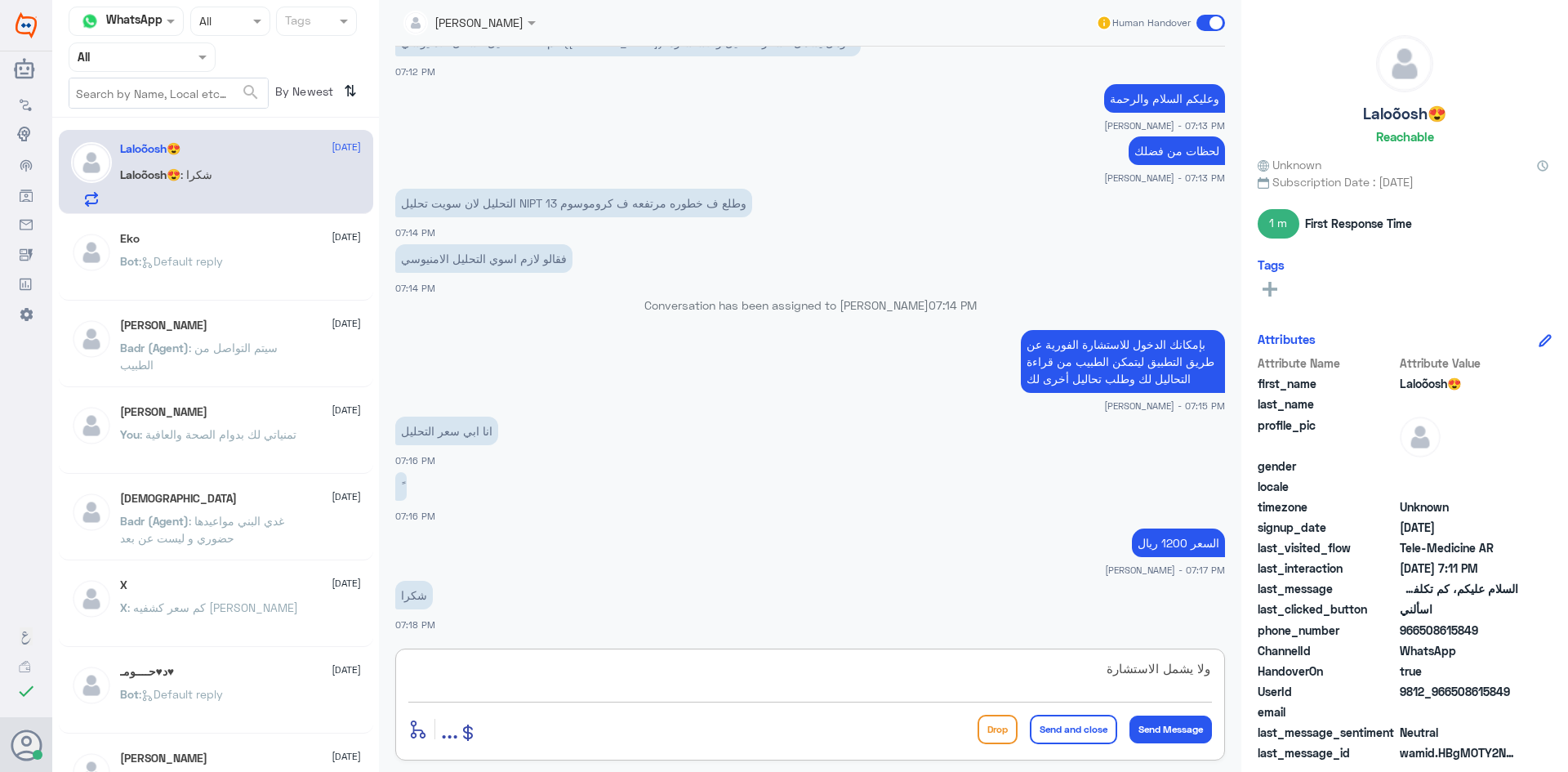
type textarea "ولا يشمل الاستشارة"
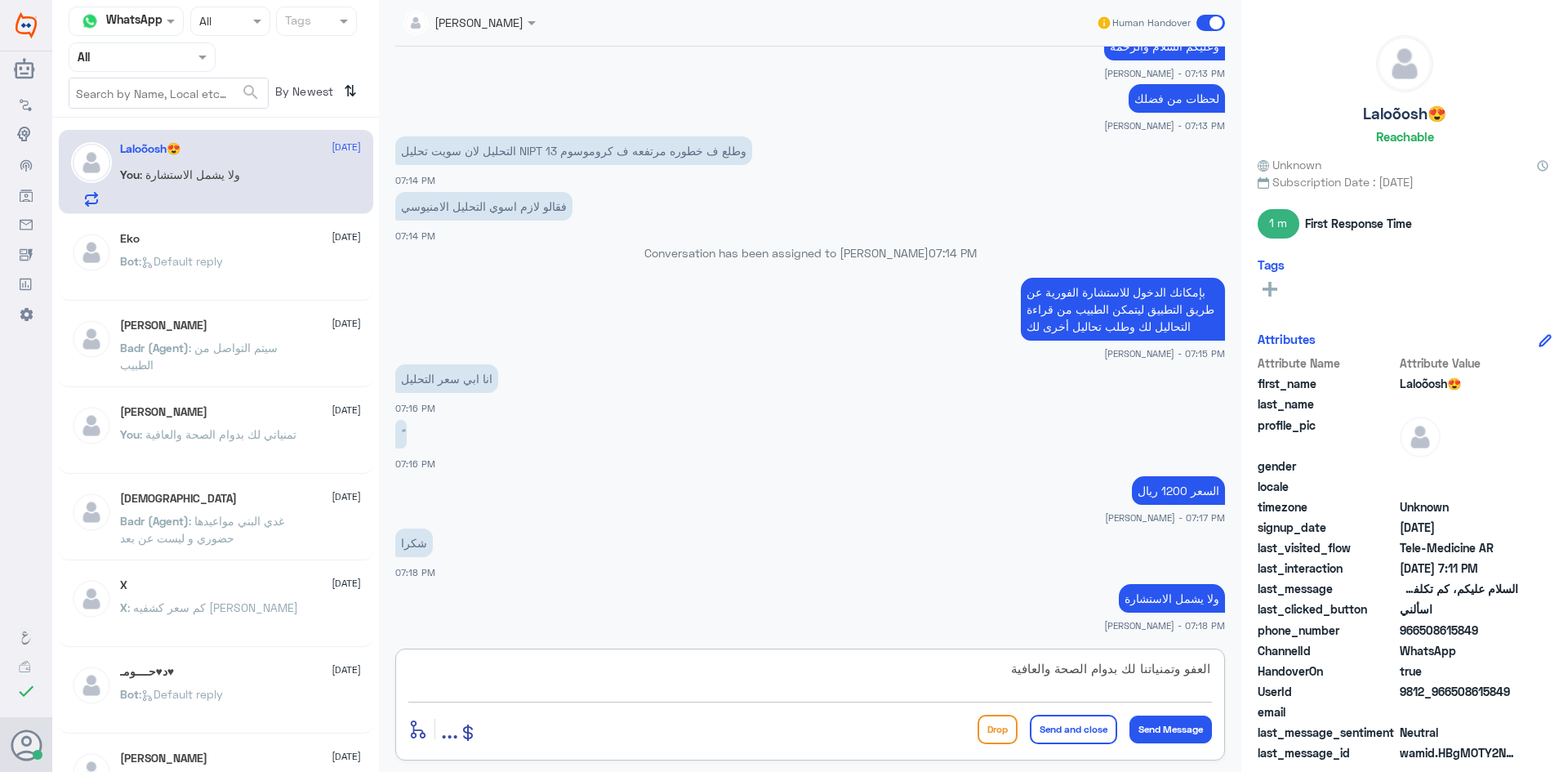
type textarea "العفو وتمنياتنا لك بدوام الصحة والعافية"
click at [1078, 731] on button "Send and close" at bounding box center [1074, 729] width 88 height 30
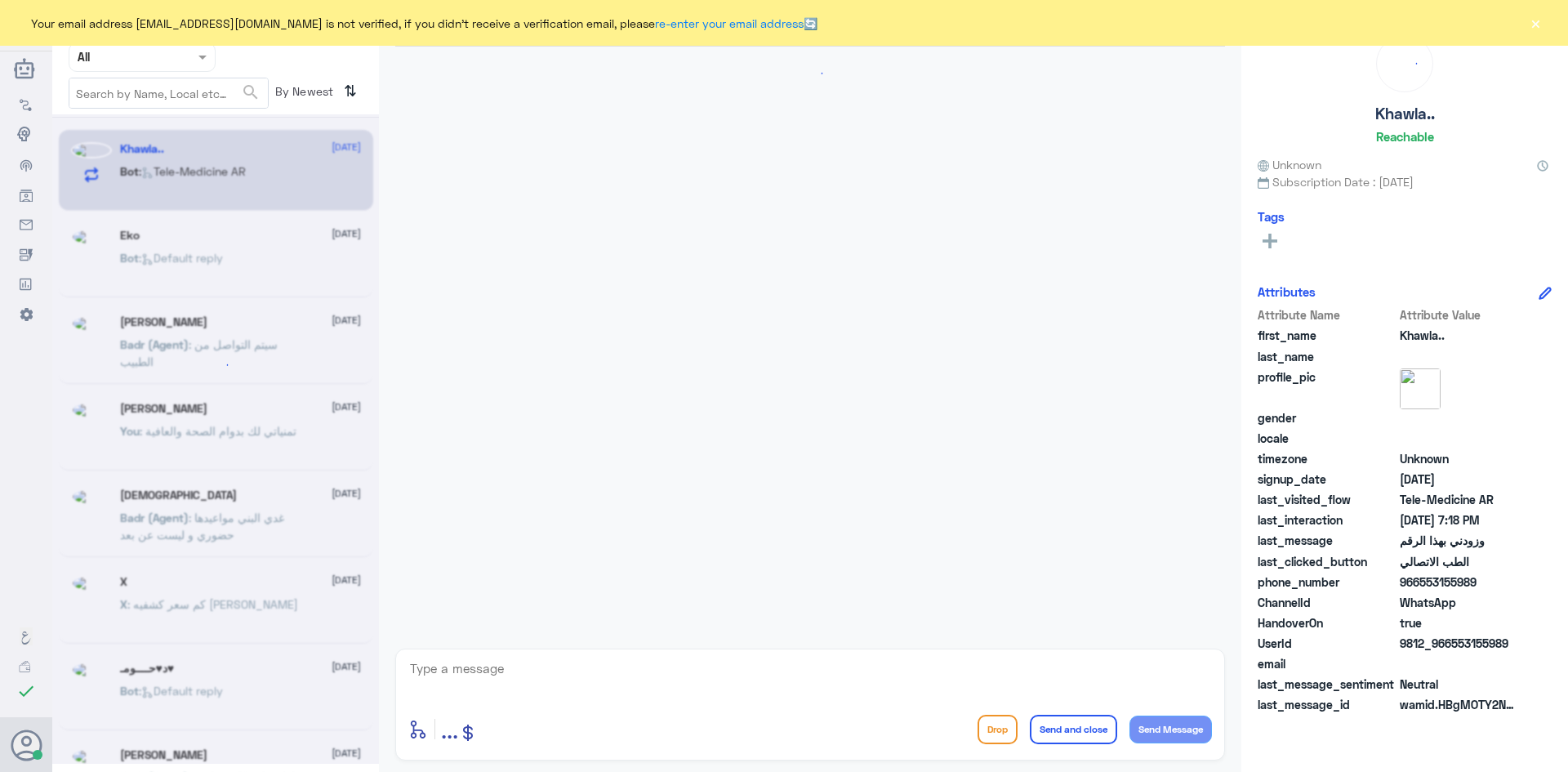
scroll to position [1300, 0]
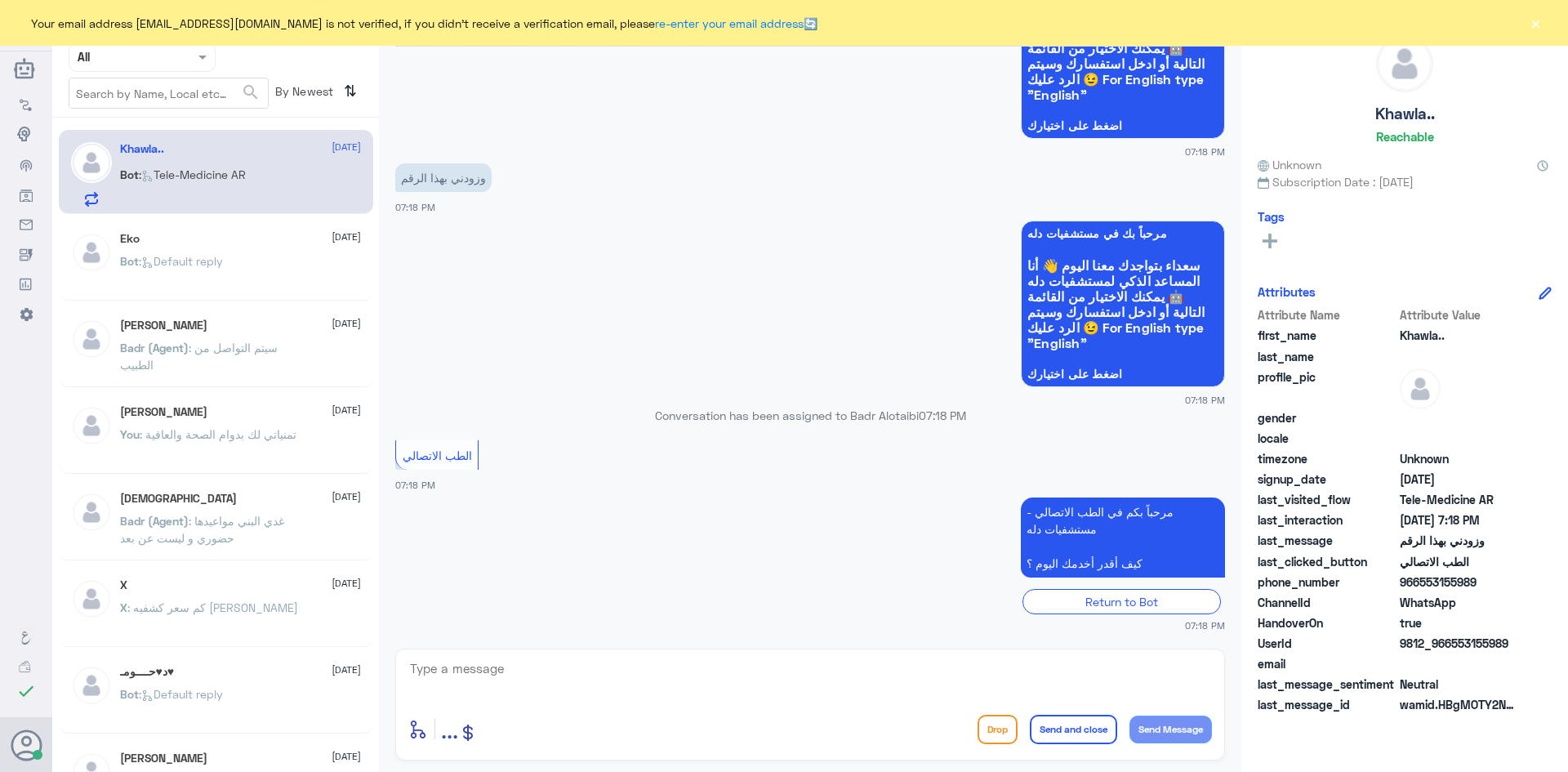
click at [711, 686] on textarea at bounding box center [810, 677] width 804 height 40
paste textarea "مرحبا معك عبدالكريم من الطب الاتصالي"
type textarea "مرحبا معك عبدالكريم من الطب الاتصالي"
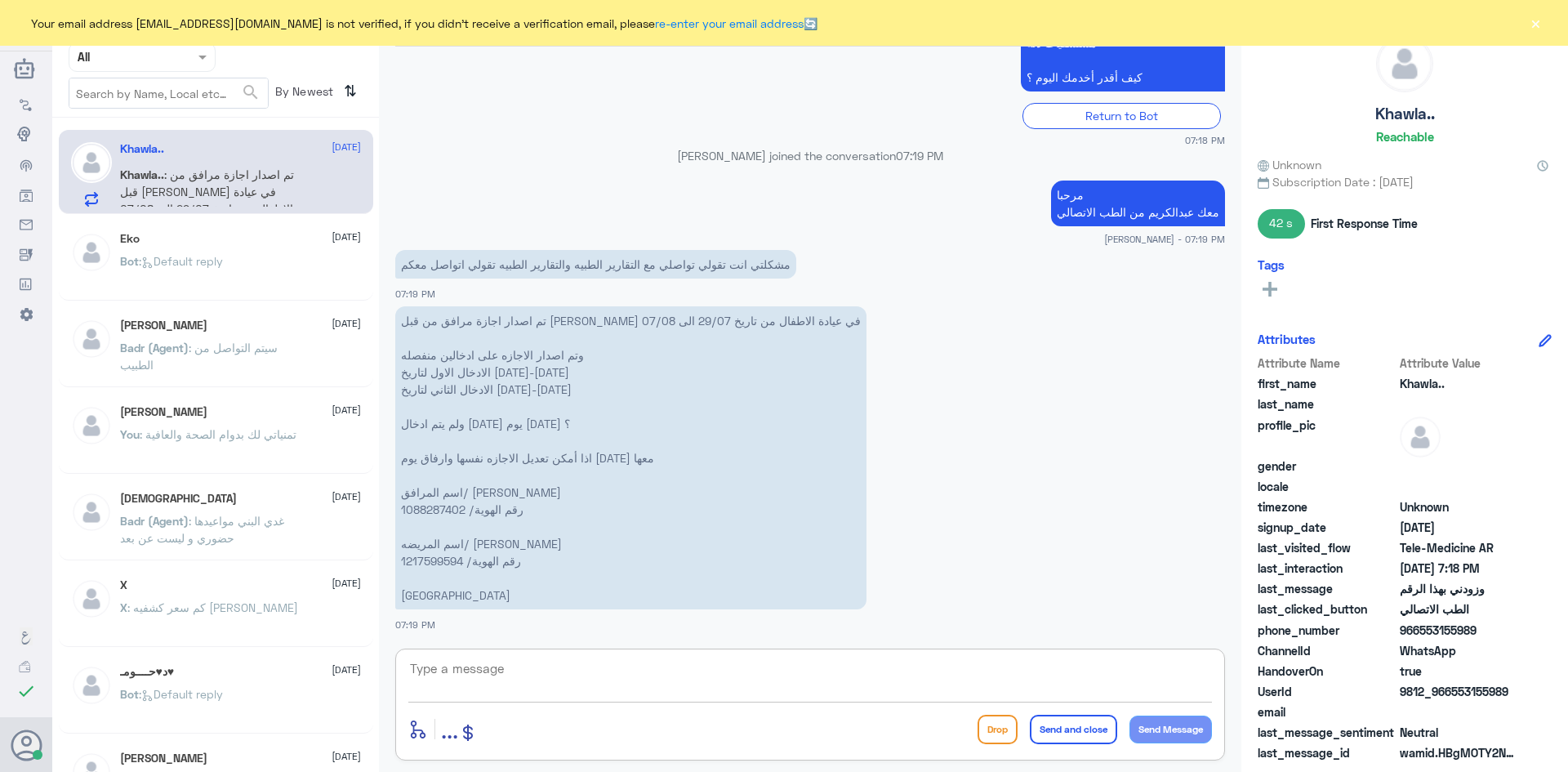
scroll to position [1782, 0]
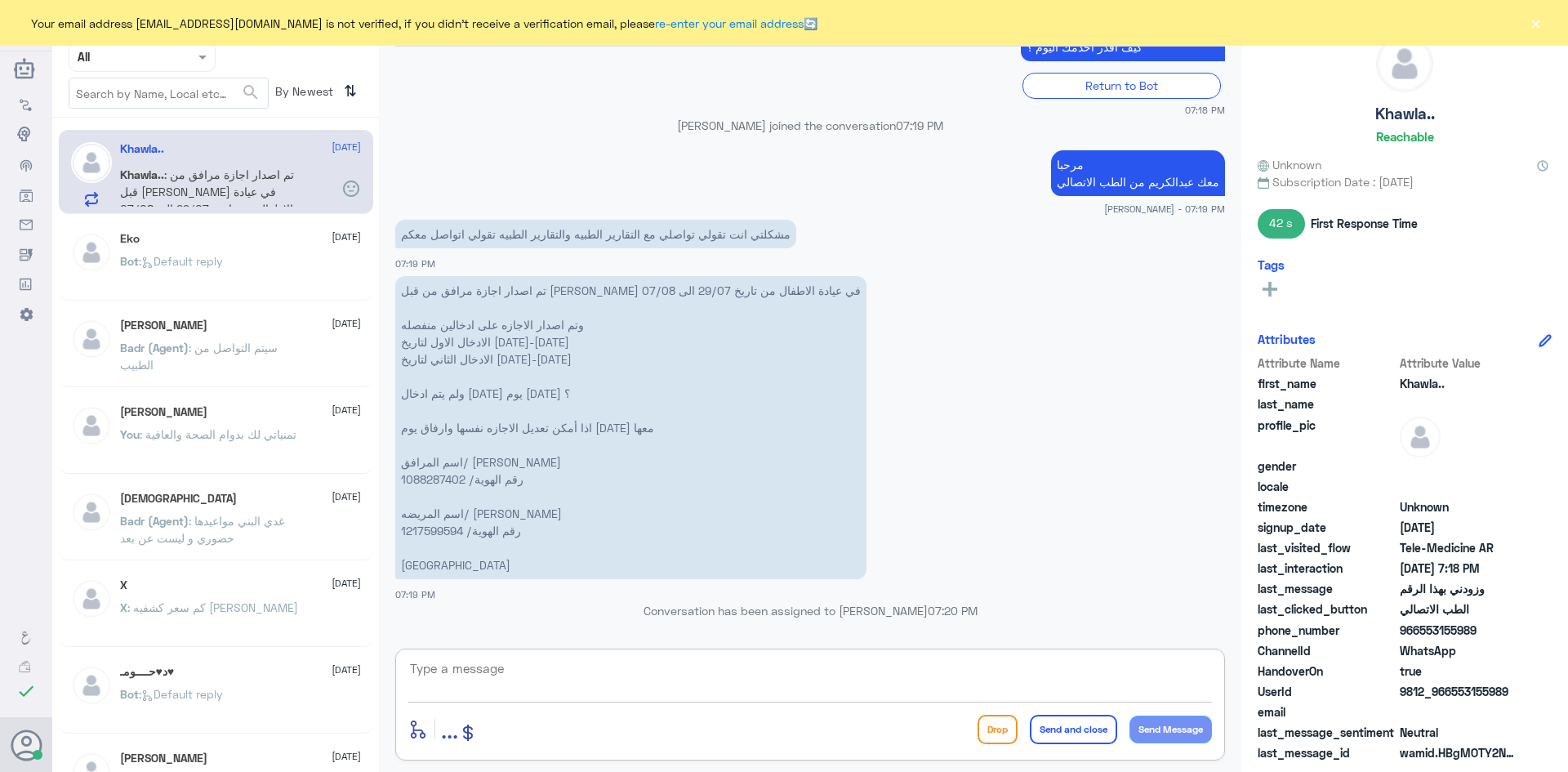
click at [563, 686] on textarea at bounding box center [810, 677] width 804 height 40
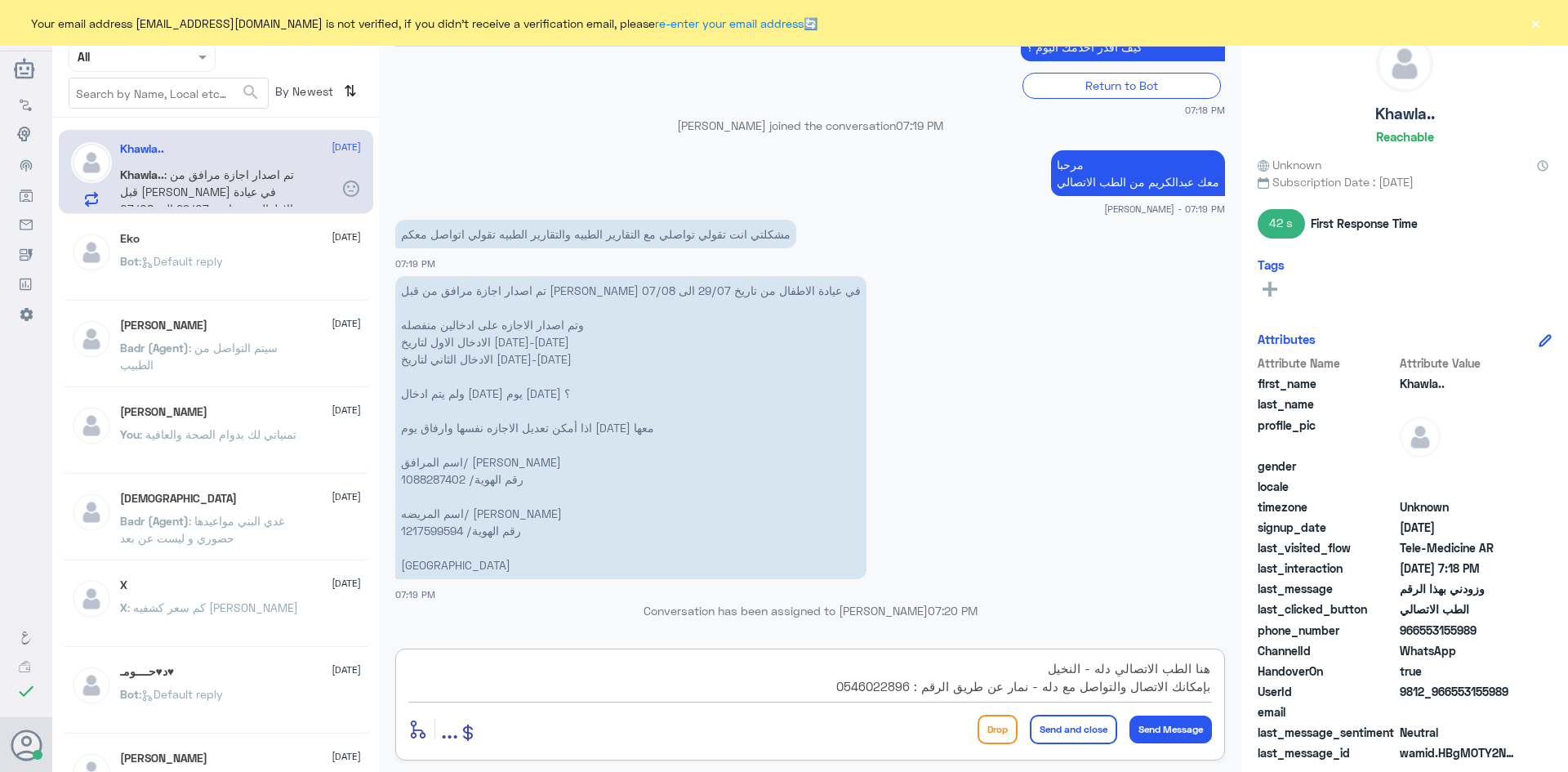
scroll to position [34, 0]
type textarea "هنا الطب الاتصالي دله - النخيل بإمكانك الاتصال والتواصل مع دله - نمار عن طريق ا…"
click at [1071, 739] on button "Send and close" at bounding box center [1074, 729] width 88 height 30
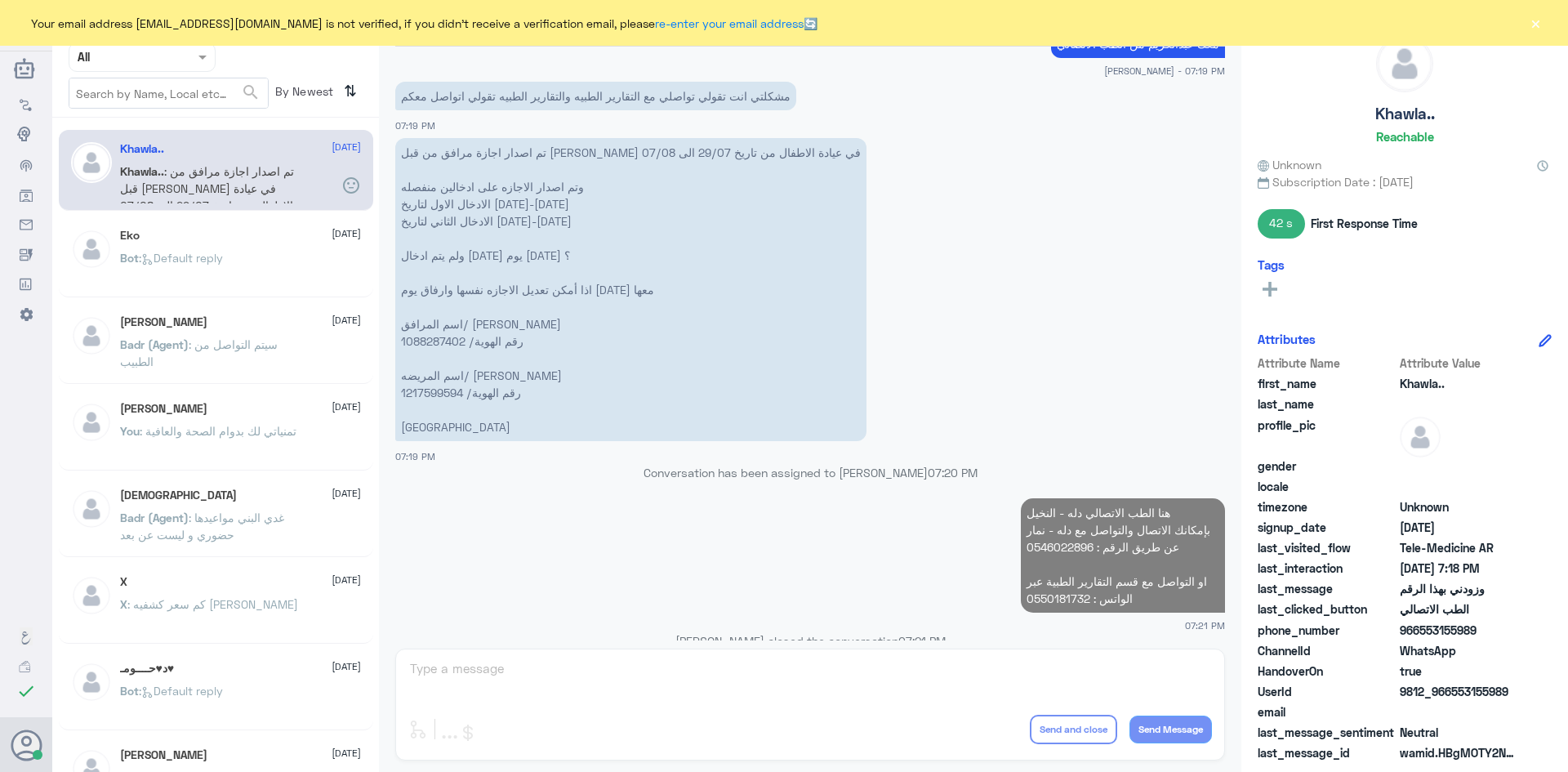
scroll to position [1949, 0]
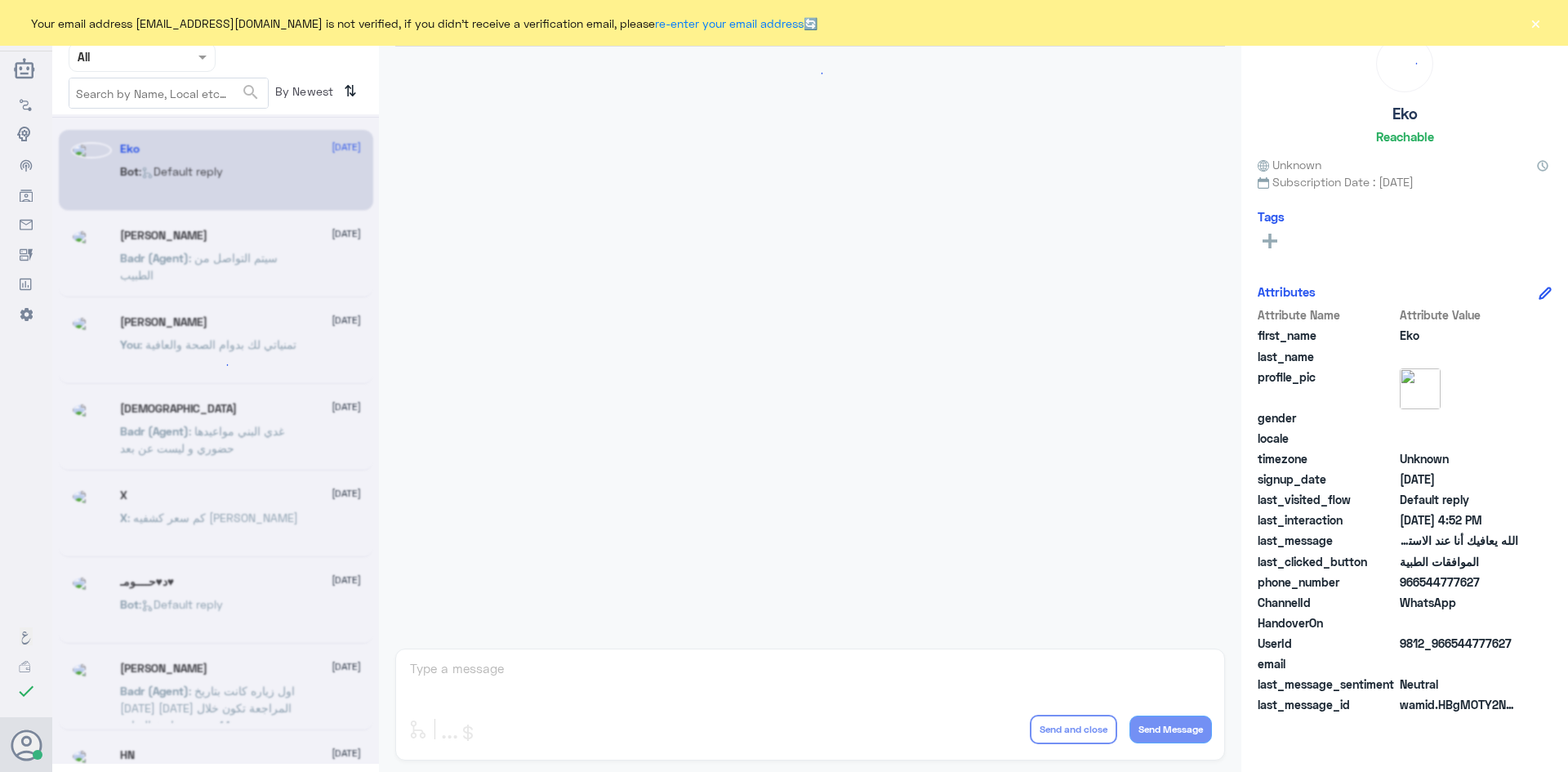
scroll to position [1560, 0]
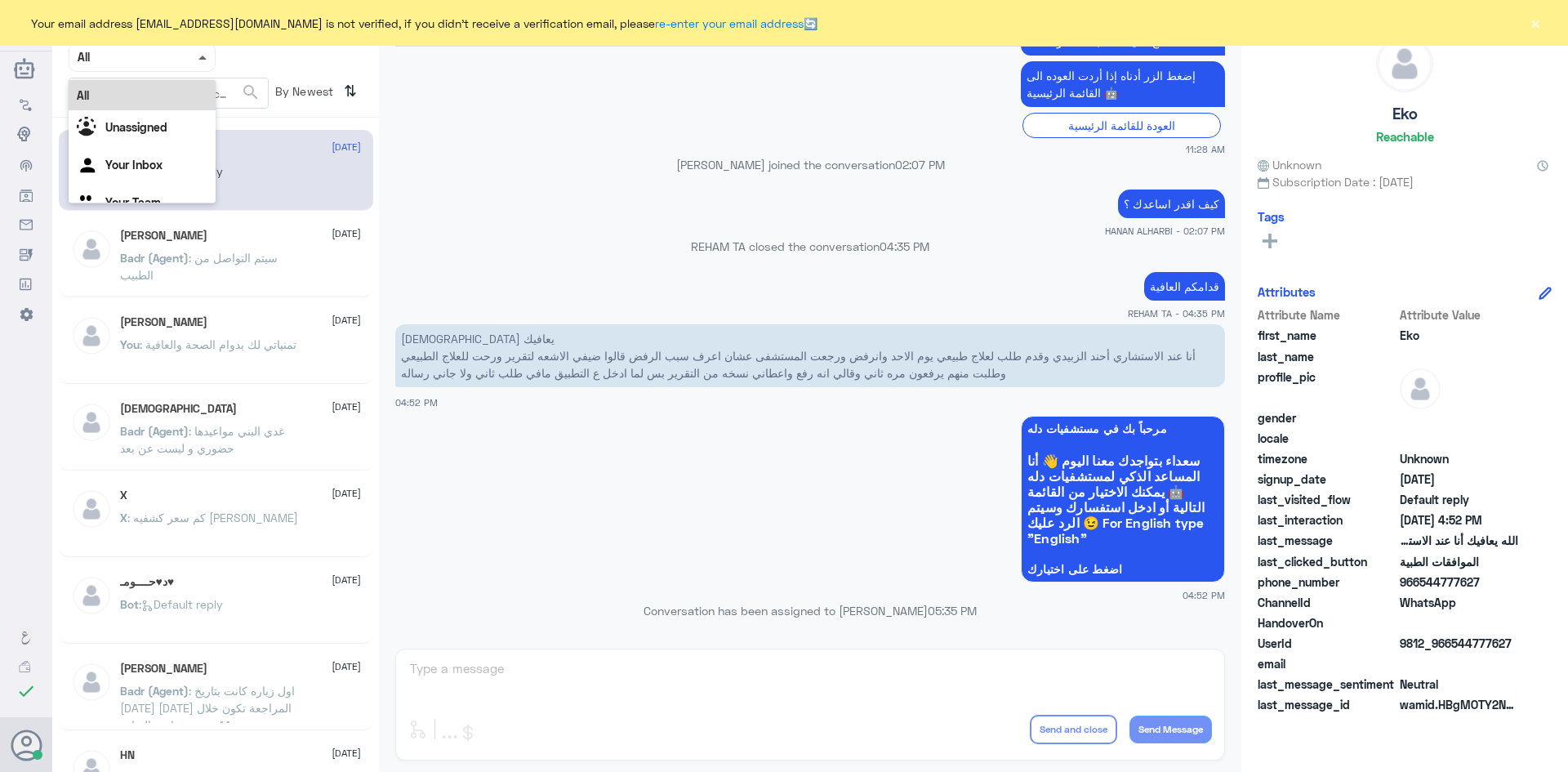
click at [199, 56] on span at bounding box center [202, 58] width 8 height 4
click at [174, 122] on div "Unassigned" at bounding box center [142, 129] width 147 height 38
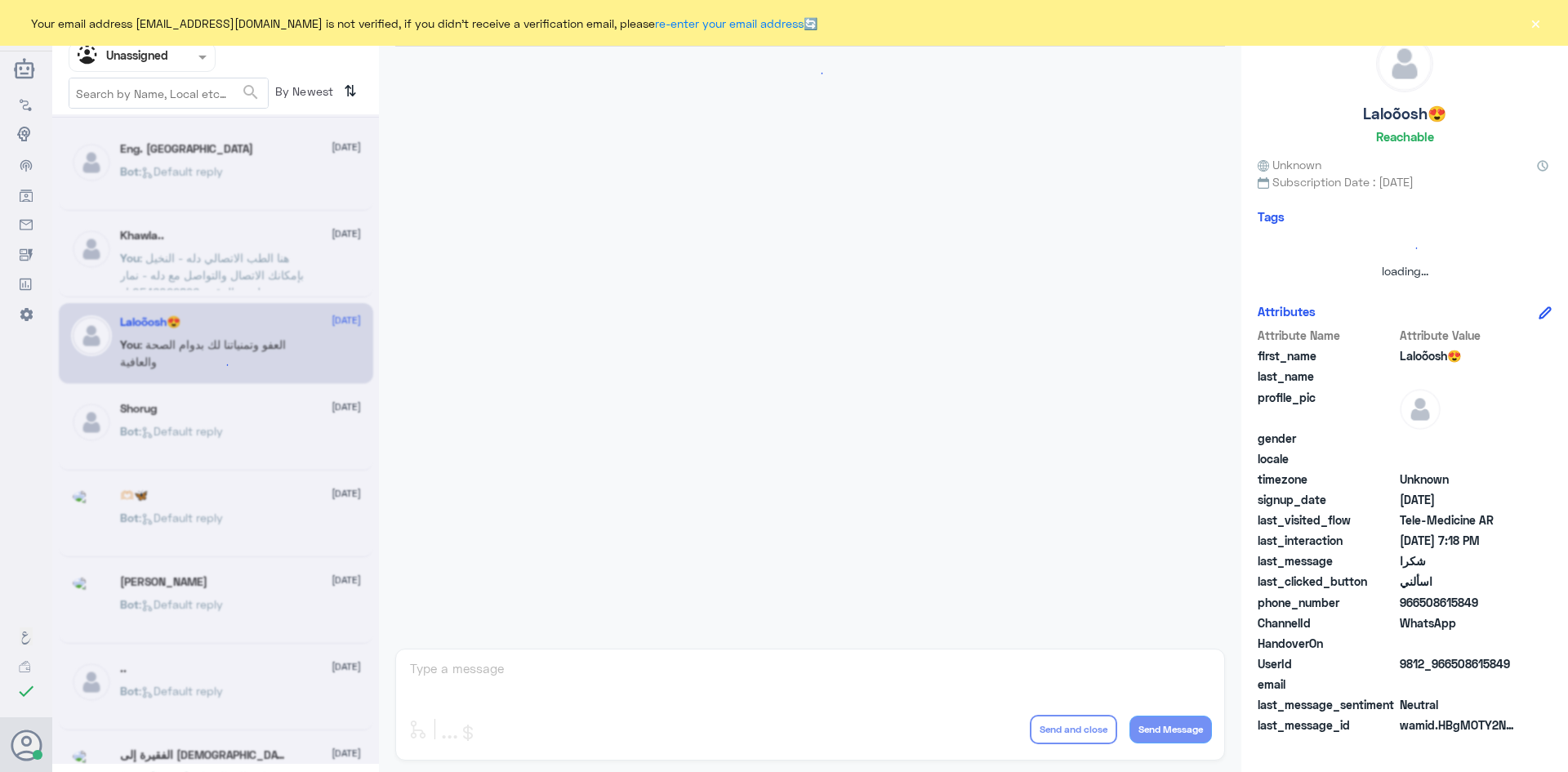
scroll to position [600, 0]
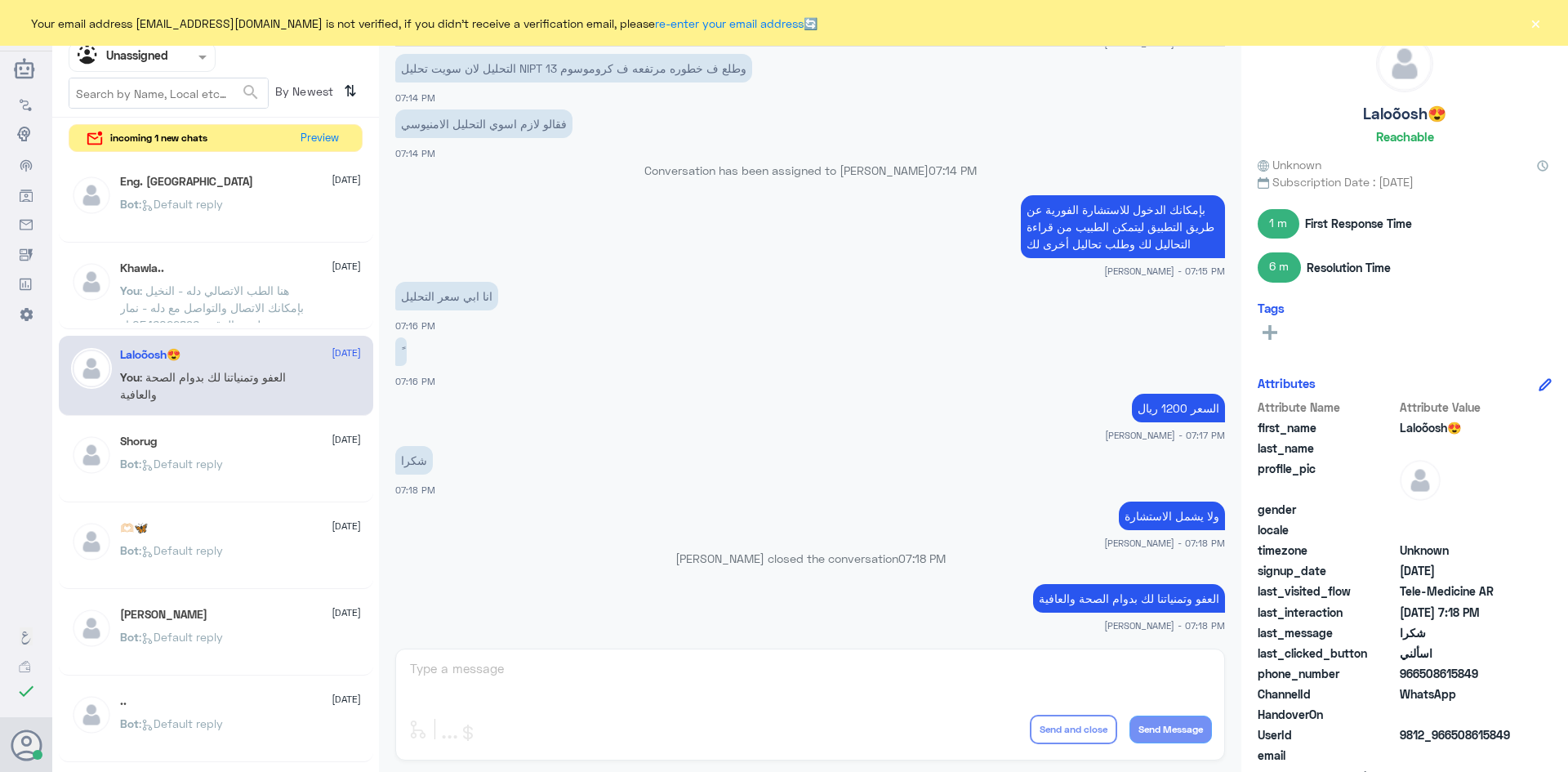
click at [263, 250] on div "Khawla.. [DATE] You : هنا الطب الاتصالي دله - النخيل بإمكانك الاتصال والتواصل م…" at bounding box center [216, 289] width 315 height 81
click at [261, 279] on div "Khawla.. [DATE] You : هنا الطب الاتصالي دله - النخيل بإمكانك الاتصال والتواصل م…" at bounding box center [241, 291] width 241 height 61
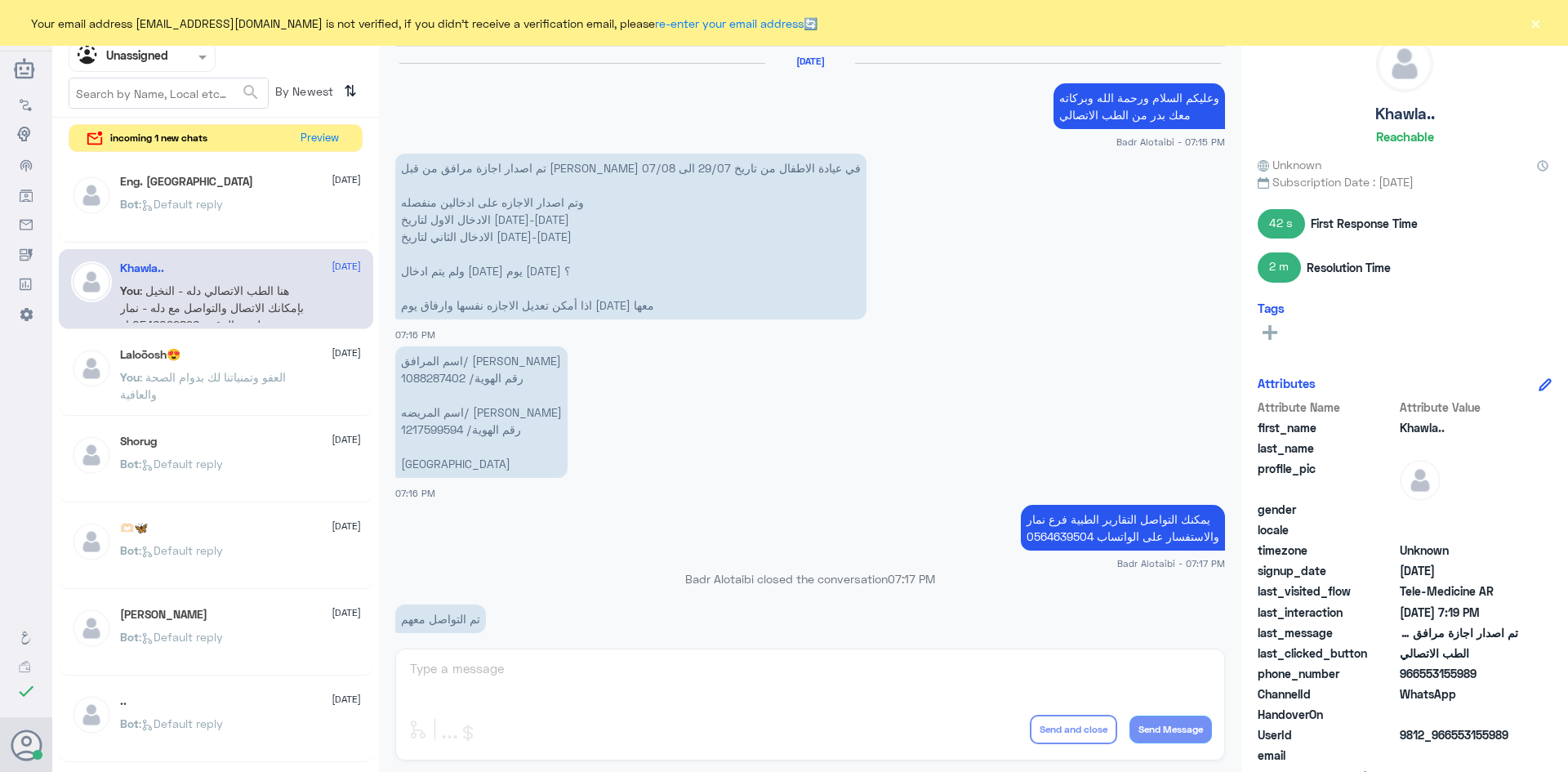
scroll to position [1372, 0]
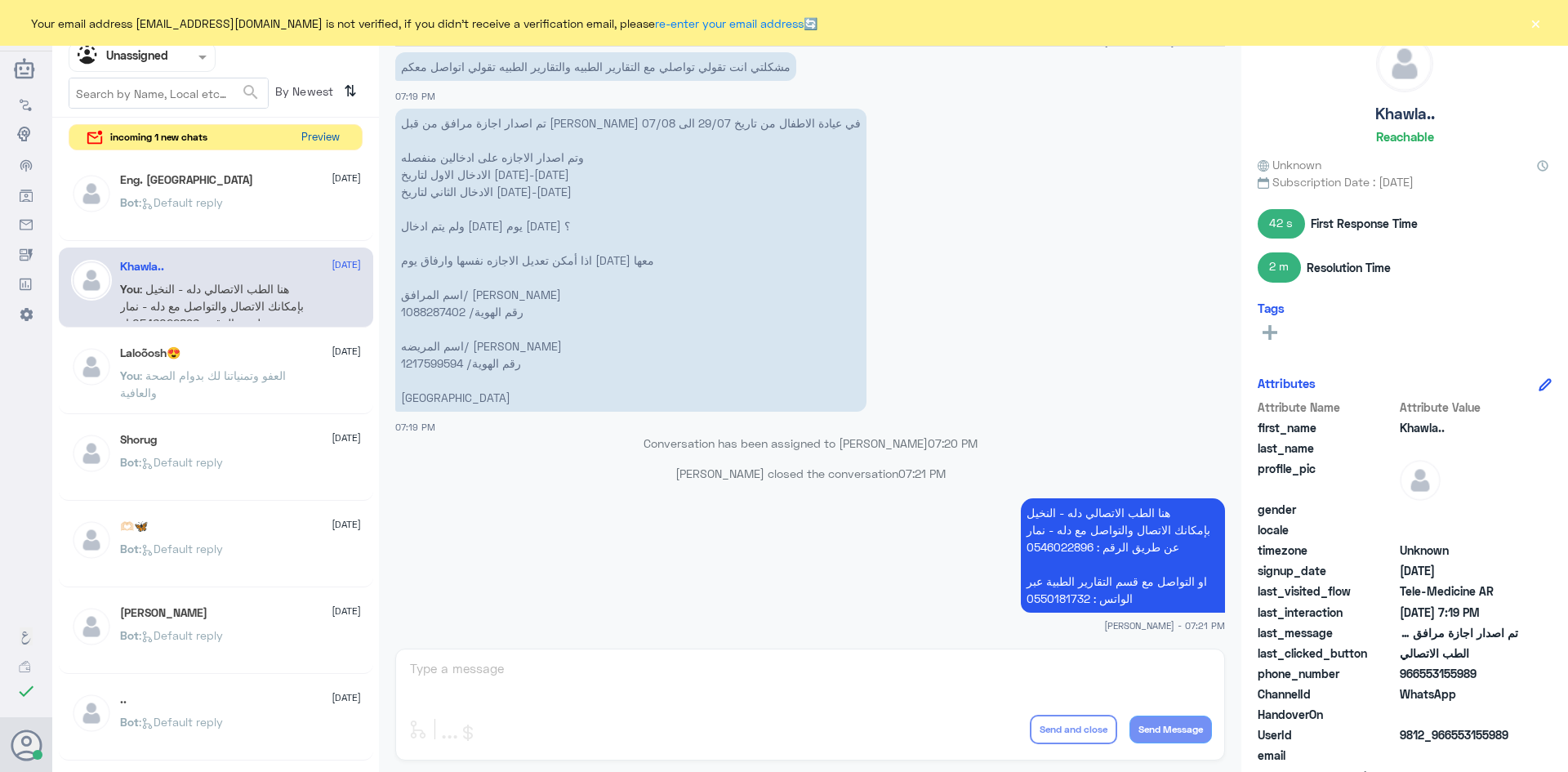
click at [317, 129] on button "Preview" at bounding box center [320, 136] width 51 height 25
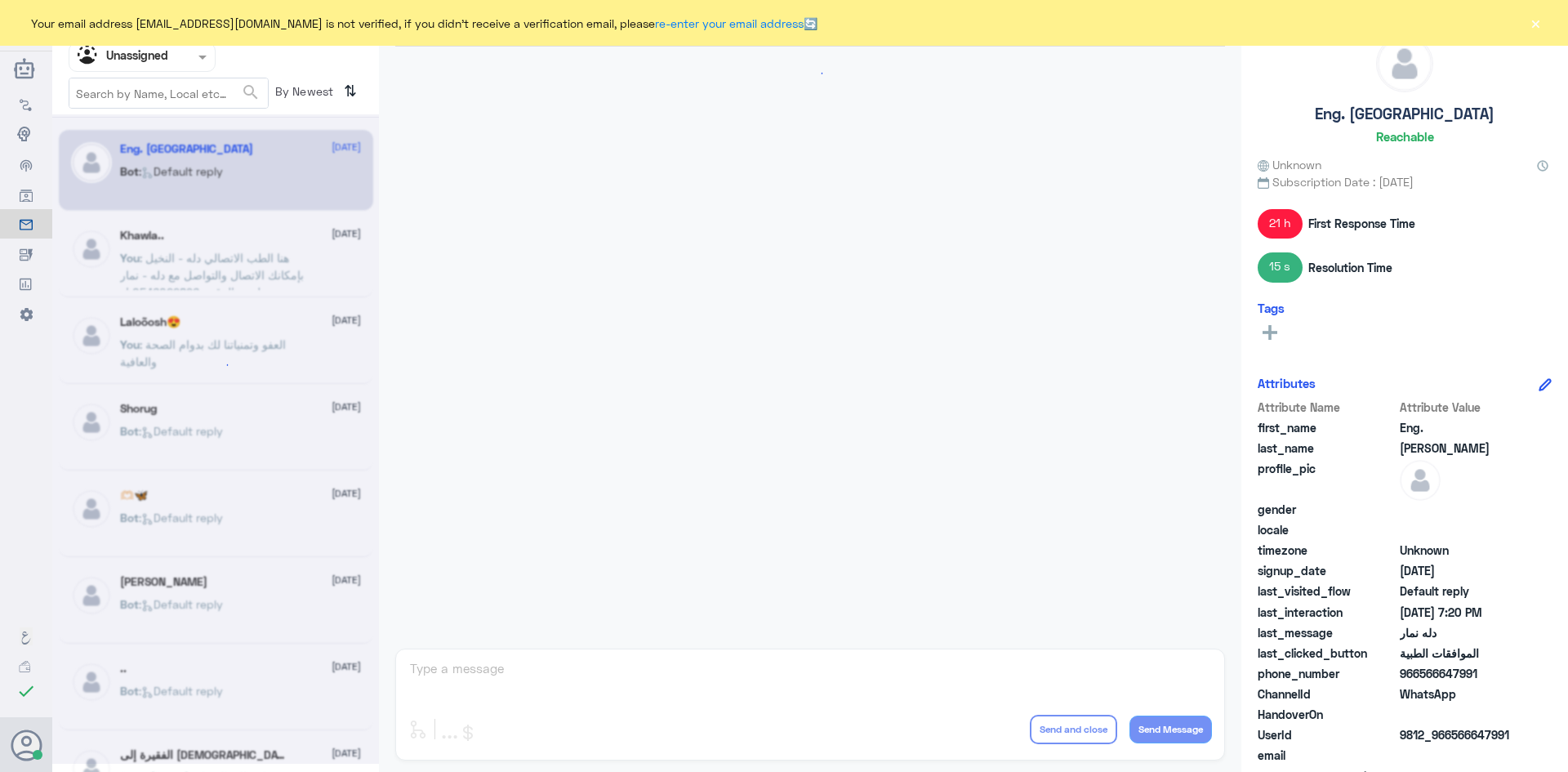
scroll to position [719, 0]
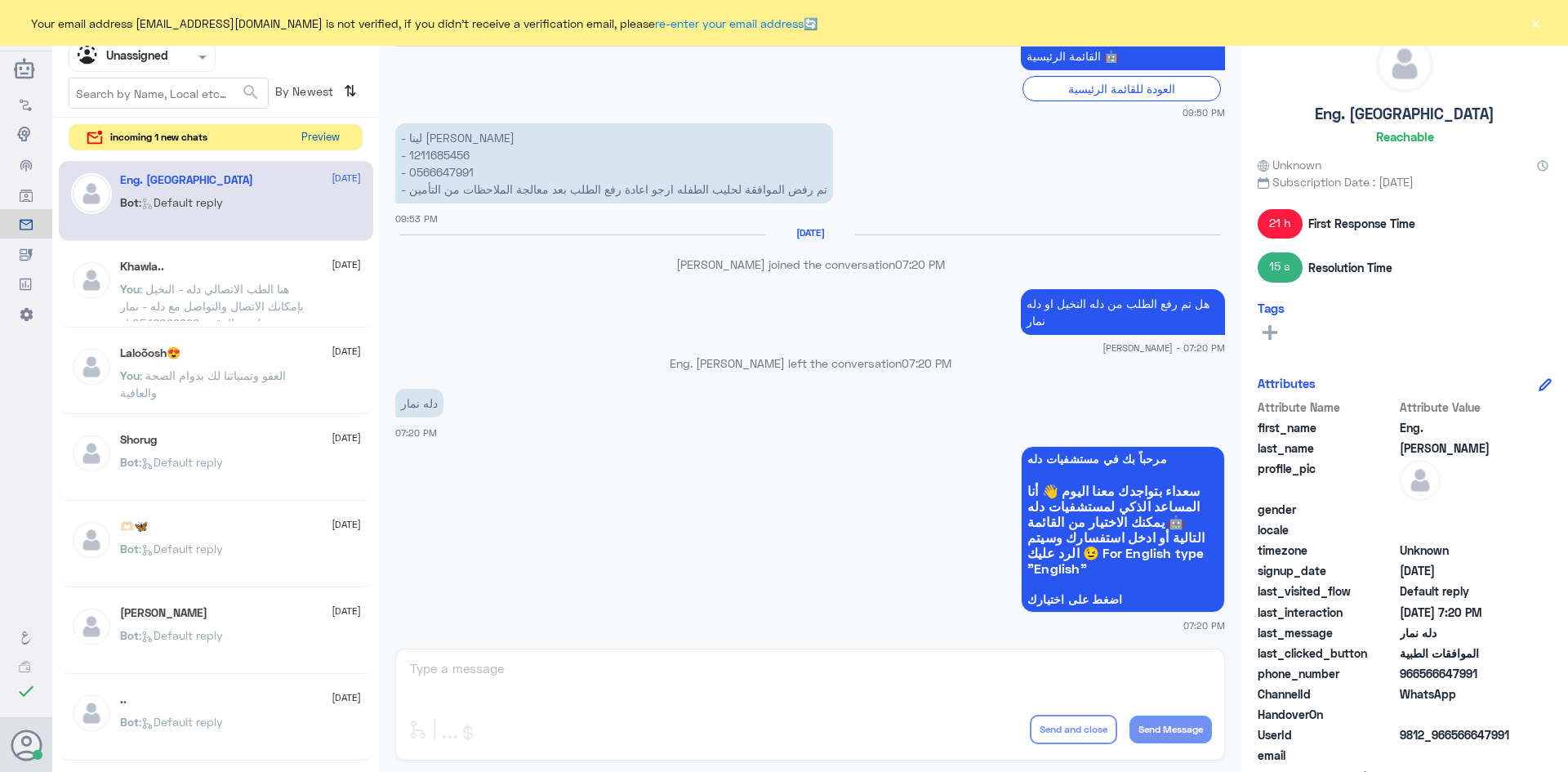
click at [316, 135] on button "Preview" at bounding box center [320, 136] width 51 height 25
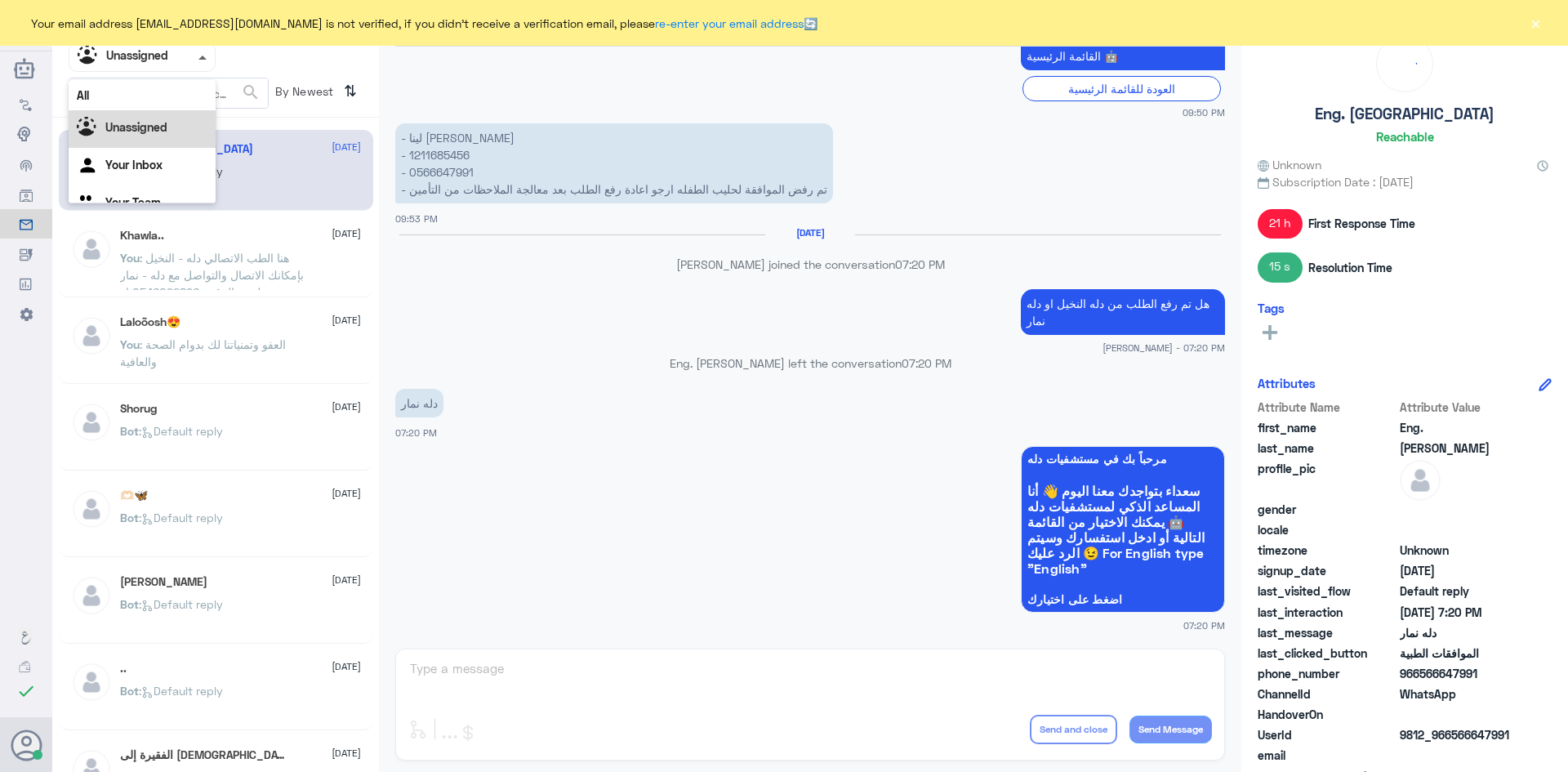
click at [205, 60] on span at bounding box center [204, 56] width 20 height 17
click at [171, 102] on div "All" at bounding box center [142, 95] width 147 height 30
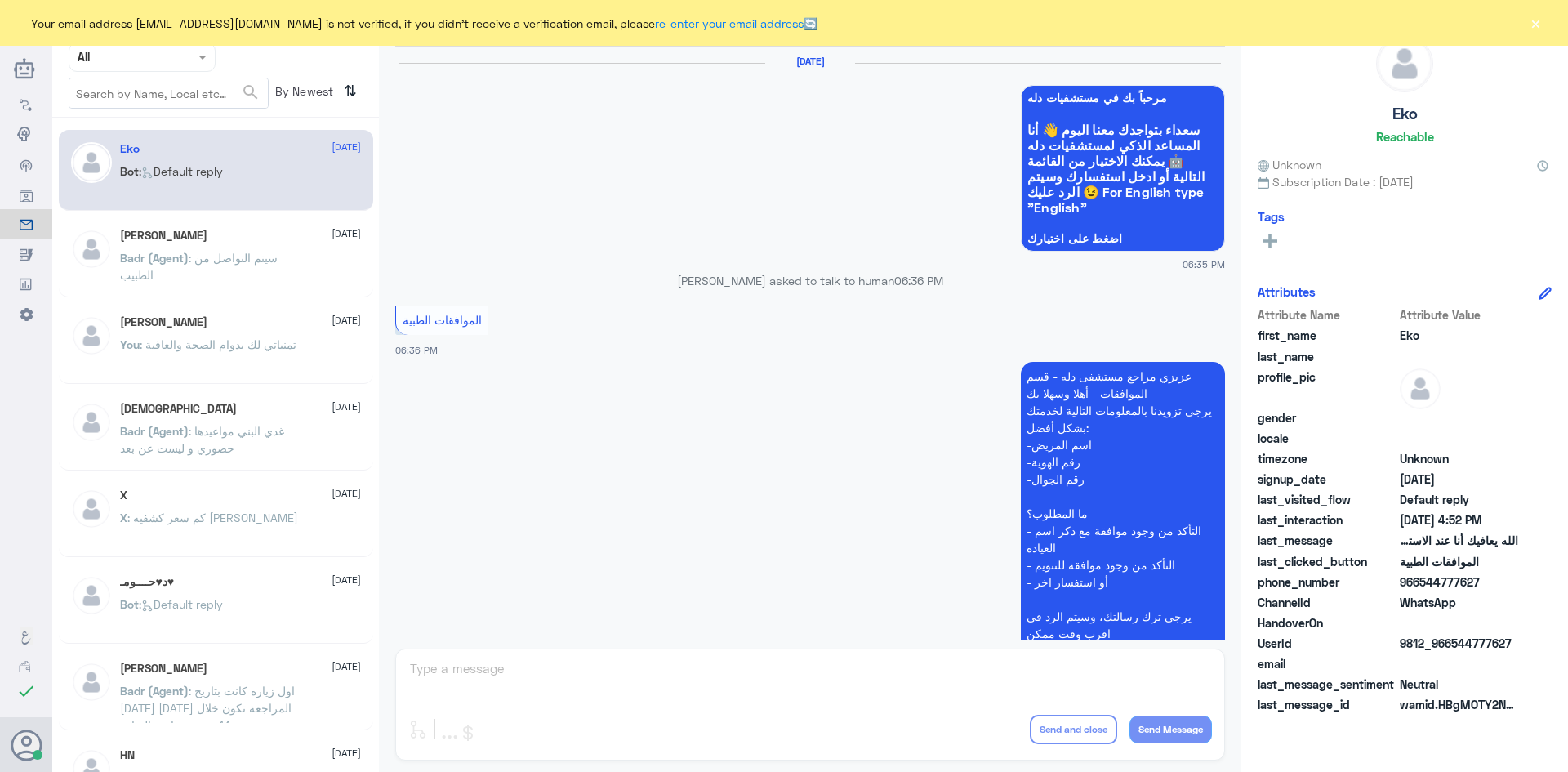
scroll to position [1560, 0]
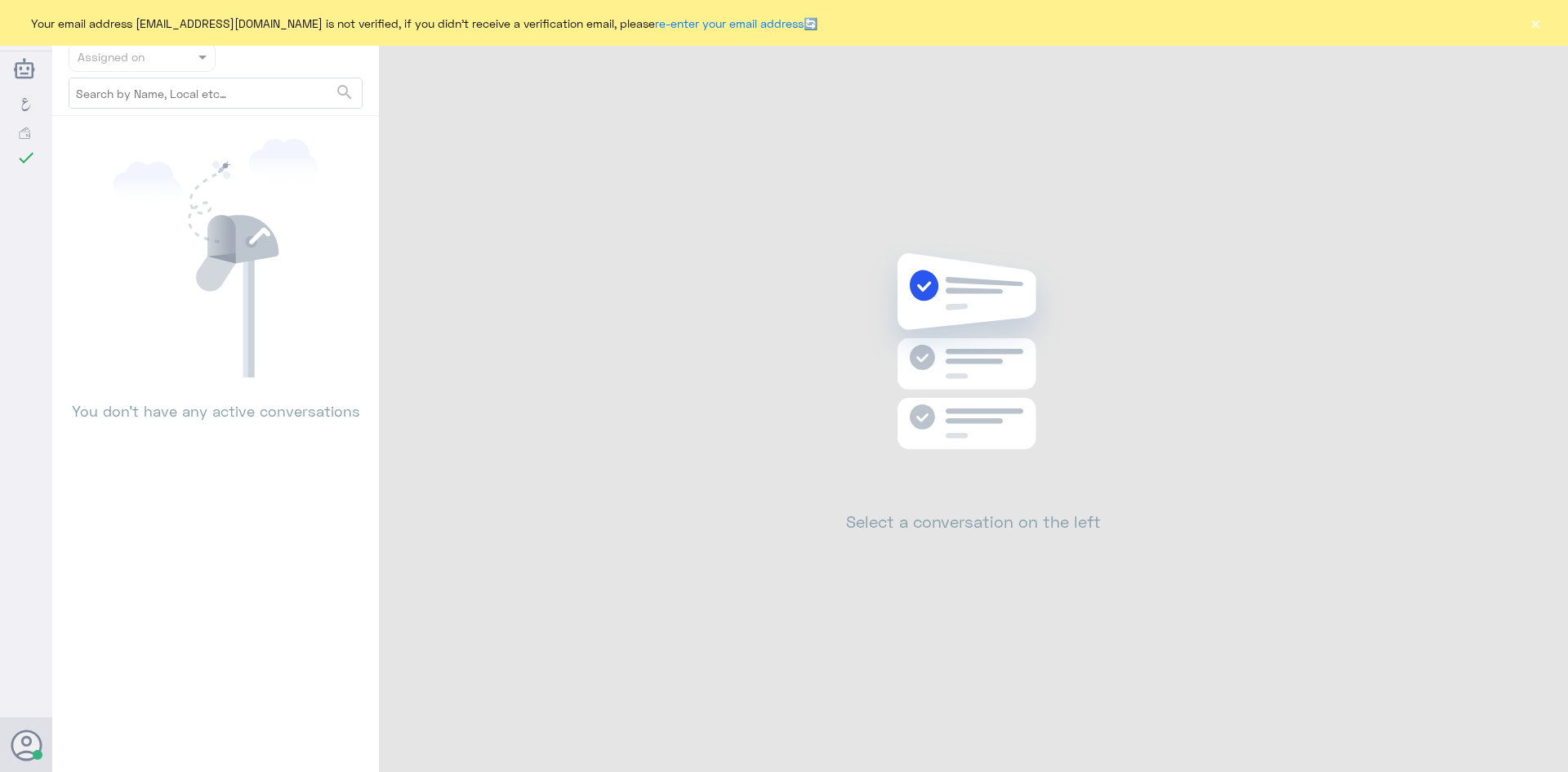
click at [1530, 23] on button "×" at bounding box center [1535, 23] width 16 height 16
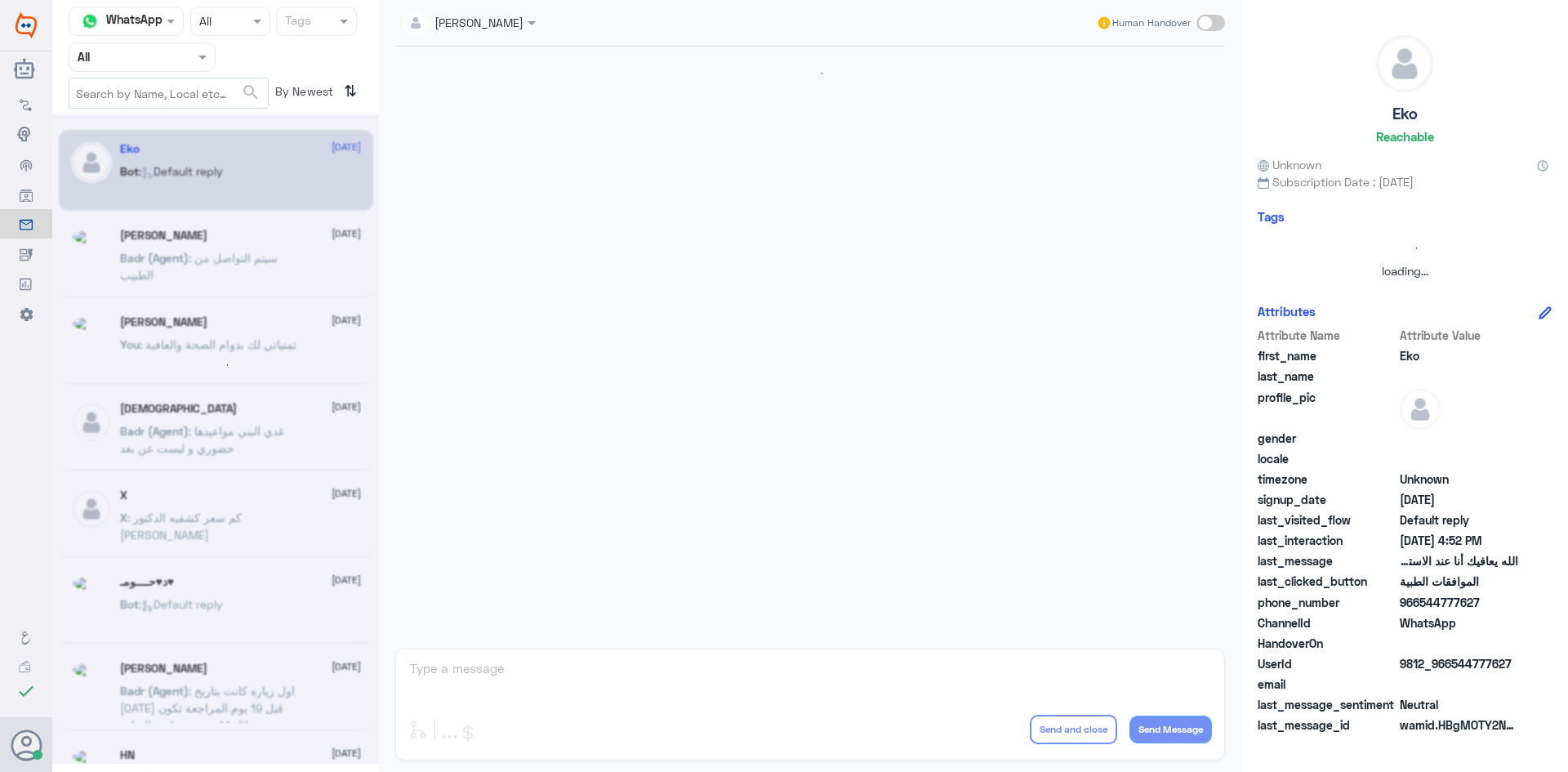
scroll to position [1560, 0]
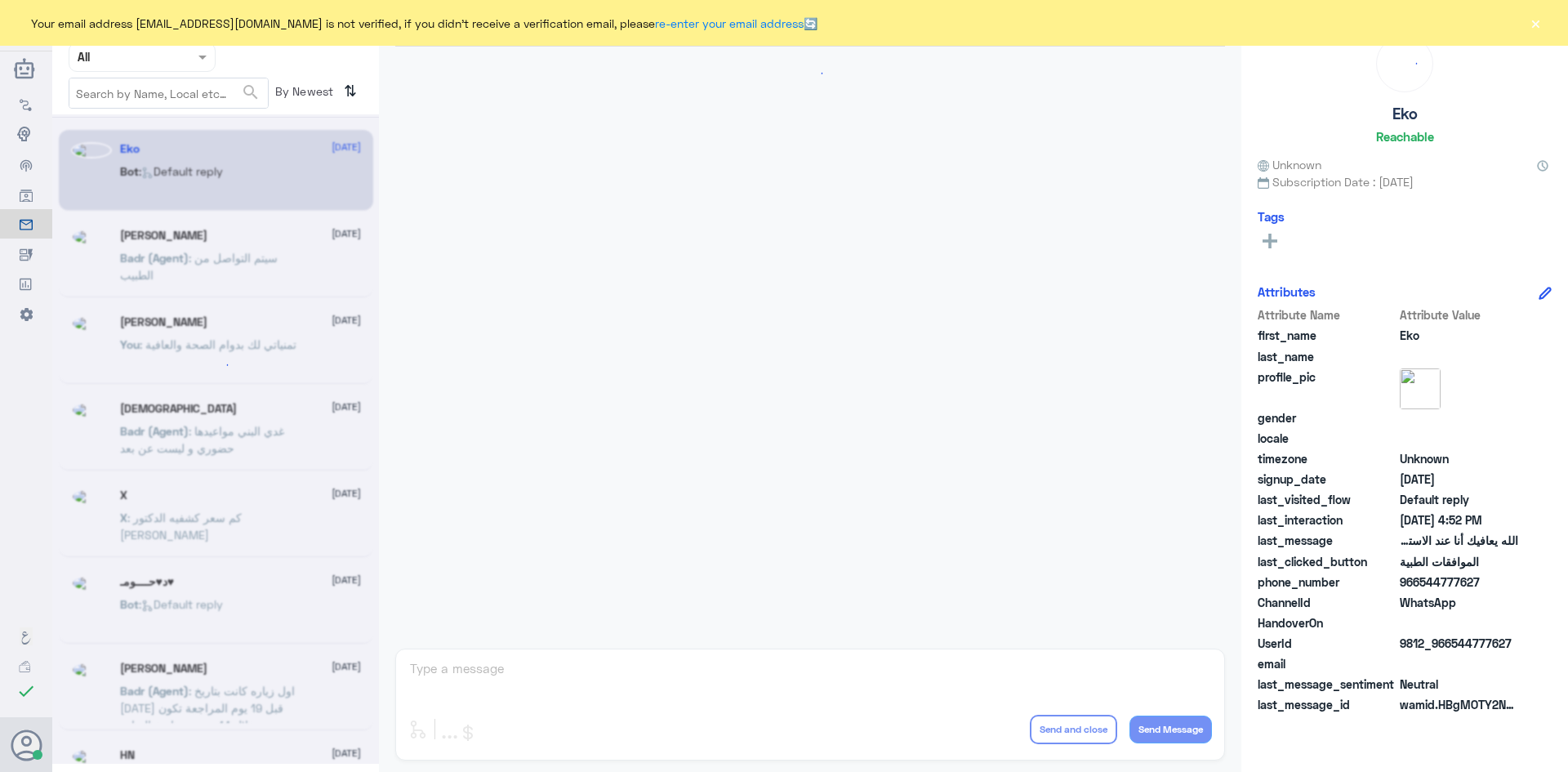
scroll to position [1560, 0]
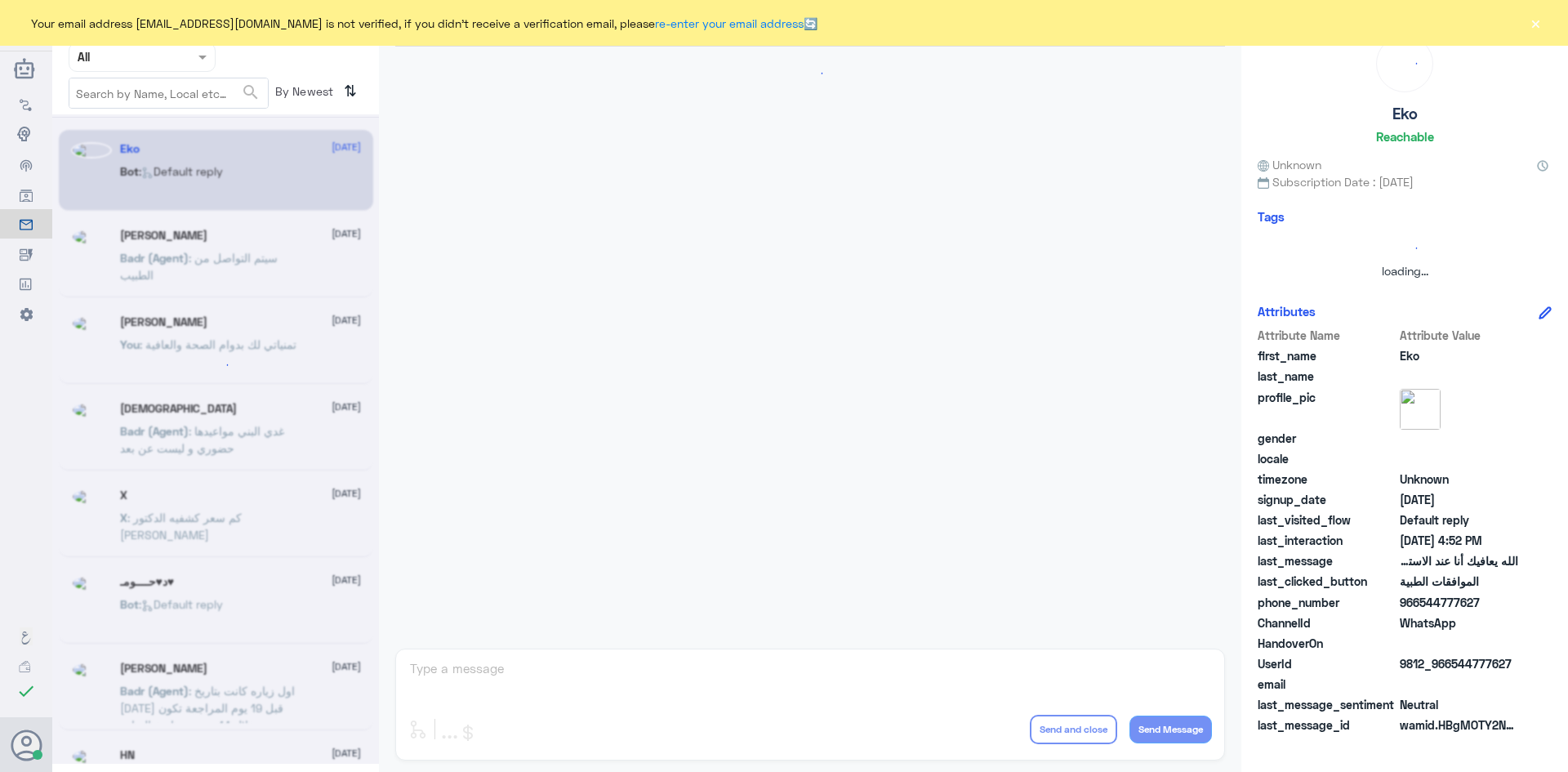
scroll to position [1560, 0]
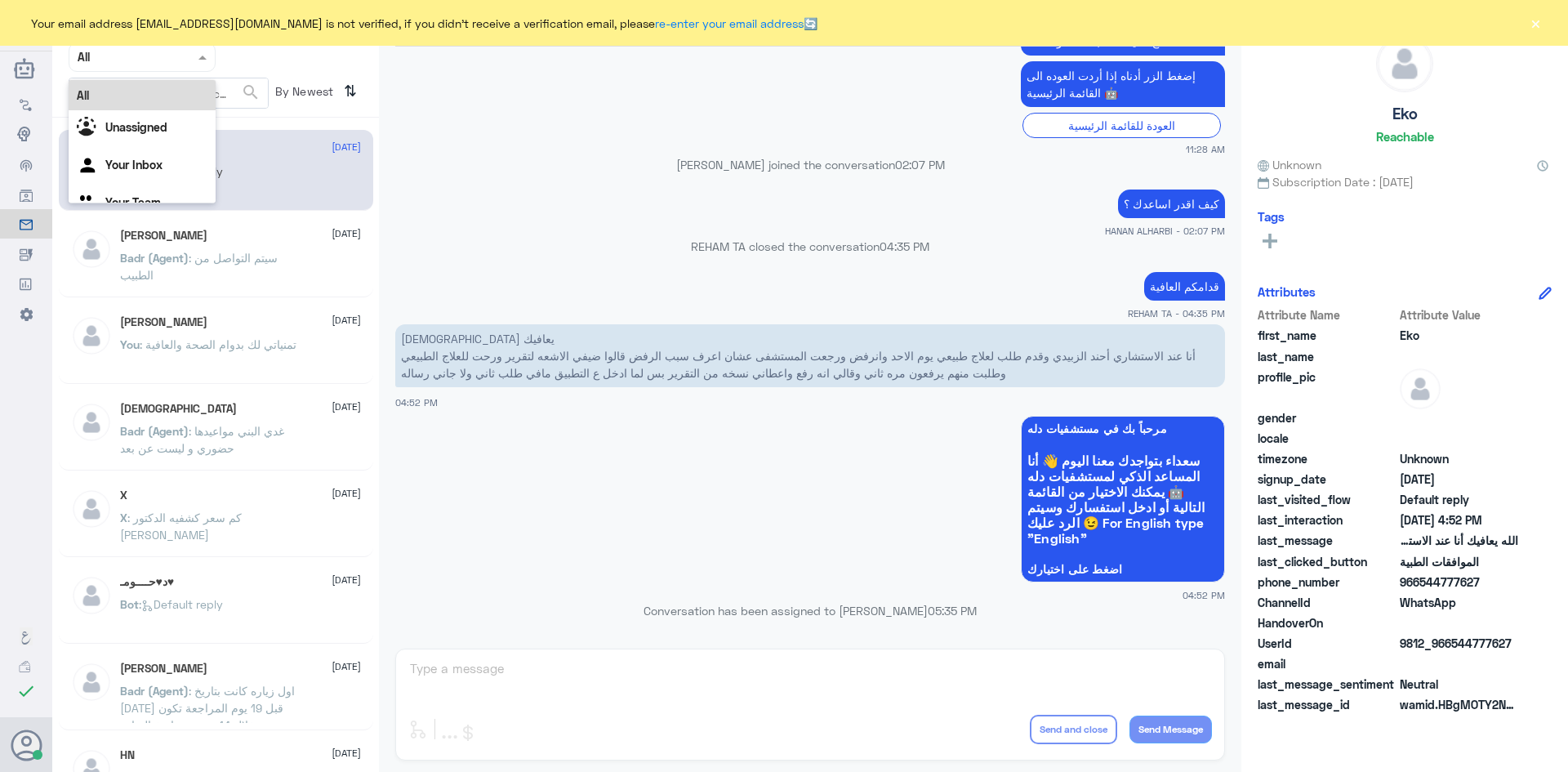
click at [211, 58] on span at bounding box center [204, 56] width 20 height 17
click at [170, 125] on div "Unassigned" at bounding box center [142, 129] width 147 height 38
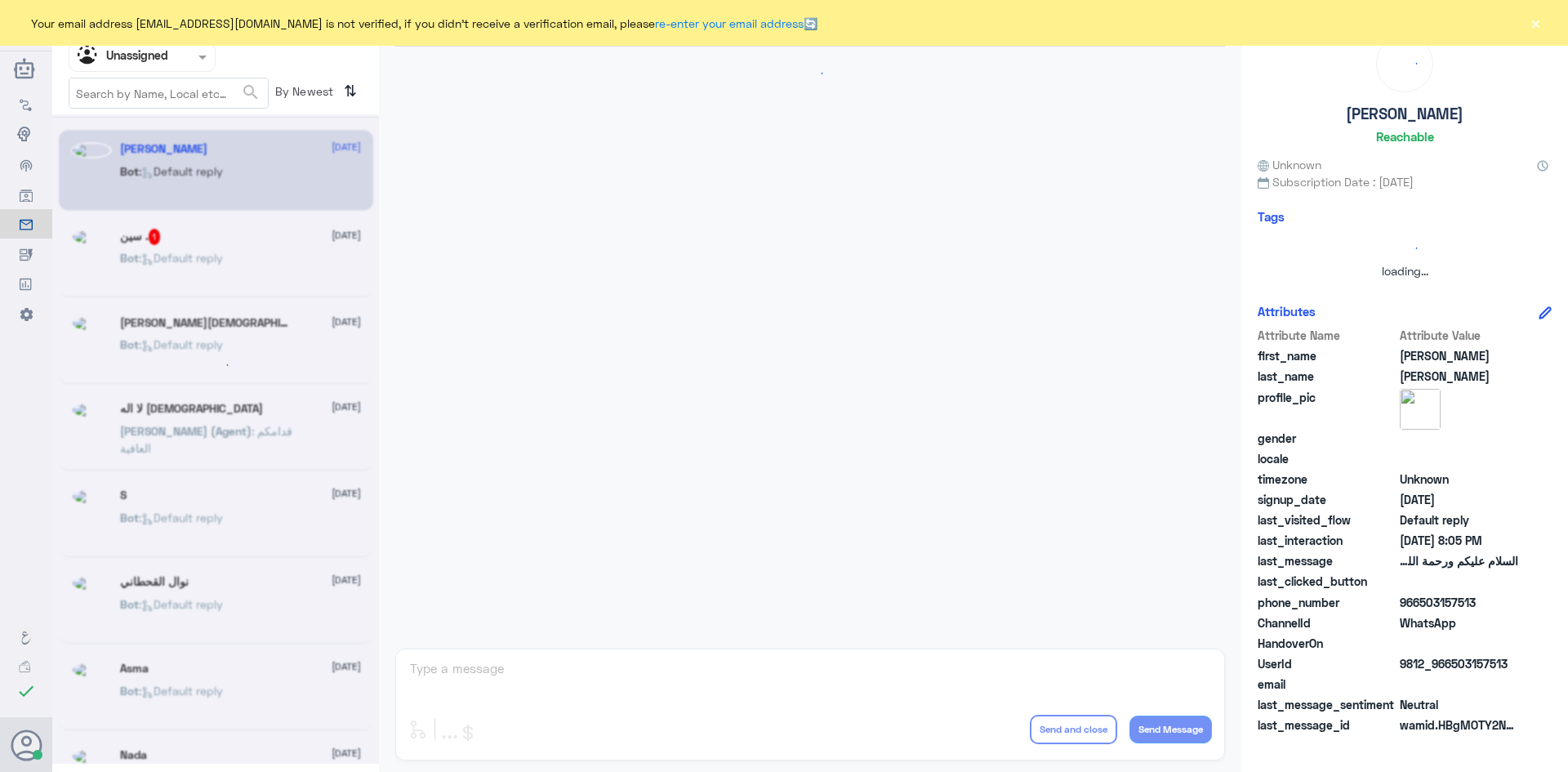
scroll to position [0, 0]
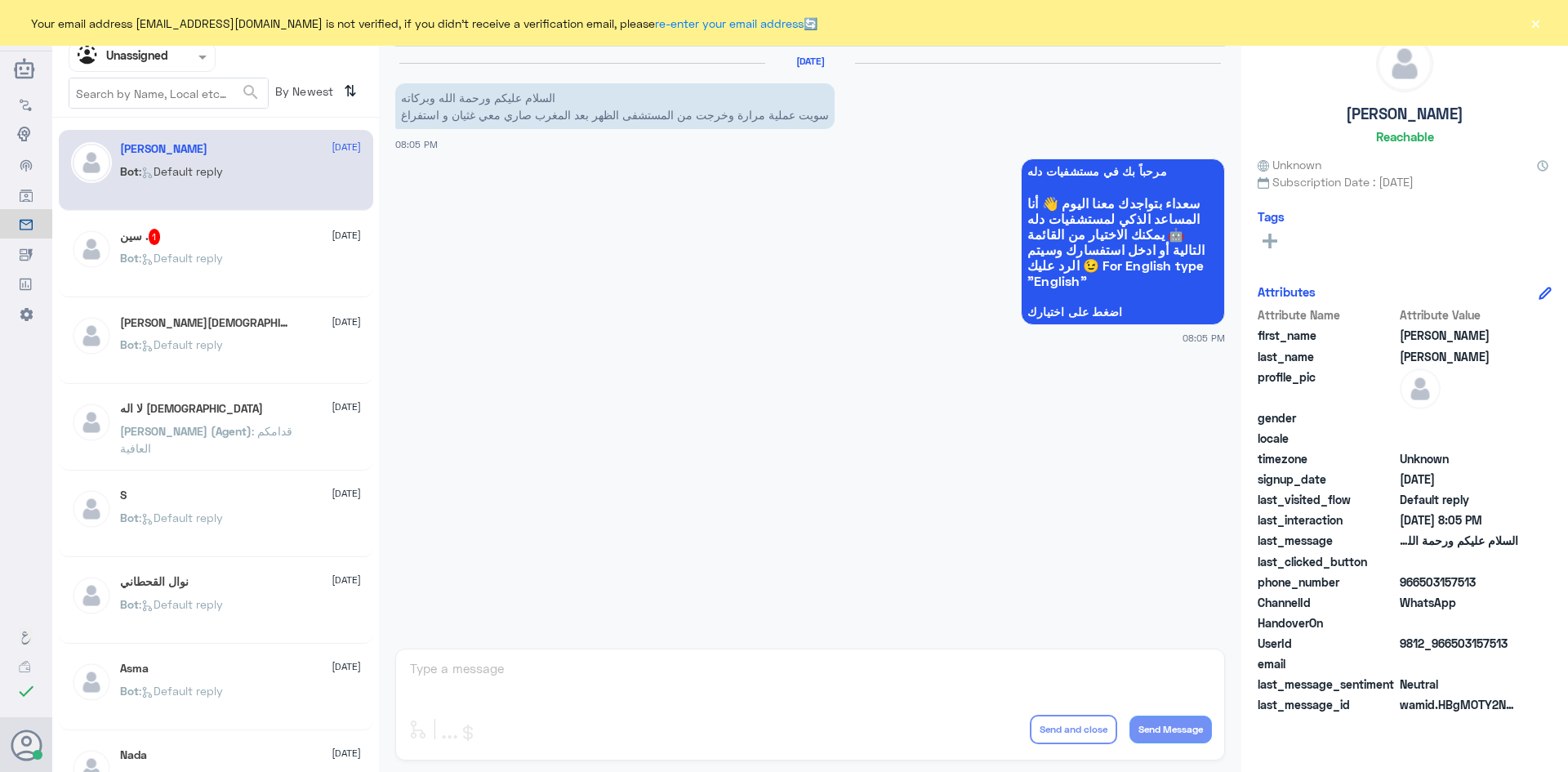
click at [265, 326] on div "OTHMAN MOHAMMED 1 11 August" at bounding box center [241, 323] width 241 height 16
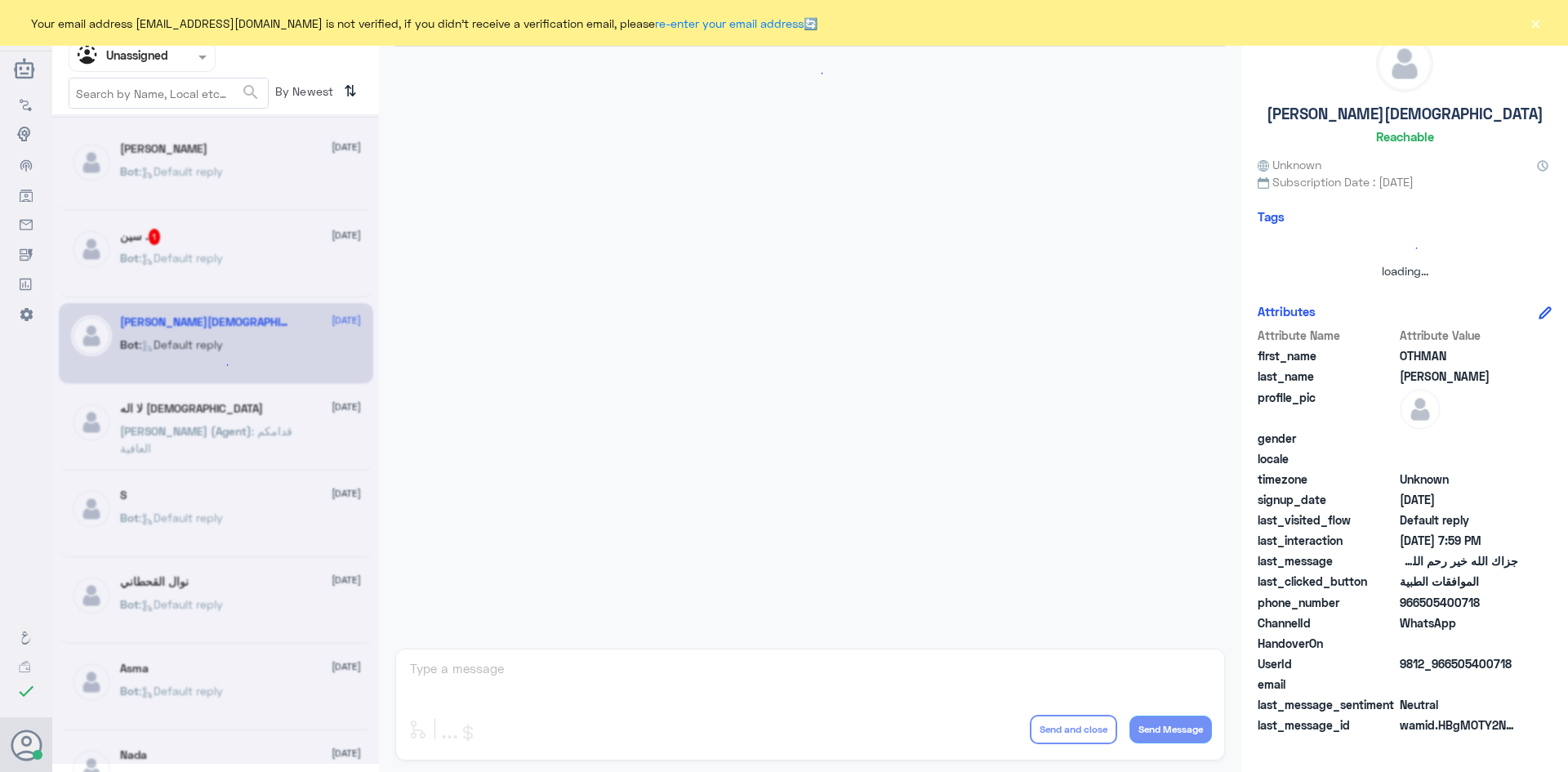
scroll to position [1108, 0]
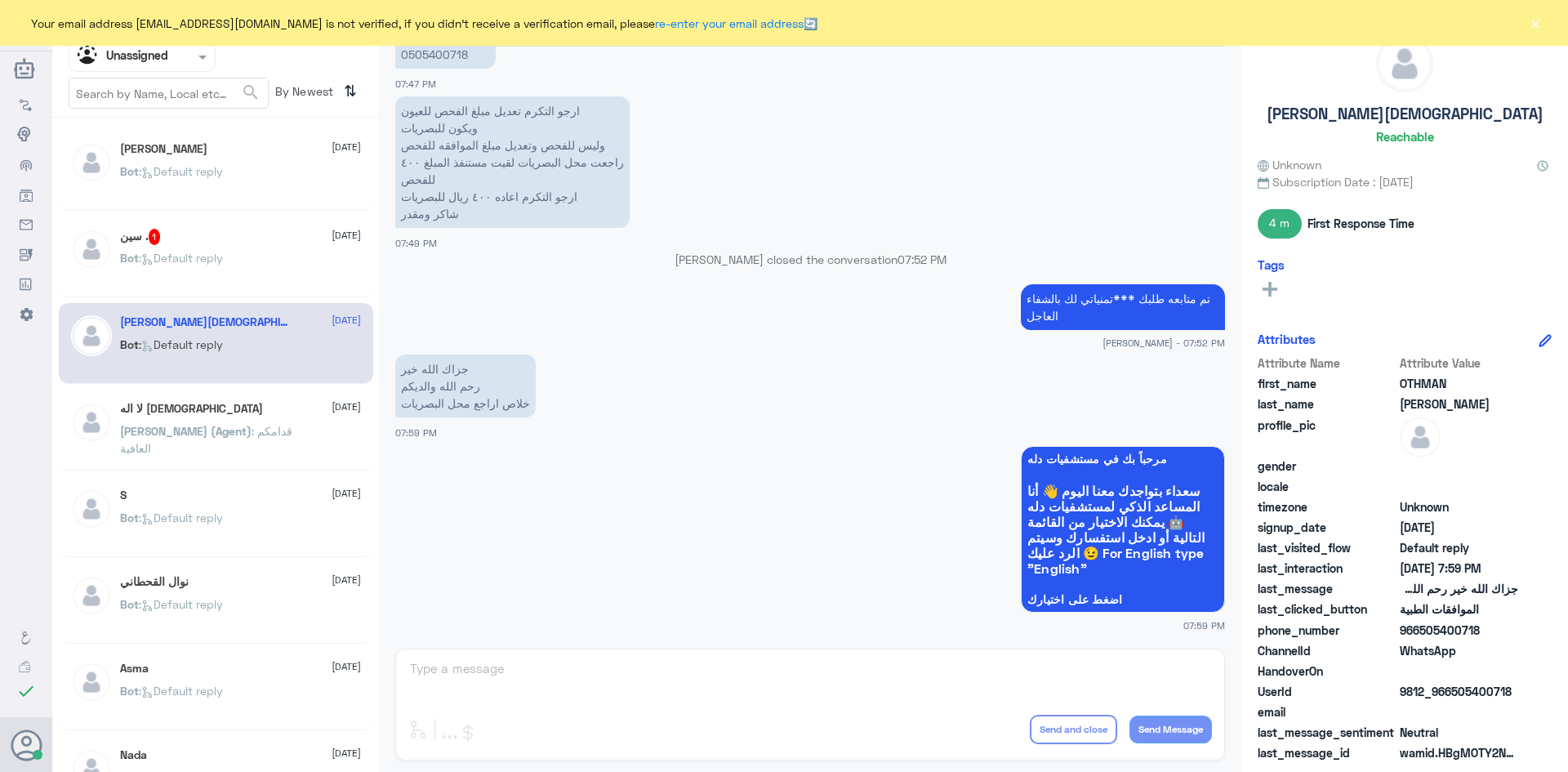
click at [247, 233] on div "سين . 1 11 August" at bounding box center [241, 237] width 241 height 16
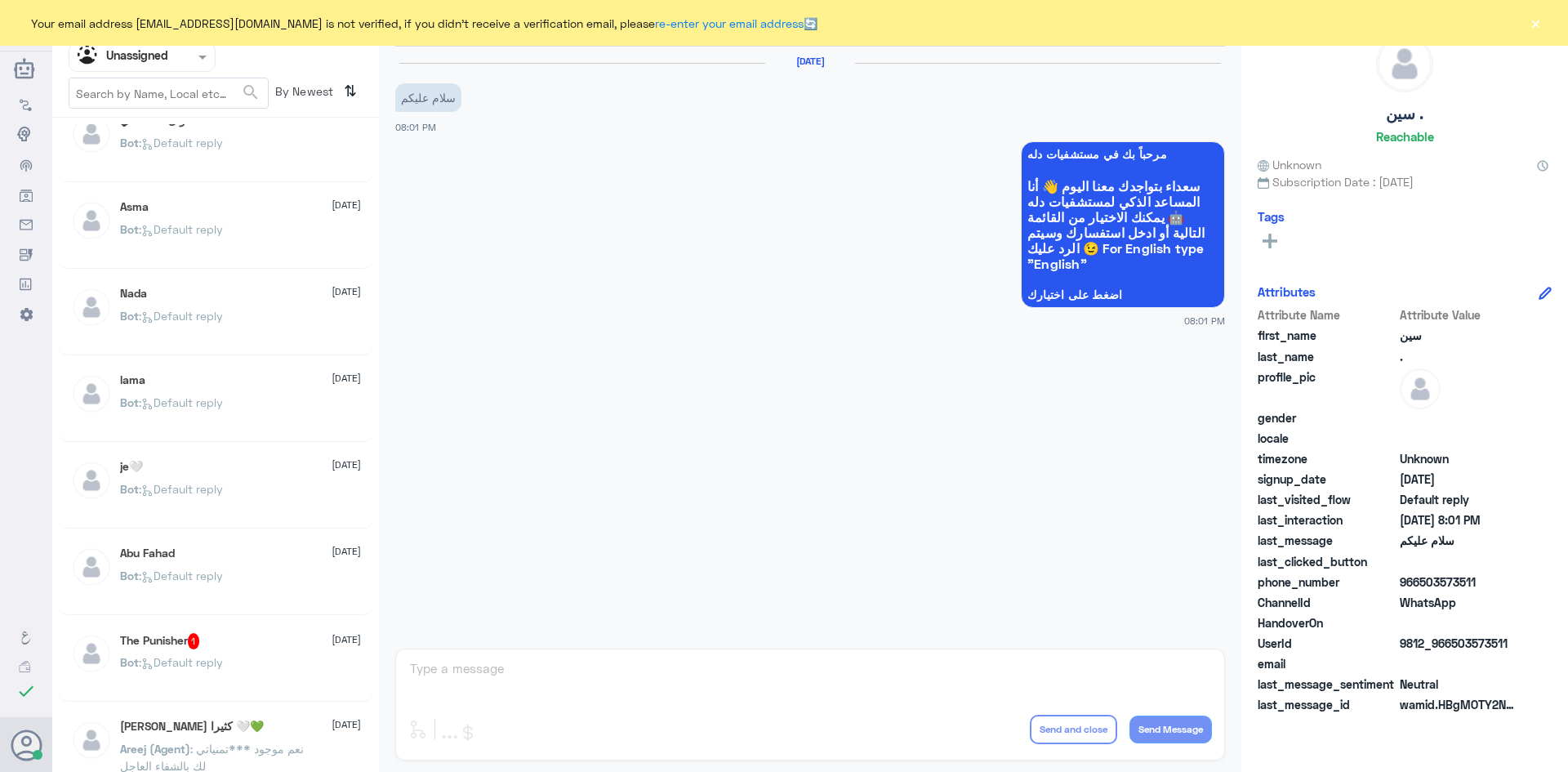
scroll to position [490, 0]
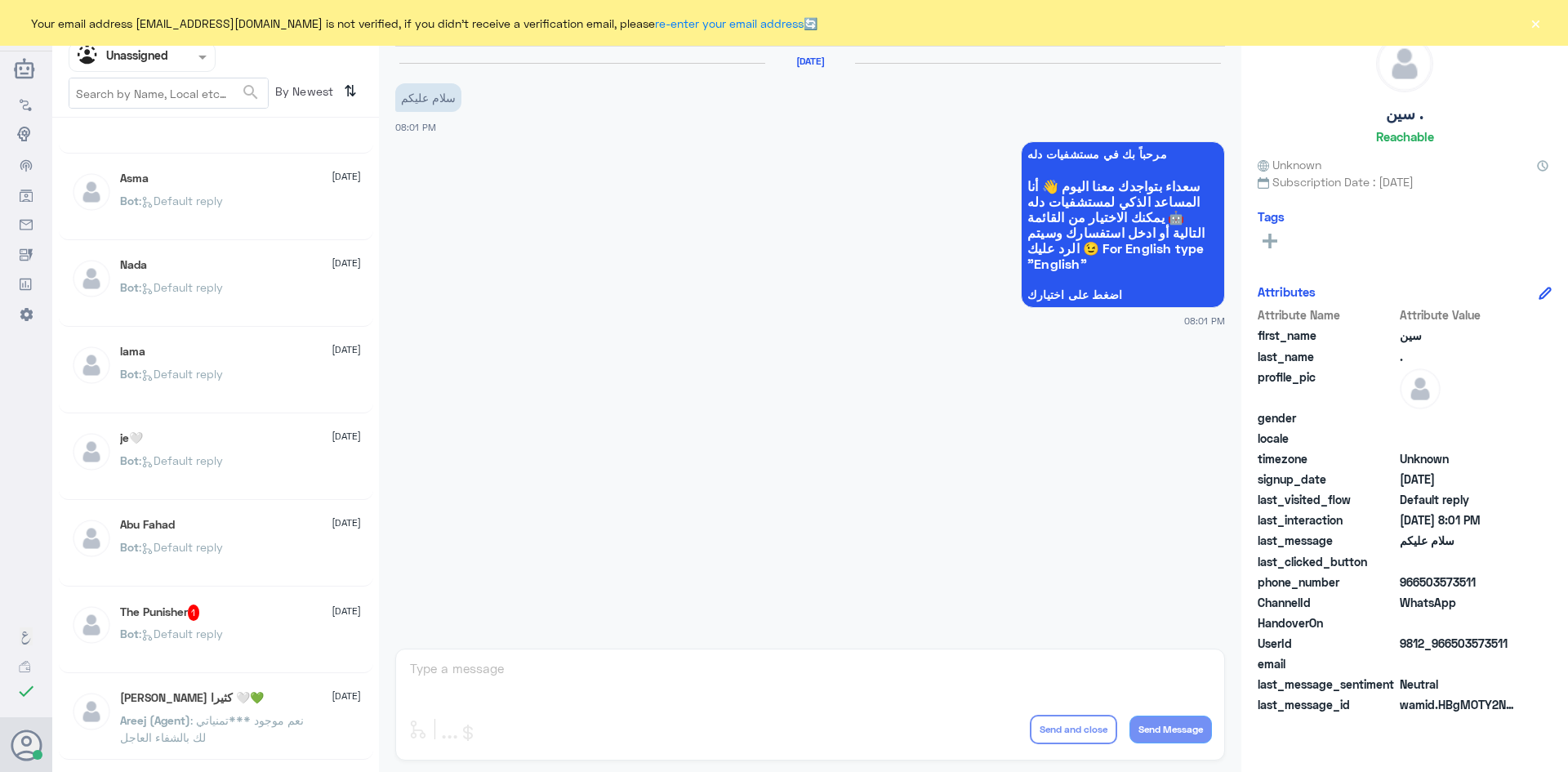
click at [238, 607] on div "The Punisher 1 11 August" at bounding box center [241, 613] width 241 height 16
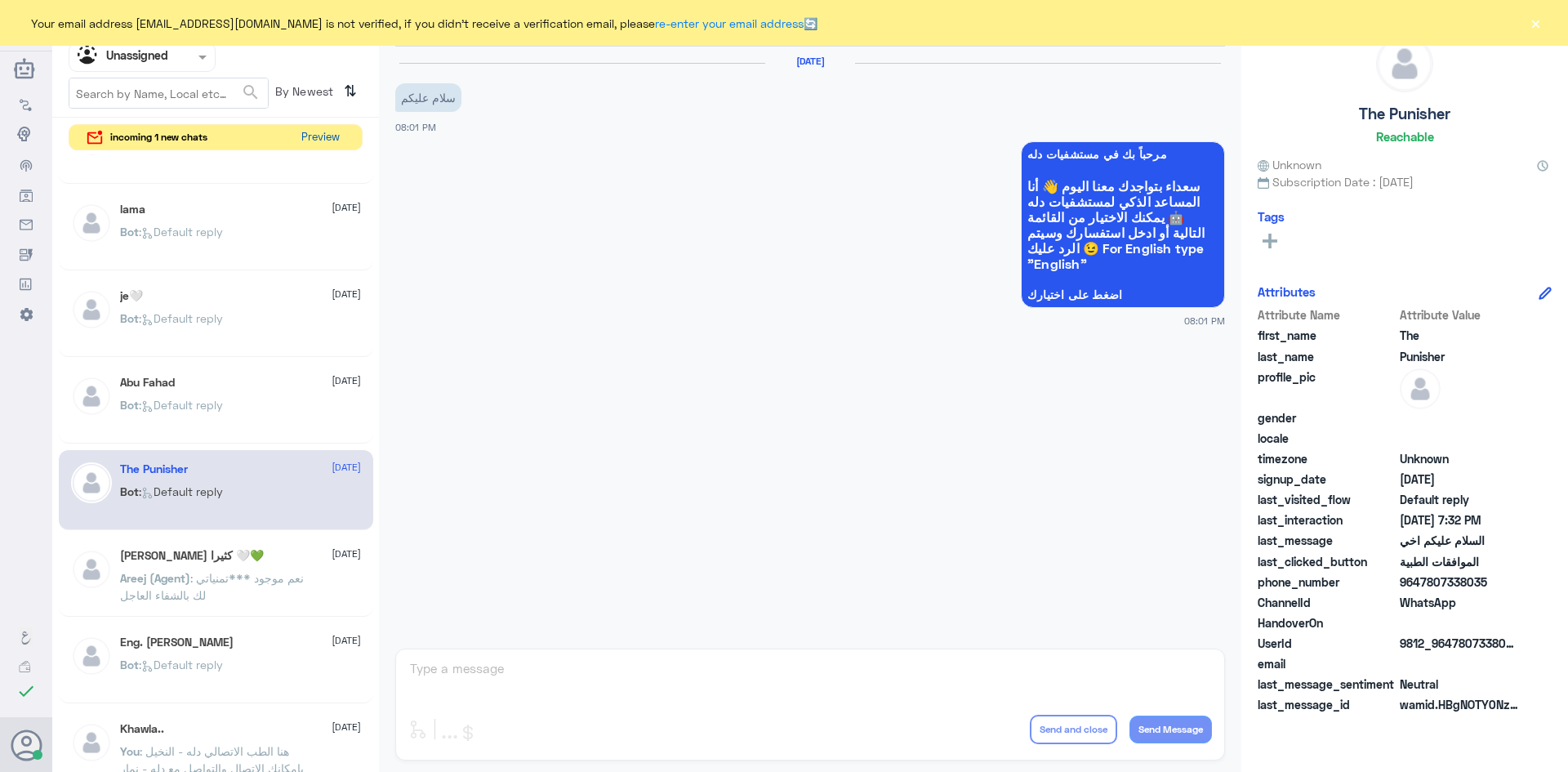
click at [321, 142] on button "Preview" at bounding box center [320, 136] width 51 height 25
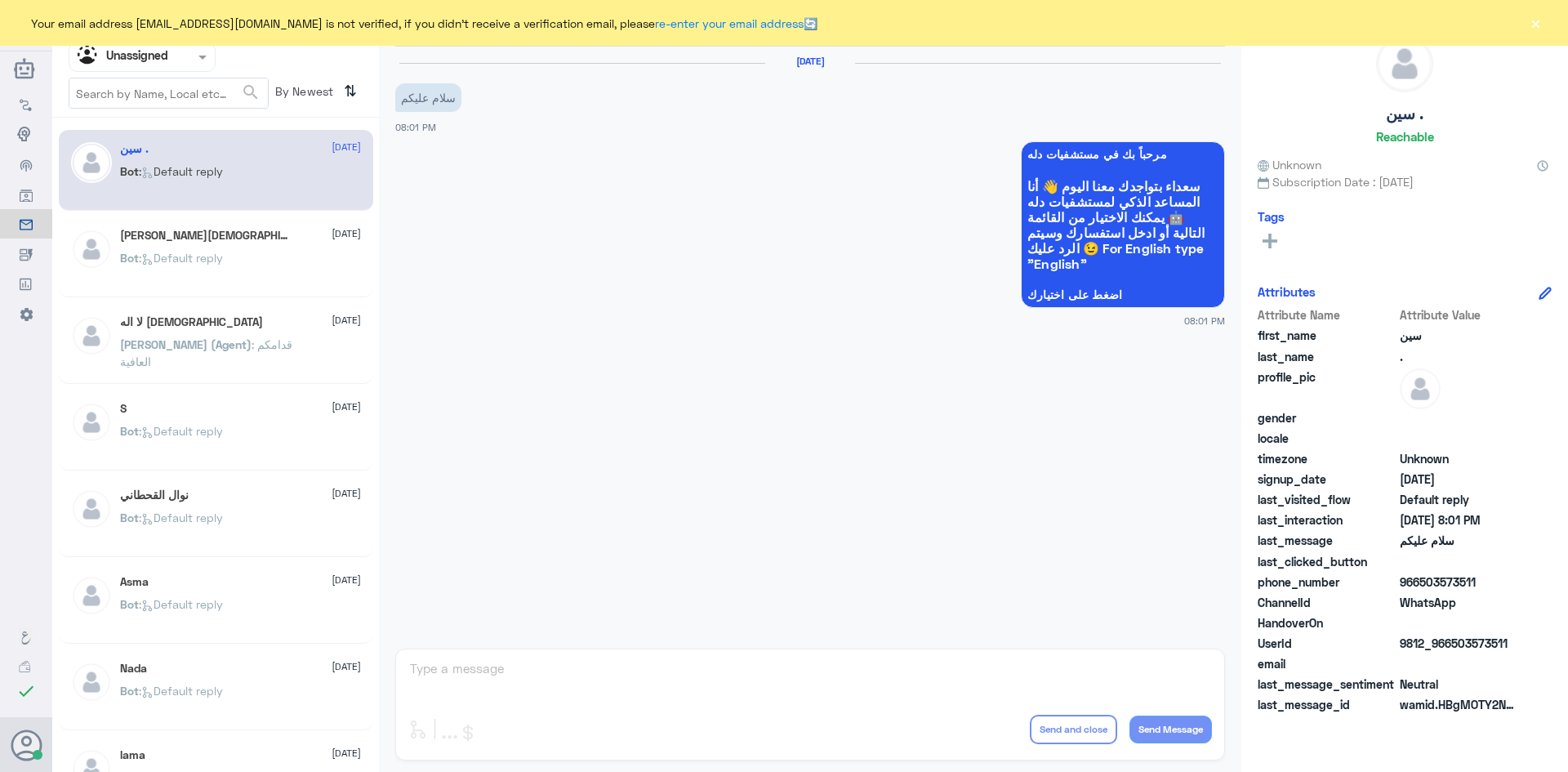
click at [275, 182] on div "Bot : Default reply" at bounding box center [241, 184] width 241 height 37
click at [202, 57] on span at bounding box center [202, 59] width 8 height 6
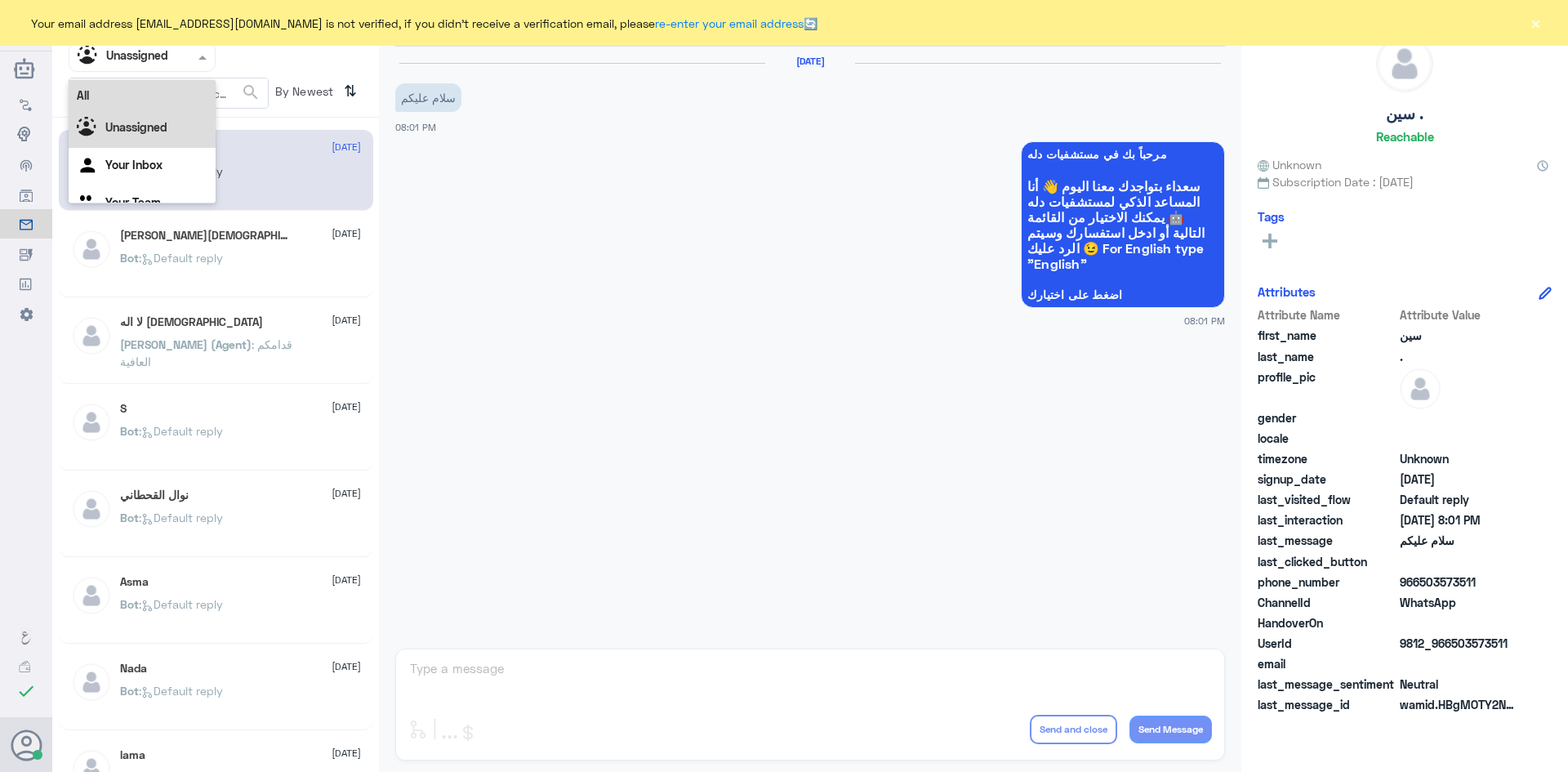
click at [165, 102] on div "All" at bounding box center [142, 95] width 147 height 30
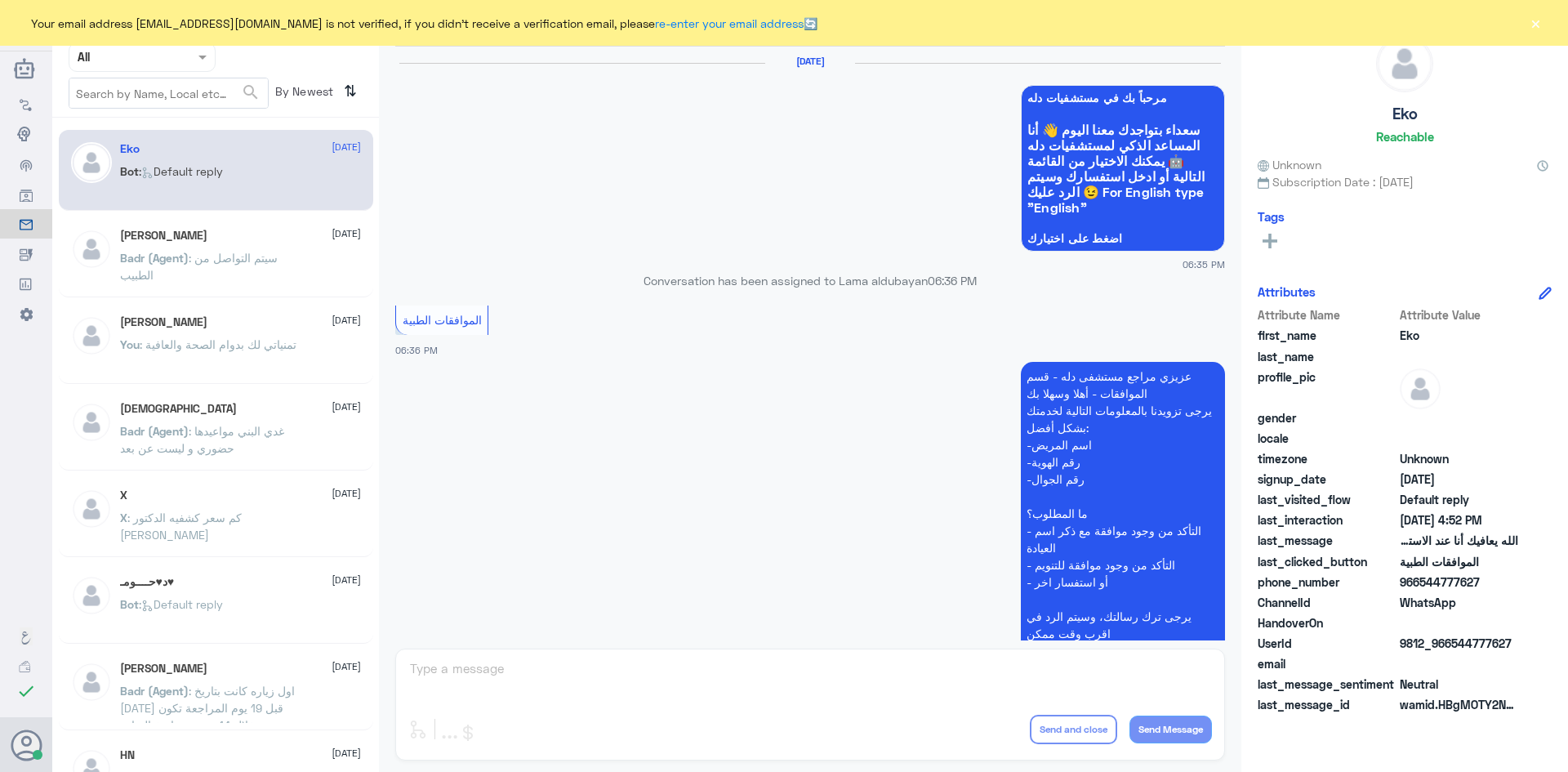
scroll to position [1560, 0]
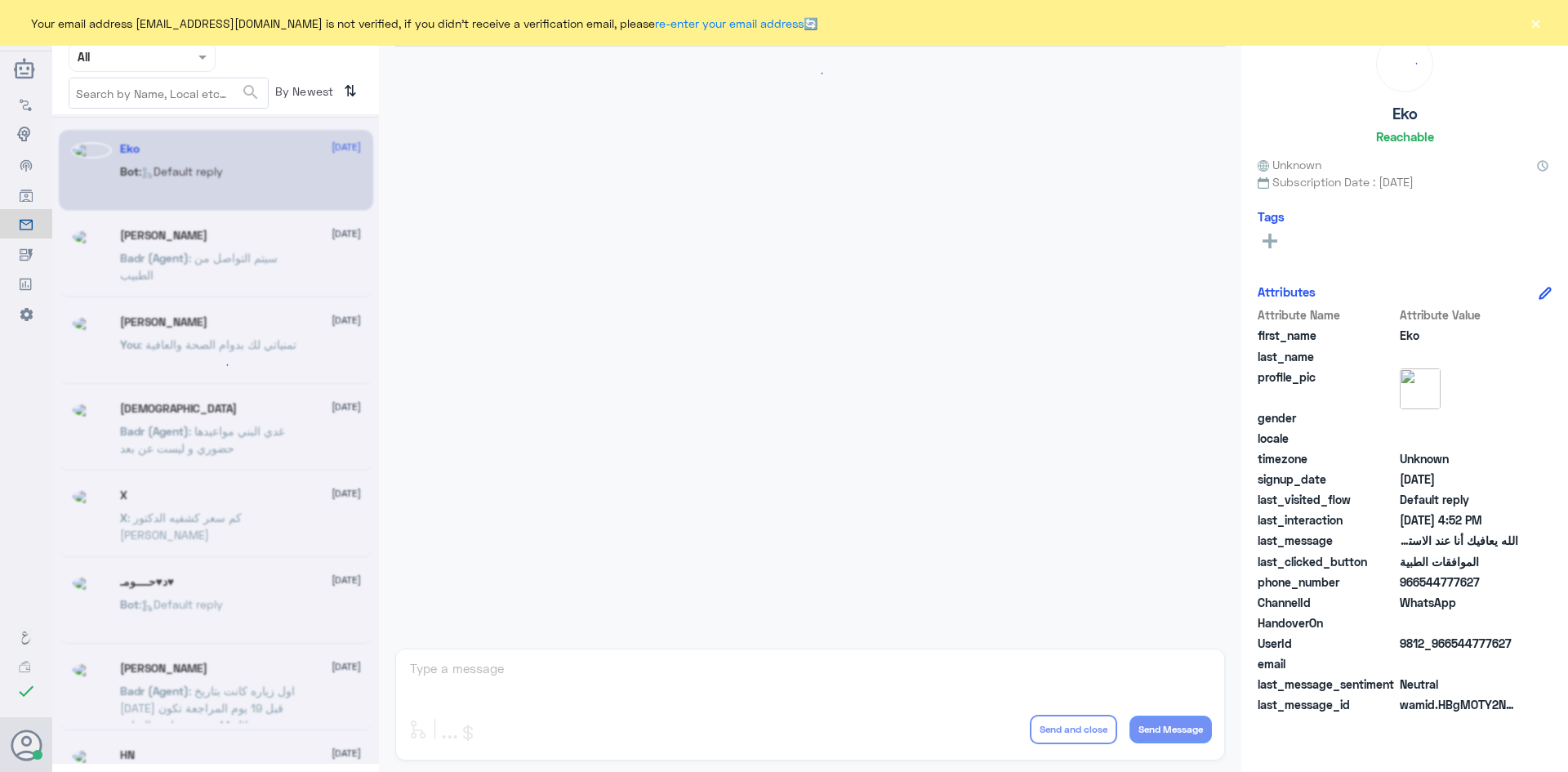
scroll to position [1560, 0]
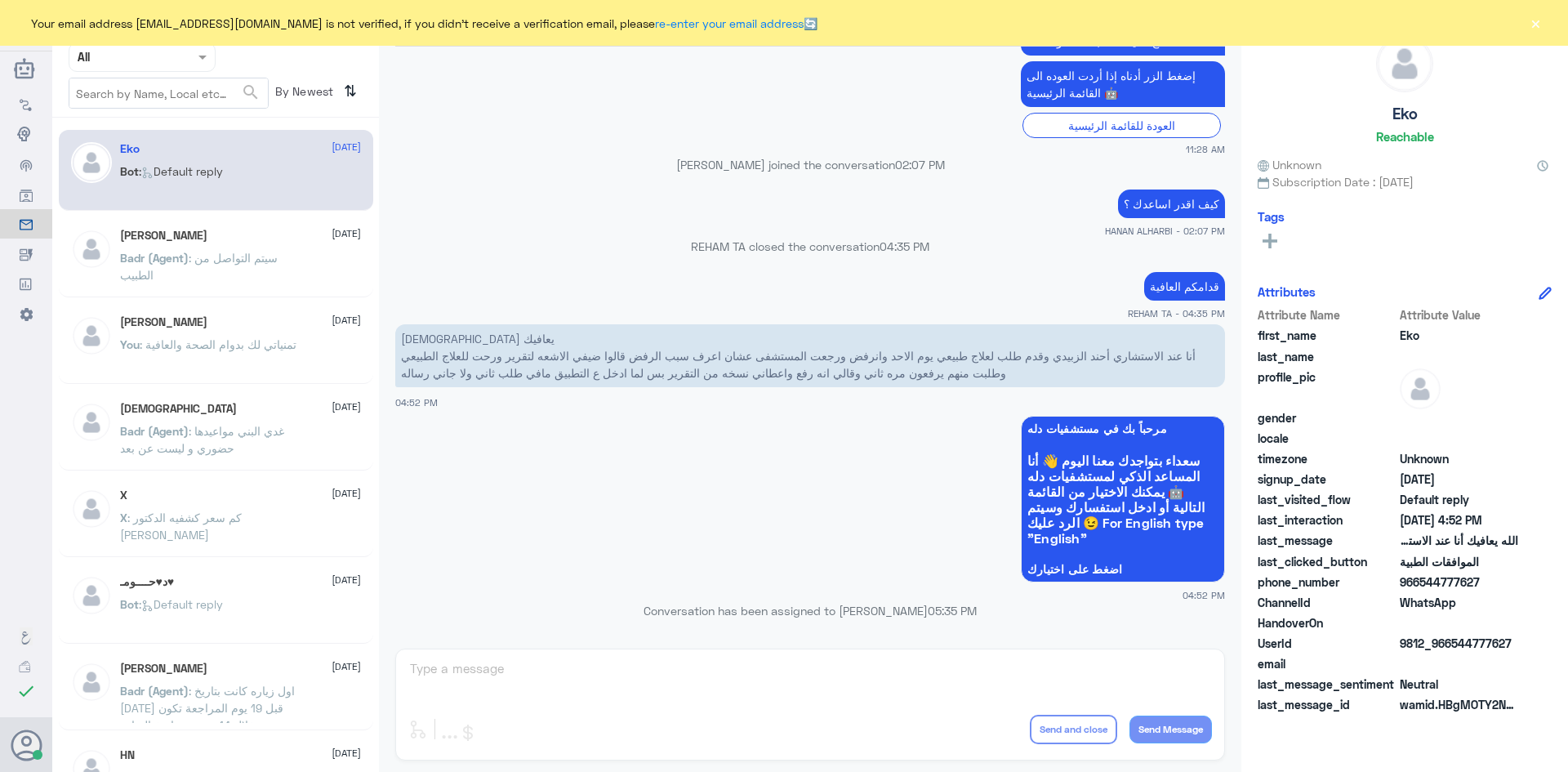
click at [1526, 25] on div "Your email address A_almasou@dallahhealth.com is not verified, if you didn't re…" at bounding box center [784, 23] width 1568 height 46
click at [1530, 26] on button "×" at bounding box center [1535, 23] width 16 height 16
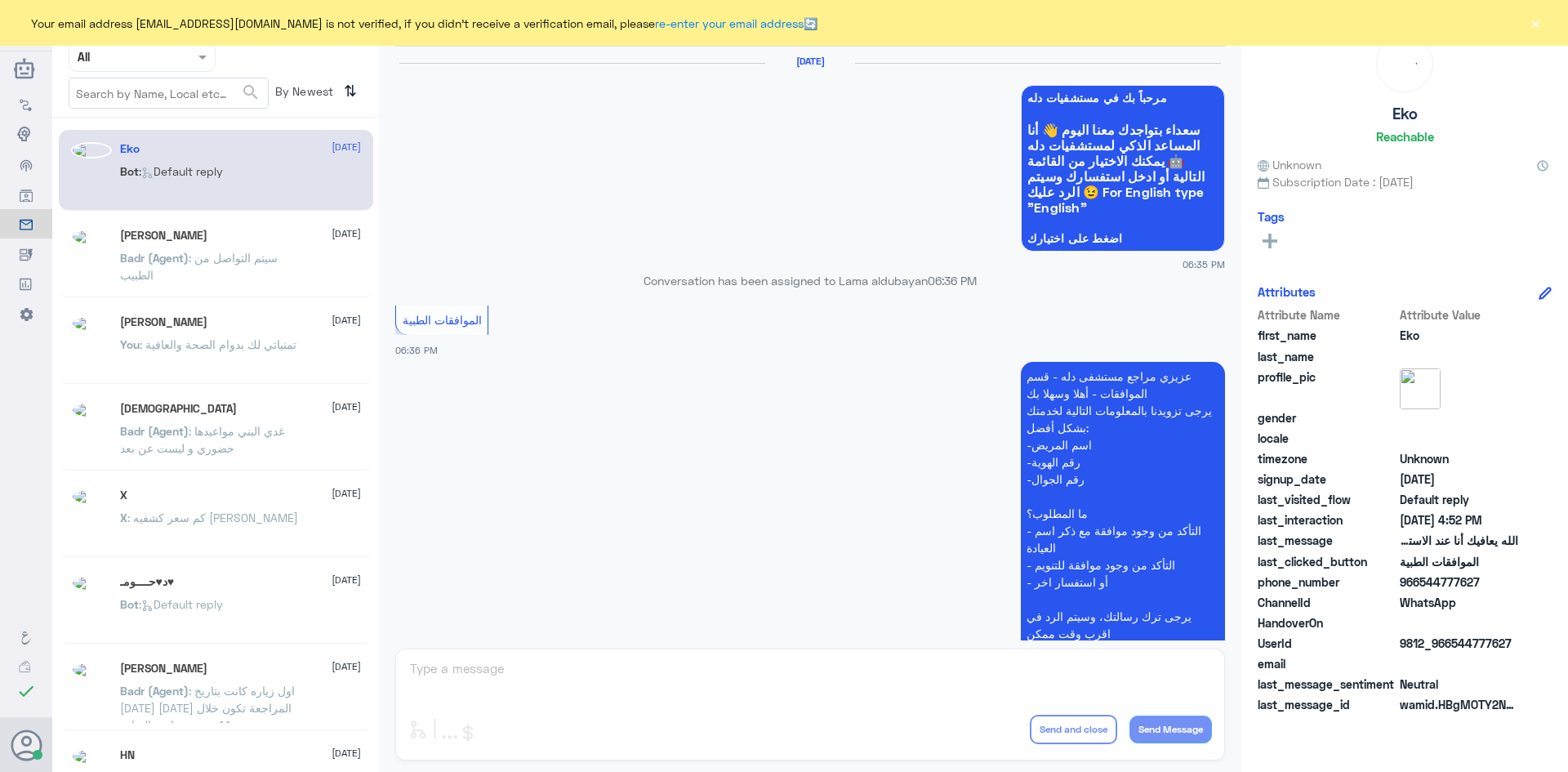
scroll to position [1560, 0]
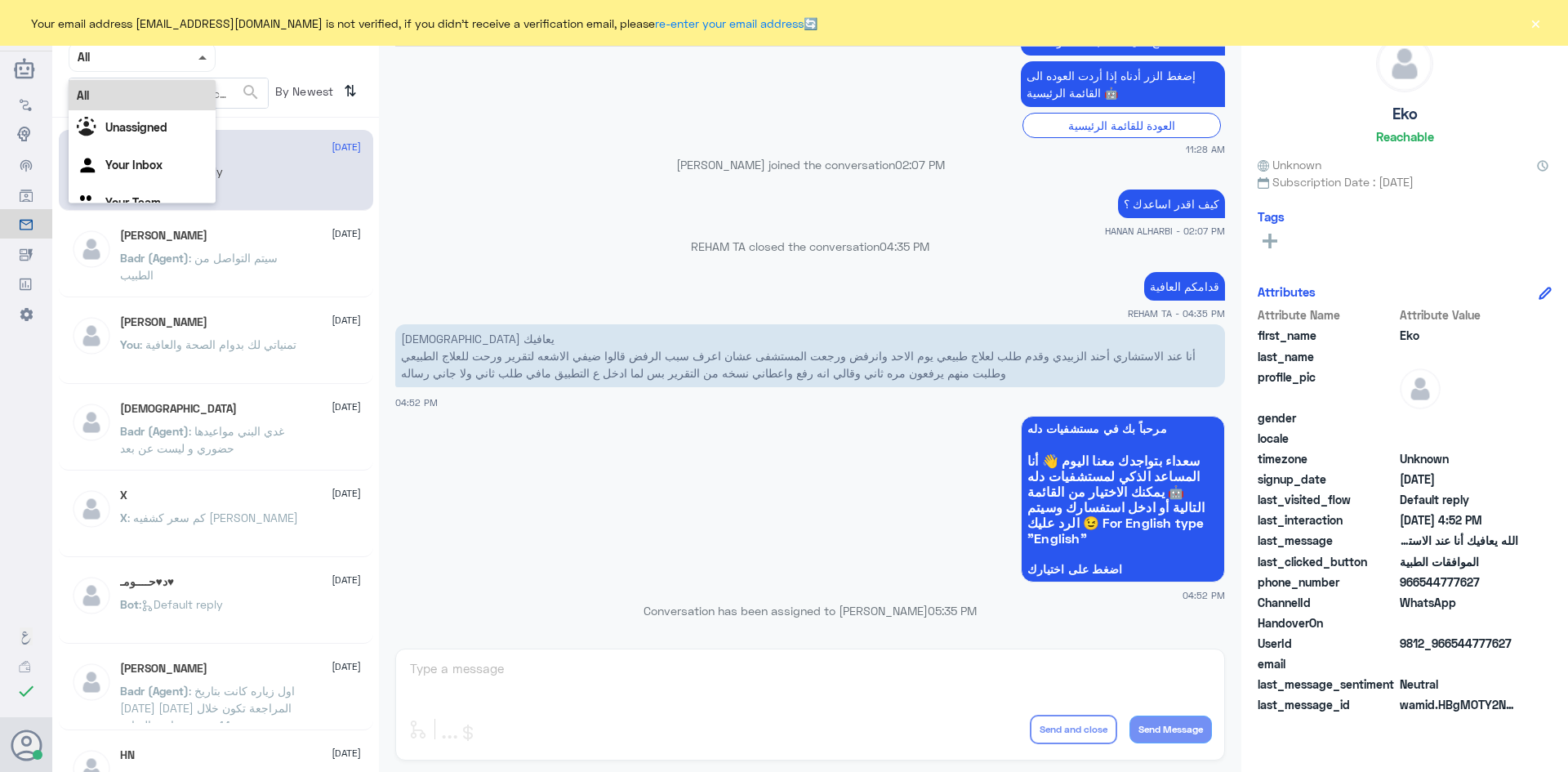
click at [206, 57] on span at bounding box center [202, 58] width 8 height 4
click at [155, 129] on b "Unassigned" at bounding box center [136, 128] width 62 height 14
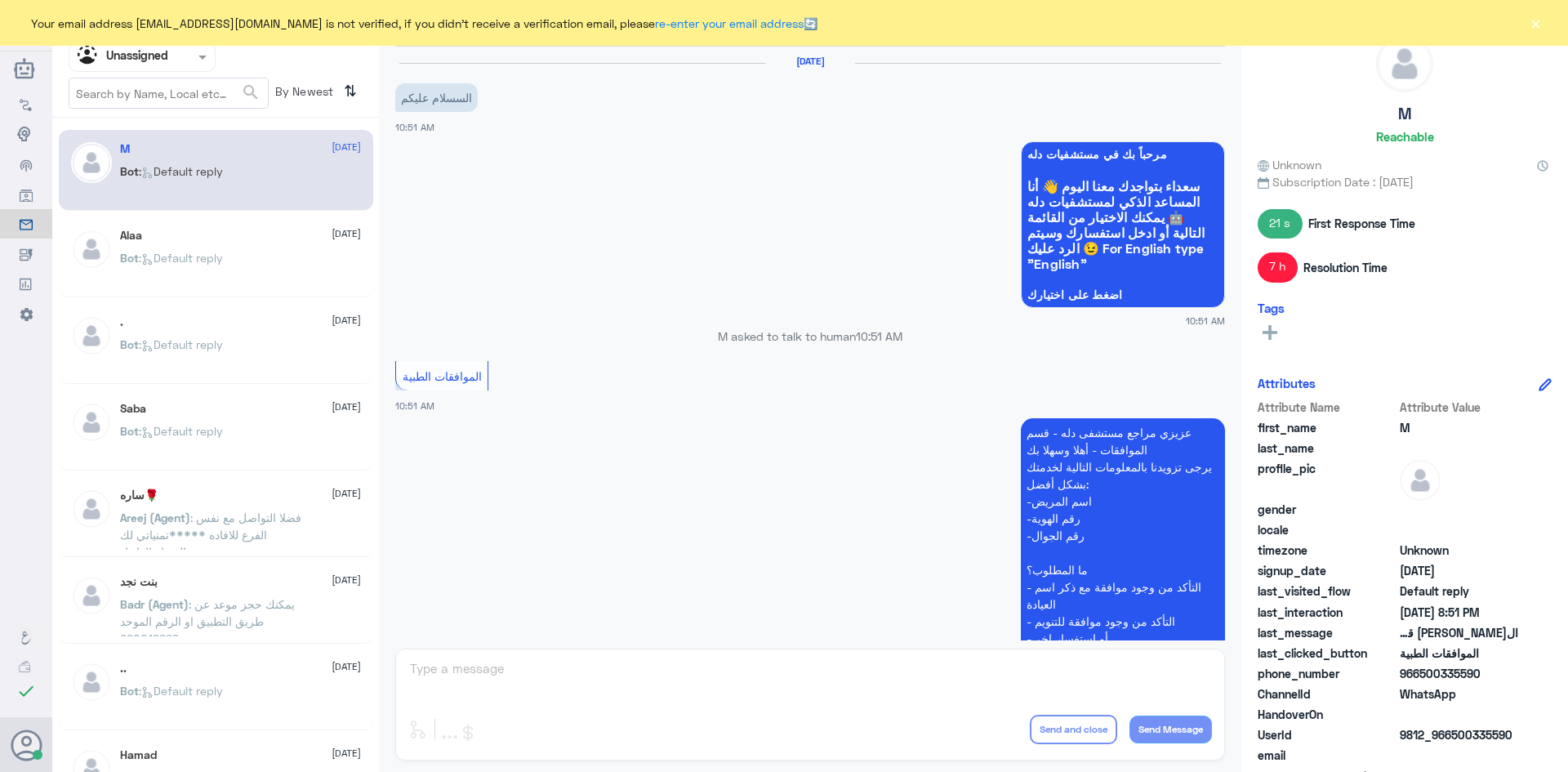
scroll to position [718, 0]
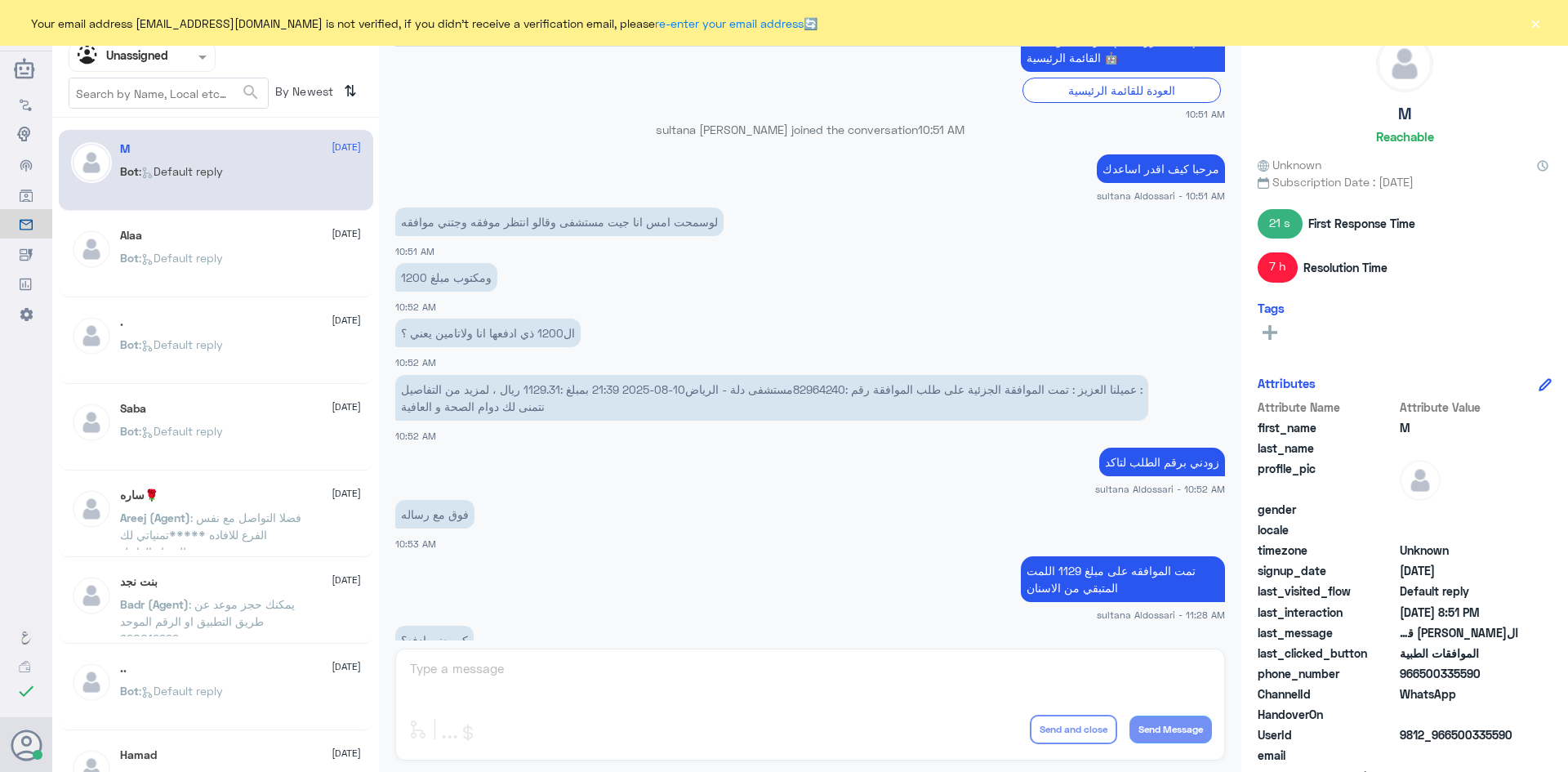
click at [207, 251] on span ": Default reply" at bounding box center [180, 258] width 84 height 14
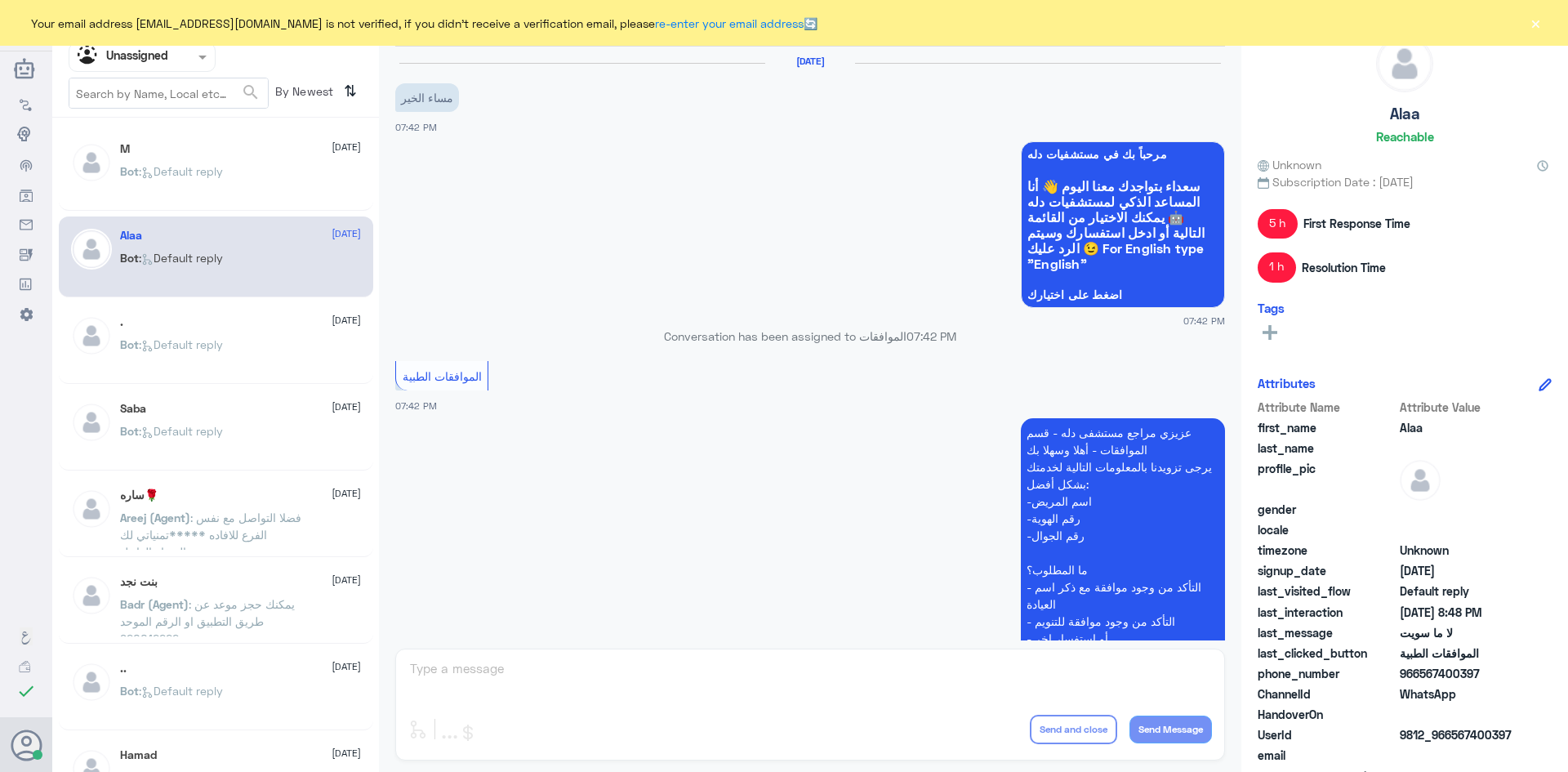
scroll to position [1668, 0]
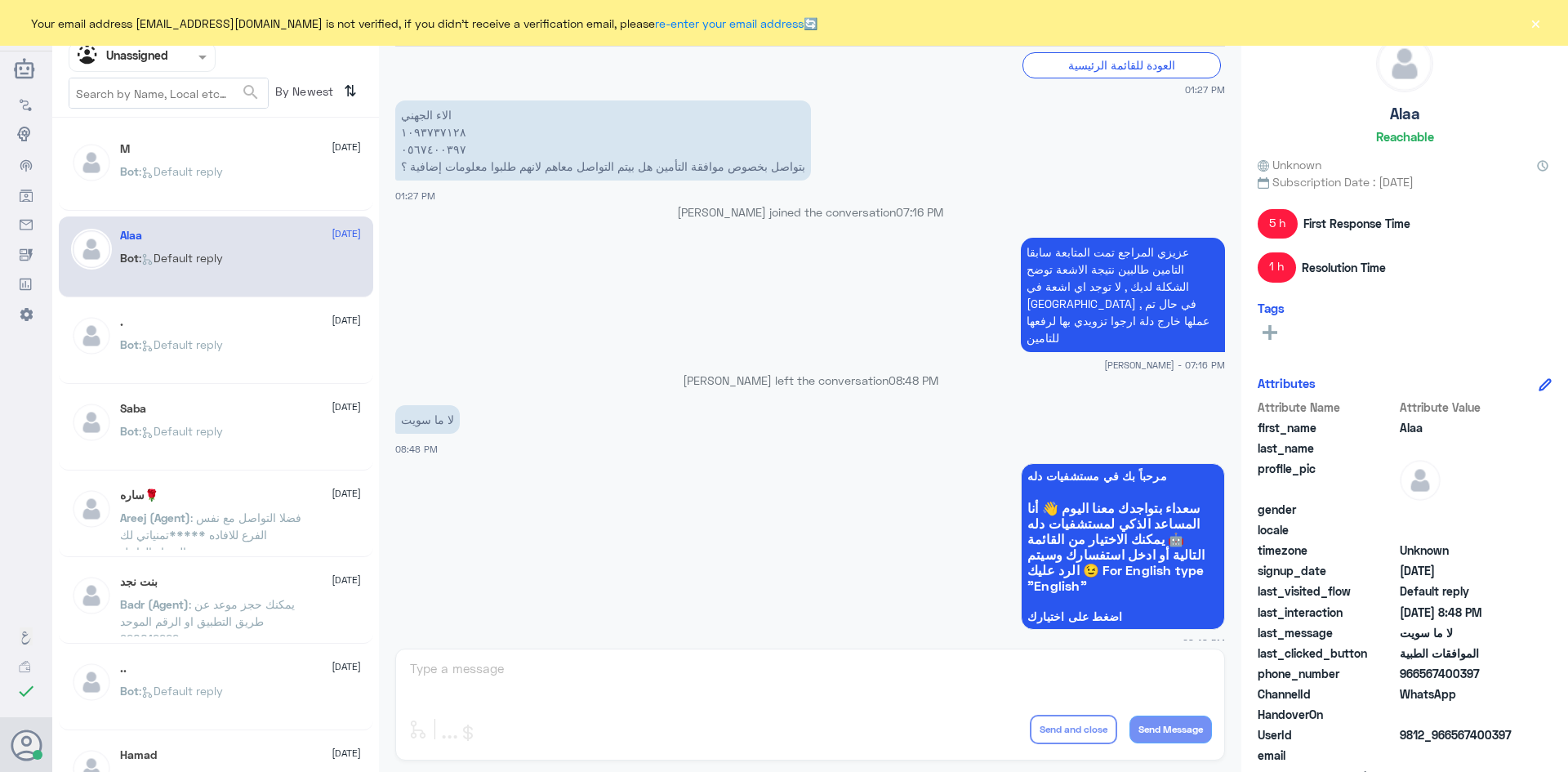
click at [261, 340] on div "Bot : Default reply" at bounding box center [241, 358] width 241 height 37
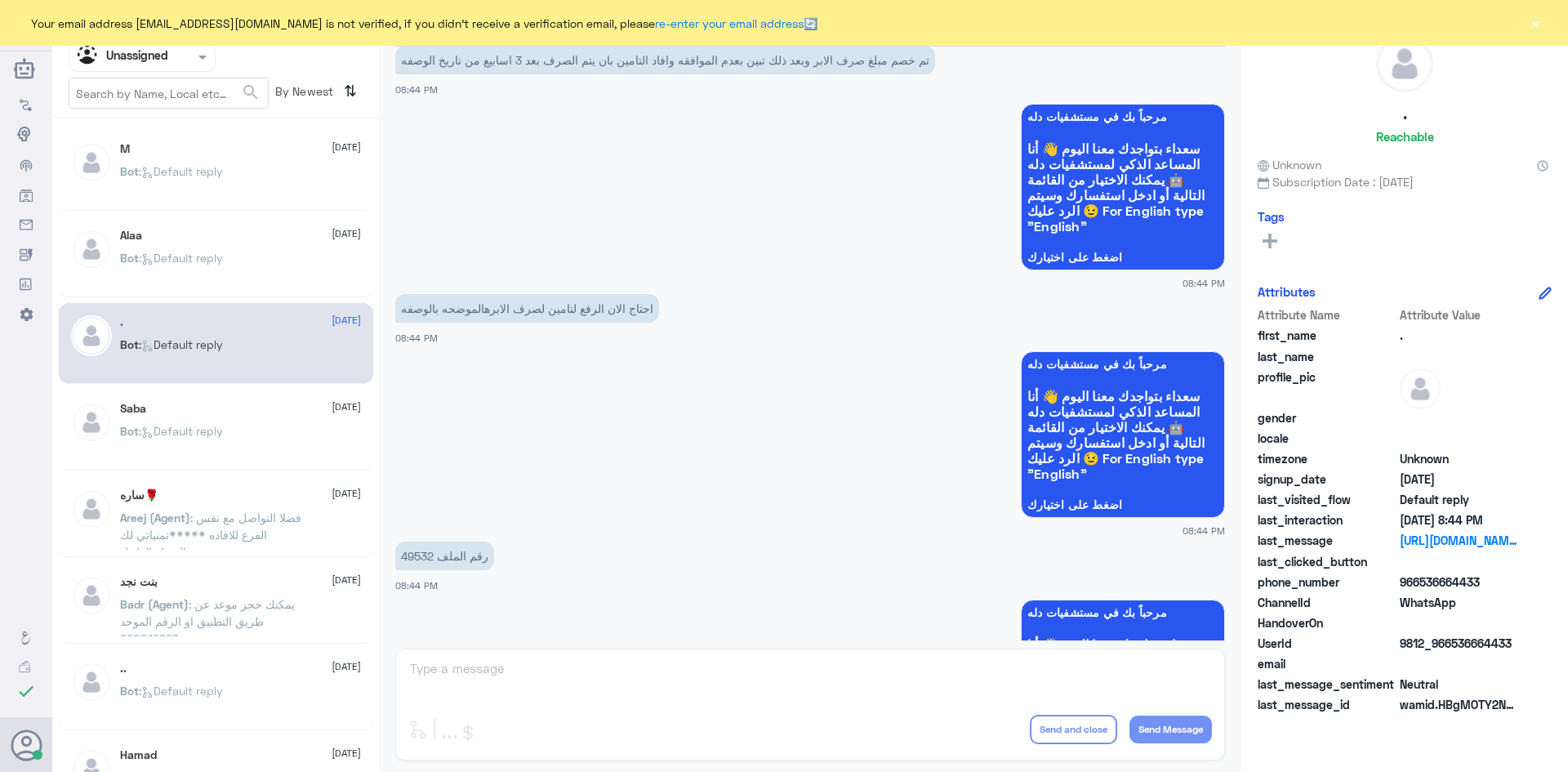
scroll to position [37, 0]
click at [200, 423] on span ": Default reply" at bounding box center [180, 430] width 84 height 14
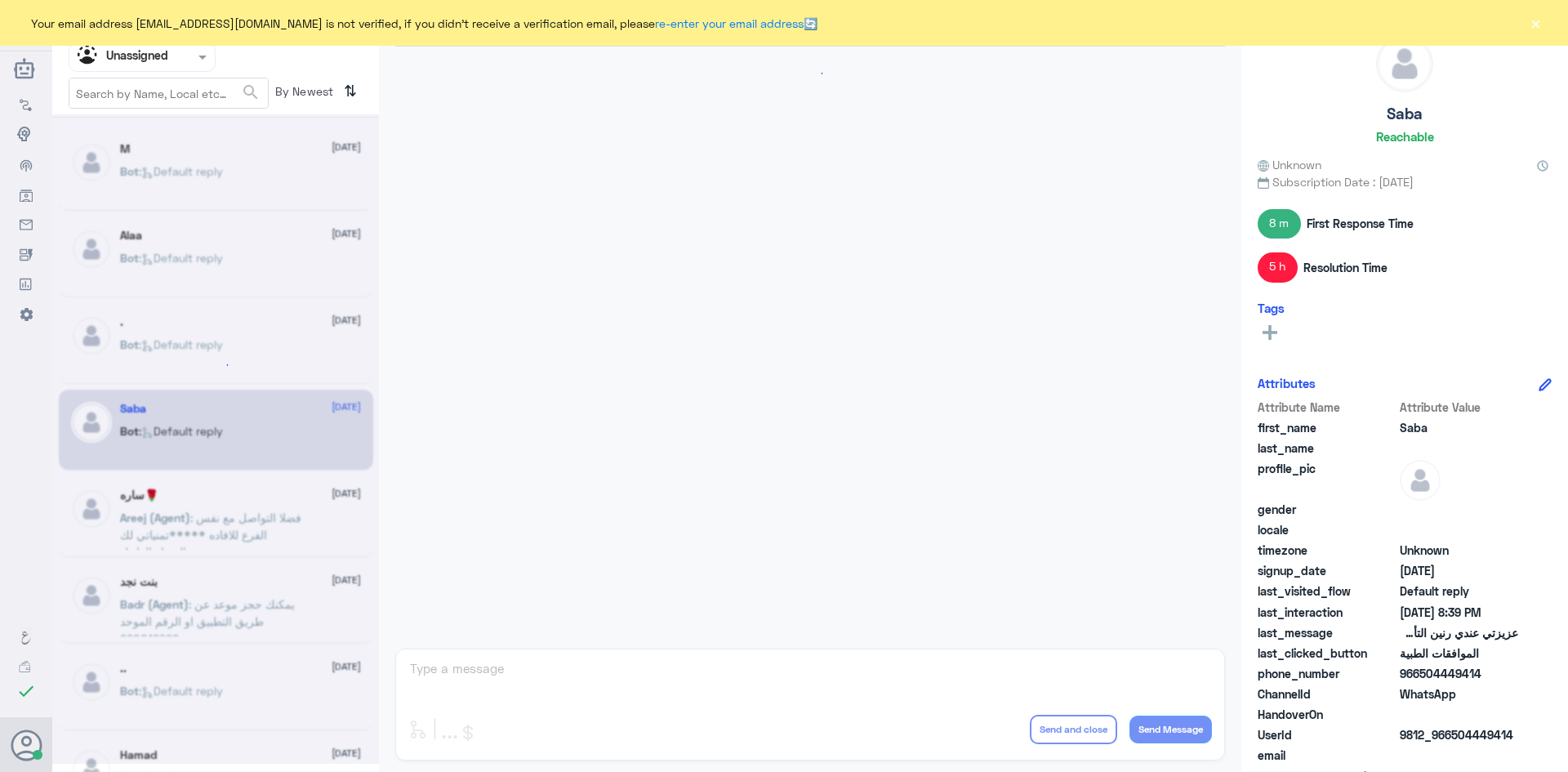
scroll to position [1615, 0]
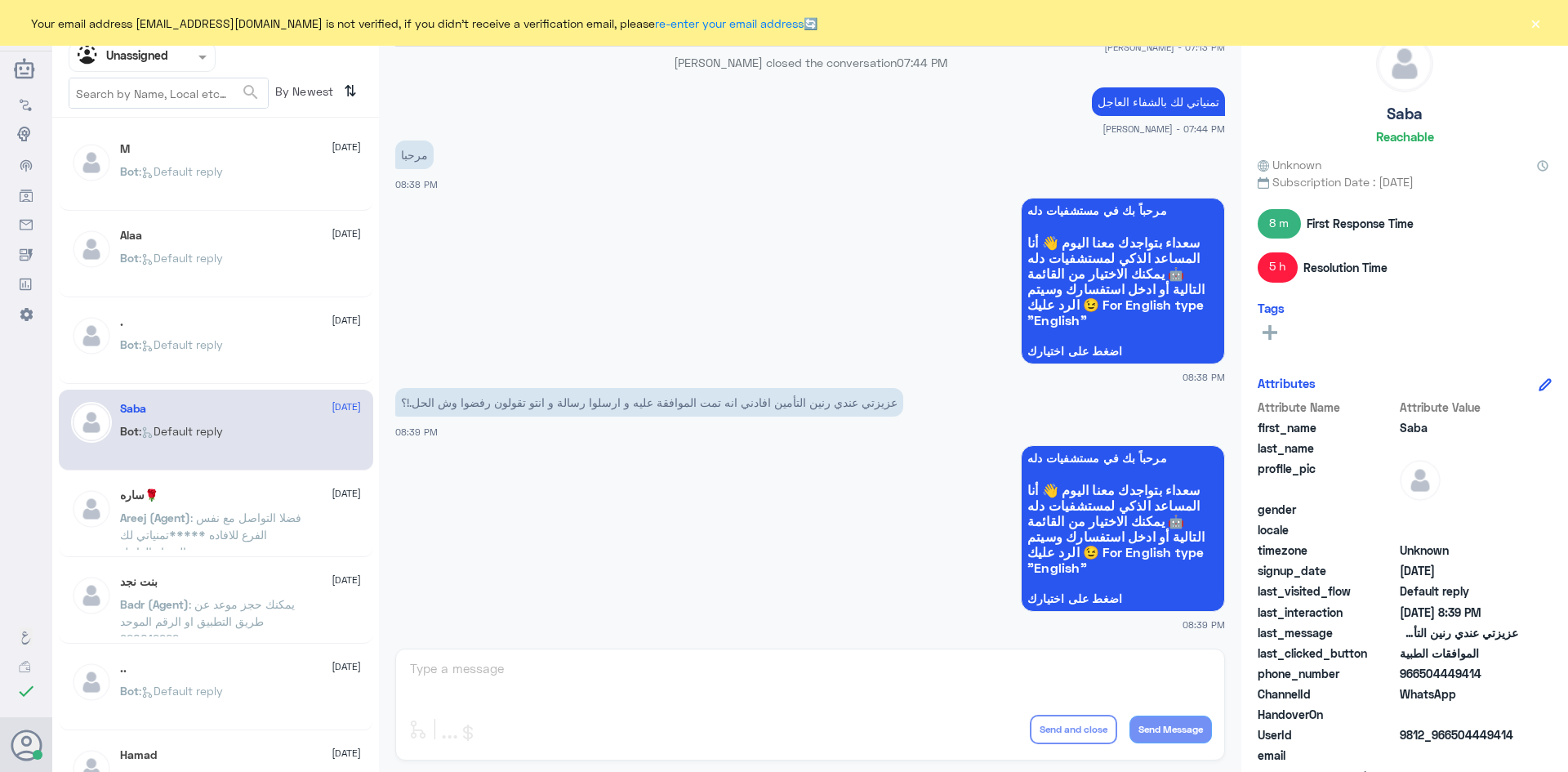
click at [243, 516] on span ": فضلا التواصل مع نفس الفرع للافاده *****تمنياتي لك بالشفاء العاجل" at bounding box center [211, 534] width 181 height 48
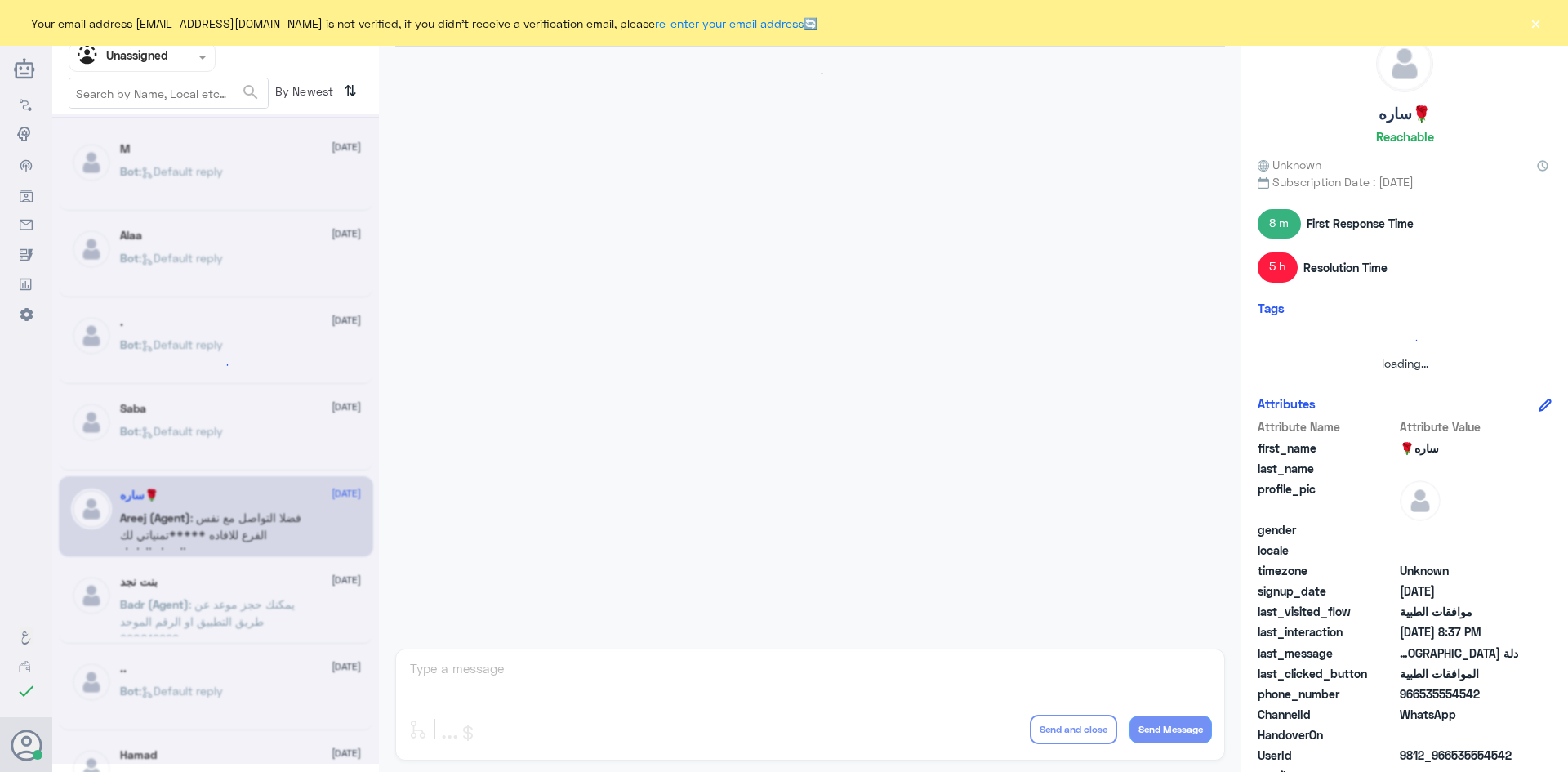
scroll to position [1552, 0]
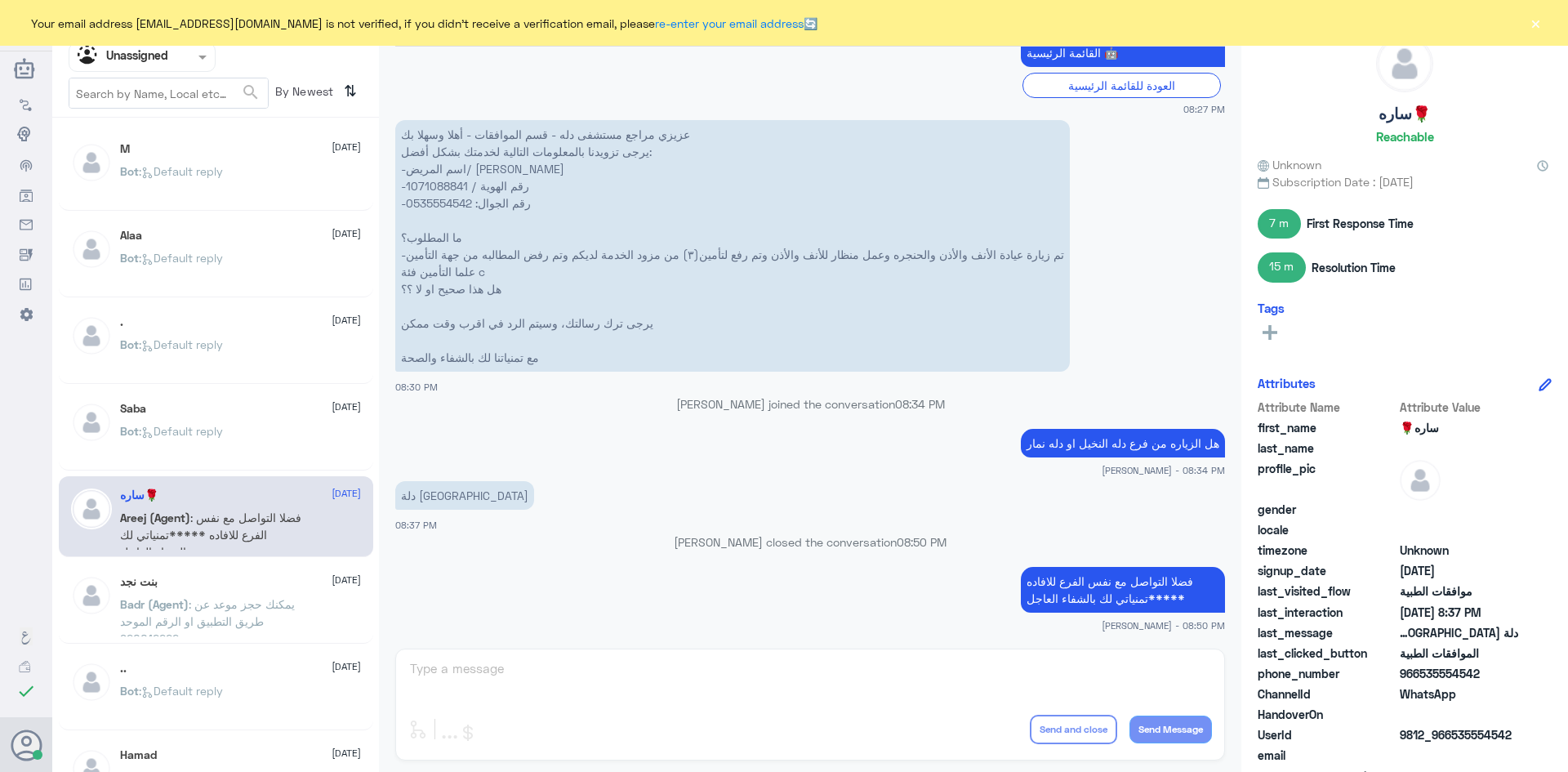
click at [255, 580] on div "بنت نجد 11 August" at bounding box center [241, 582] width 241 height 14
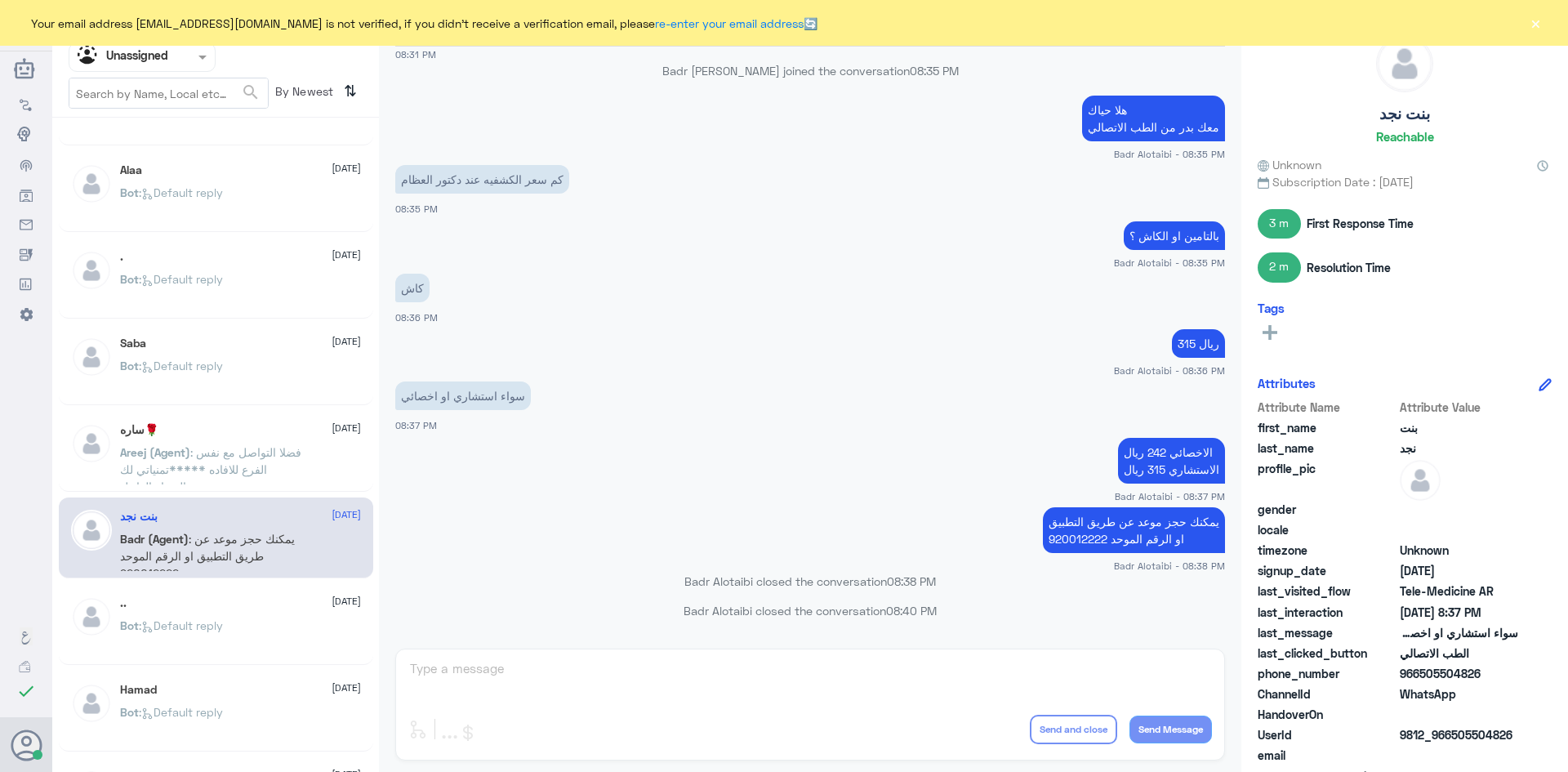
scroll to position [163, 0]
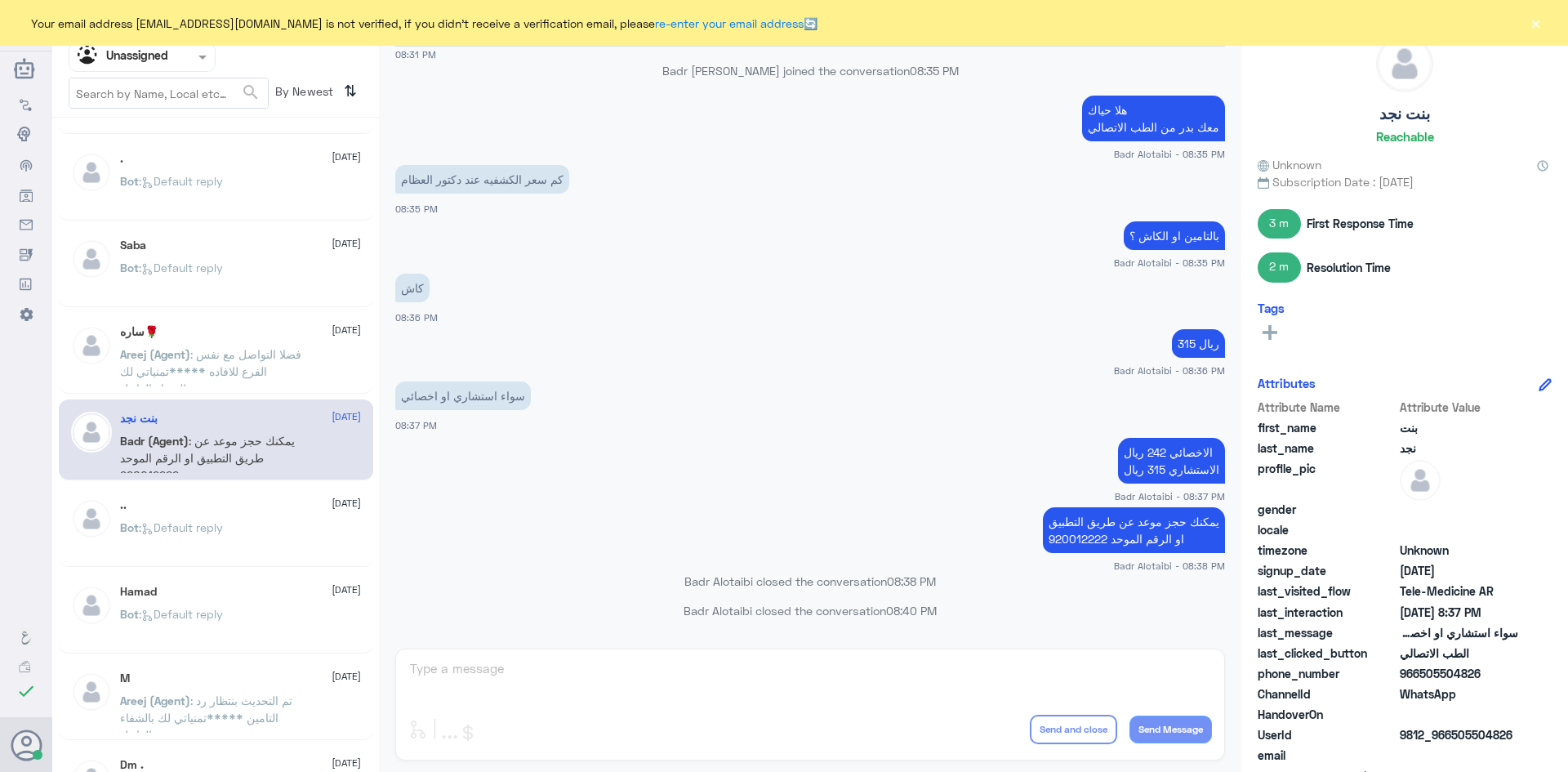
click at [268, 518] on div ".. 11 August Bot : Default reply" at bounding box center [241, 528] width 241 height 61
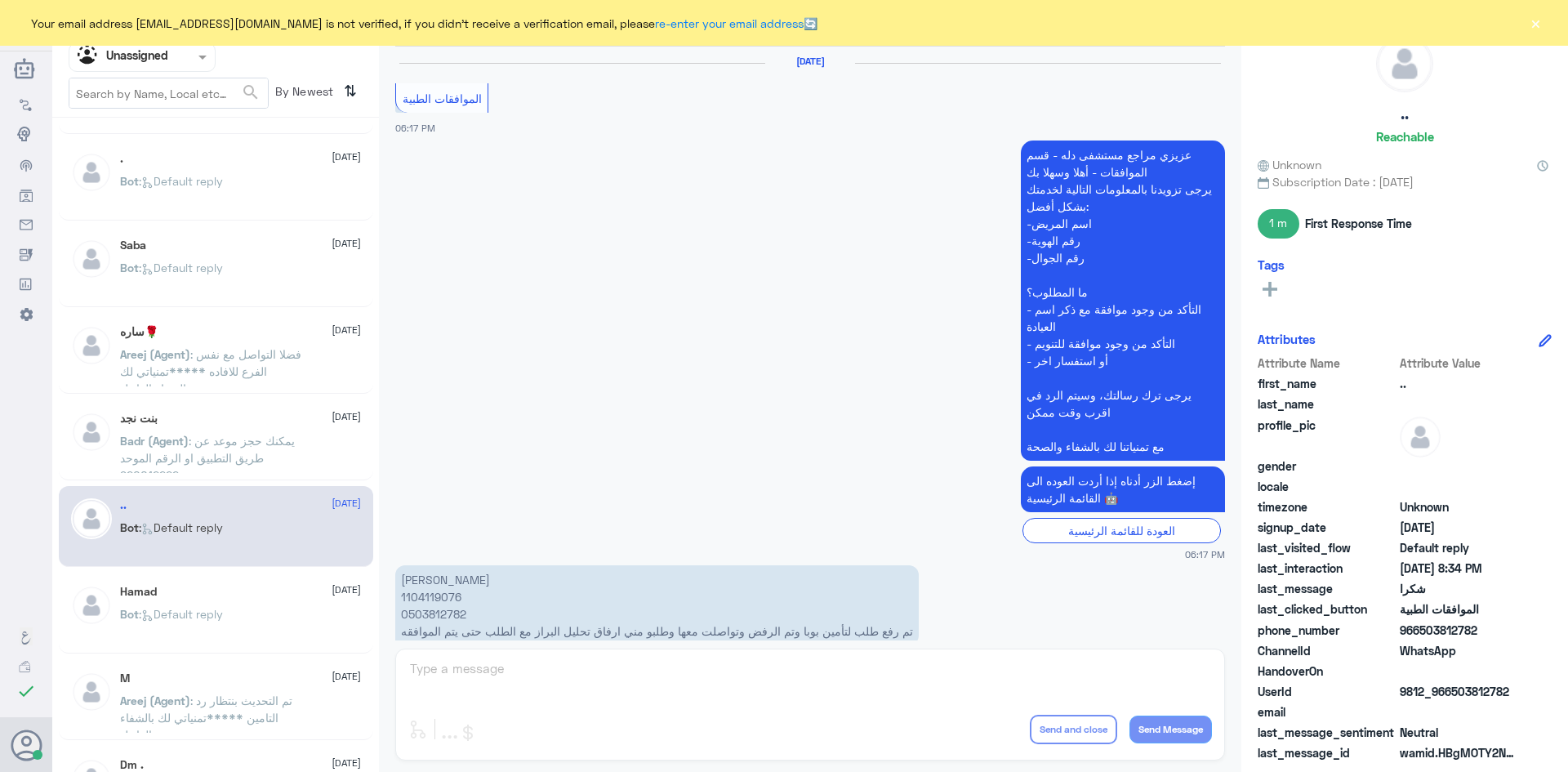
scroll to position [1607, 0]
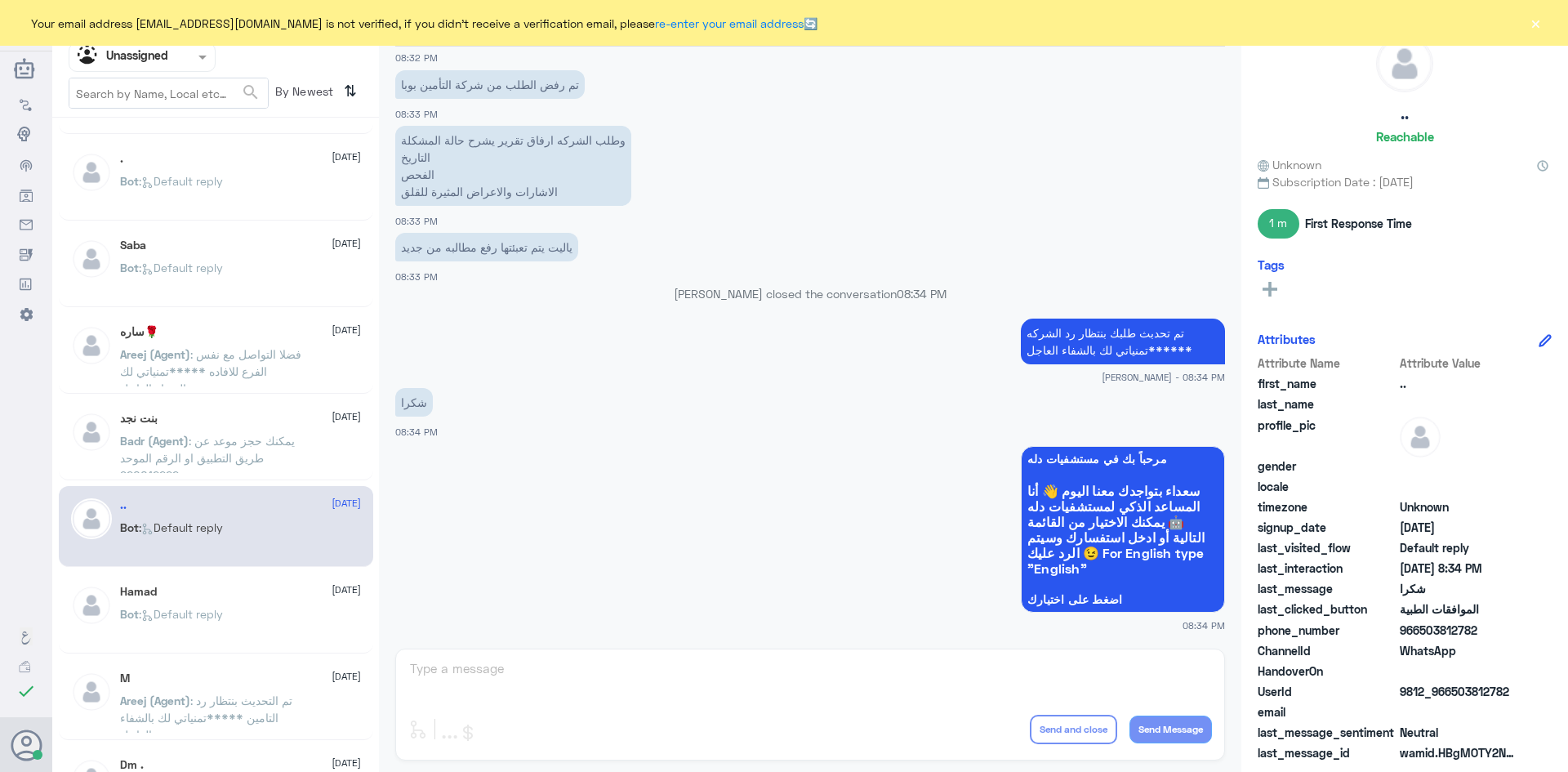
click at [278, 603] on div "Hamad 11 August Bot : Default reply" at bounding box center [241, 615] width 241 height 61
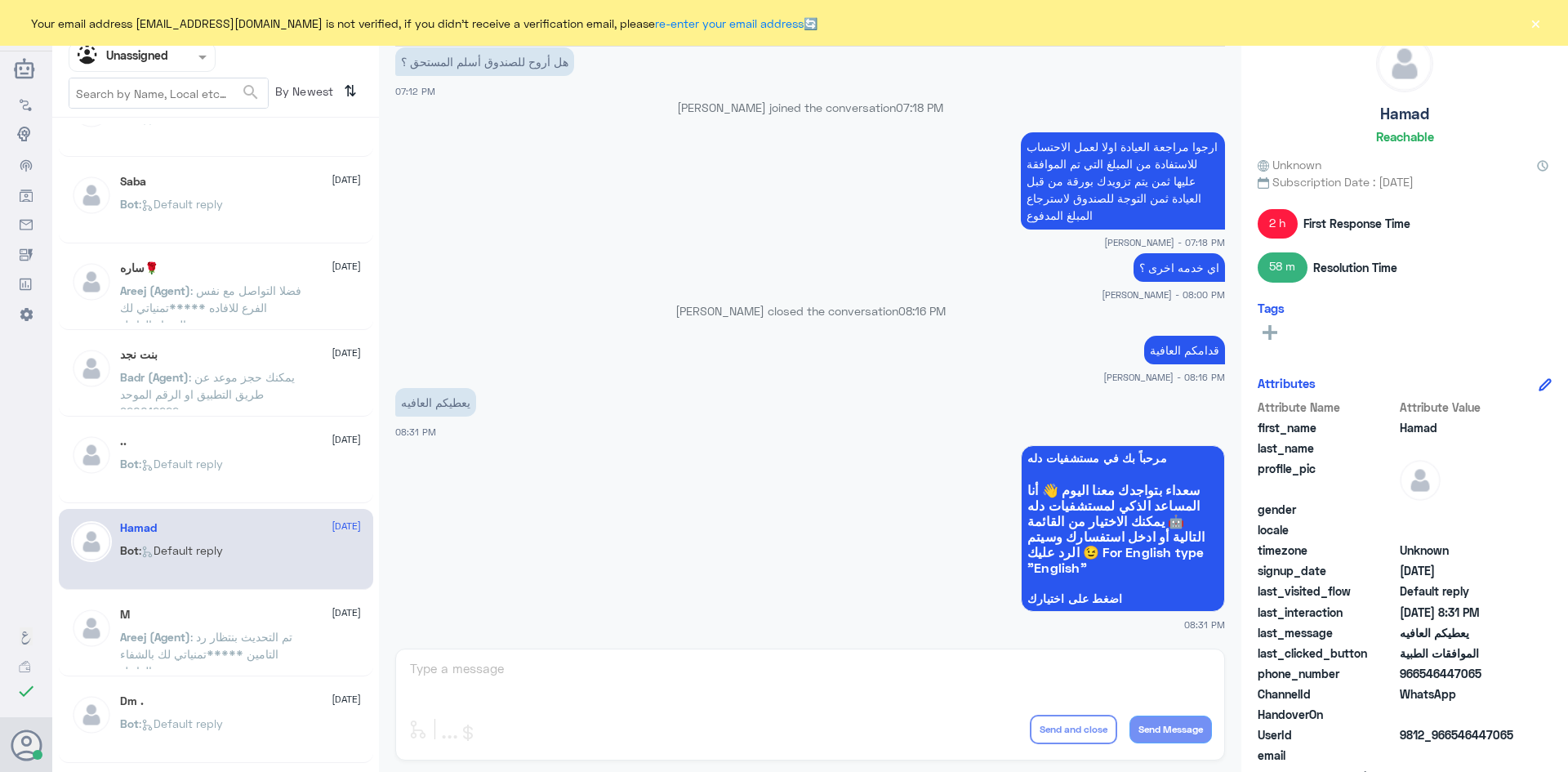
scroll to position [327, 0]
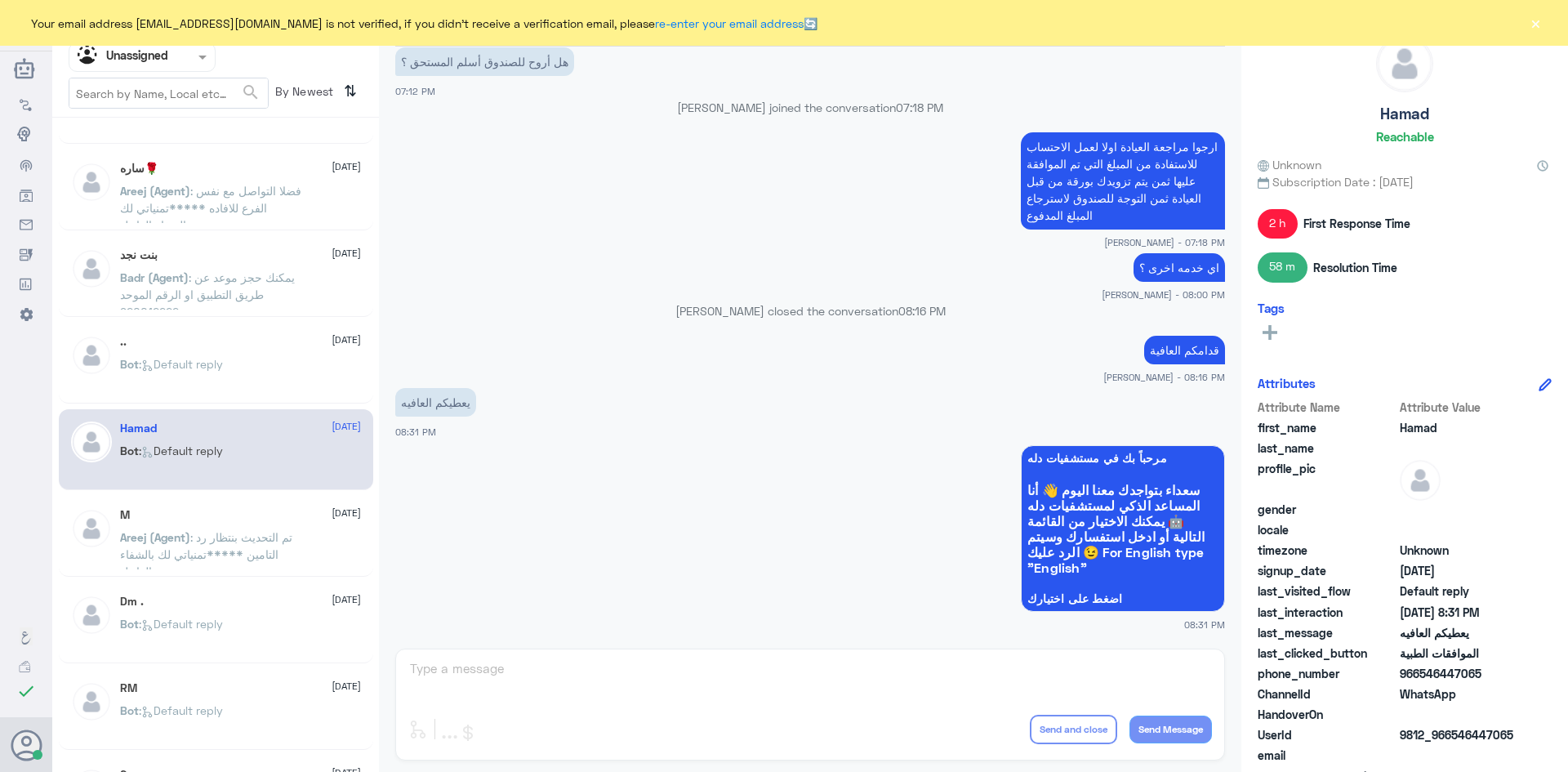
click at [273, 523] on div "M 11 August Areej (Agent) : تم التحديث بنتظار رد التامين *****تمنياتي لك بالشفا…" at bounding box center [241, 538] width 241 height 61
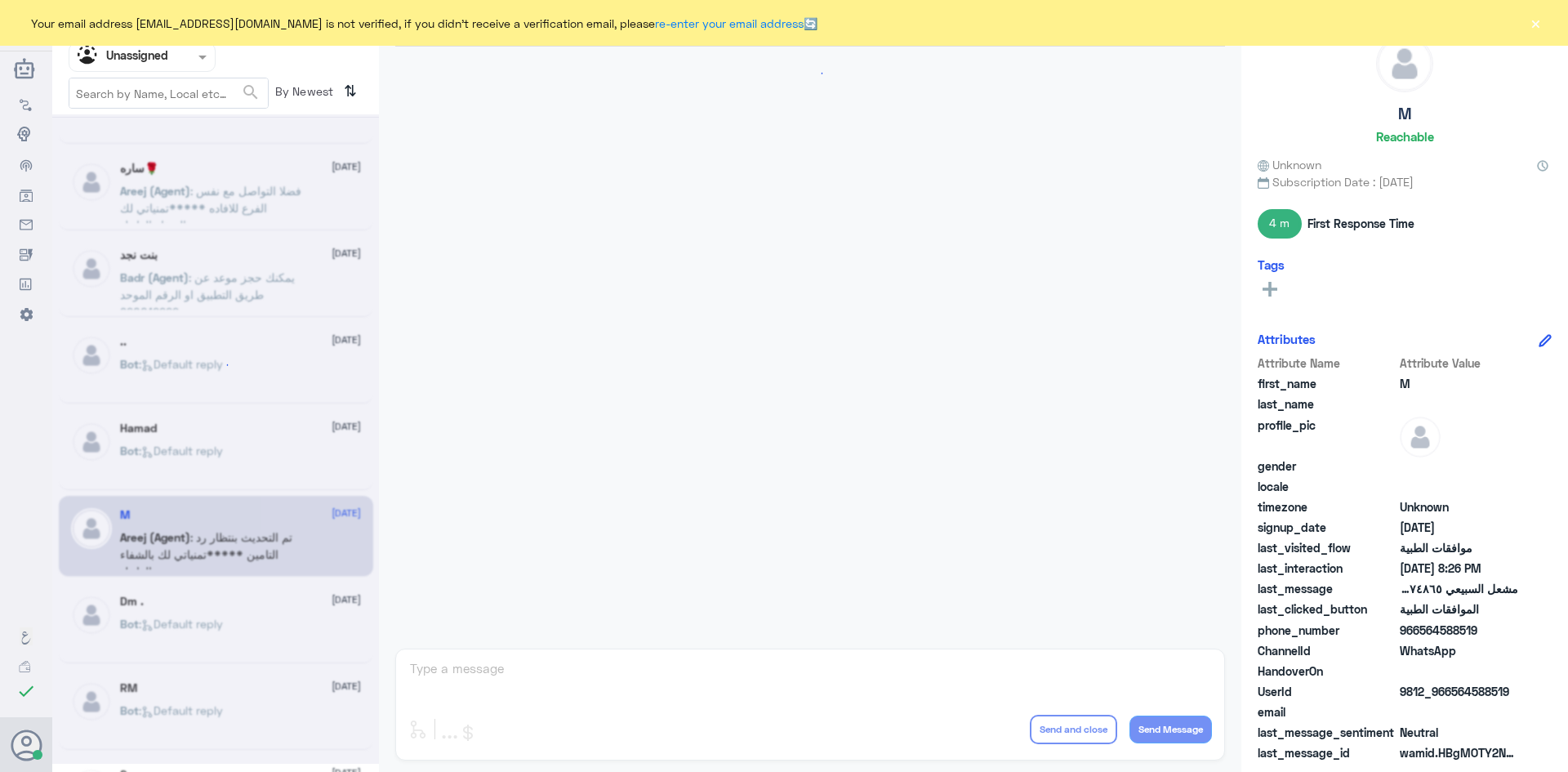
scroll to position [1440, 0]
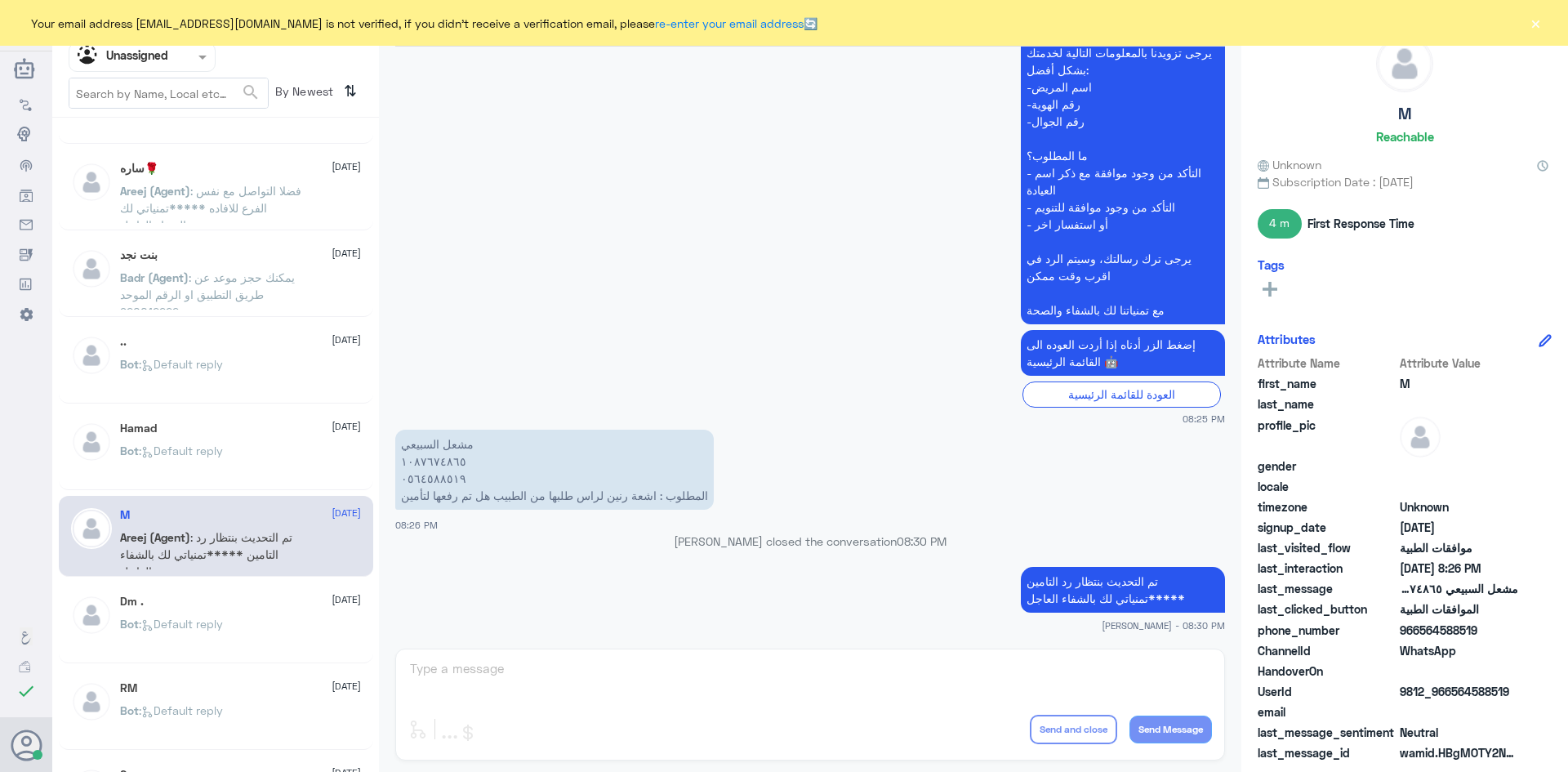
click at [252, 603] on div "Dm . 11 August" at bounding box center [241, 602] width 241 height 14
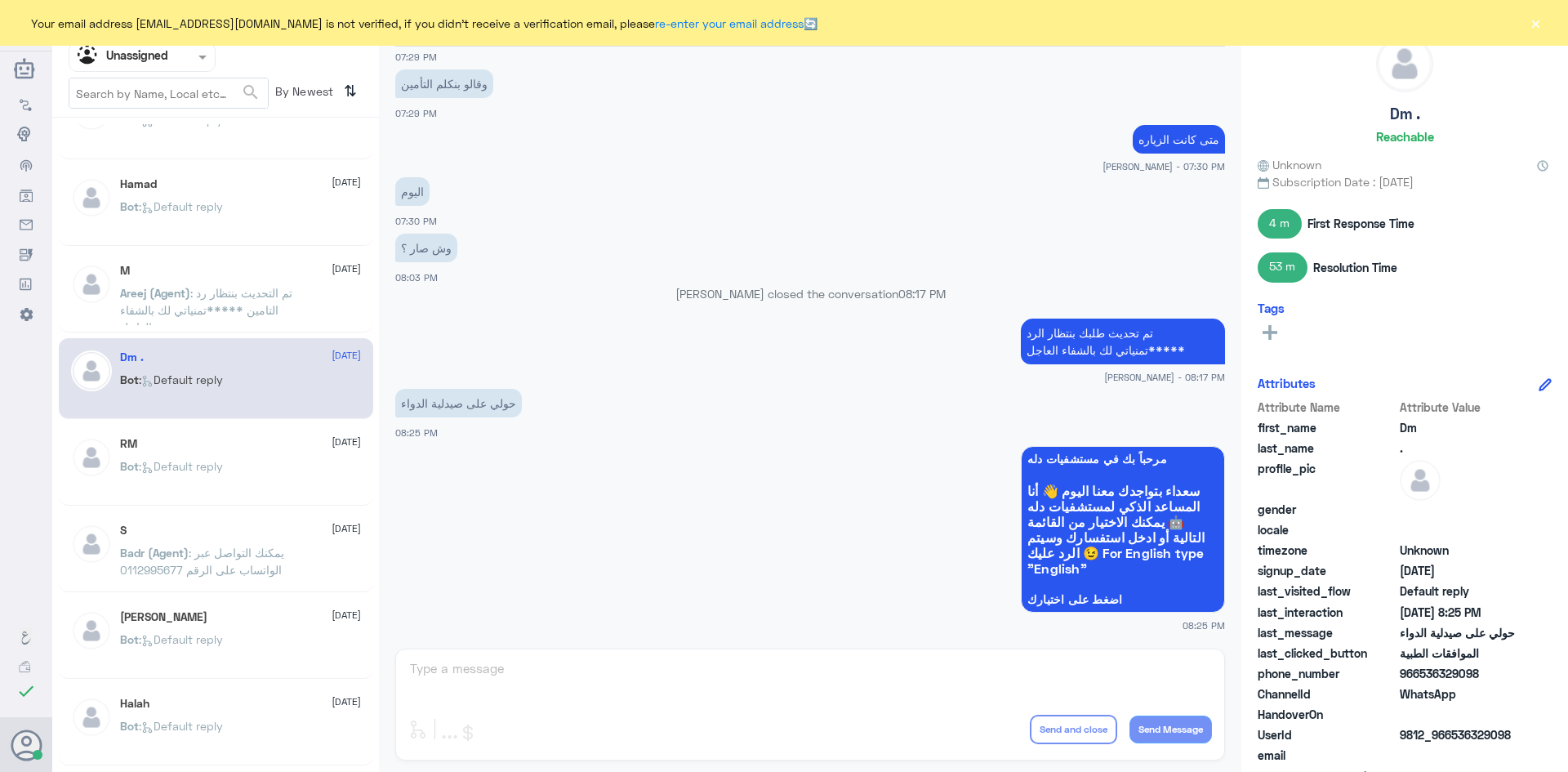
scroll to position [572, 0]
click at [245, 465] on div "Bot : Default reply" at bounding box center [241, 478] width 241 height 37
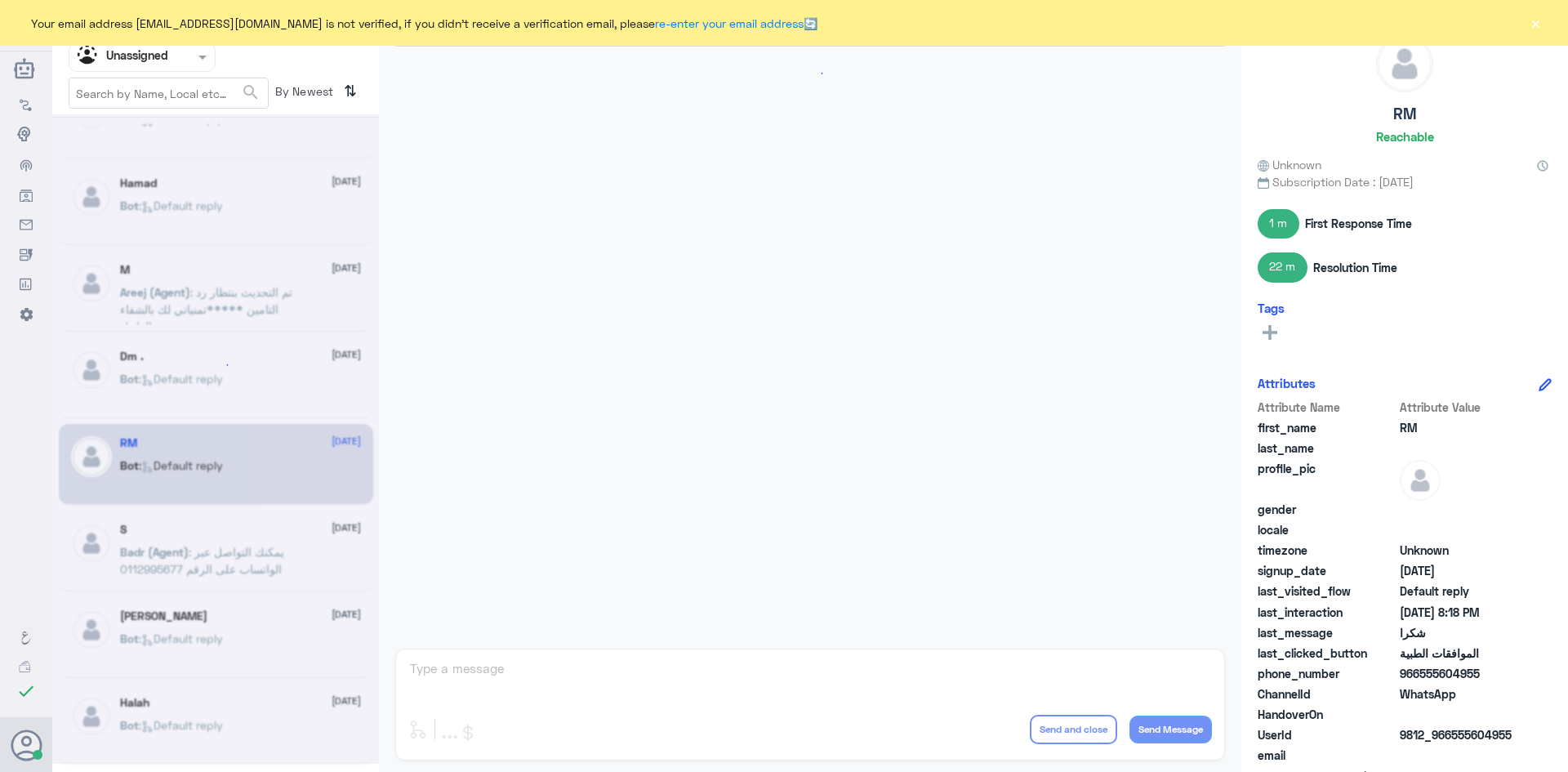
scroll to position [959, 0]
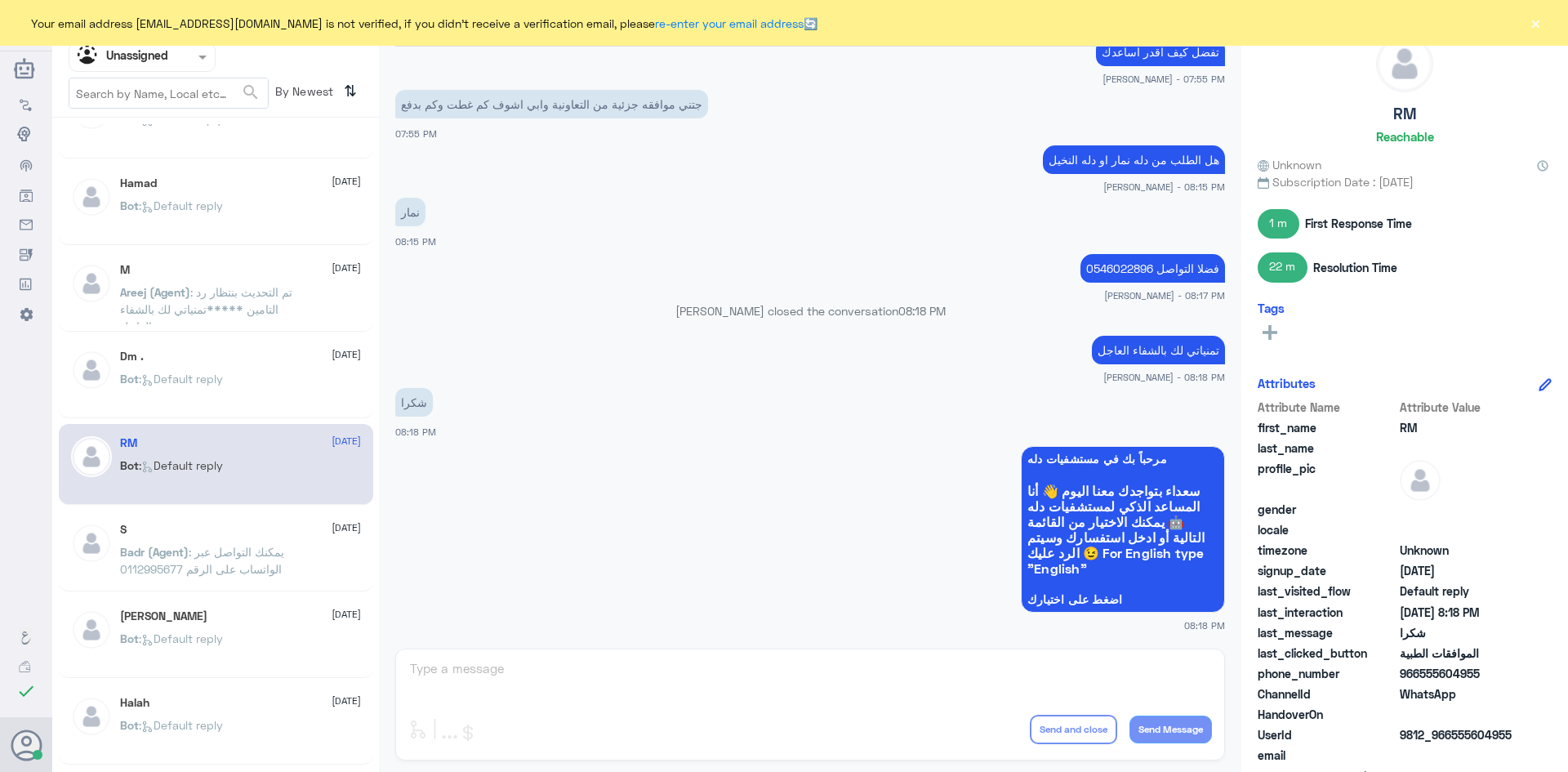
click at [252, 530] on div "S 11 August" at bounding box center [241, 530] width 241 height 14
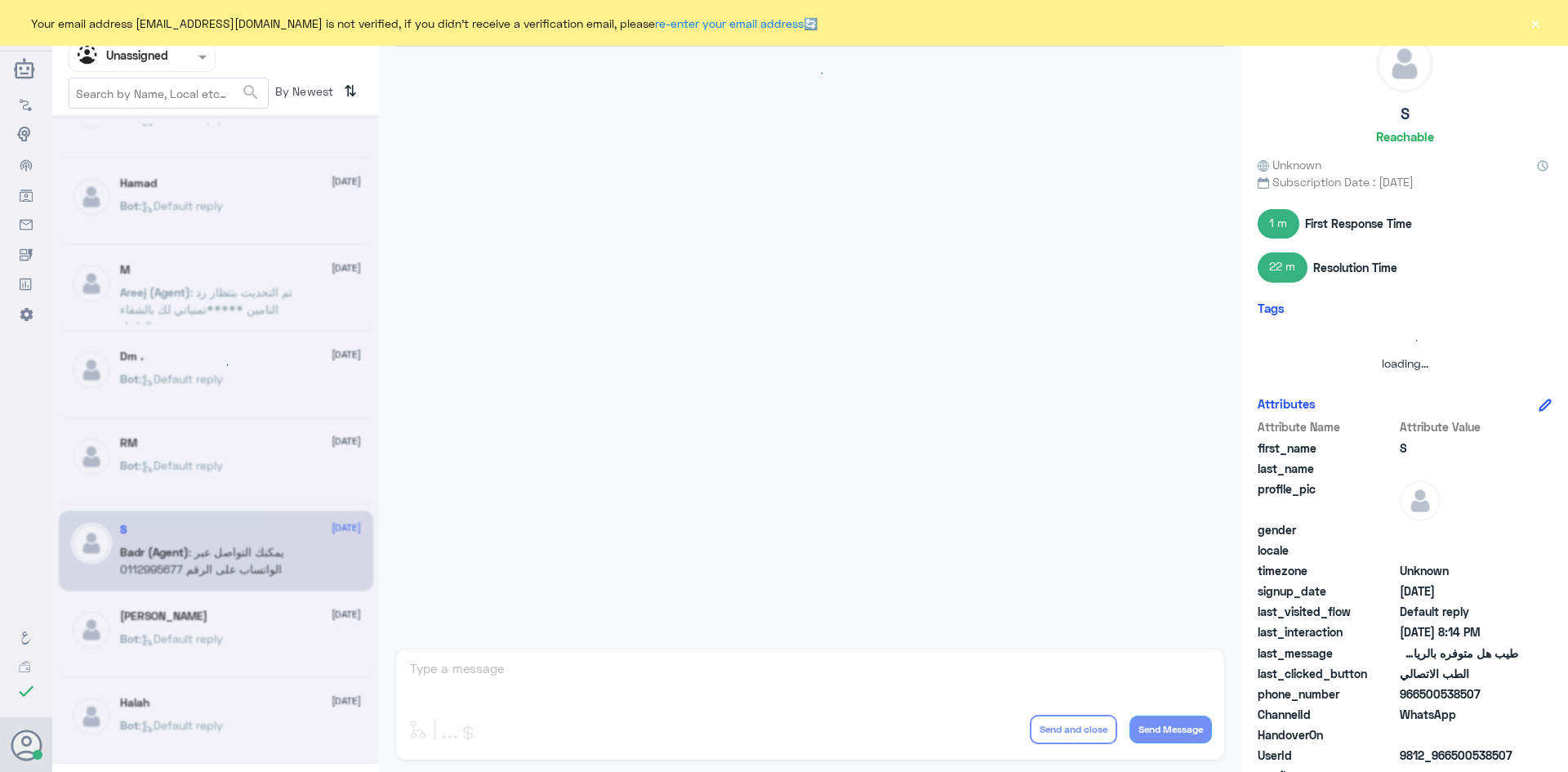
scroll to position [681, 0]
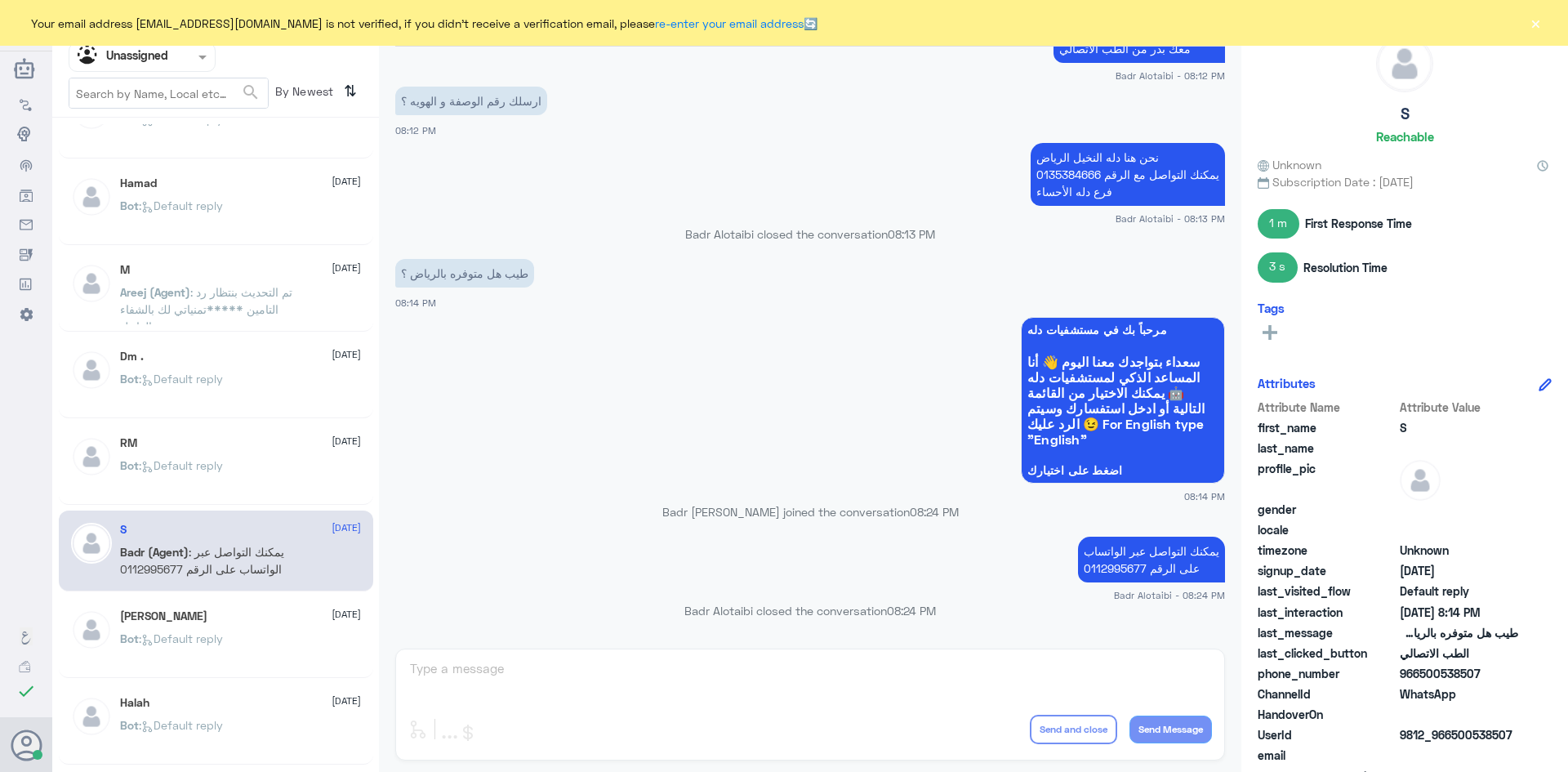
click at [282, 618] on div "AlANoud ALHundi 11 August" at bounding box center [241, 617] width 241 height 14
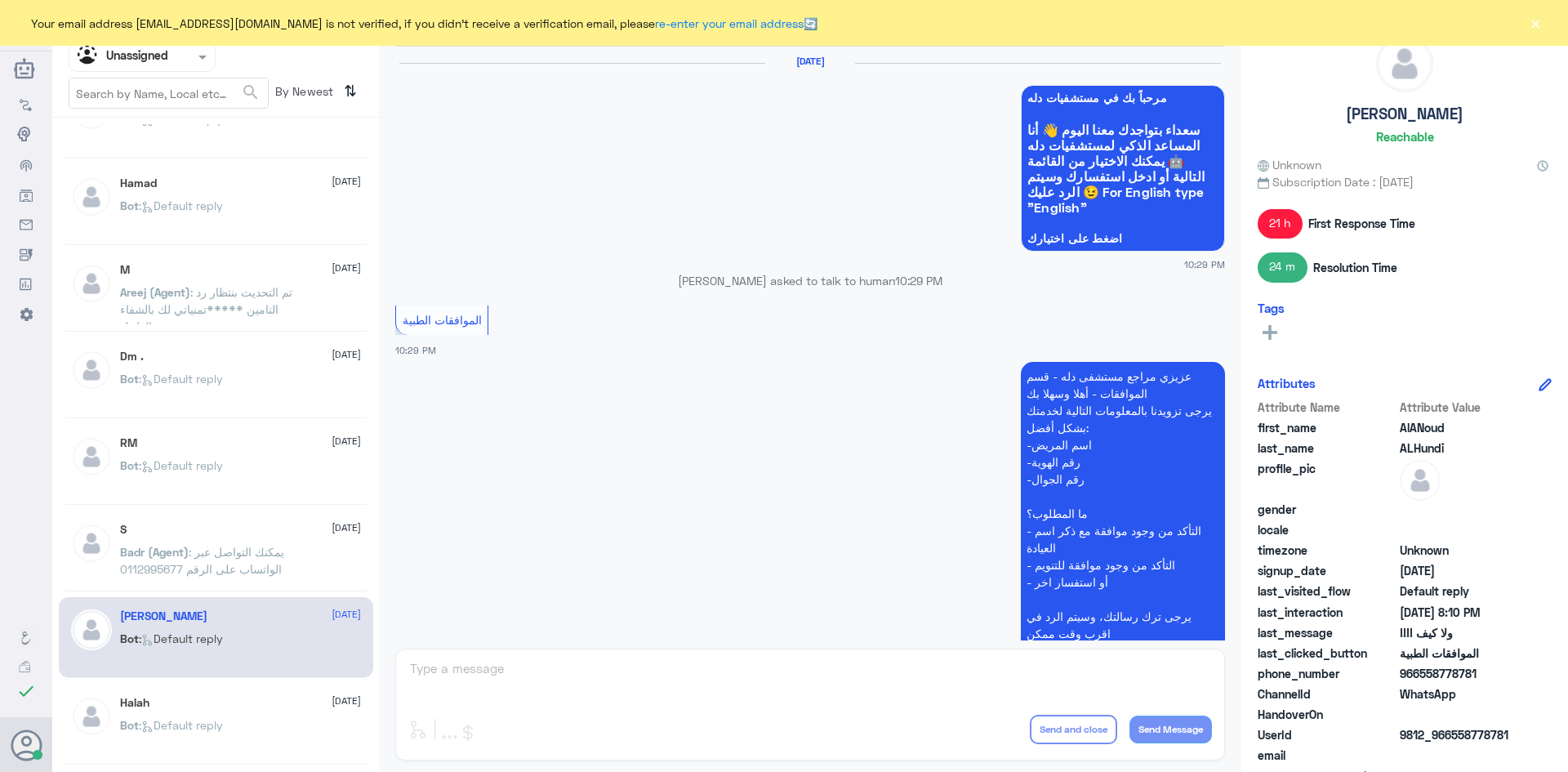
scroll to position [2110, 0]
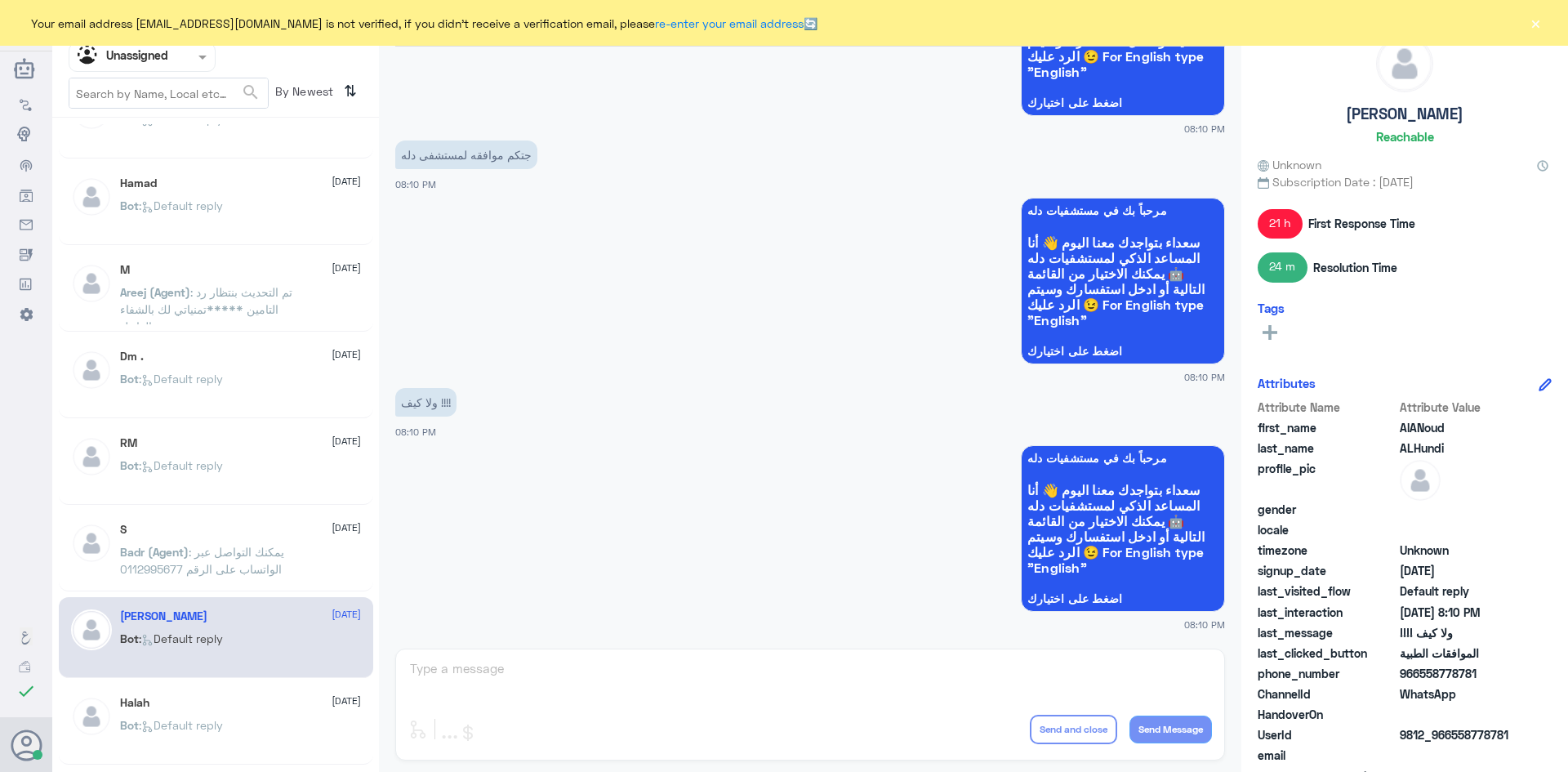
click at [240, 710] on div "Halah 11 August Bot : Default reply" at bounding box center [241, 725] width 241 height 61
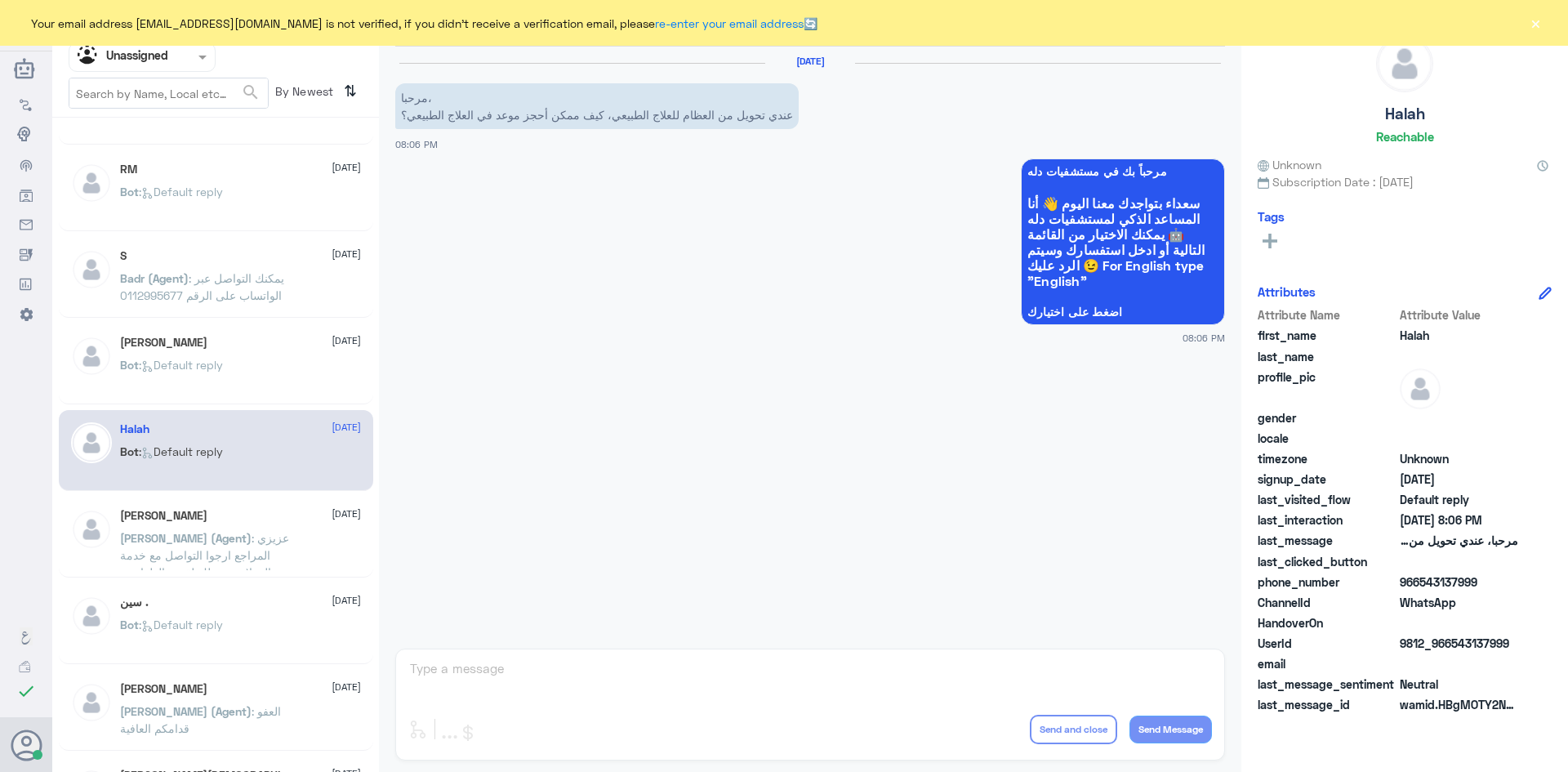
scroll to position [899, 0]
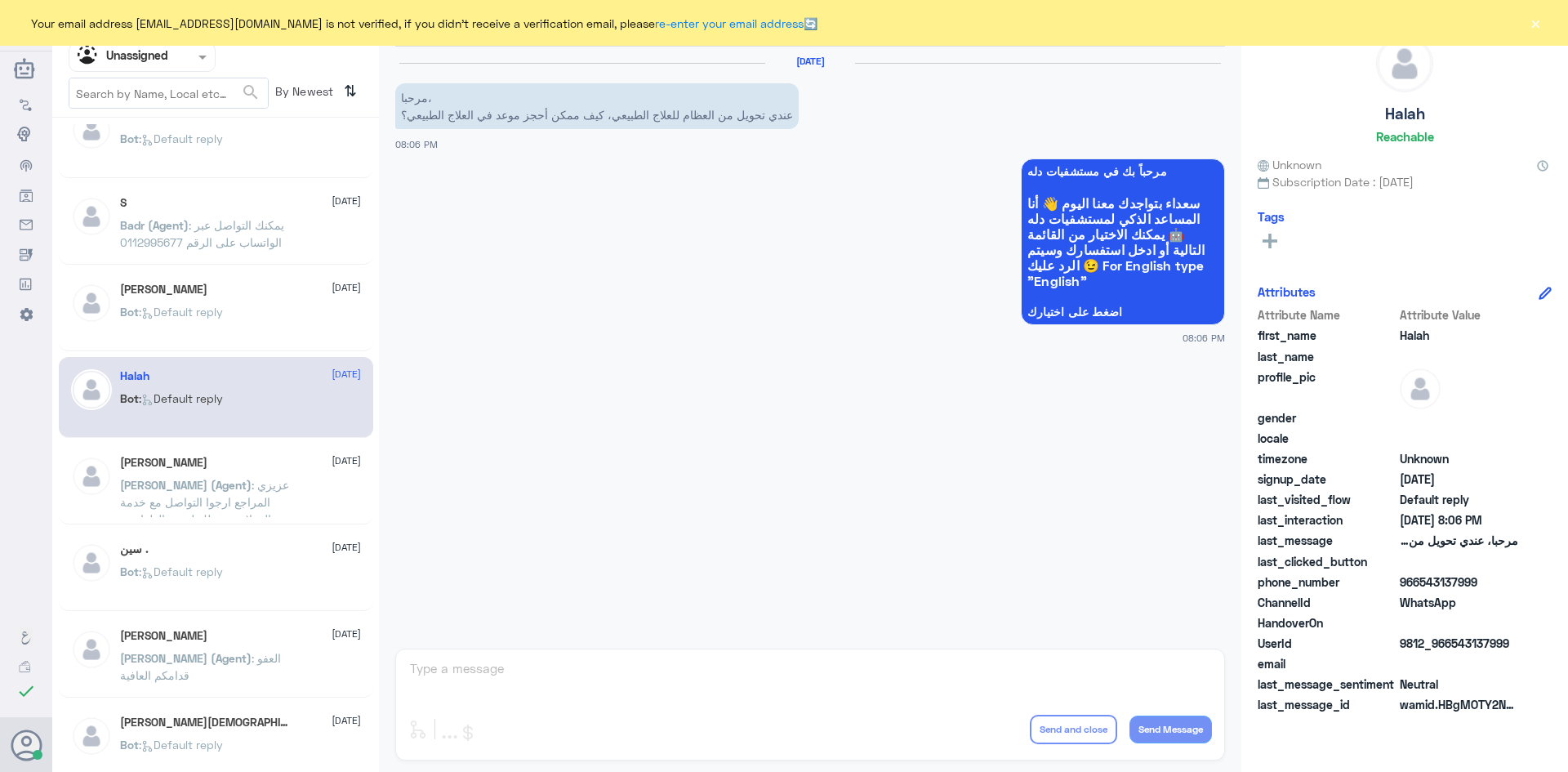
click at [246, 476] on p "Nasser (Agent) : عزيزي المراجع ارجوا التواصل مع خدمة العملاء وتحويلك لقسم الطوا…" at bounding box center [212, 496] width 183 height 41
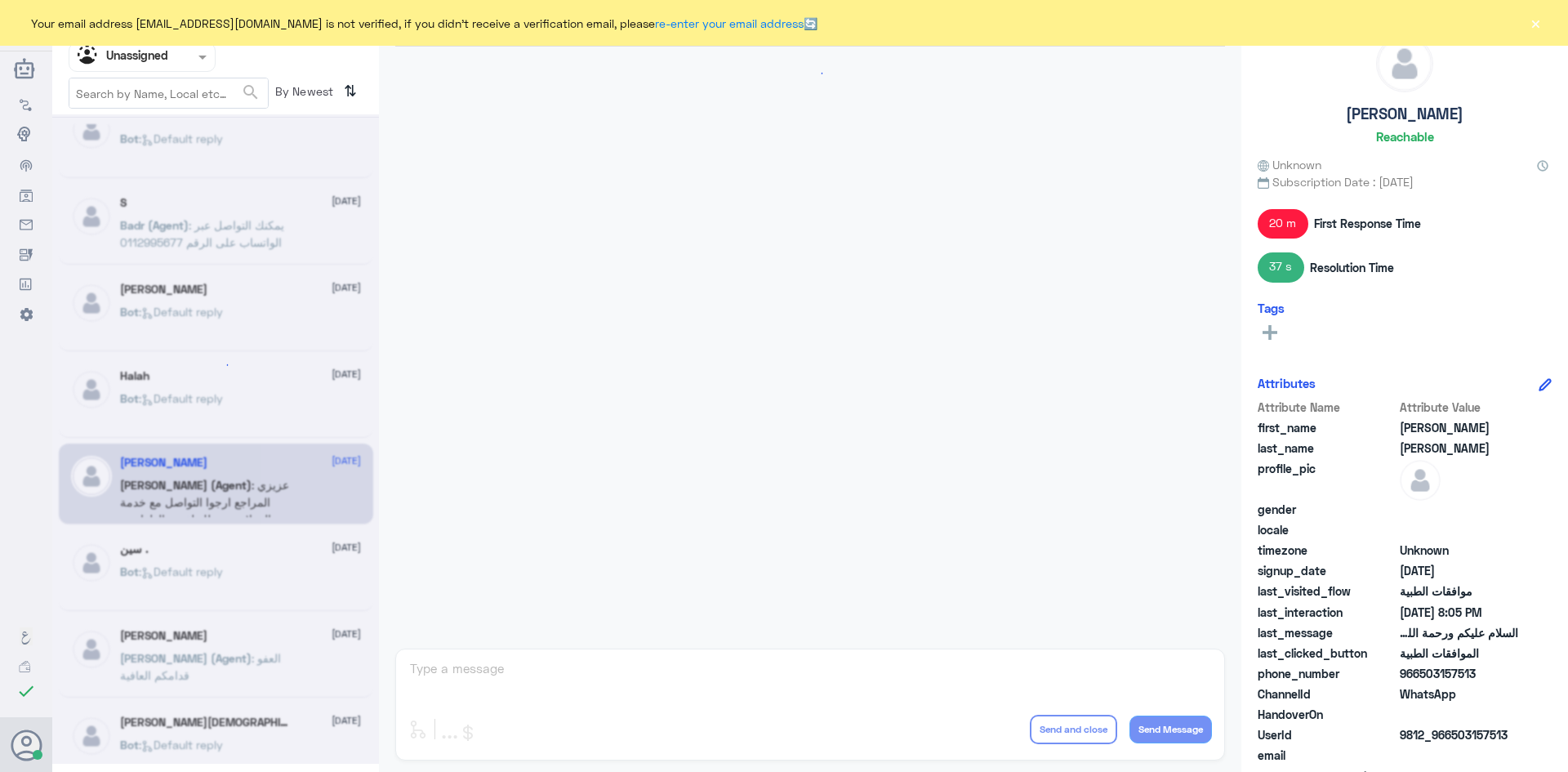
scroll to position [456, 0]
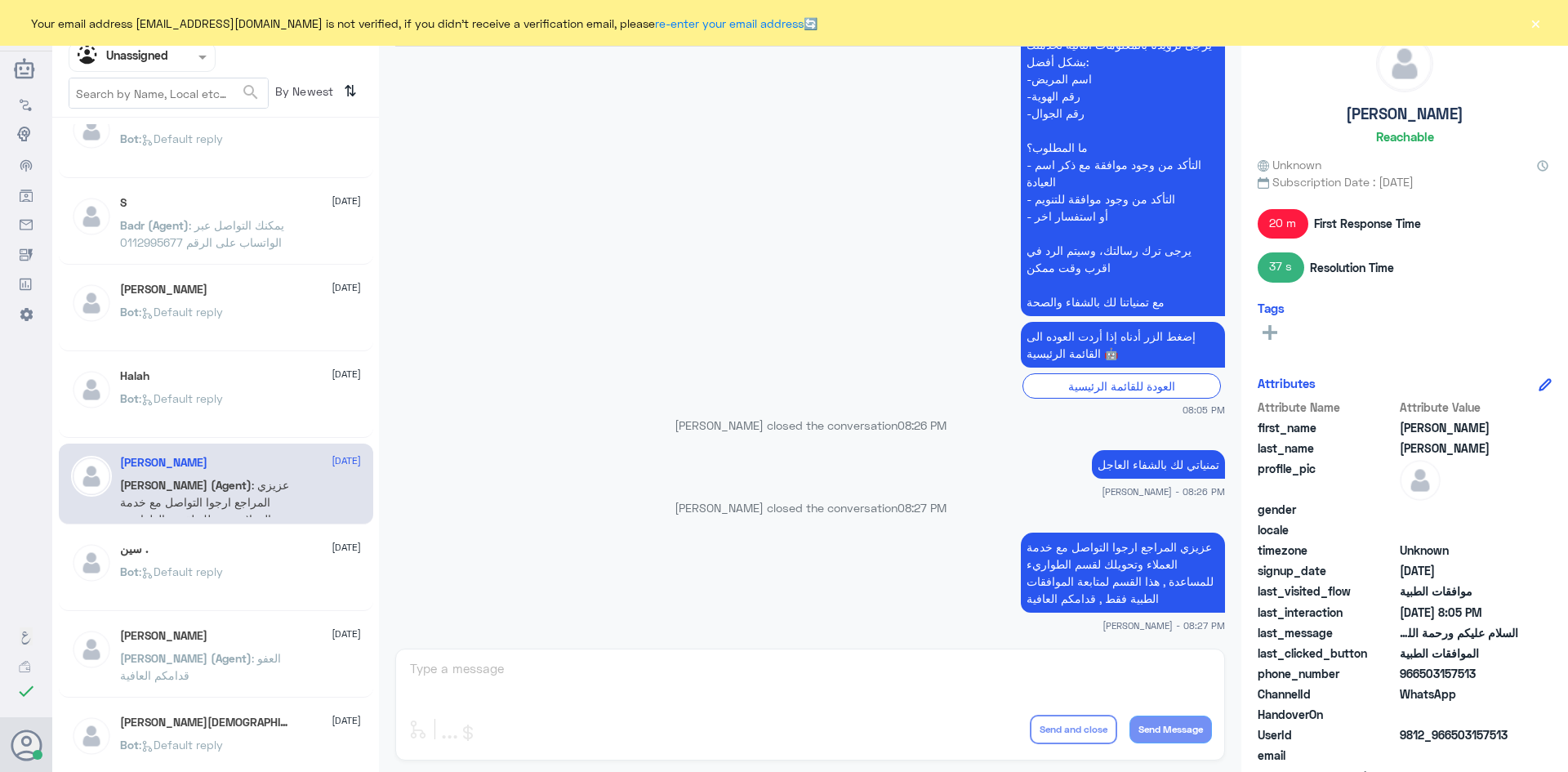
click at [200, 60] on span at bounding box center [204, 56] width 20 height 17
click at [138, 101] on div "All" at bounding box center [142, 95] width 147 height 30
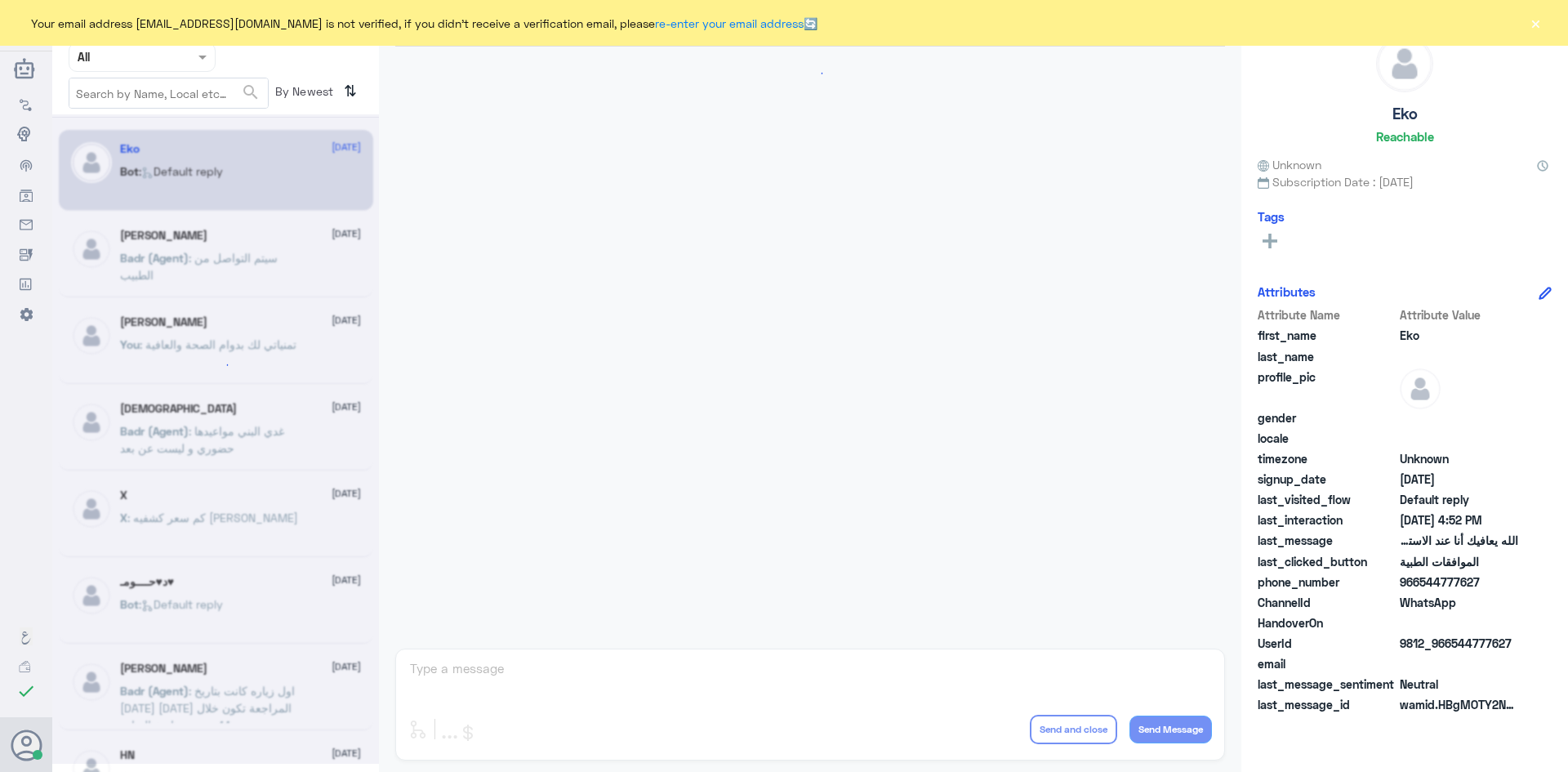
scroll to position [1560, 0]
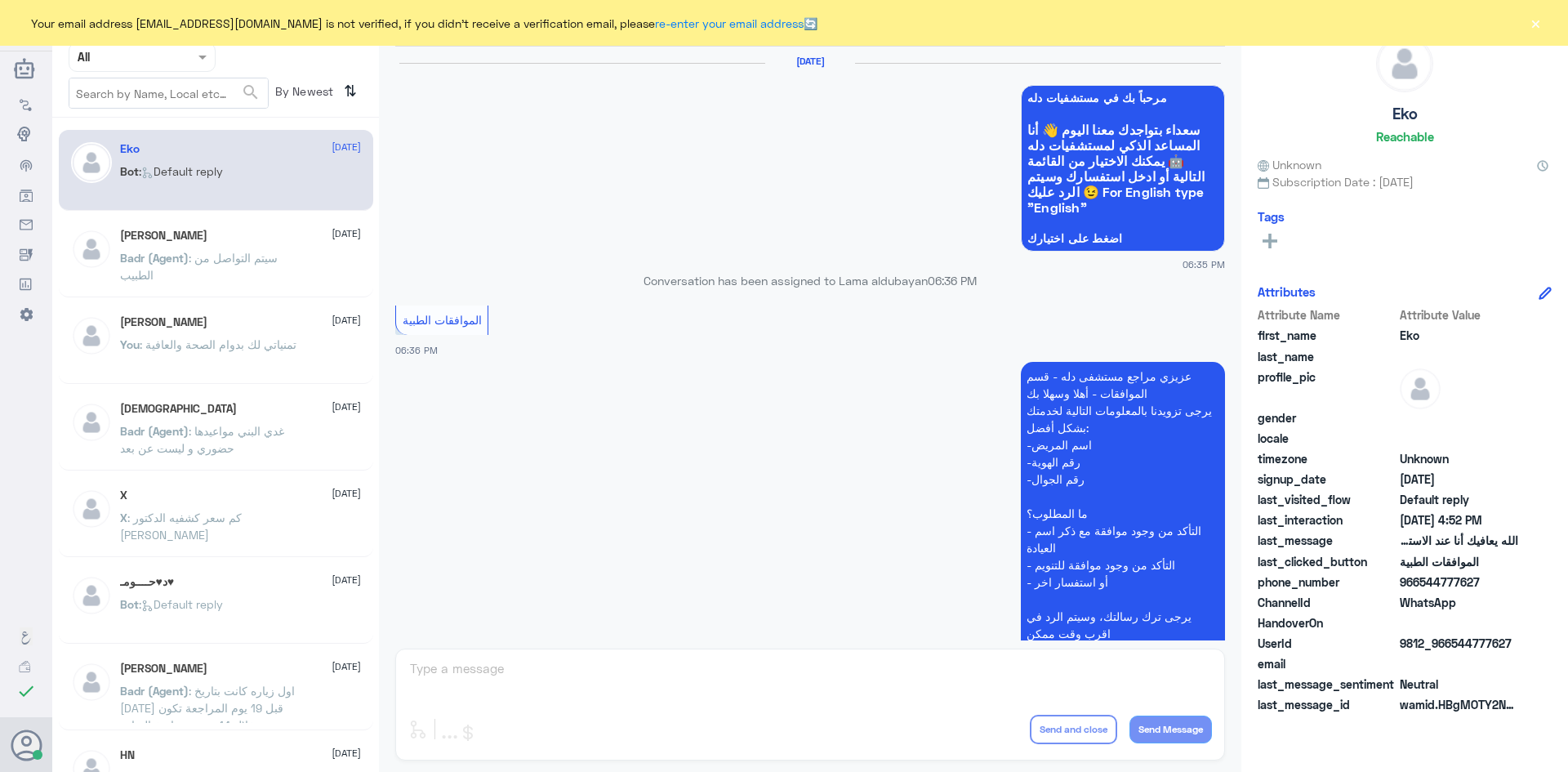
scroll to position [1560, 0]
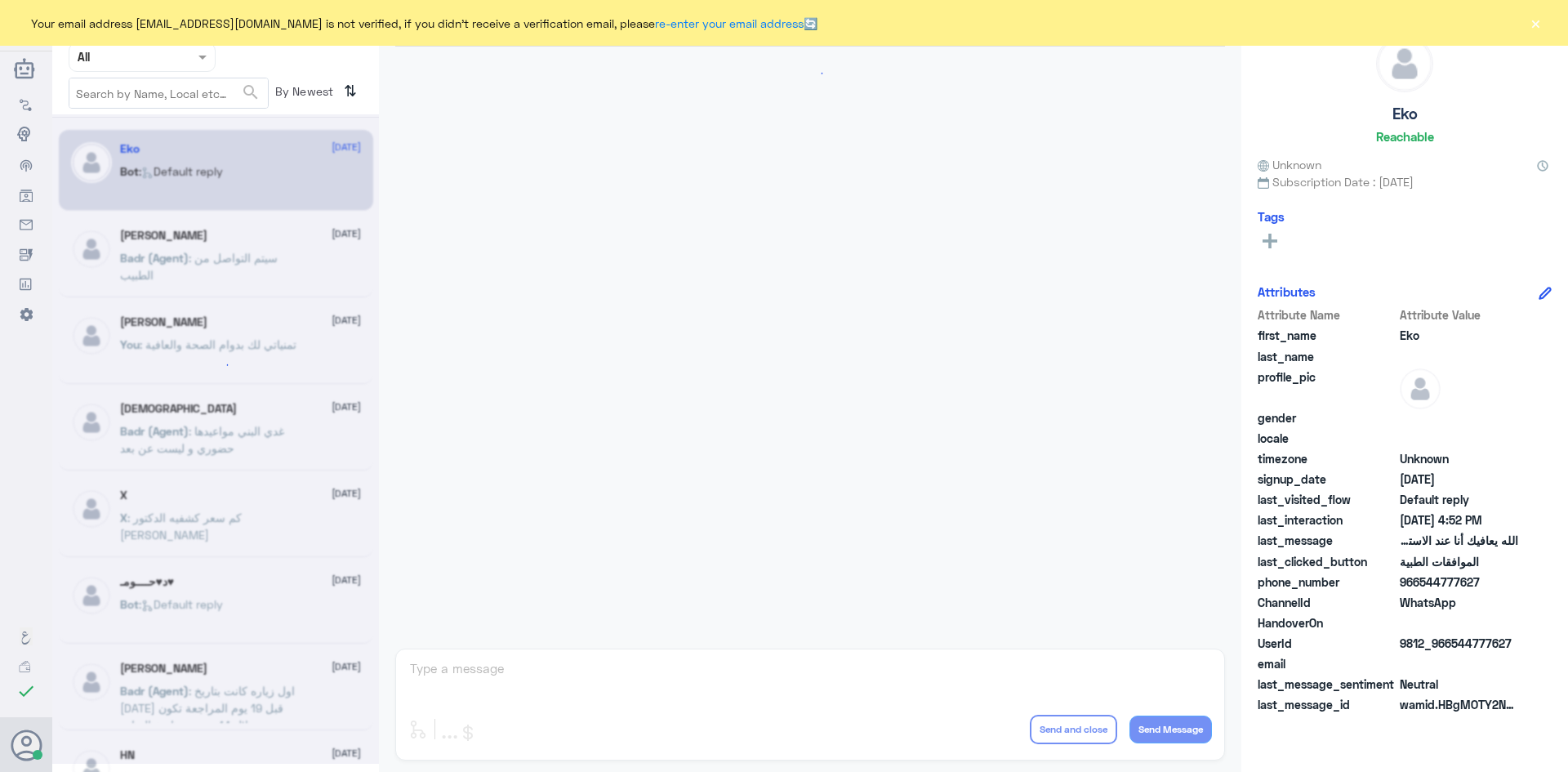
scroll to position [1560, 0]
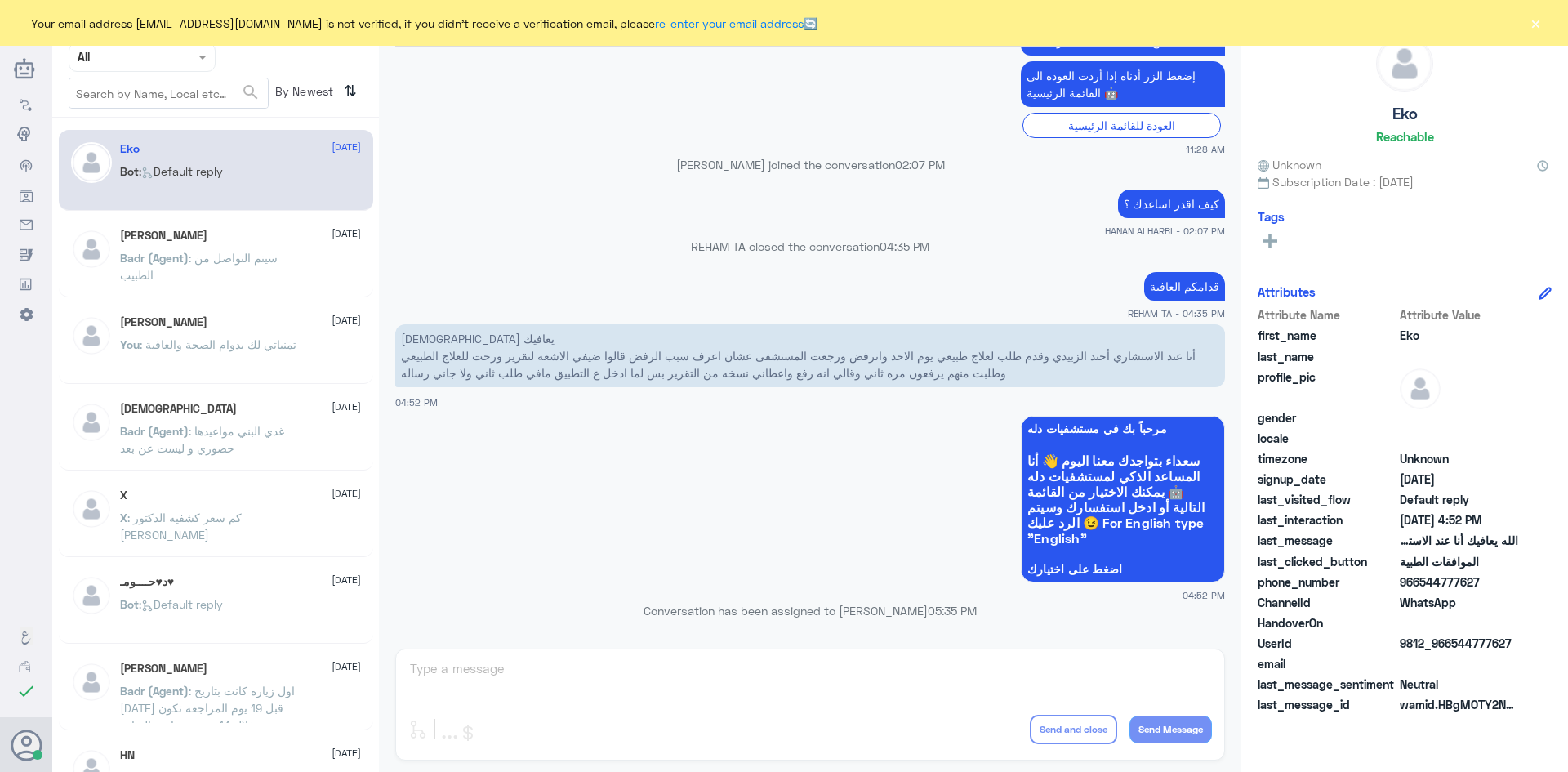
click at [1537, 23] on button "×" at bounding box center [1535, 23] width 16 height 16
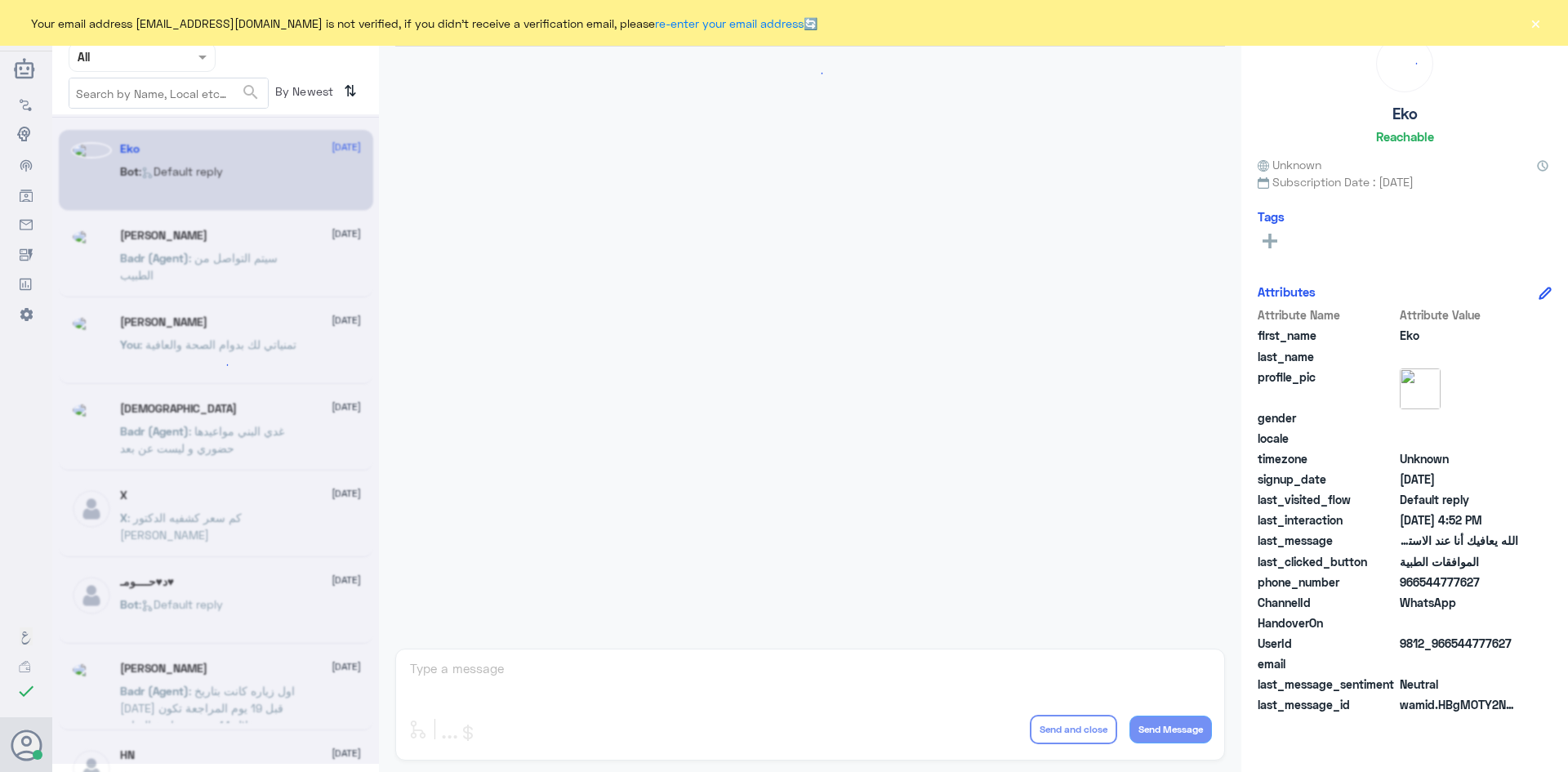
scroll to position [1560, 0]
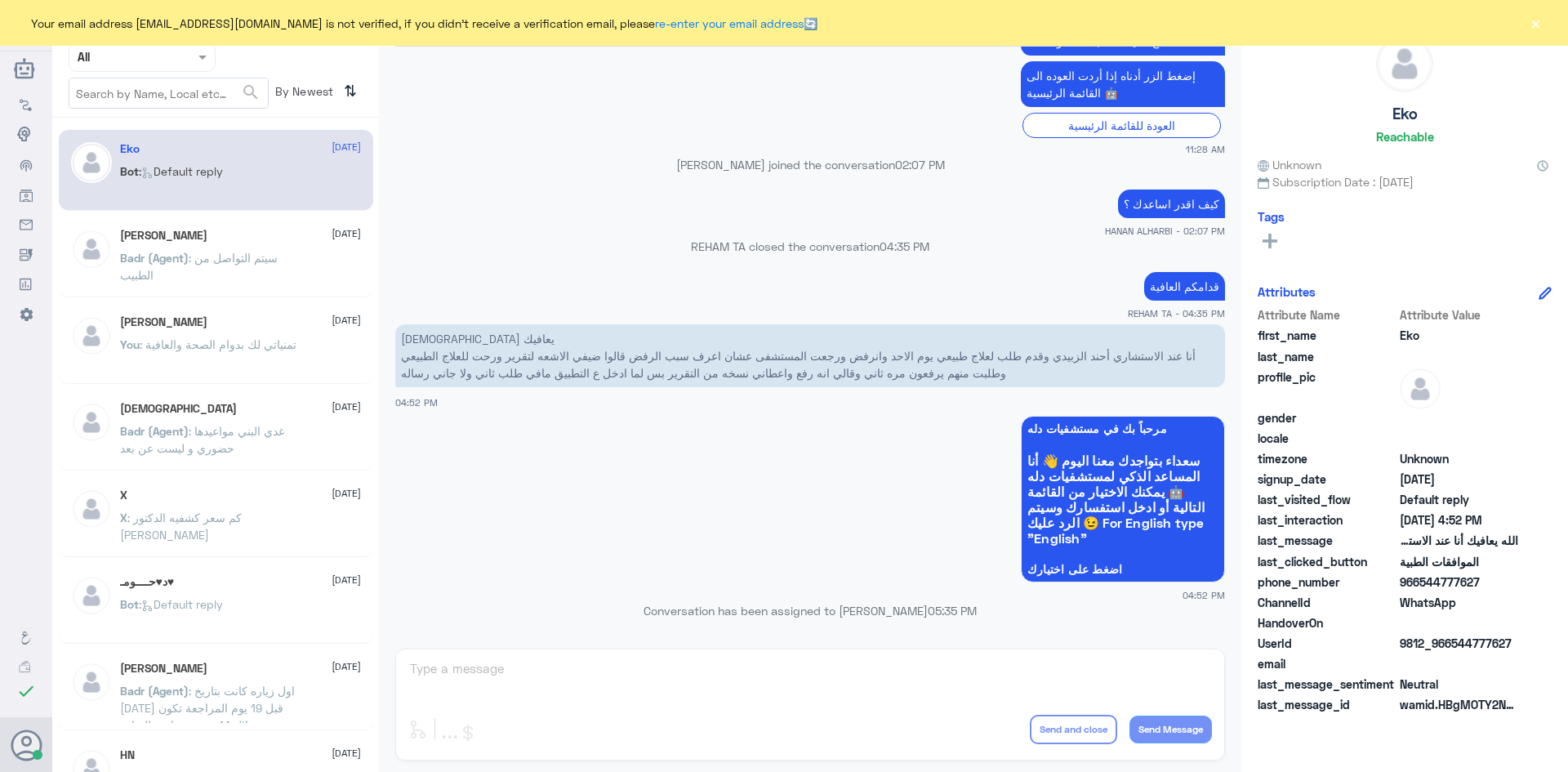
click at [1534, 25] on button "×" at bounding box center [1535, 23] width 16 height 16
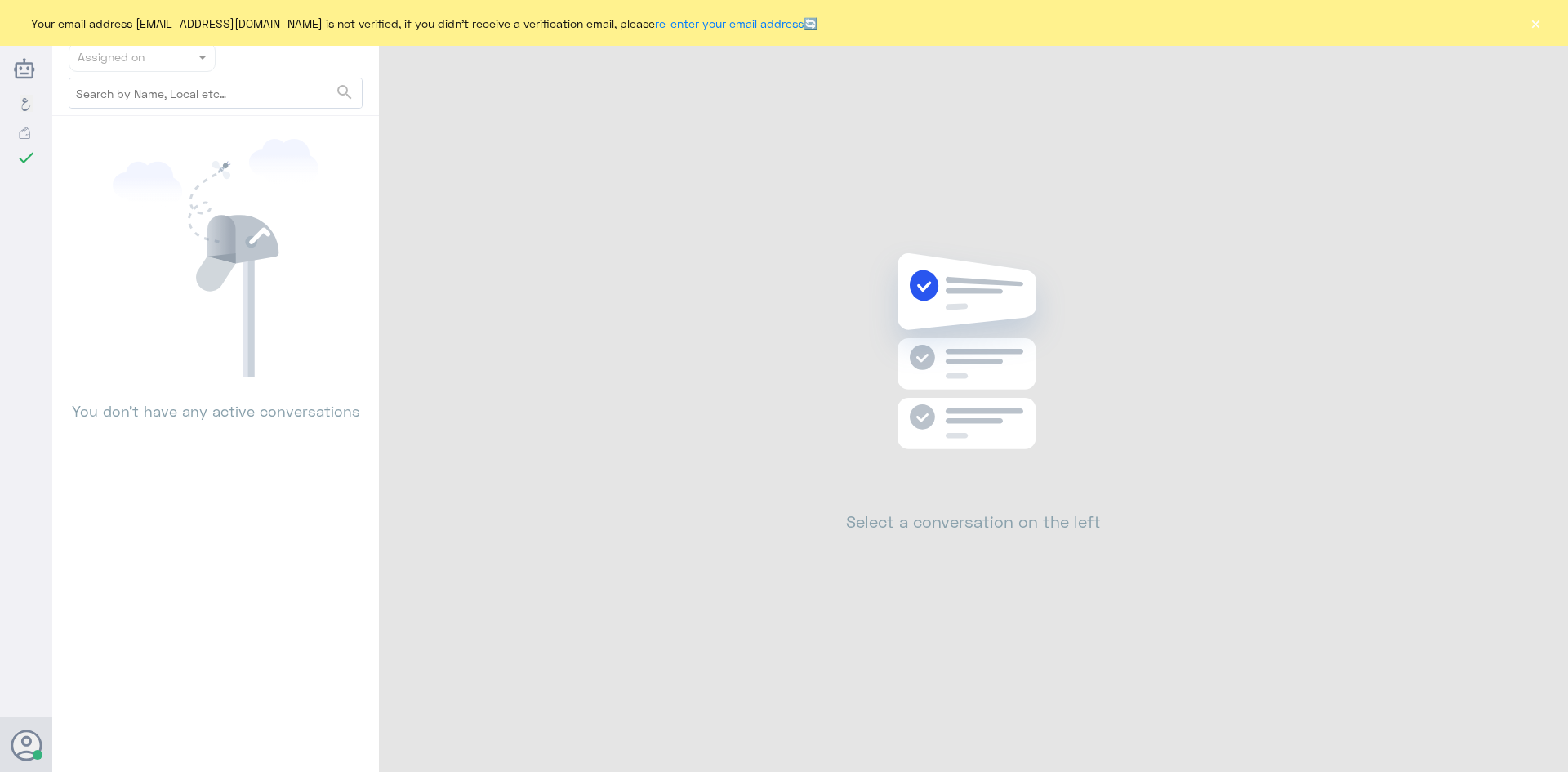
click at [1533, 25] on button "×" at bounding box center [1535, 23] width 16 height 16
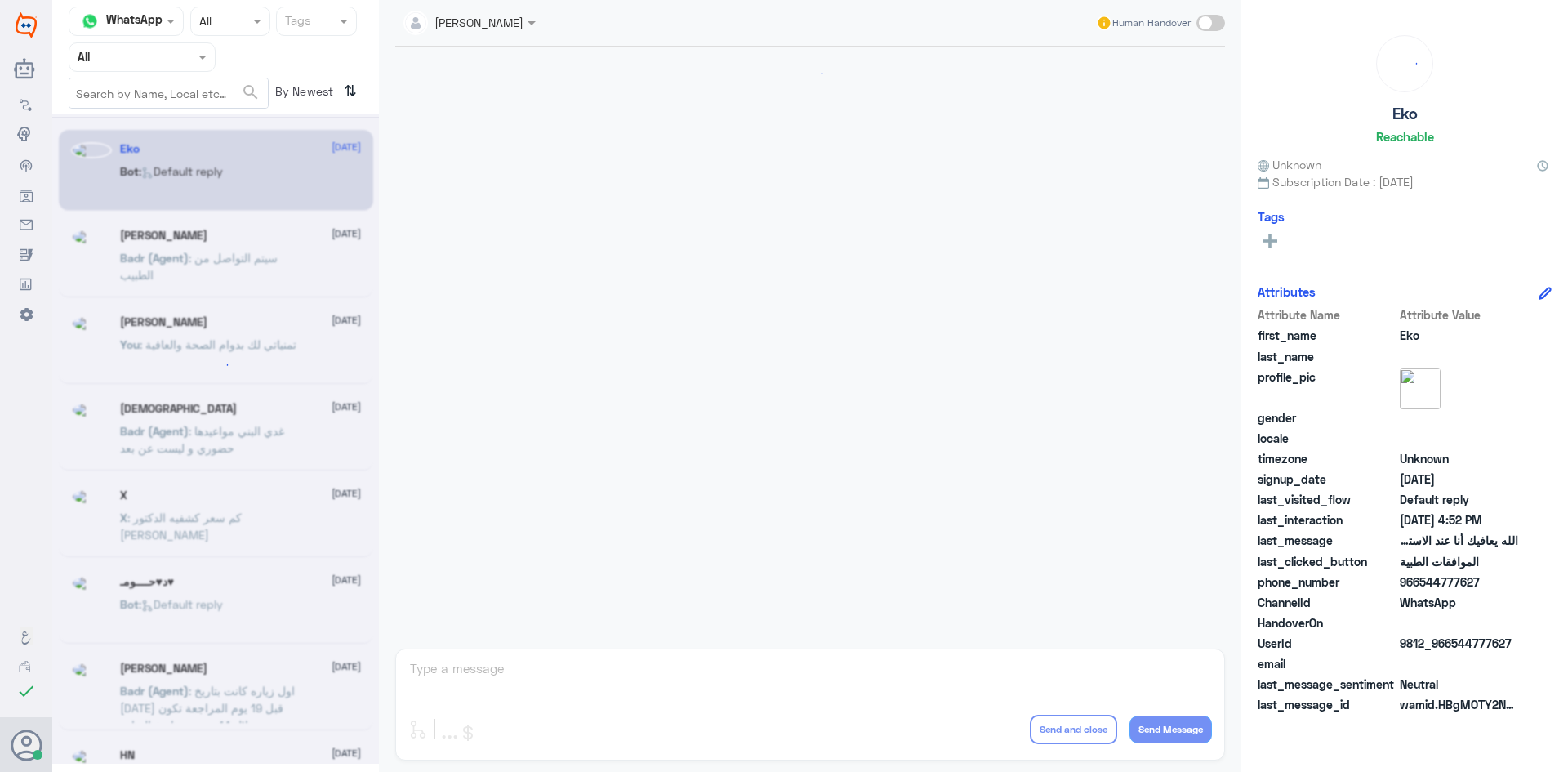
scroll to position [1560, 0]
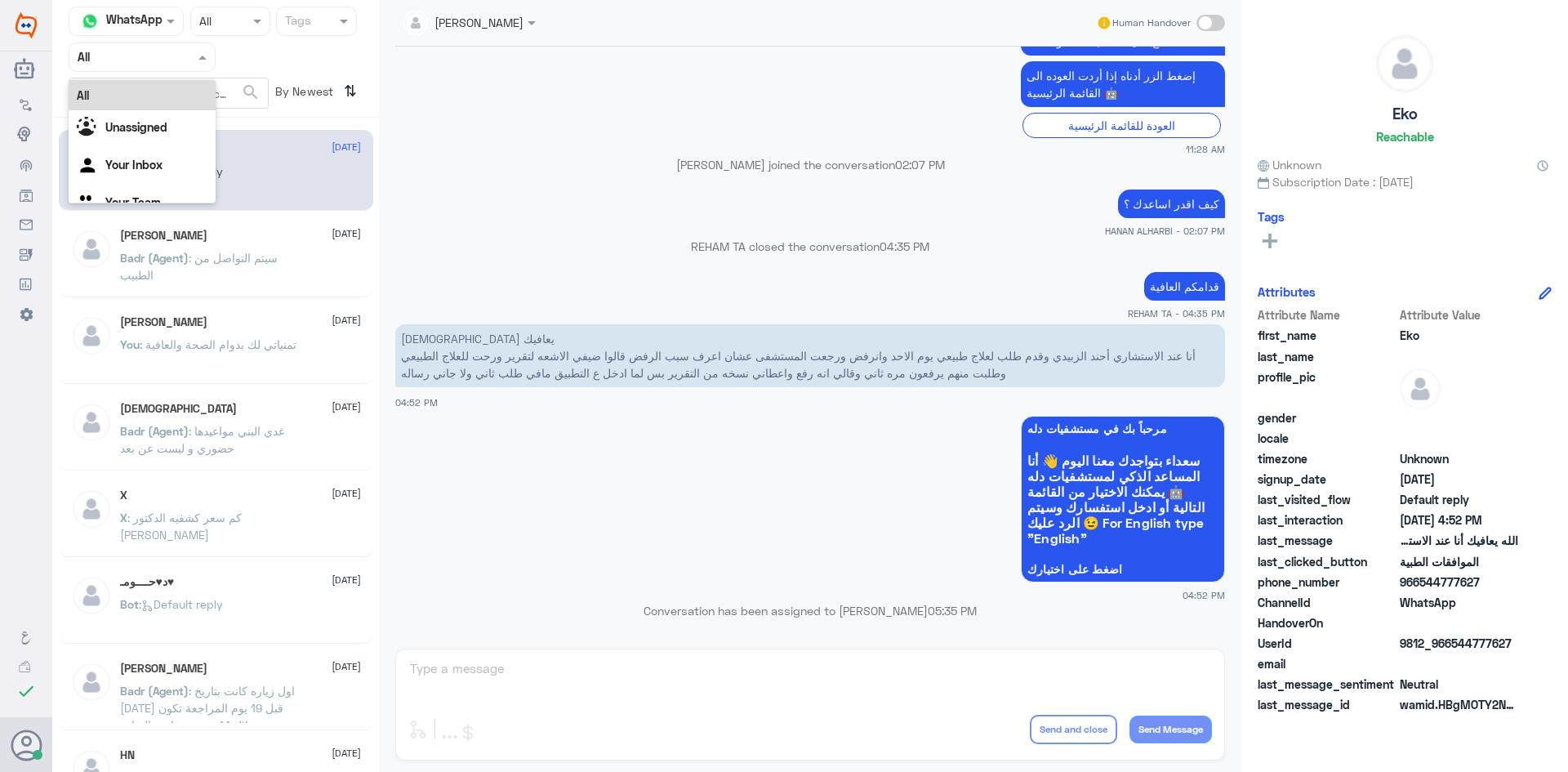
click at [200, 53] on span at bounding box center [204, 56] width 20 height 17
click at [173, 116] on div "Unassigned" at bounding box center [142, 129] width 147 height 38
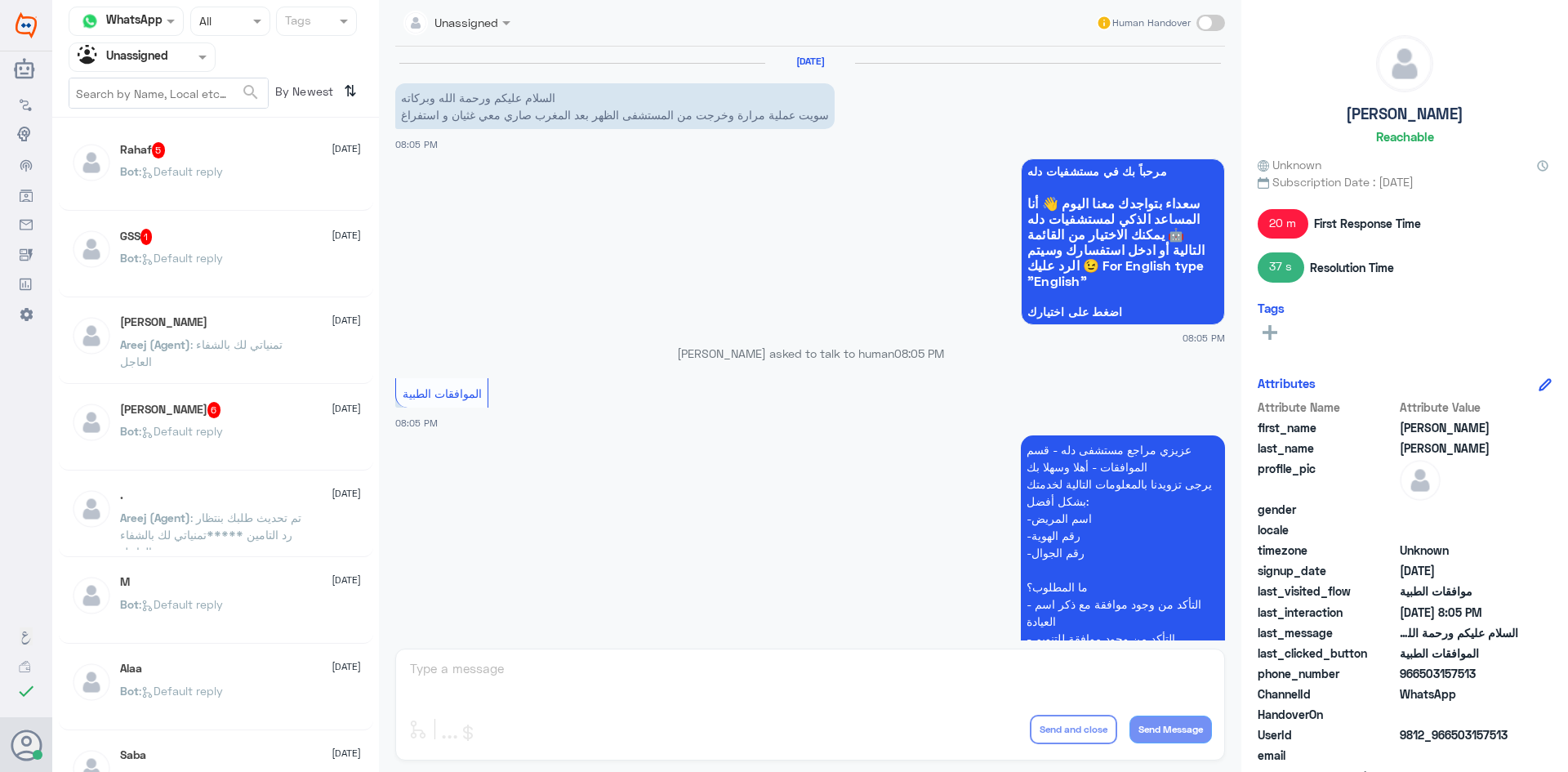
scroll to position [456, 0]
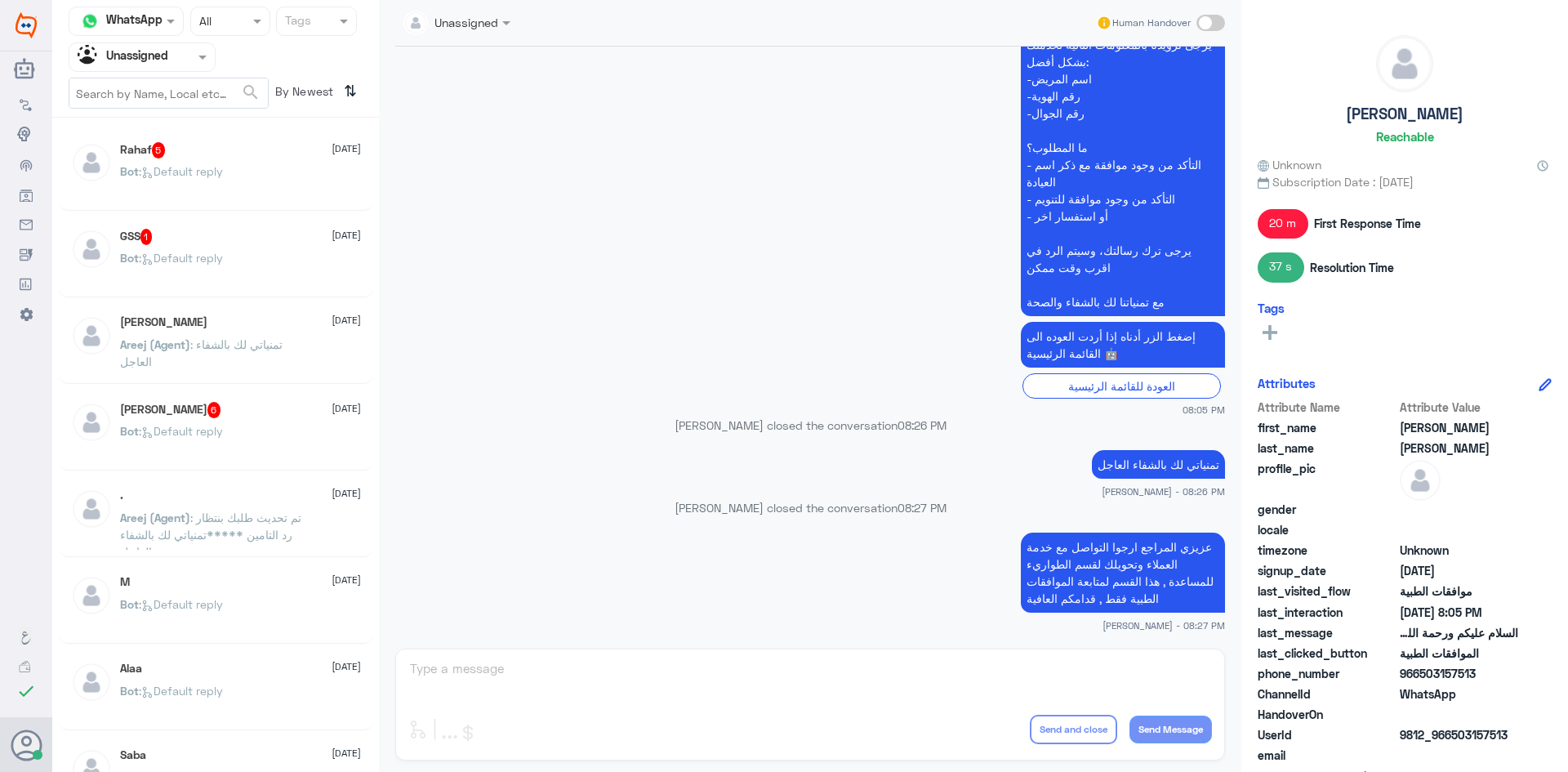
click at [248, 162] on div "Rahaf 5 11 August Bot : Default reply" at bounding box center [241, 172] width 241 height 61
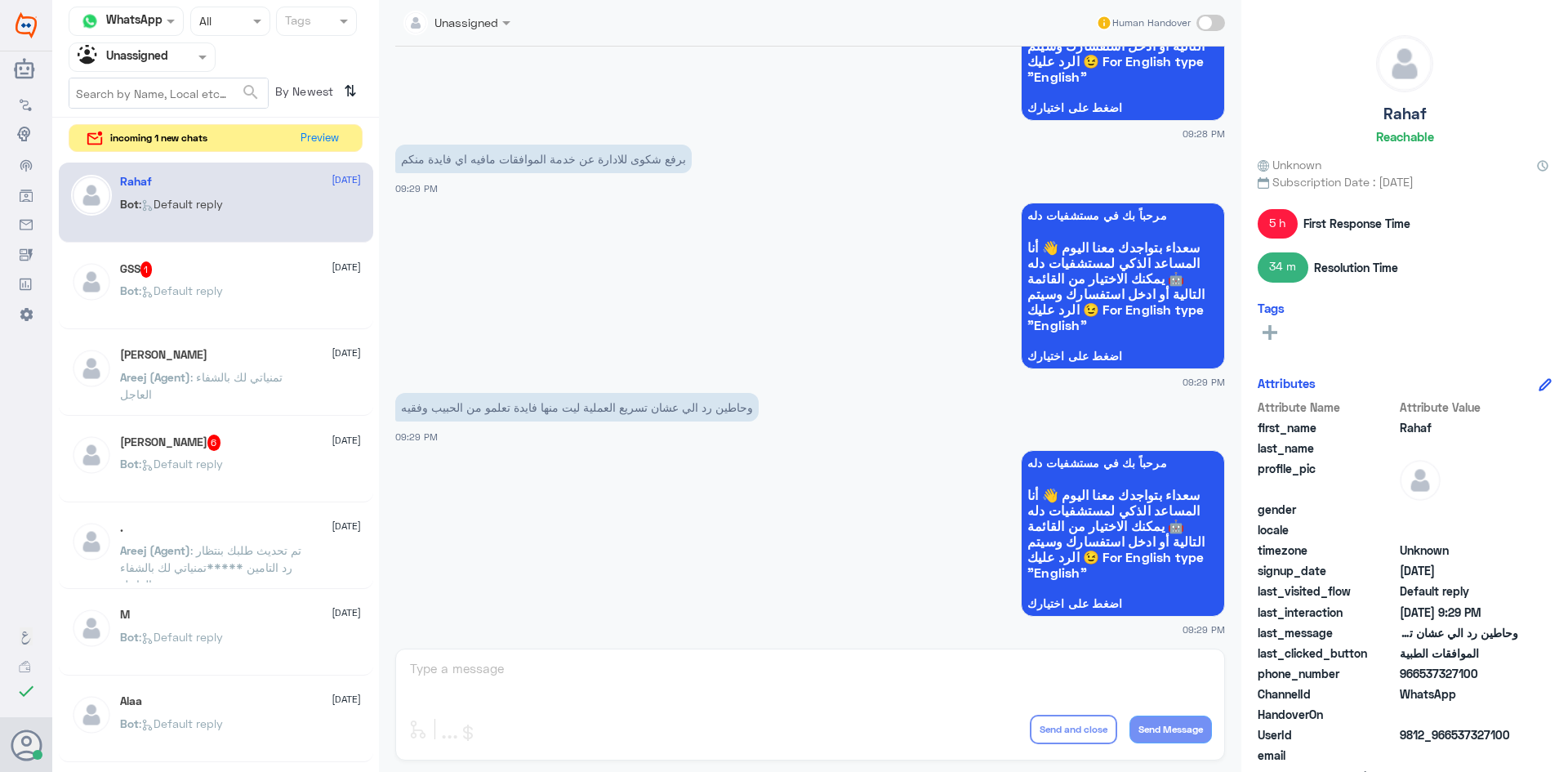
scroll to position [2382, 0]
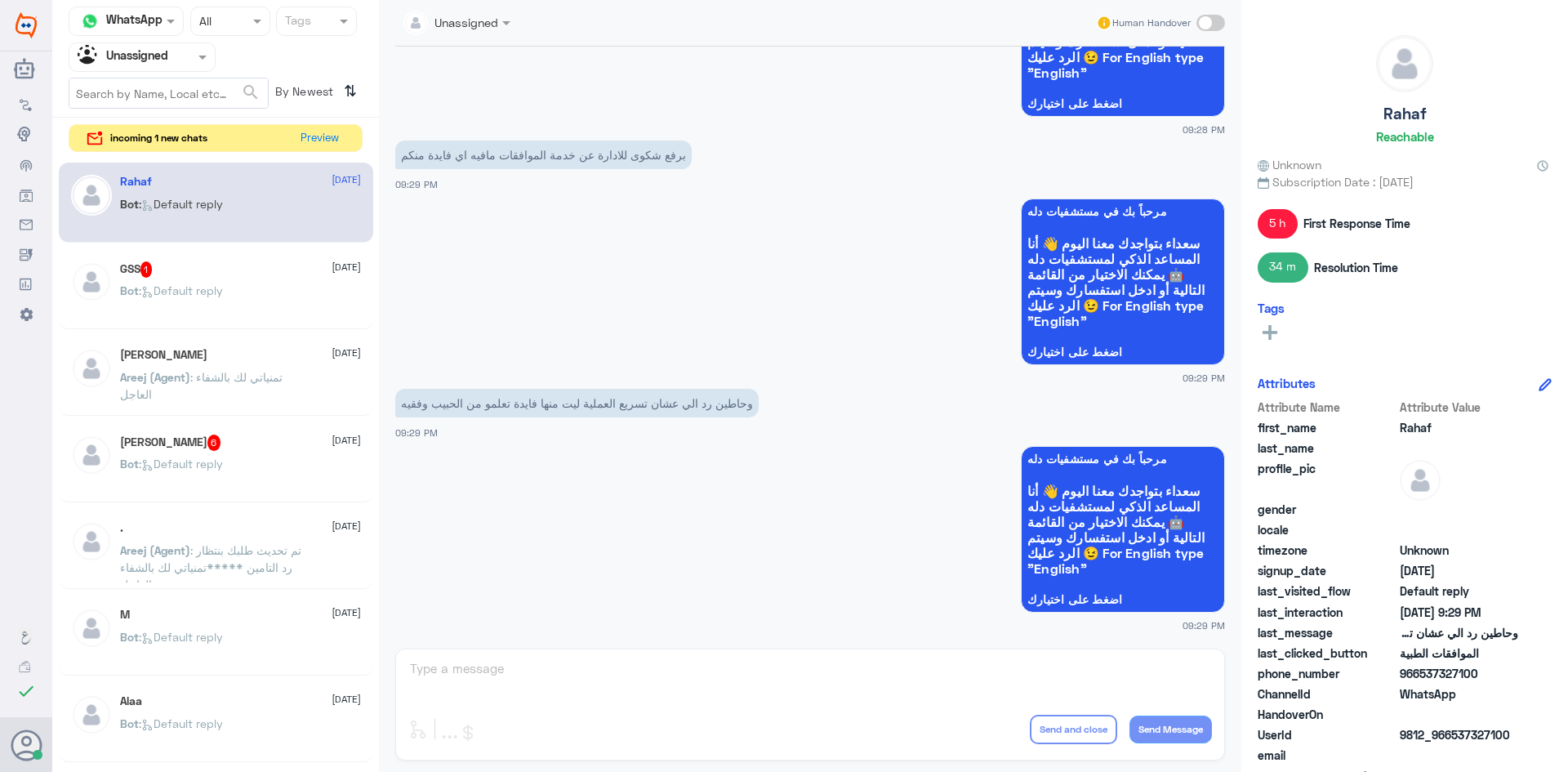
click at [207, 288] on span ": Default reply" at bounding box center [180, 290] width 84 height 14
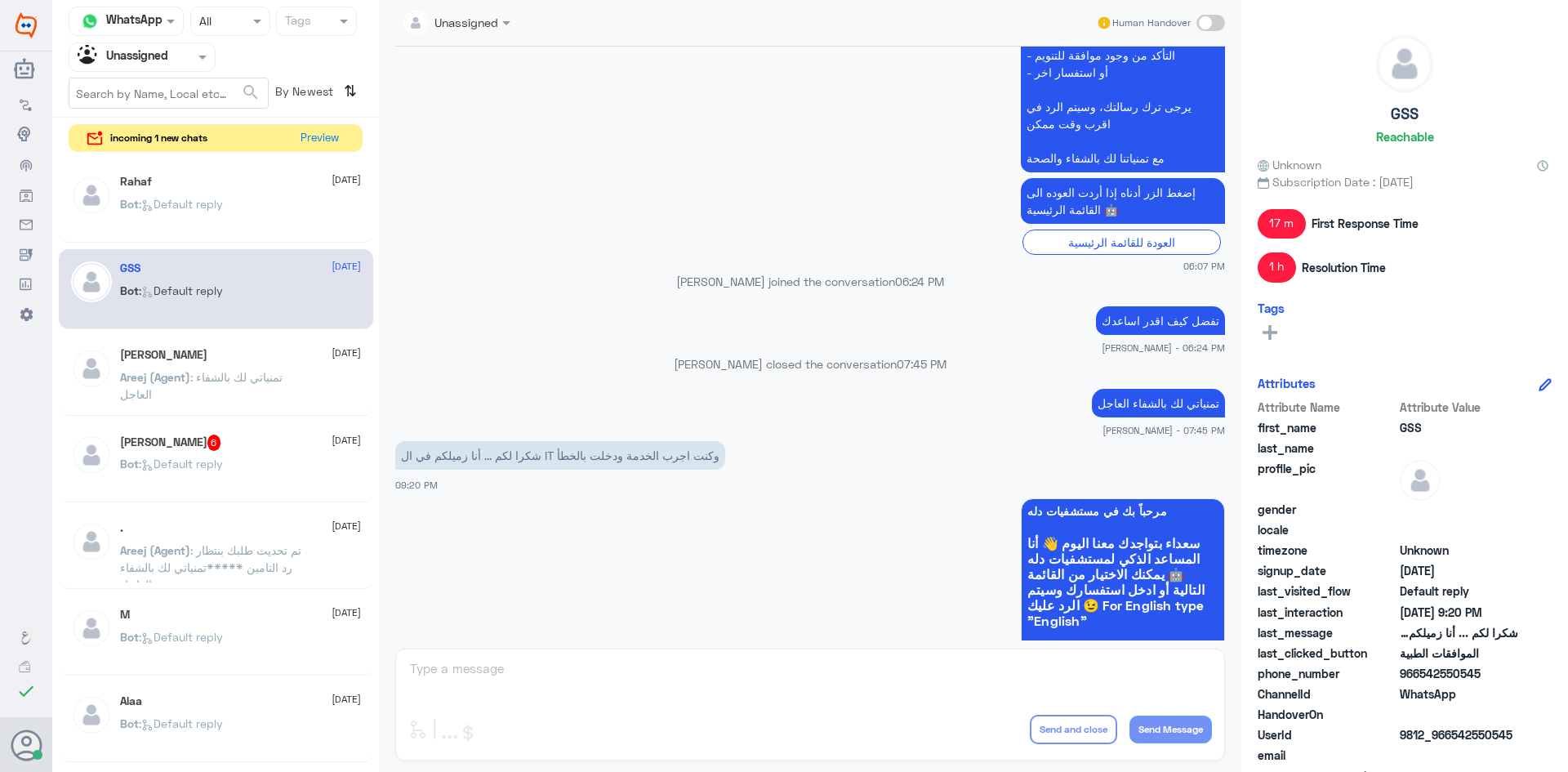
scroll to position [1276, 0]
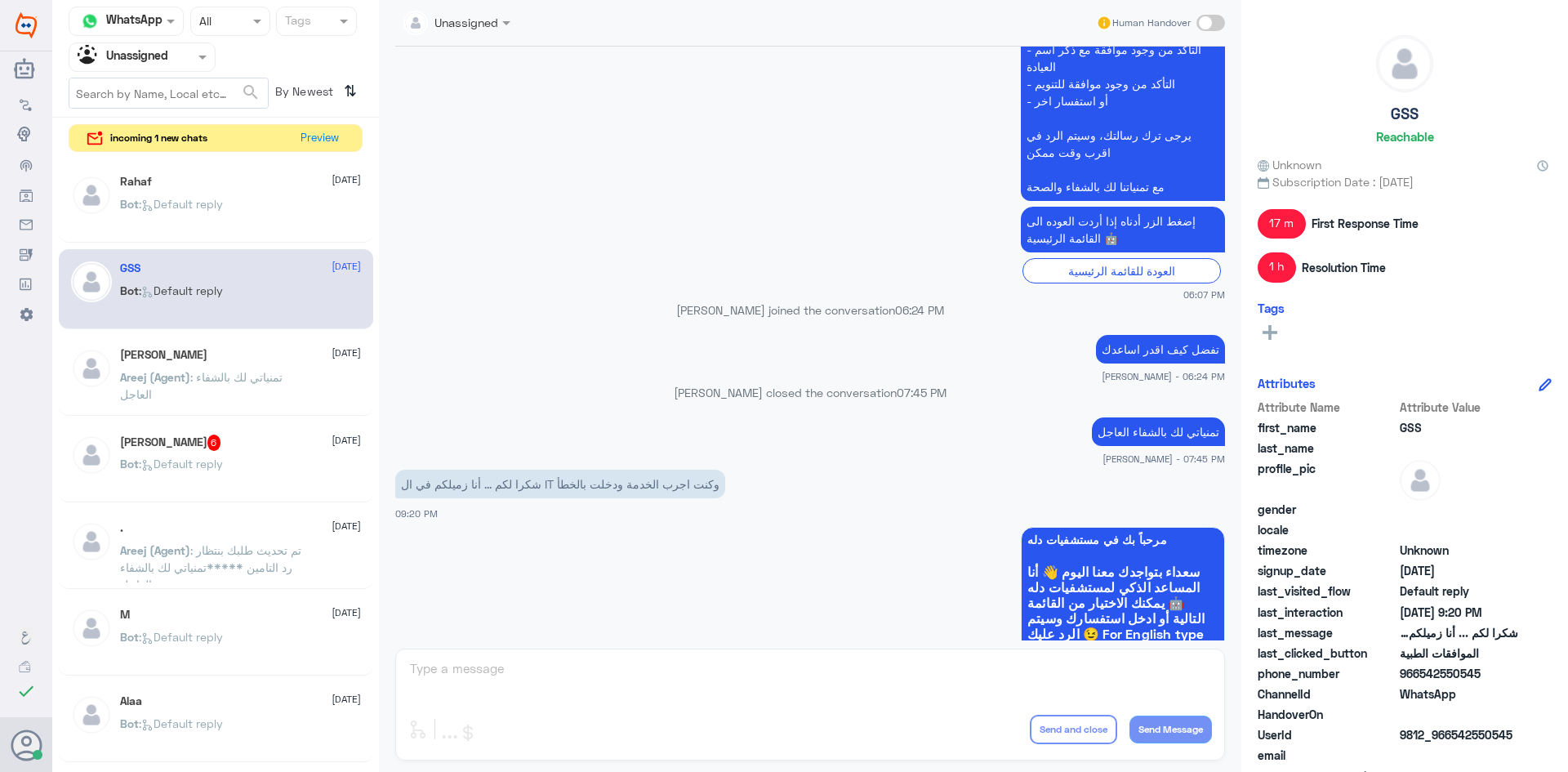
click at [211, 439] on div "Lana 6 11 August" at bounding box center [241, 442] width 241 height 16
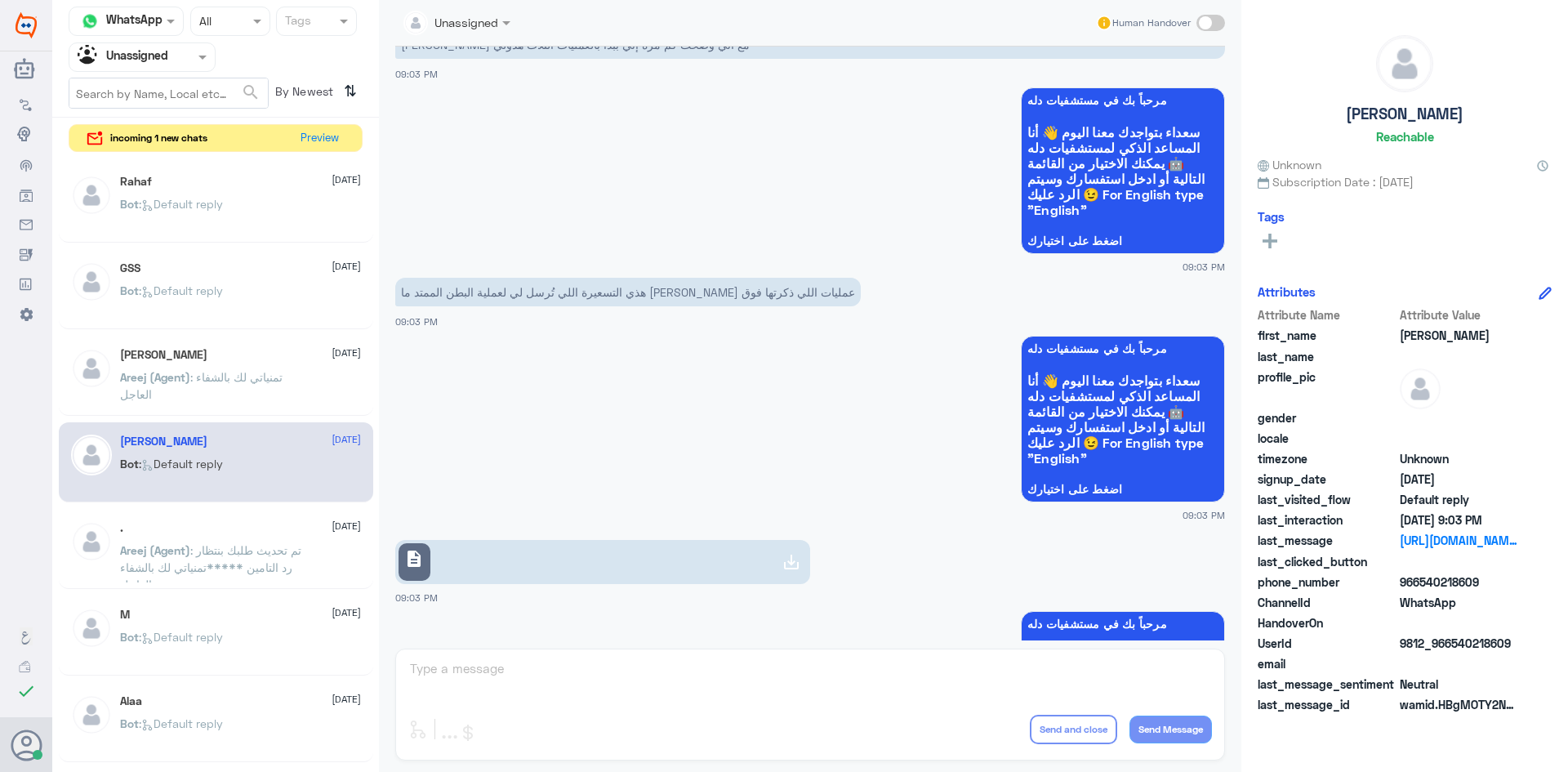
scroll to position [998, 0]
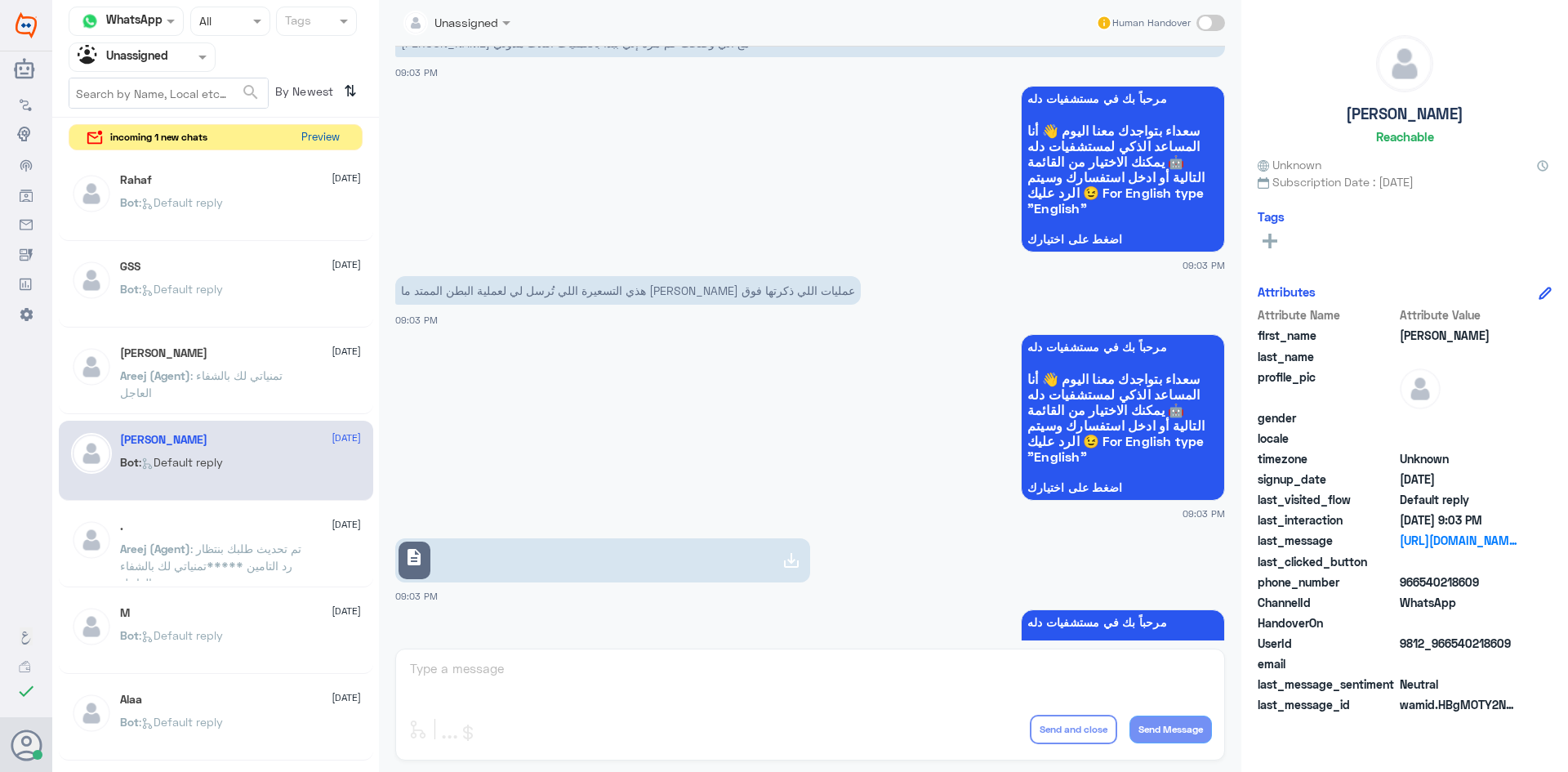
click at [307, 145] on button "Preview" at bounding box center [320, 136] width 51 height 25
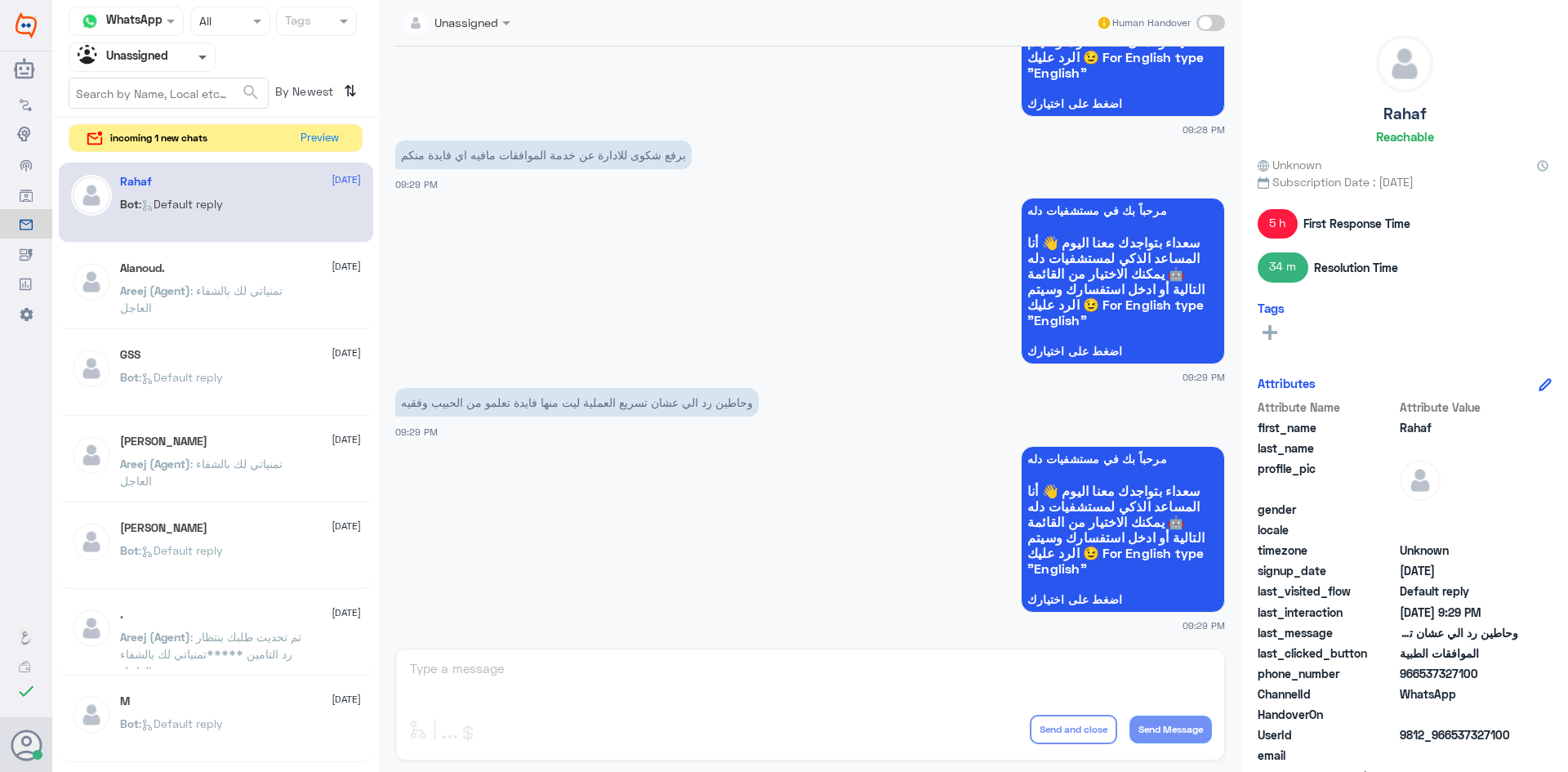
click at [200, 58] on span at bounding box center [202, 59] width 8 height 6
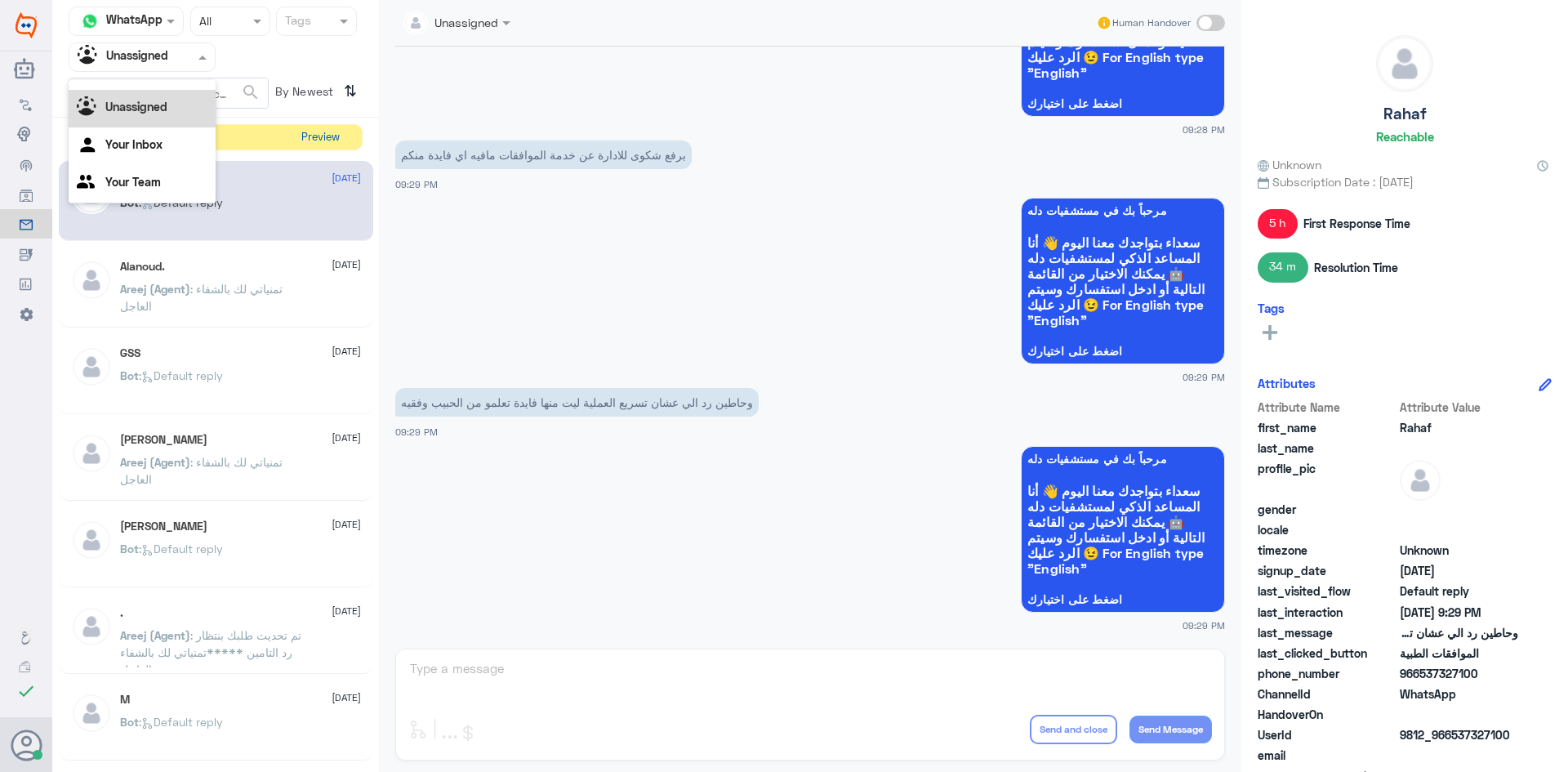
click at [333, 144] on button "Preview" at bounding box center [320, 136] width 51 height 25
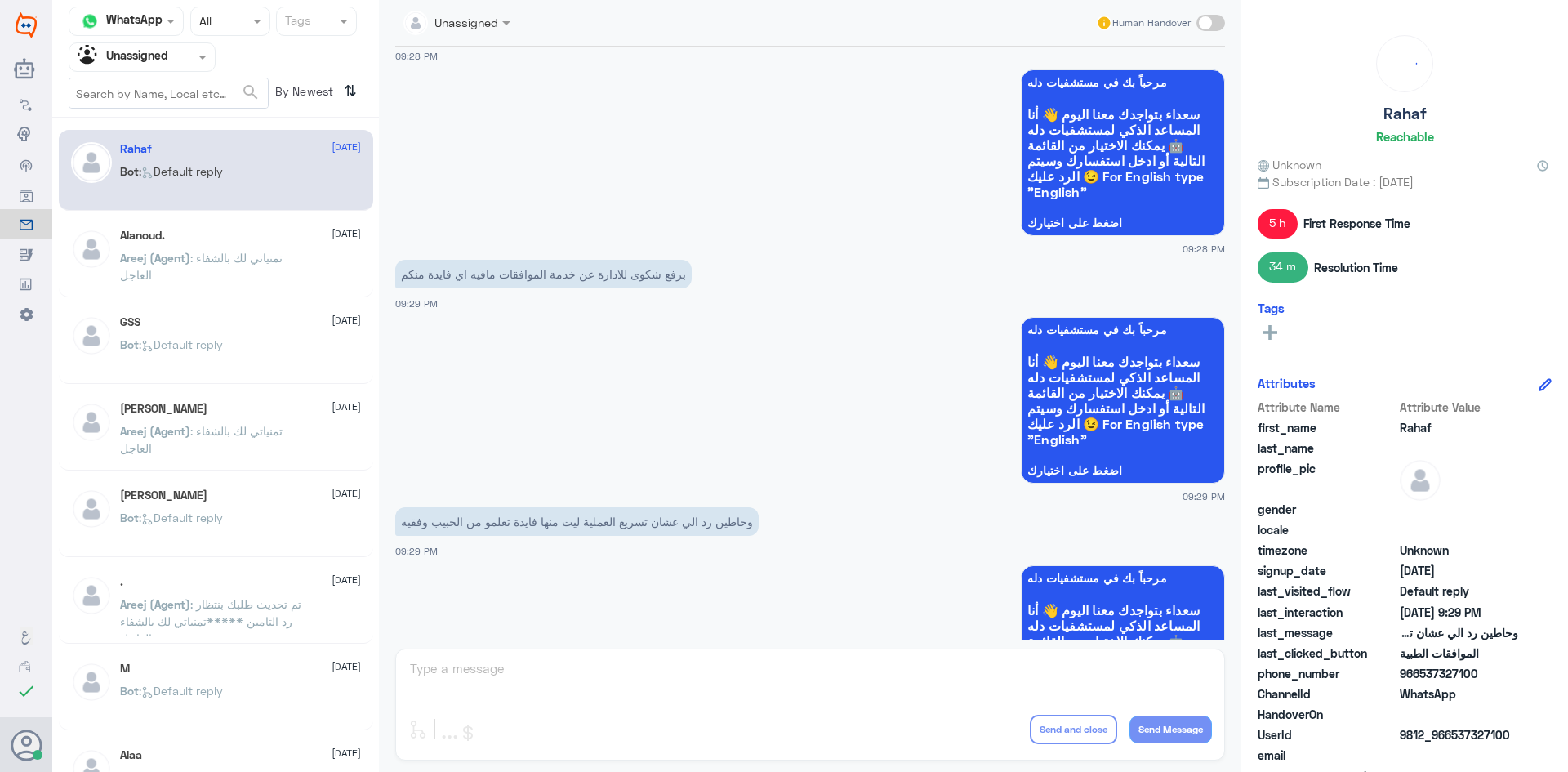
scroll to position [1125, 0]
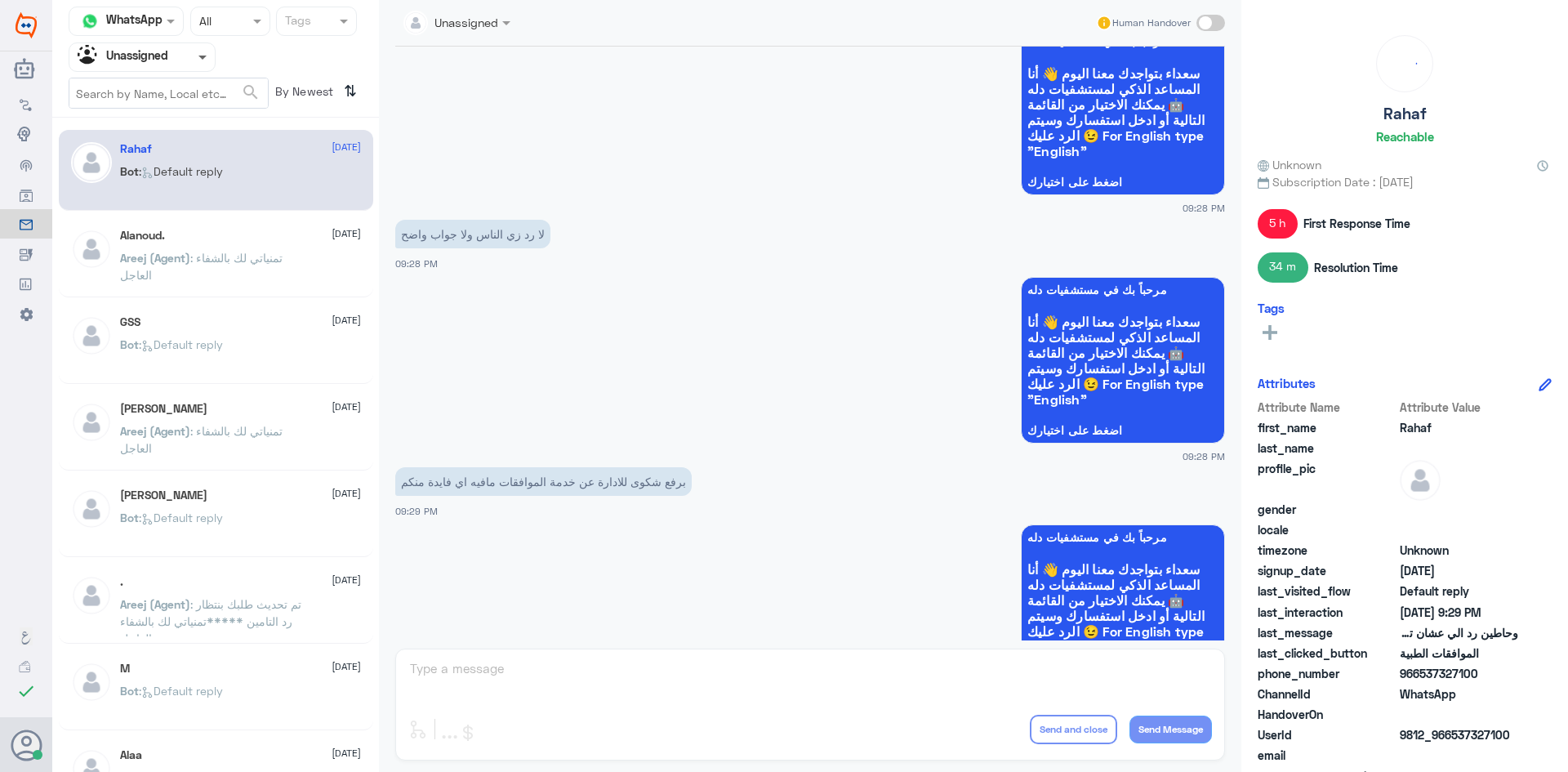
click at [204, 61] on span at bounding box center [204, 56] width 20 height 17
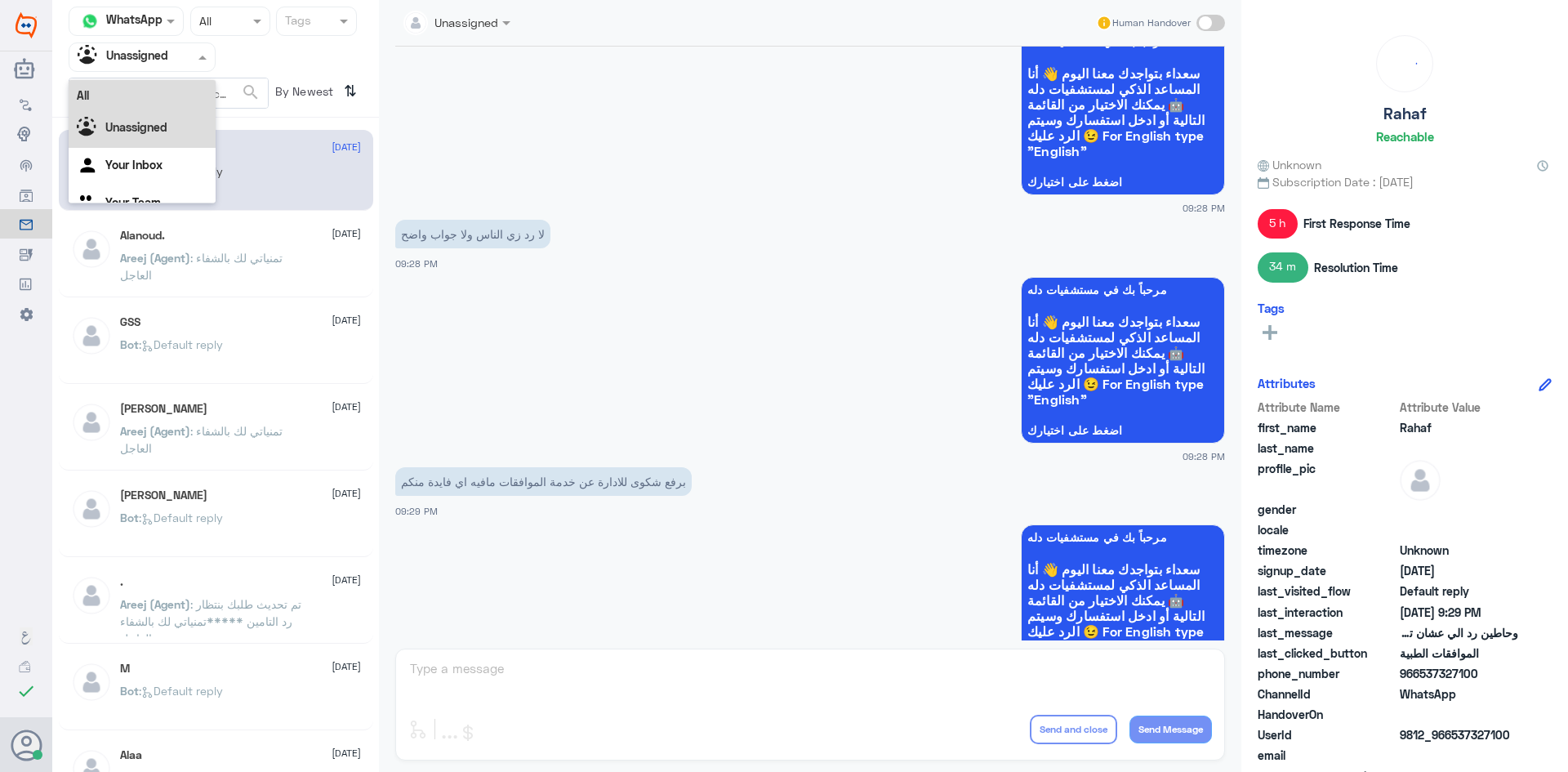
click at [162, 102] on div "All" at bounding box center [142, 95] width 147 height 30
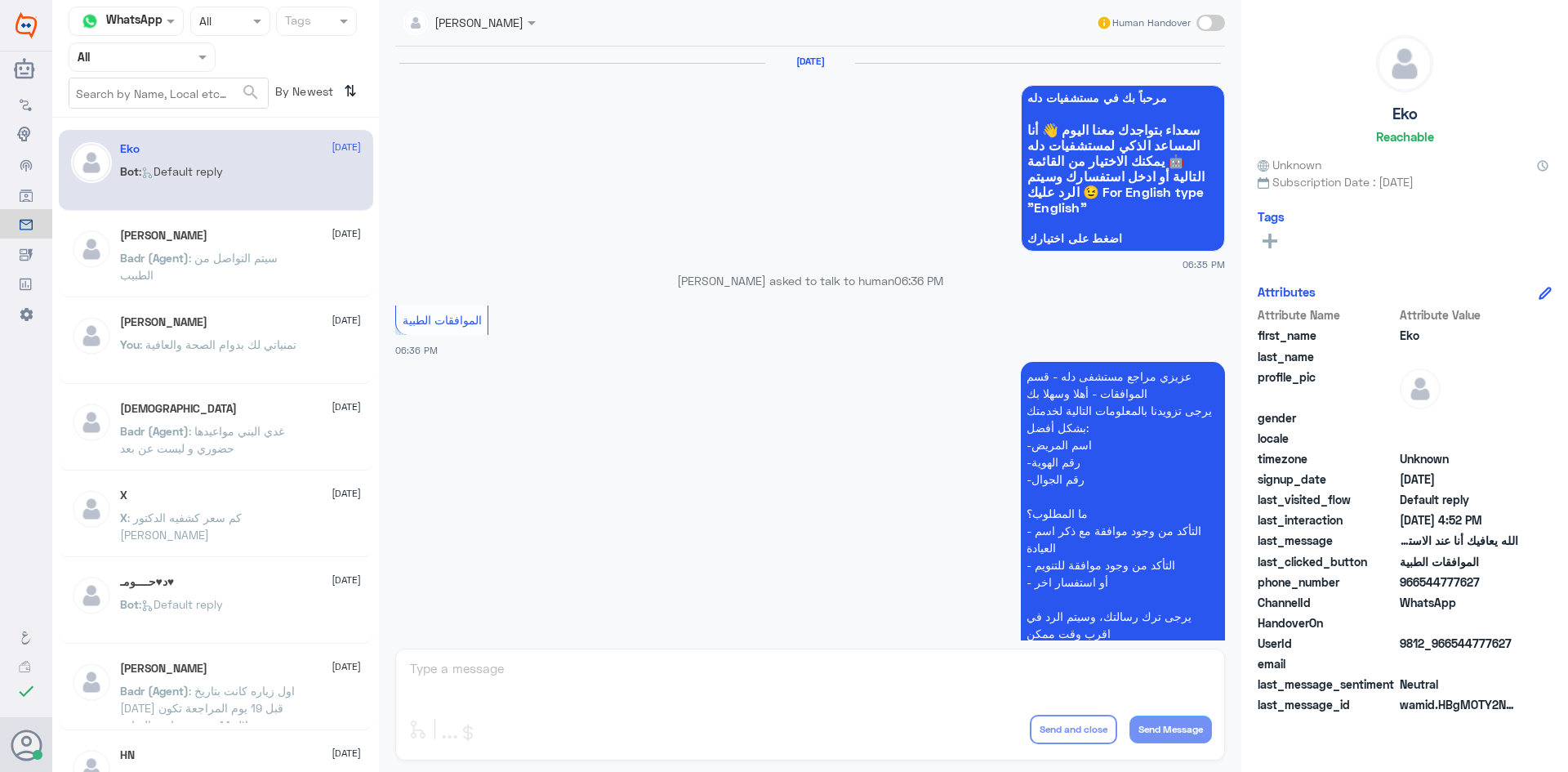
scroll to position [1560, 0]
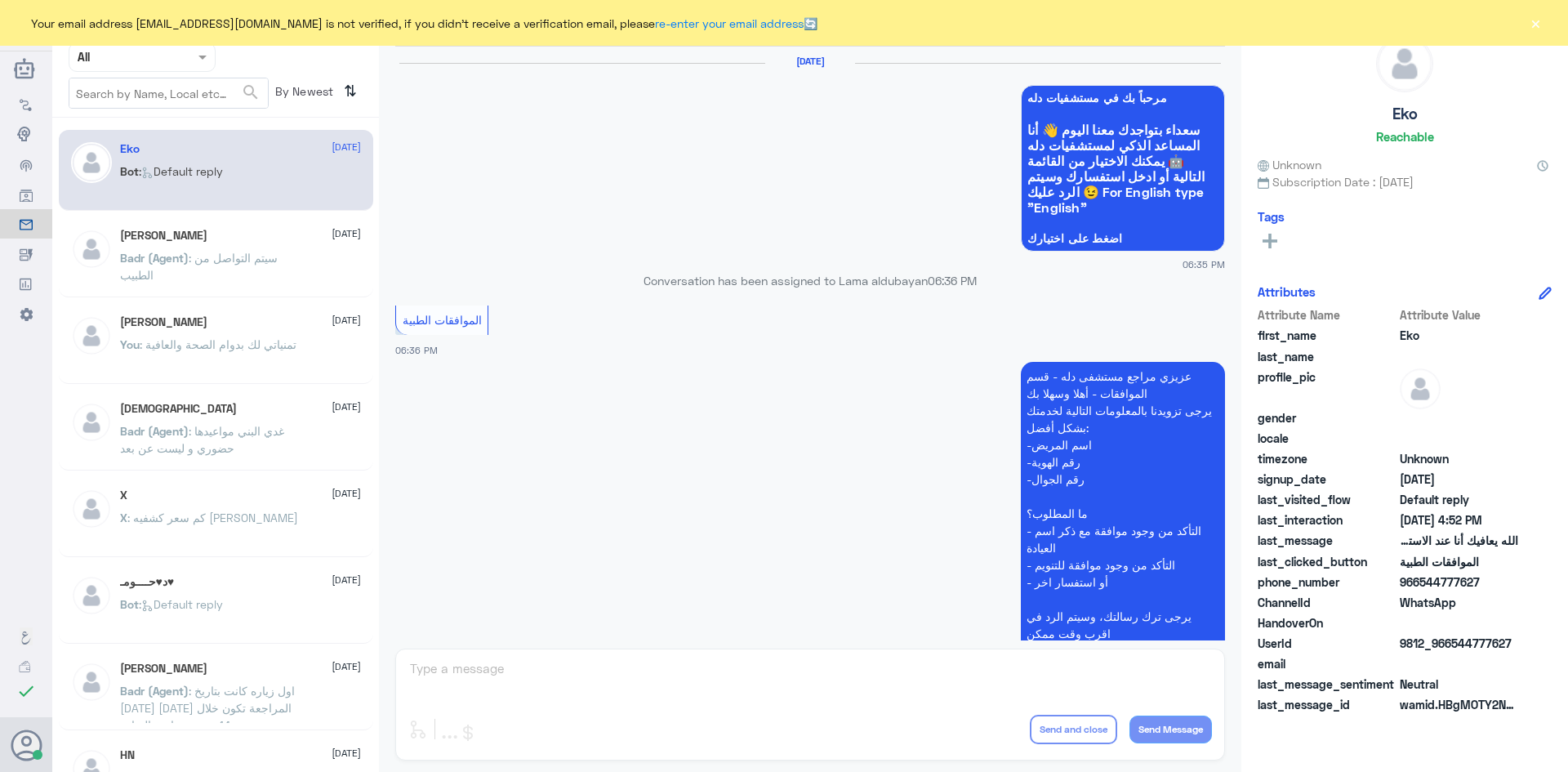
scroll to position [1560, 0]
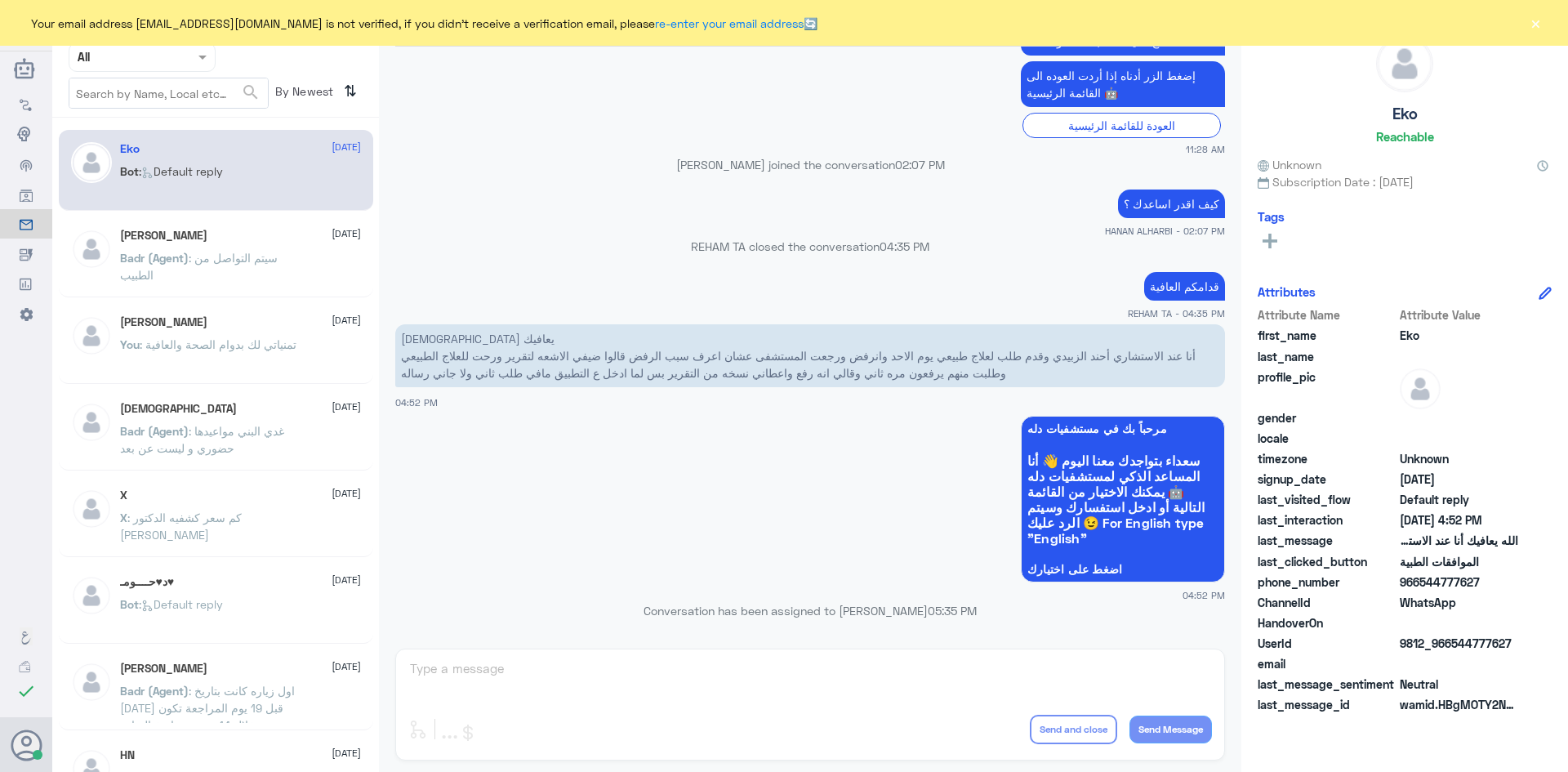
click at [1536, 24] on button "×" at bounding box center [1535, 23] width 16 height 16
